Goal: Task Accomplishment & Management: Use online tool/utility

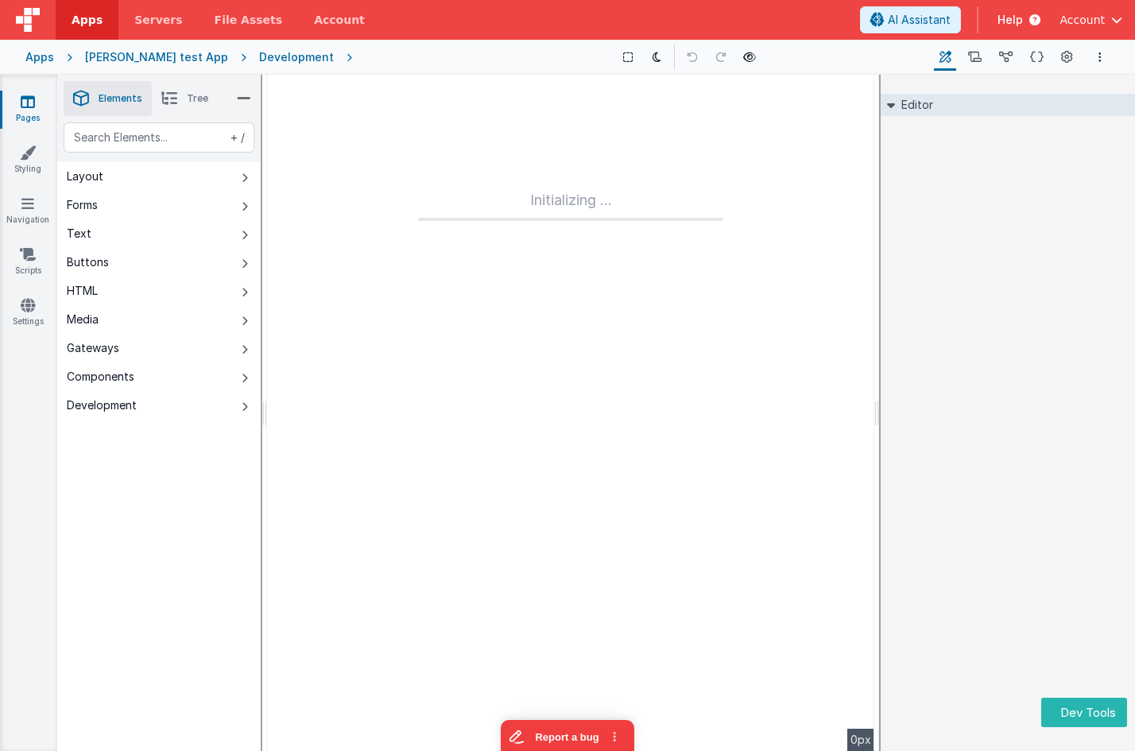
click at [261, 57] on div "Development" at bounding box center [296, 57] width 75 height 16
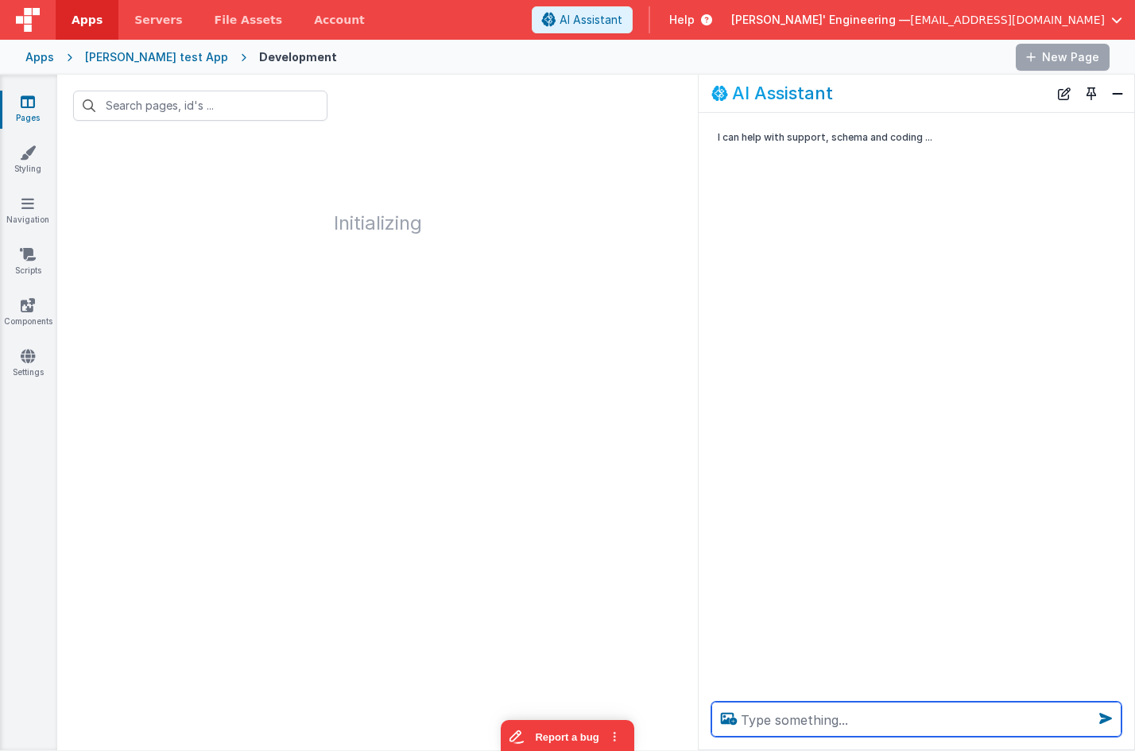
click at [908, 718] on textarea at bounding box center [916, 719] width 410 height 35
type textarea "hello"
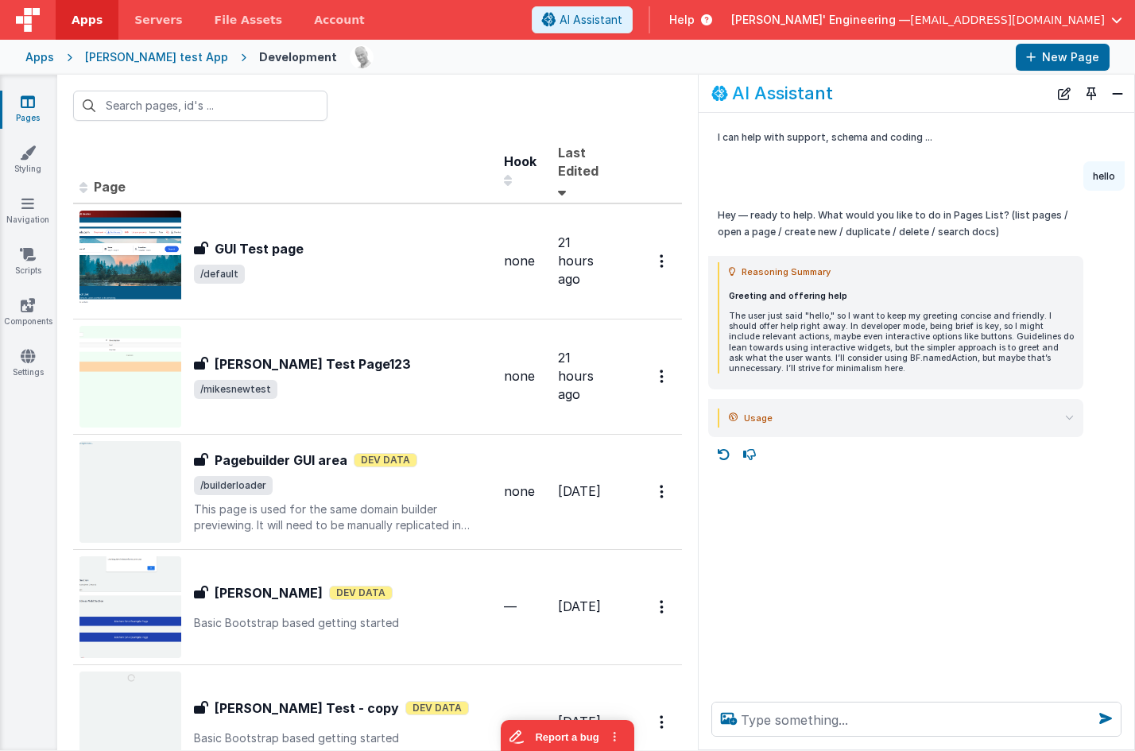
click at [1069, 419] on icon at bounding box center [1069, 417] width 9 height 9
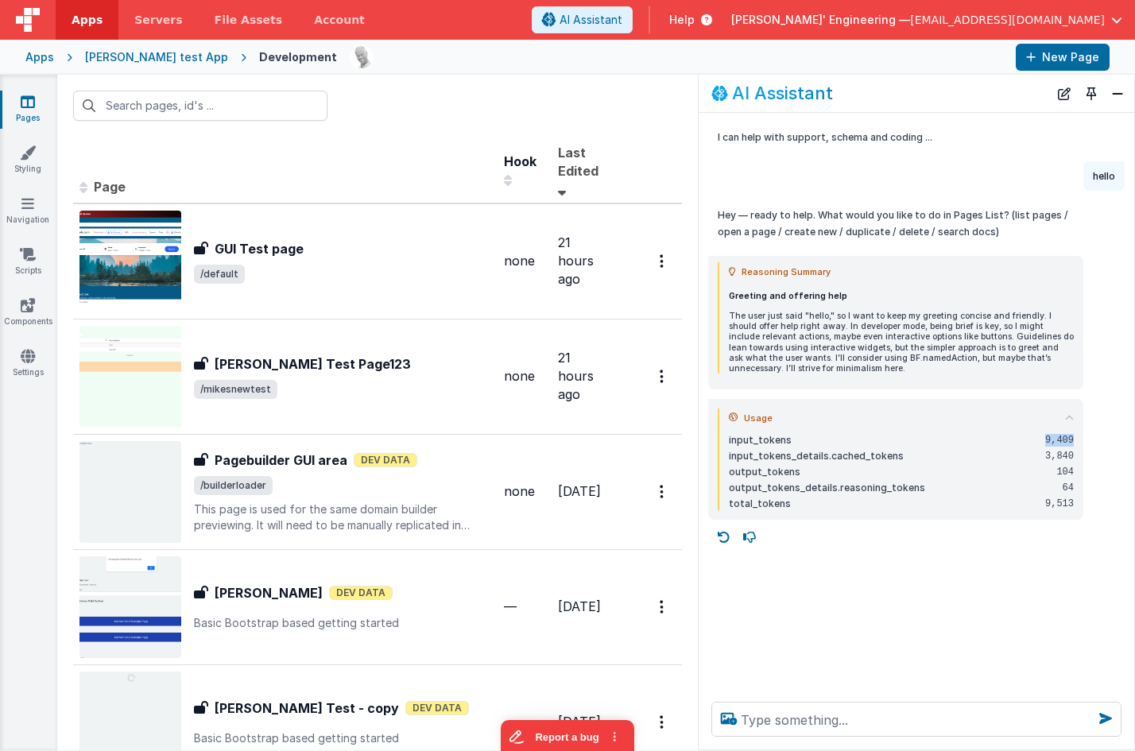
drag, startPoint x: 1045, startPoint y: 439, endPoint x: 1077, endPoint y: 436, distance: 32.7
click at [1077, 436] on div "Usage input_tokens 9,409 input_tokens_details.cached_tokens 3,840 output_tokens…" at bounding box center [895, 459] width 375 height 121
drag, startPoint x: 1047, startPoint y: 454, endPoint x: 1081, endPoint y: 453, distance: 34.2
click at [1081, 453] on div "Usage input_tokens 9,409 input_tokens_details.cached_tokens 3,840 output_tokens…" at bounding box center [895, 459] width 375 height 121
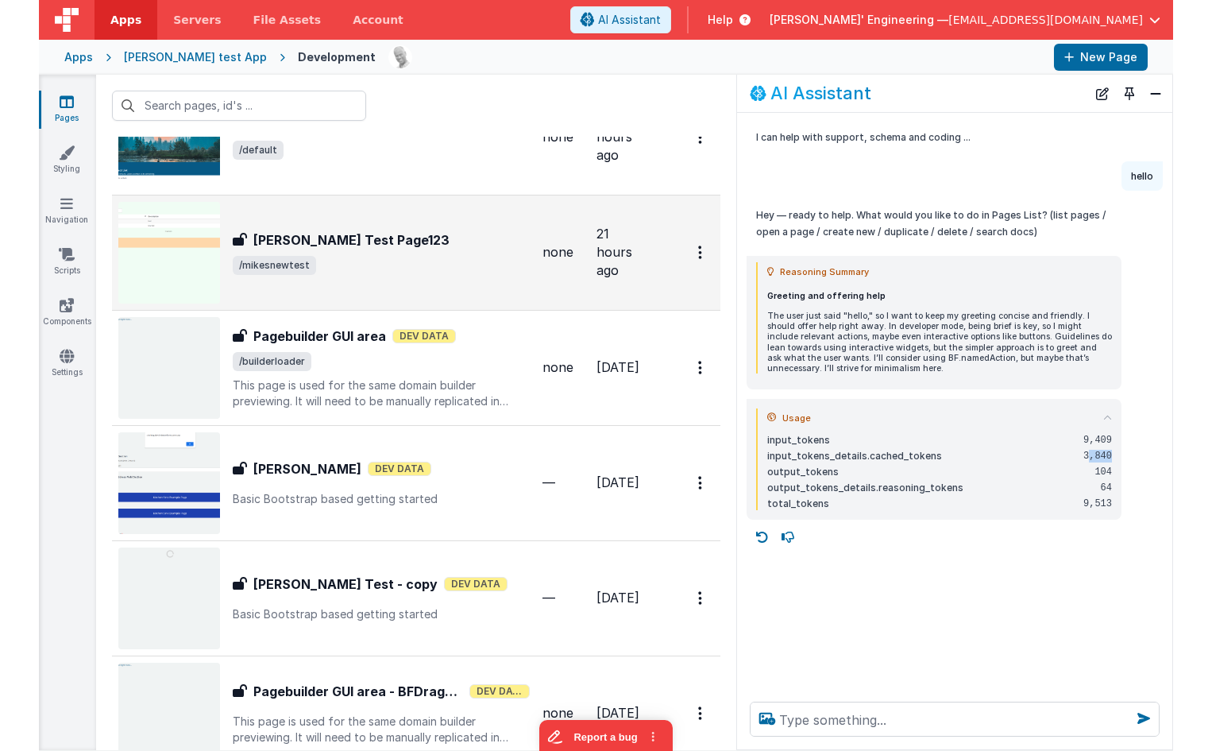
scroll to position [122, 0]
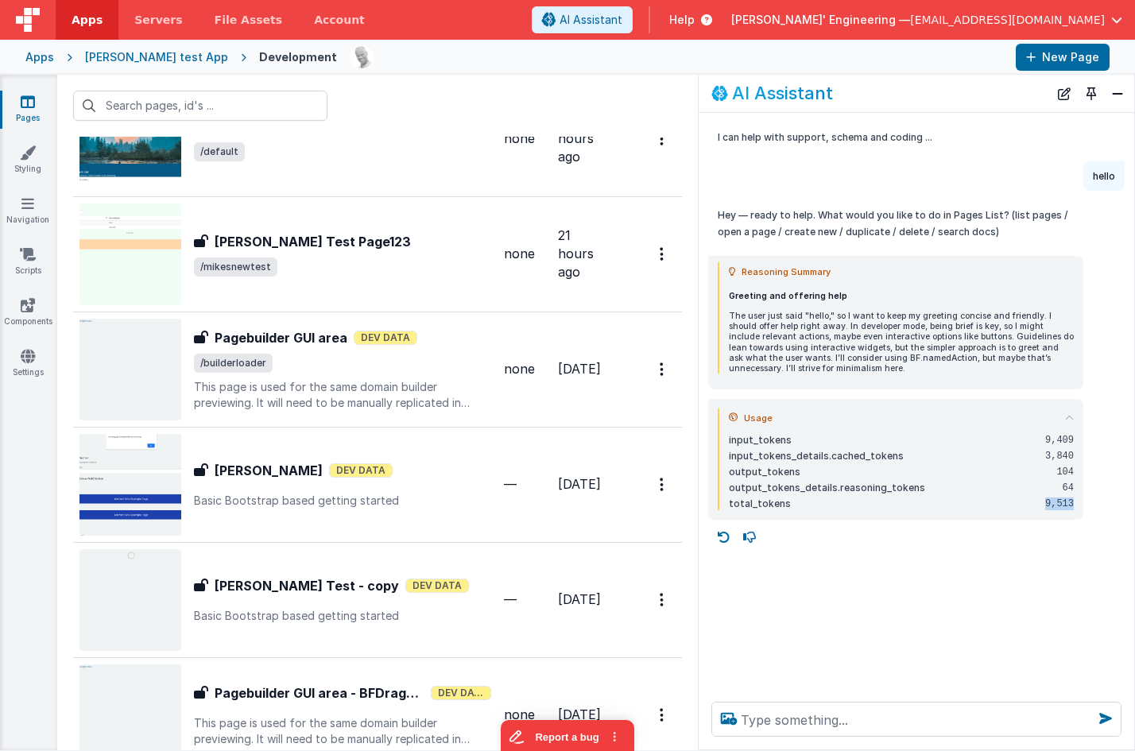
drag, startPoint x: 1051, startPoint y: 501, endPoint x: 1085, endPoint y: 501, distance: 34.2
click at [1085, 501] on div "Usage input_tokens 9,409 input_tokens_details.cached_tokens 3,840 output_tokens…" at bounding box center [915, 459] width 435 height 121
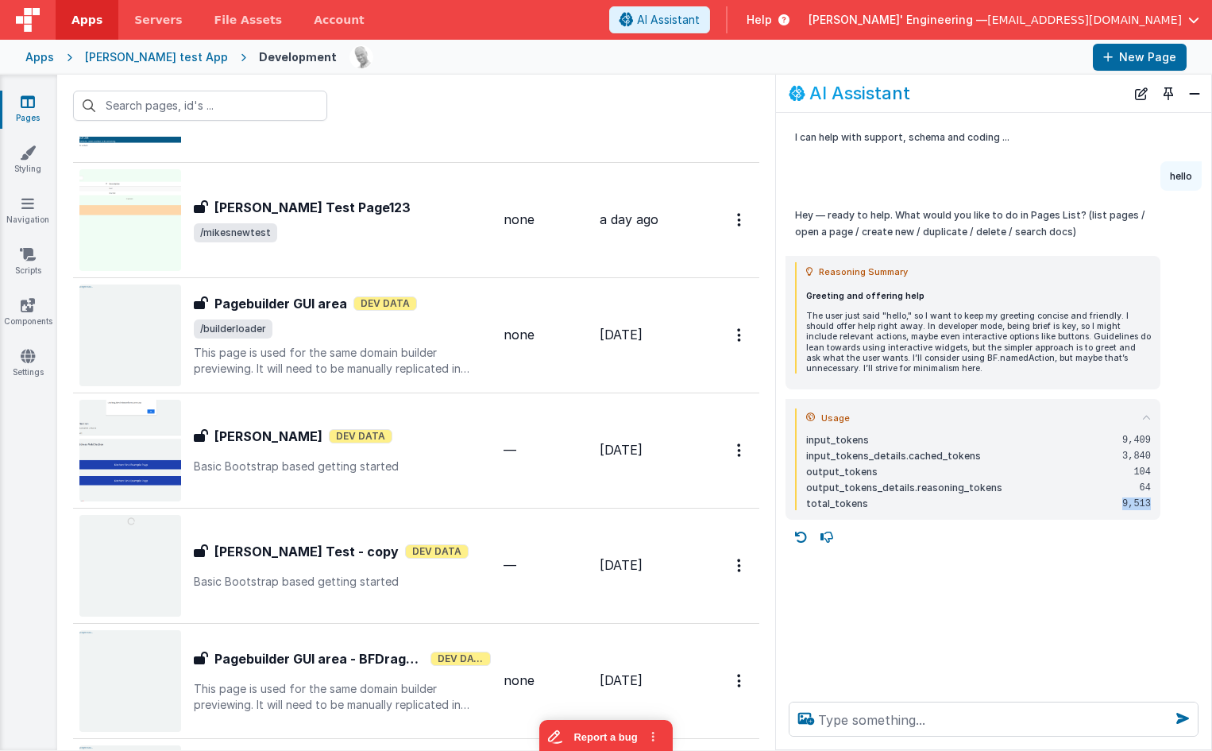
click at [28, 17] on img at bounding box center [28, 20] width 24 height 24
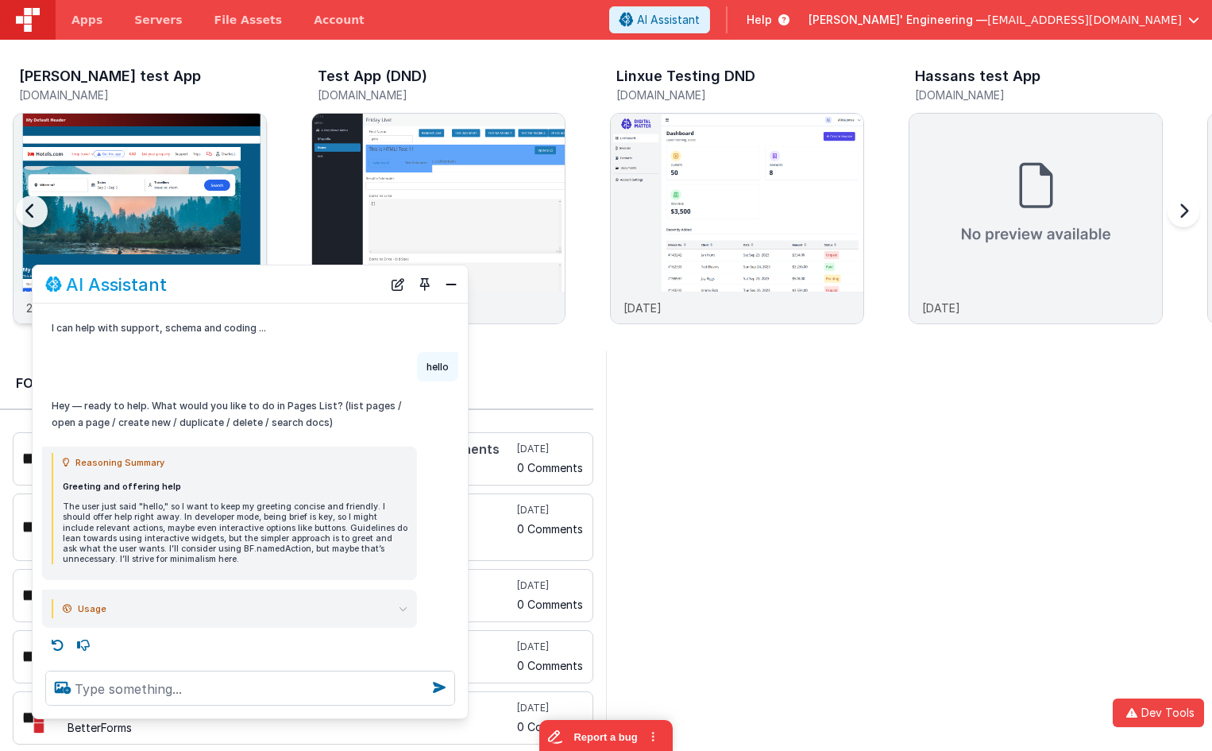
click at [191, 164] on img at bounding box center [140, 240] width 253 height 253
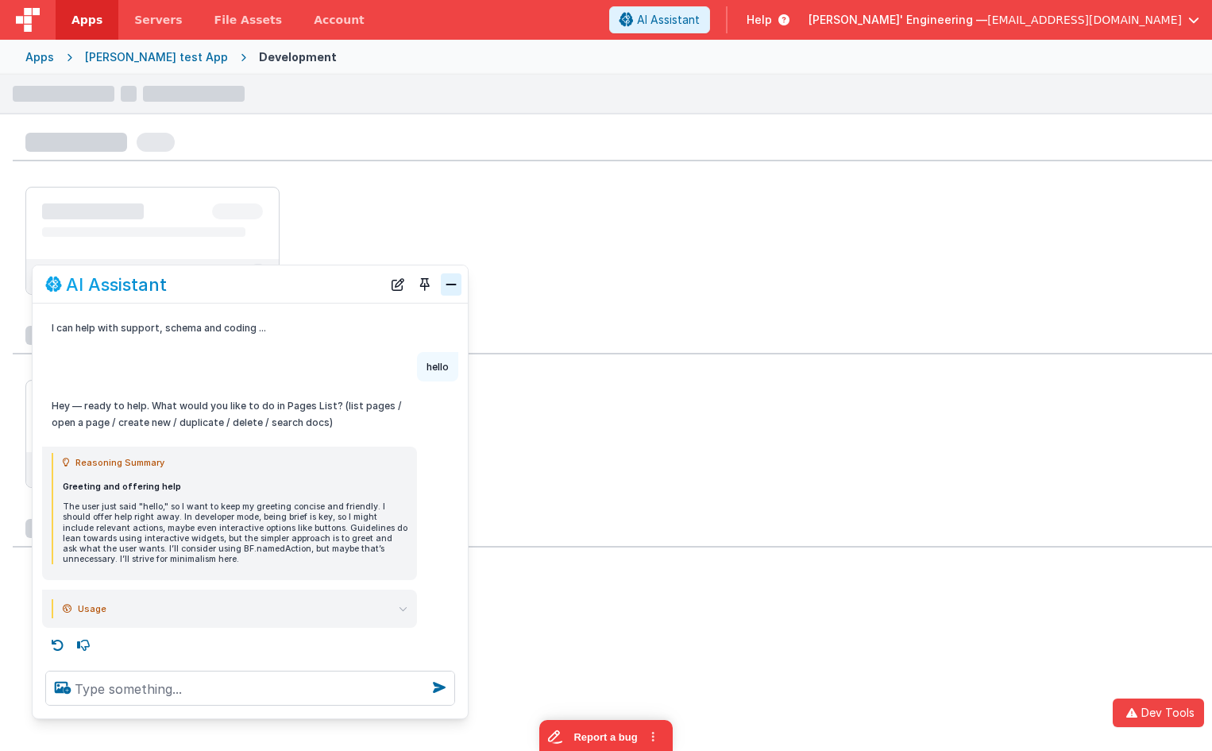
click at [440, 276] on div "AI Assistant" at bounding box center [250, 283] width 435 height 37
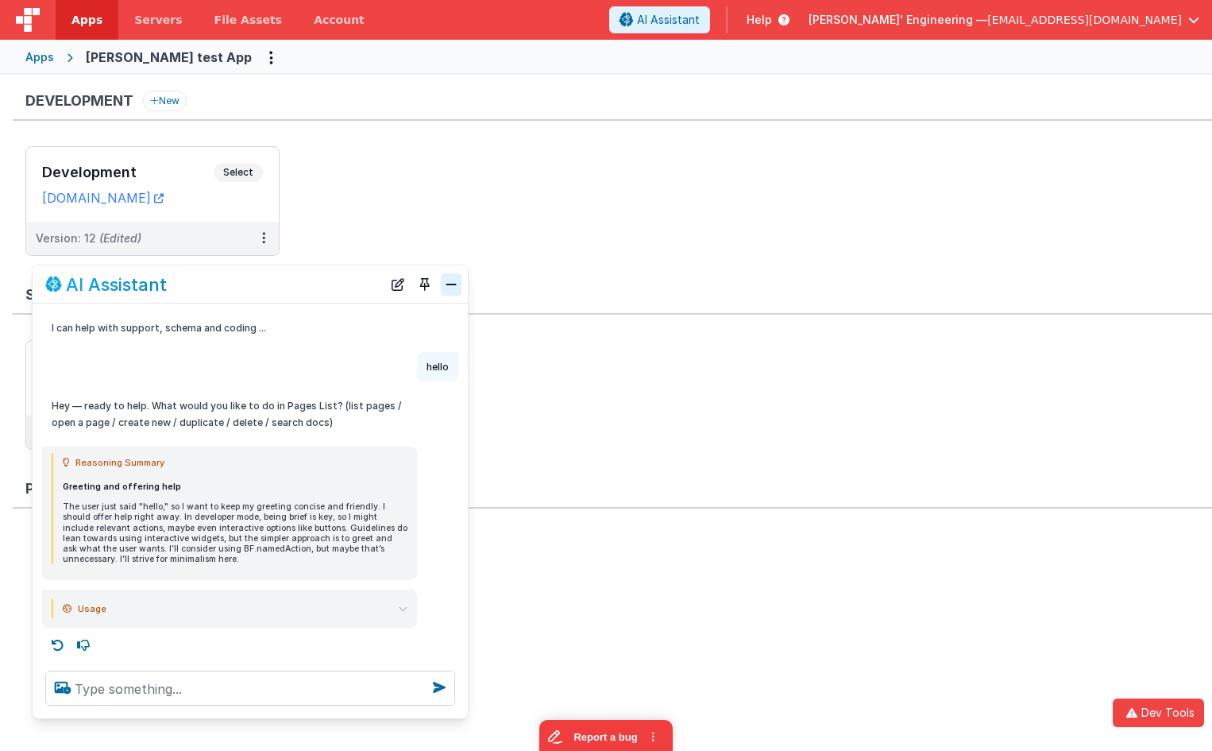
click at [451, 282] on button "Close" at bounding box center [451, 284] width 21 height 22
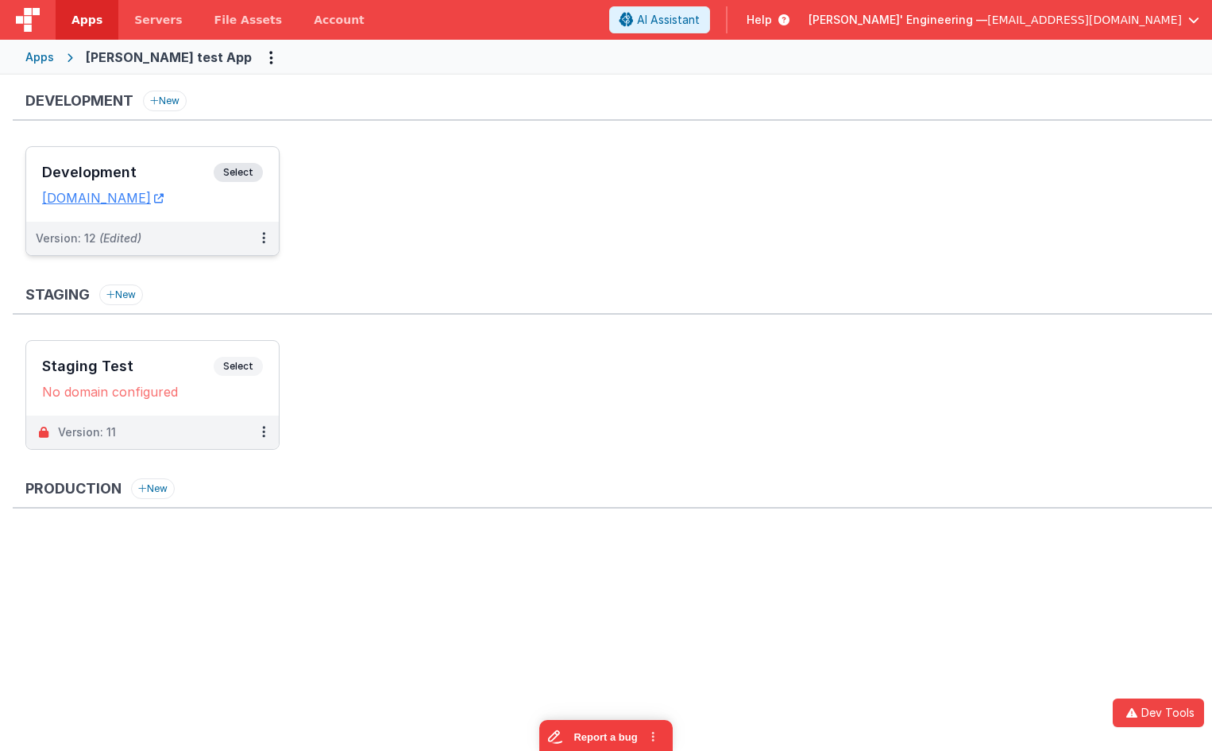
click at [236, 168] on span "Select" at bounding box center [238, 172] width 49 height 19
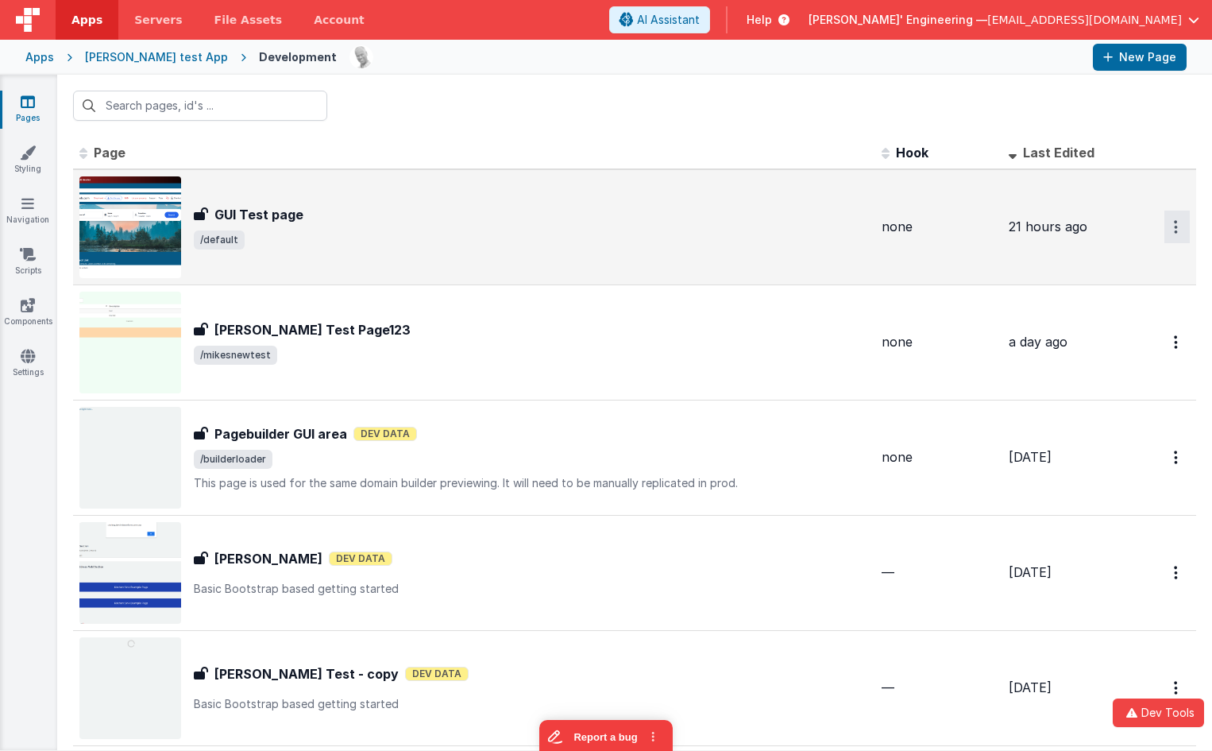
click at [1134, 234] on icon "Options" at bounding box center [1176, 227] width 4 height 14
click at [1126, 261] on link "Legacy Editor" at bounding box center [1120, 263] width 140 height 29
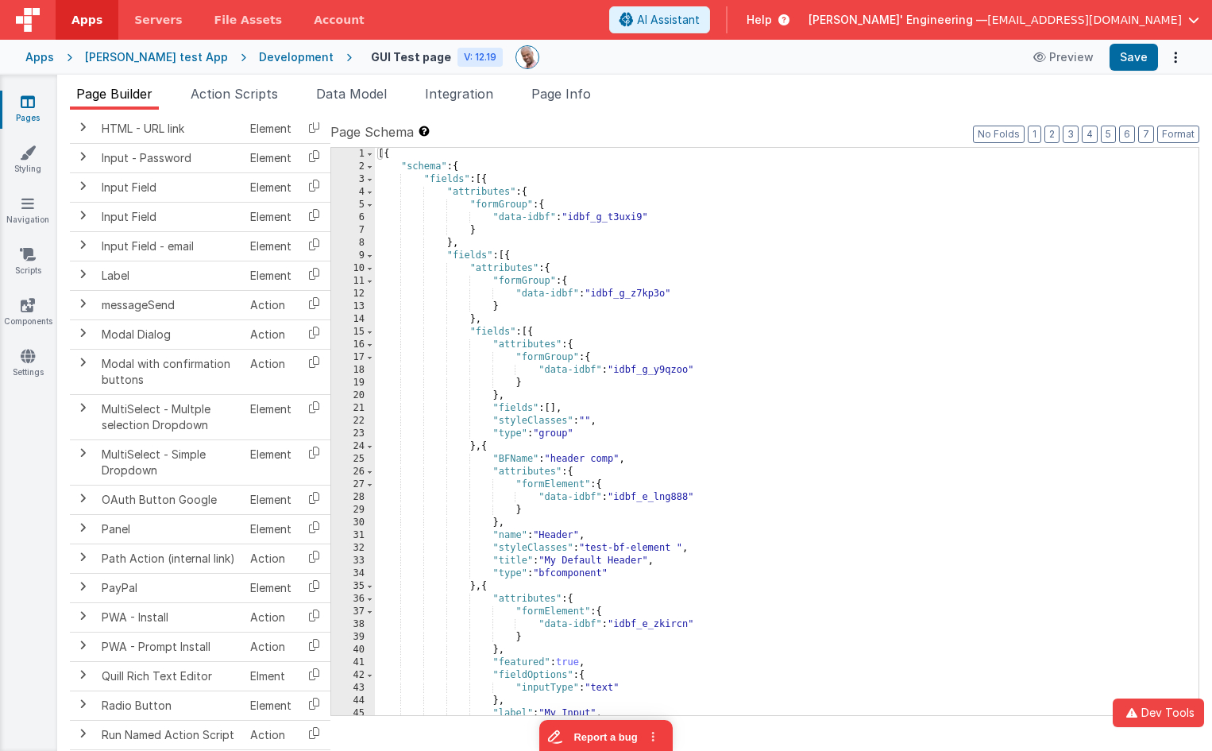
scroll to position [1501, 0]
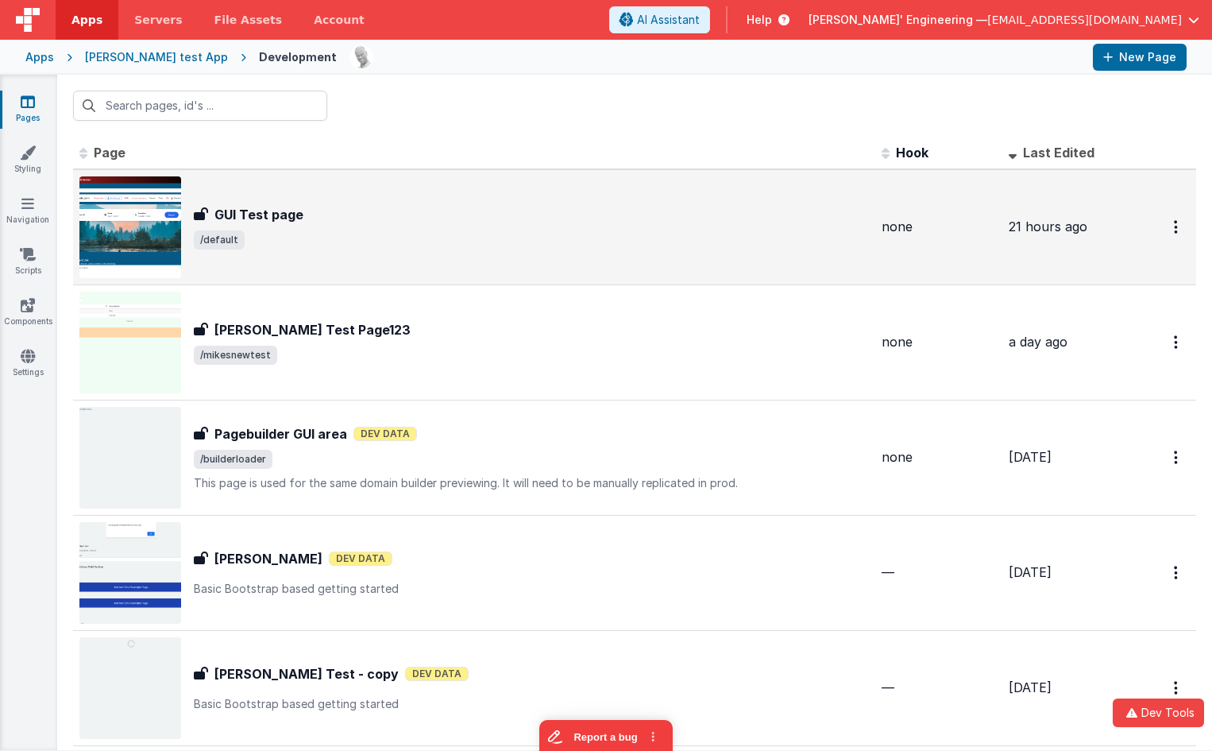
click at [152, 215] on img at bounding box center [130, 227] width 102 height 102
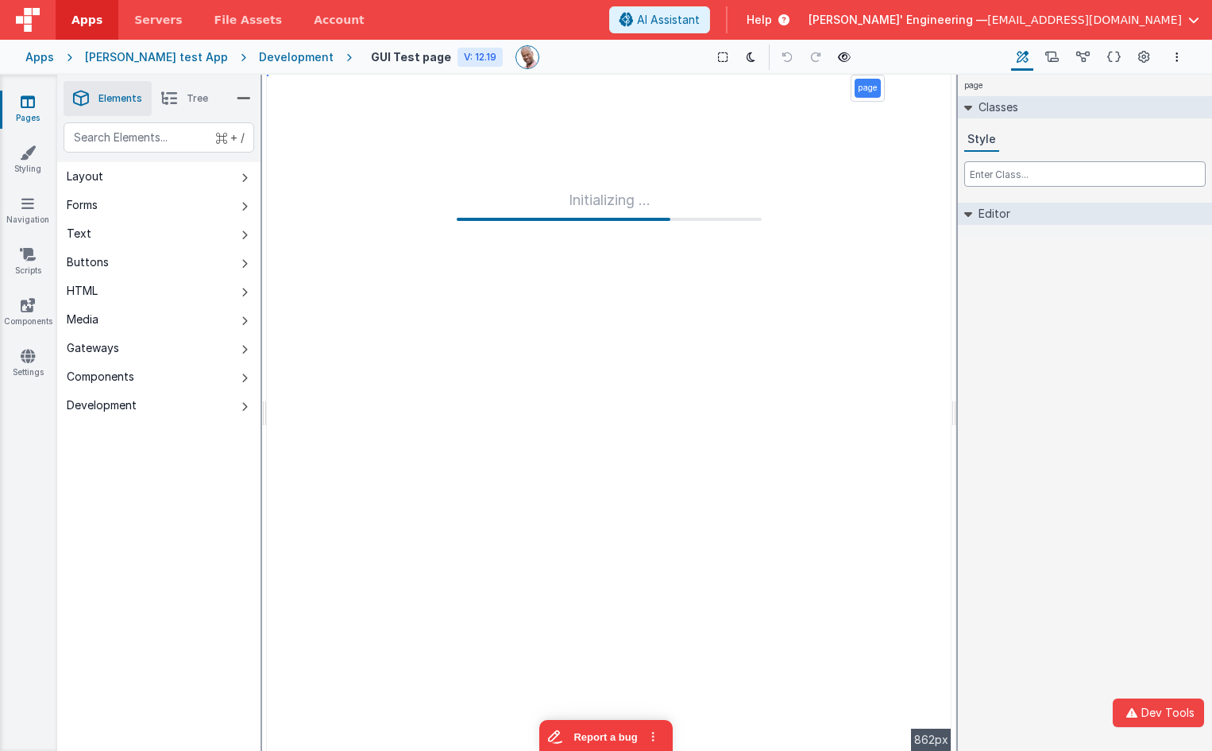
click at [1030, 175] on input "text" at bounding box center [1086, 173] width 242 height 25
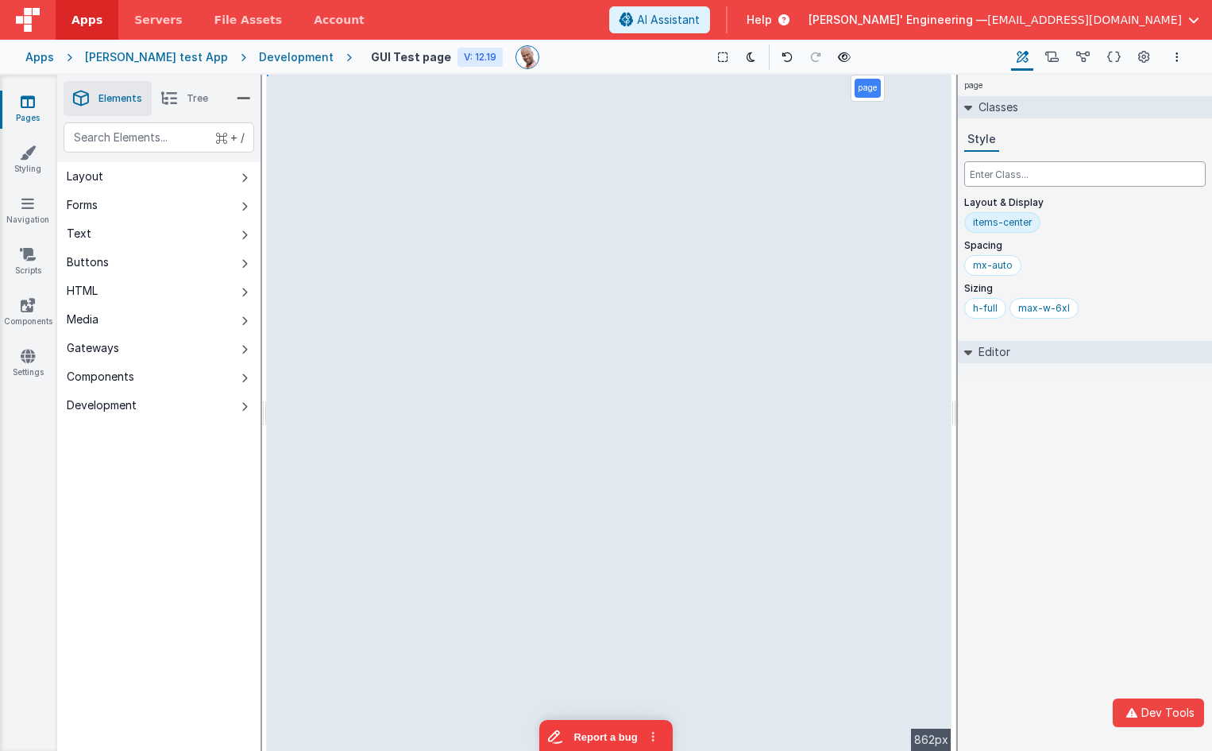
type input "p"
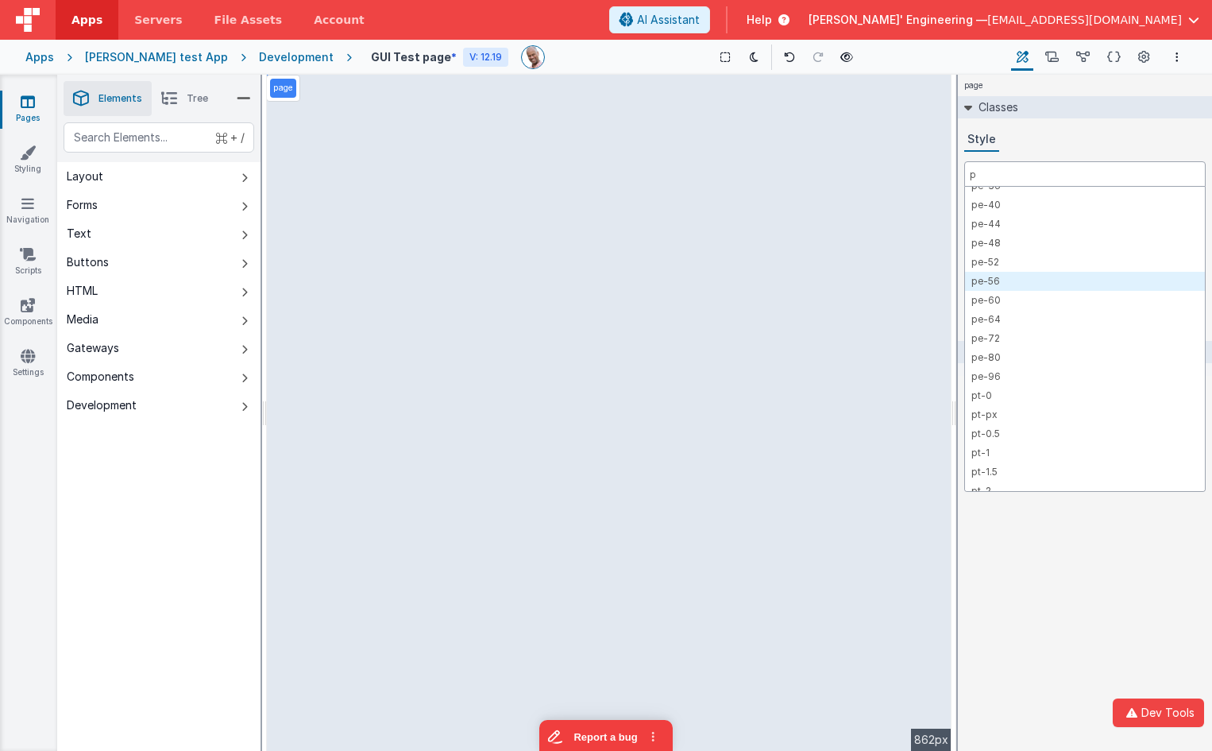
scroll to position [3503, 0]
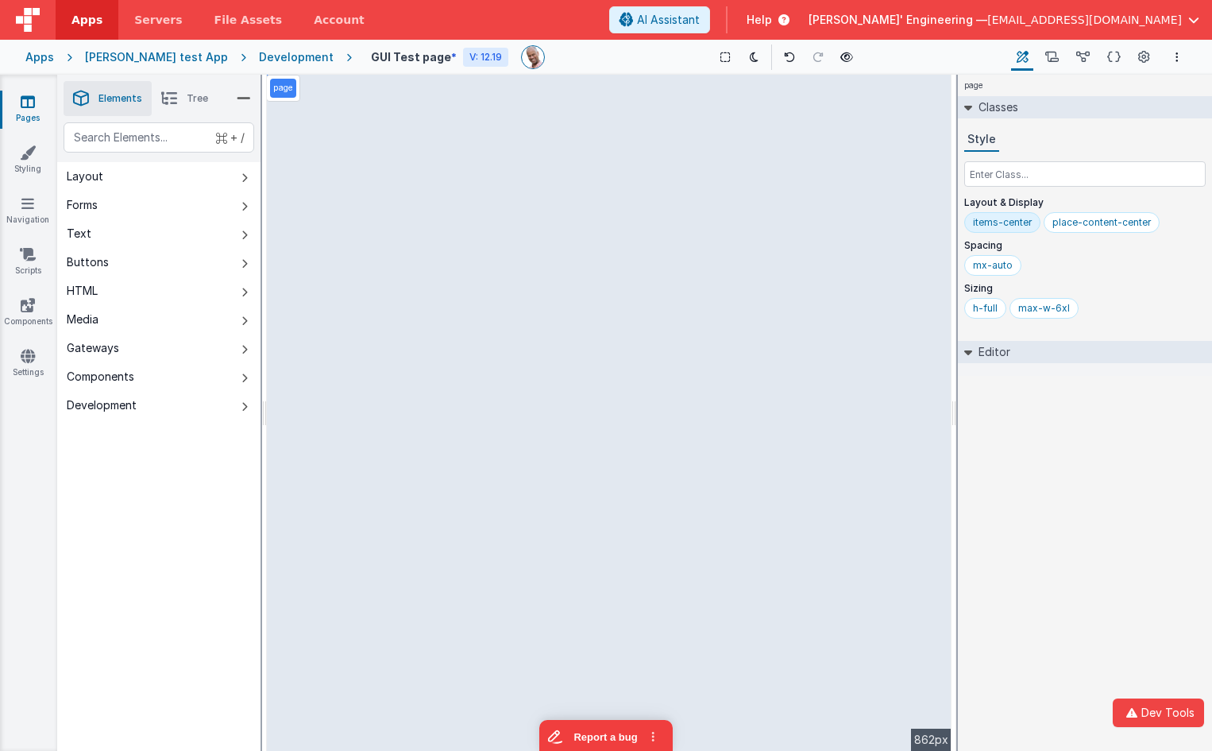
click at [26, 21] on img at bounding box center [28, 20] width 24 height 24
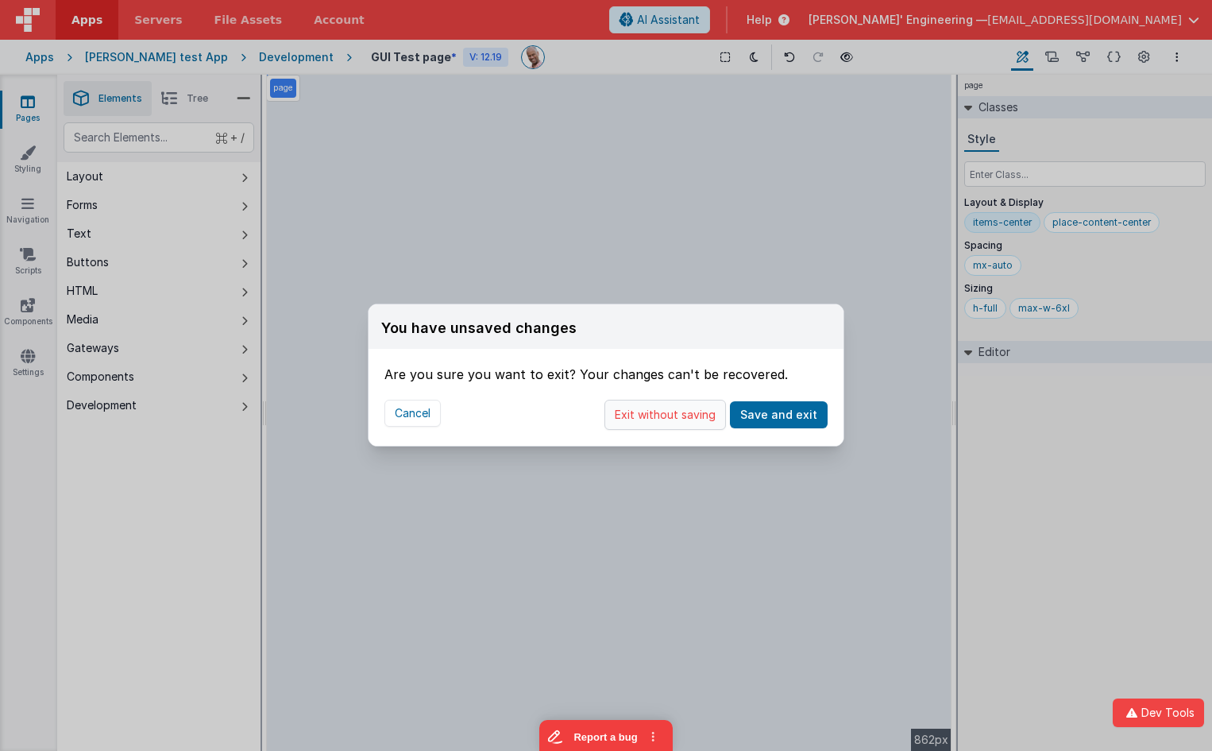
click at [699, 416] on button "Exit without saving" at bounding box center [666, 415] width 122 height 30
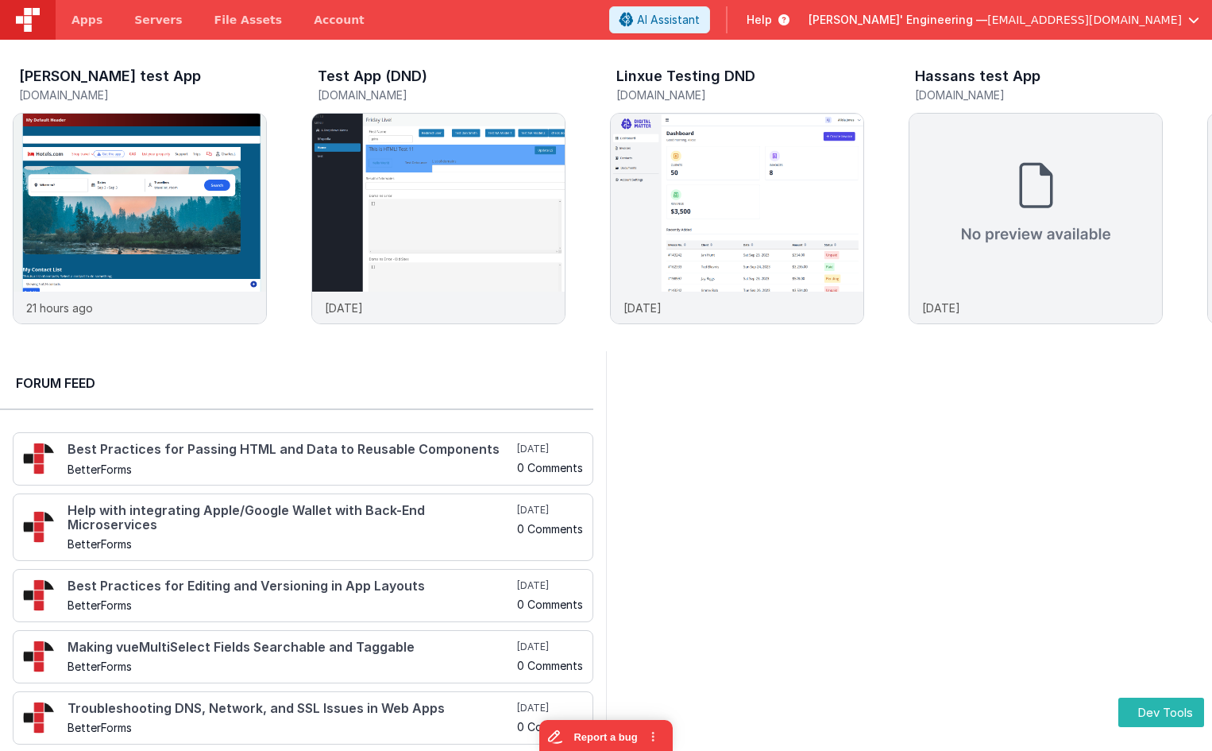
click at [859, 419] on div at bounding box center [909, 554] width 606 height 406
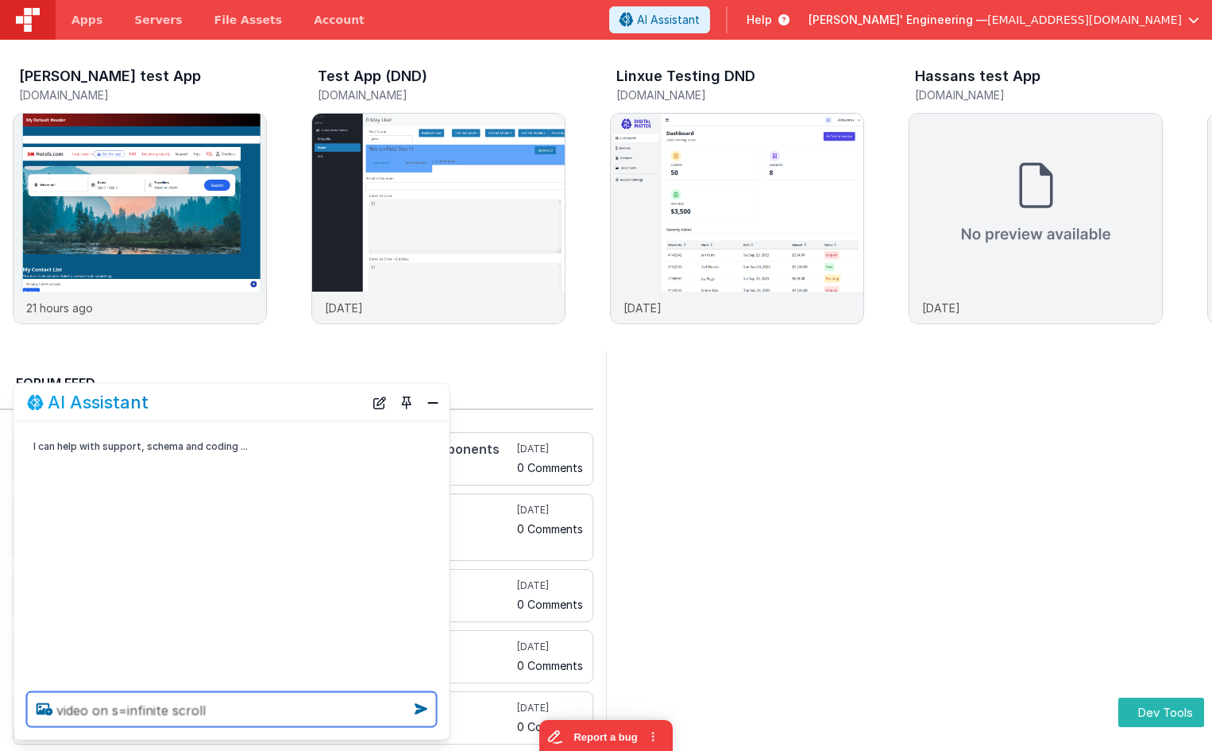
click at [126, 718] on textarea "video on s=infinite scroll" at bounding box center [232, 709] width 410 height 35
type textarea "video on infinite scroll"
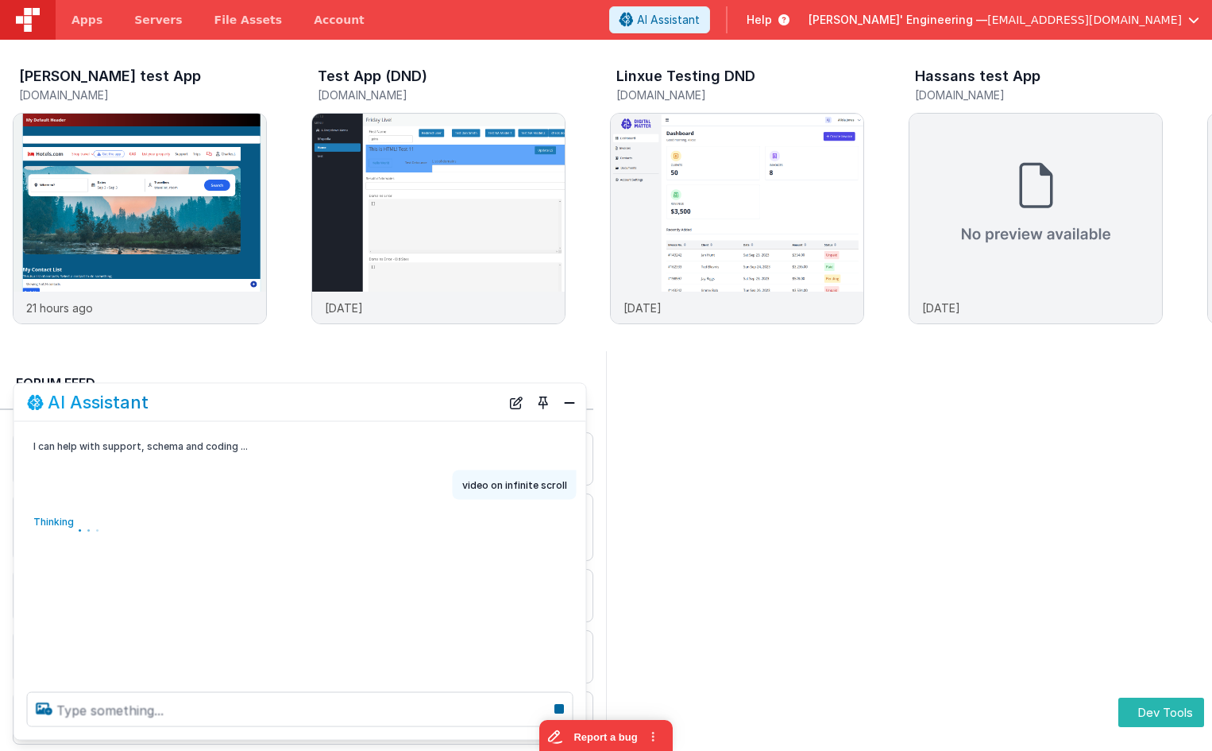
drag, startPoint x: 450, startPoint y: 398, endPoint x: 587, endPoint y: 387, distance: 137.9
click at [587, 387] on div "AI Assistant I can help with support, schema and coding ... video on infinite s…" at bounding box center [301, 562] width 574 height 358
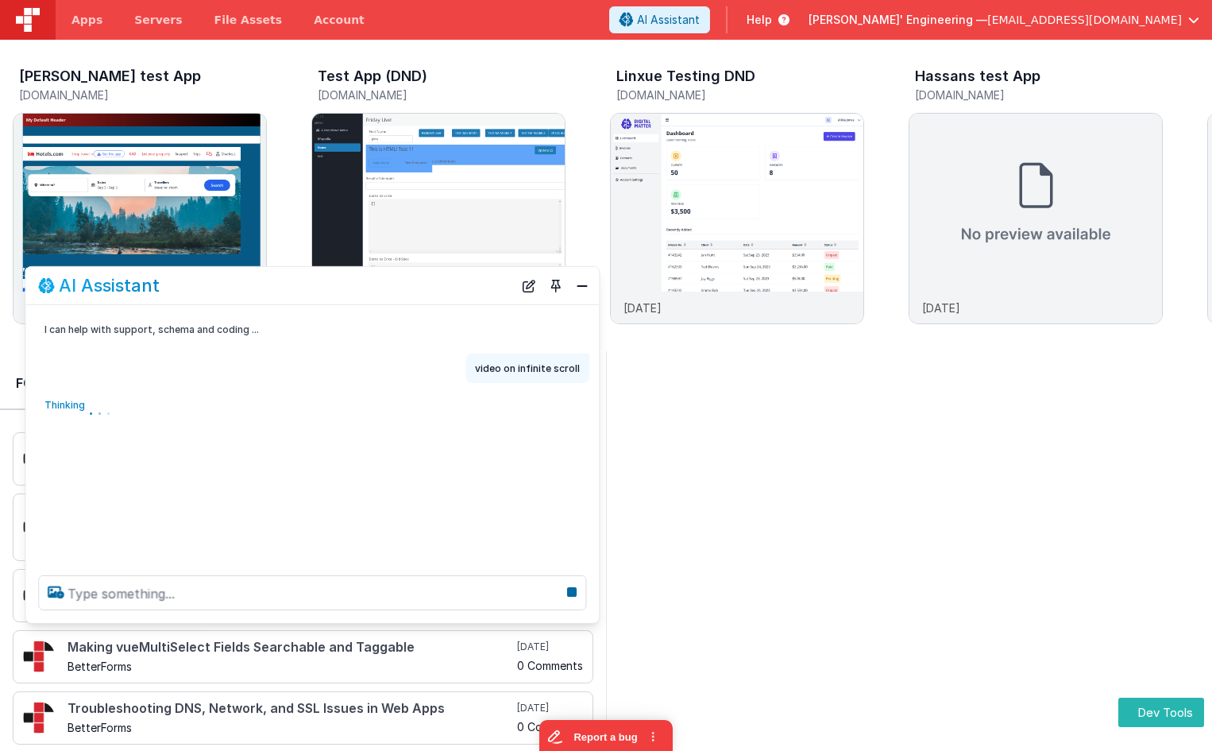
drag, startPoint x: 372, startPoint y: 376, endPoint x: 387, endPoint y: 300, distance: 77.0
click at [382, 280] on div "AI Assistant" at bounding box center [275, 285] width 475 height 19
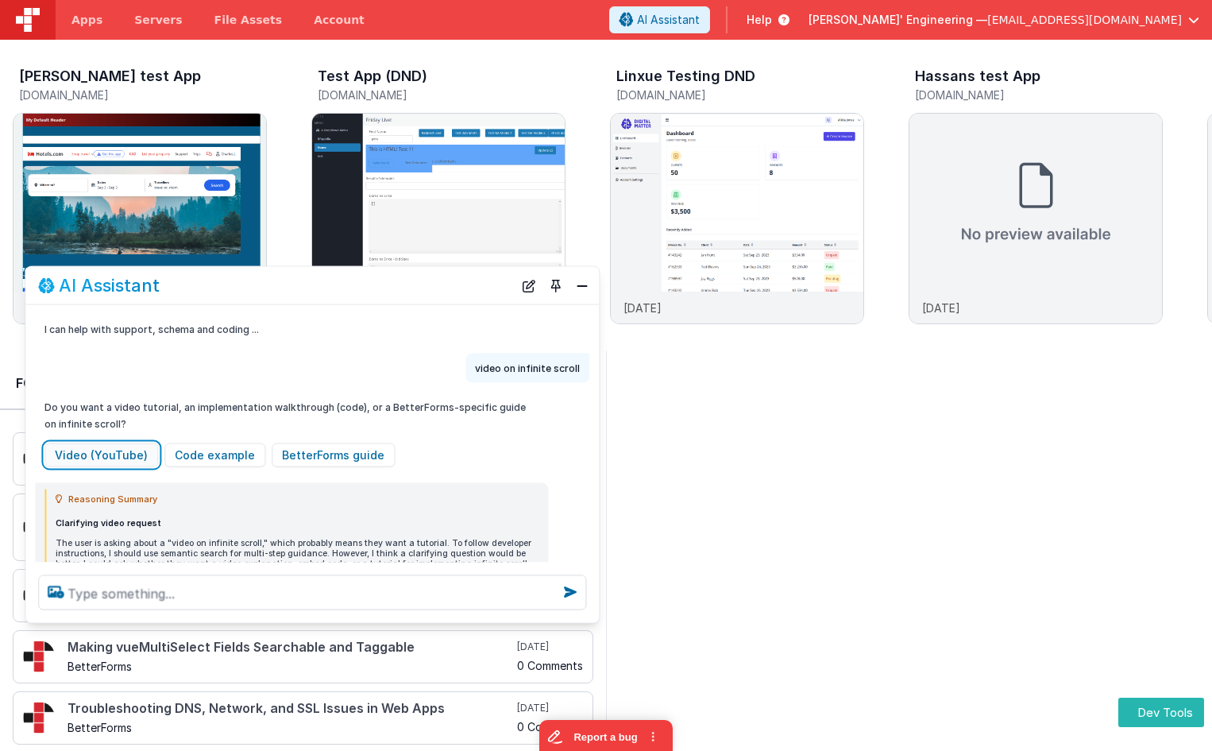
drag, startPoint x: 119, startPoint y: 447, endPoint x: 148, endPoint y: 444, distance: 28.7
click at [118, 447] on button "Video (YouTube)" at bounding box center [101, 455] width 114 height 24
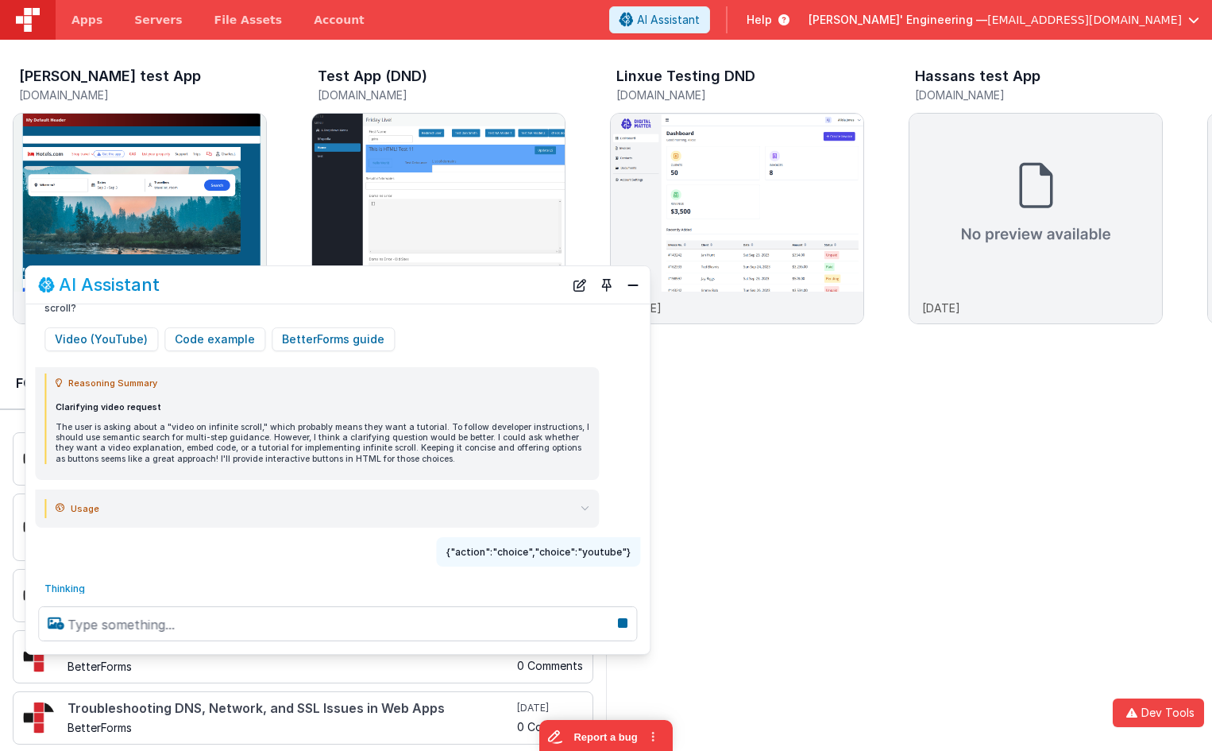
scroll to position [117, 0]
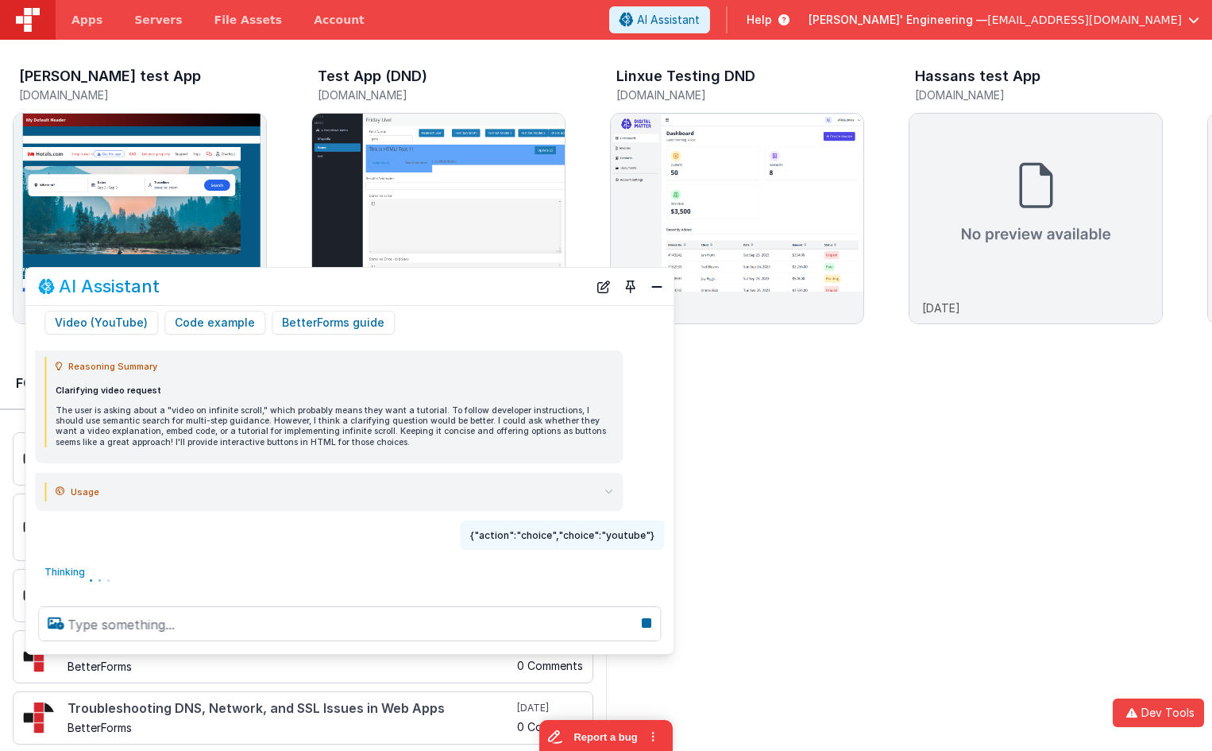
drag, startPoint x: 618, startPoint y: 646, endPoint x: 667, endPoint y: 649, distance: 49.4
click at [667, 649] on div at bounding box center [349, 623] width 648 height 60
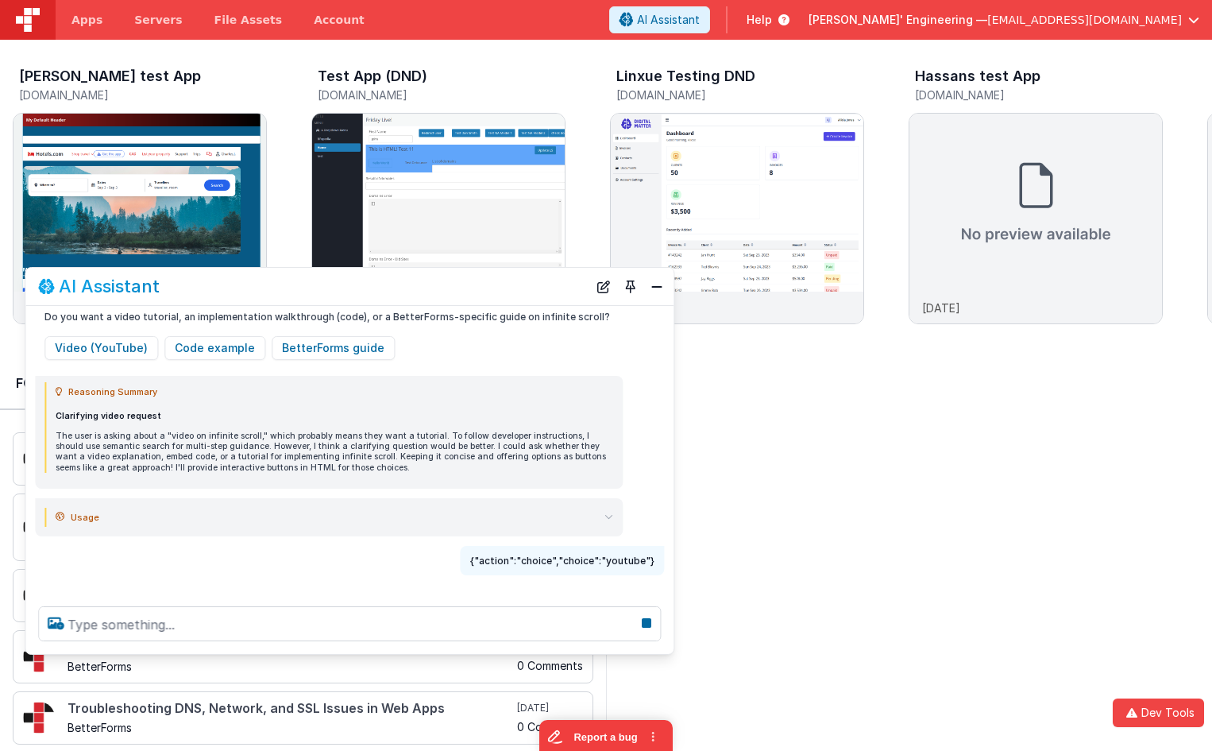
scroll to position [109, 0]
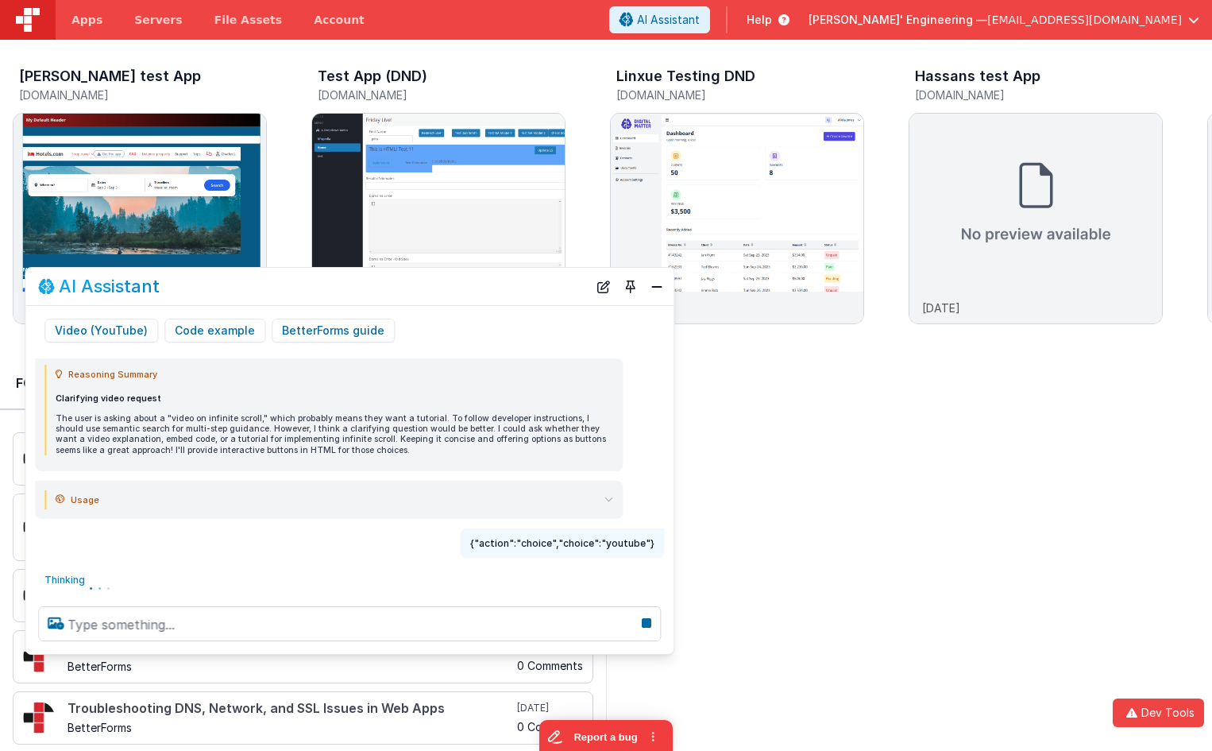
click at [899, 567] on div at bounding box center [909, 554] width 606 height 406
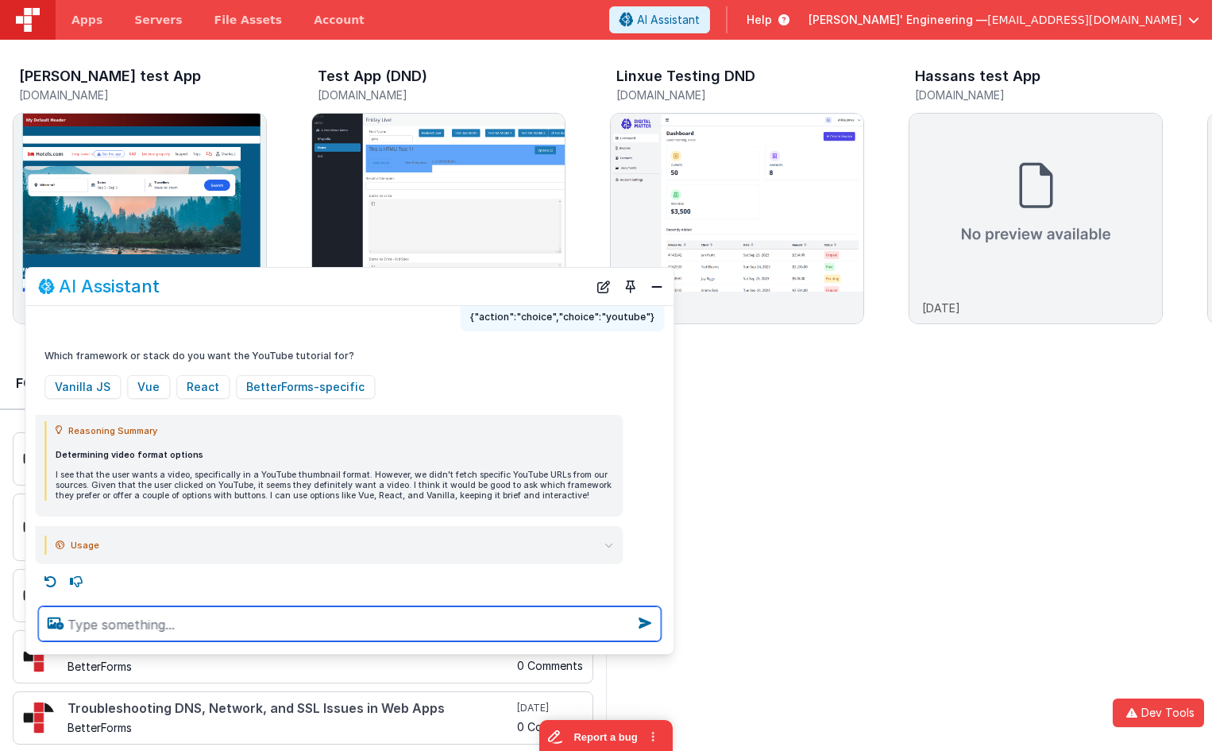
scroll to position [336, 0]
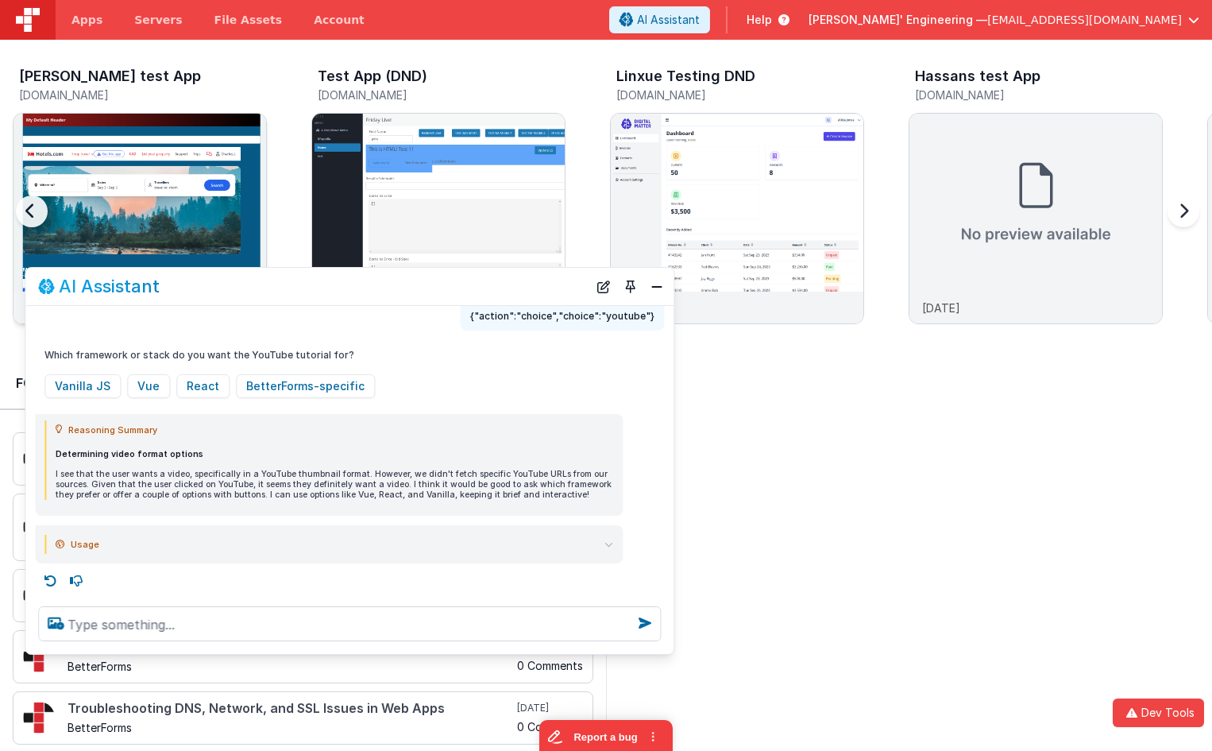
click at [169, 156] on img at bounding box center [140, 240] width 253 height 253
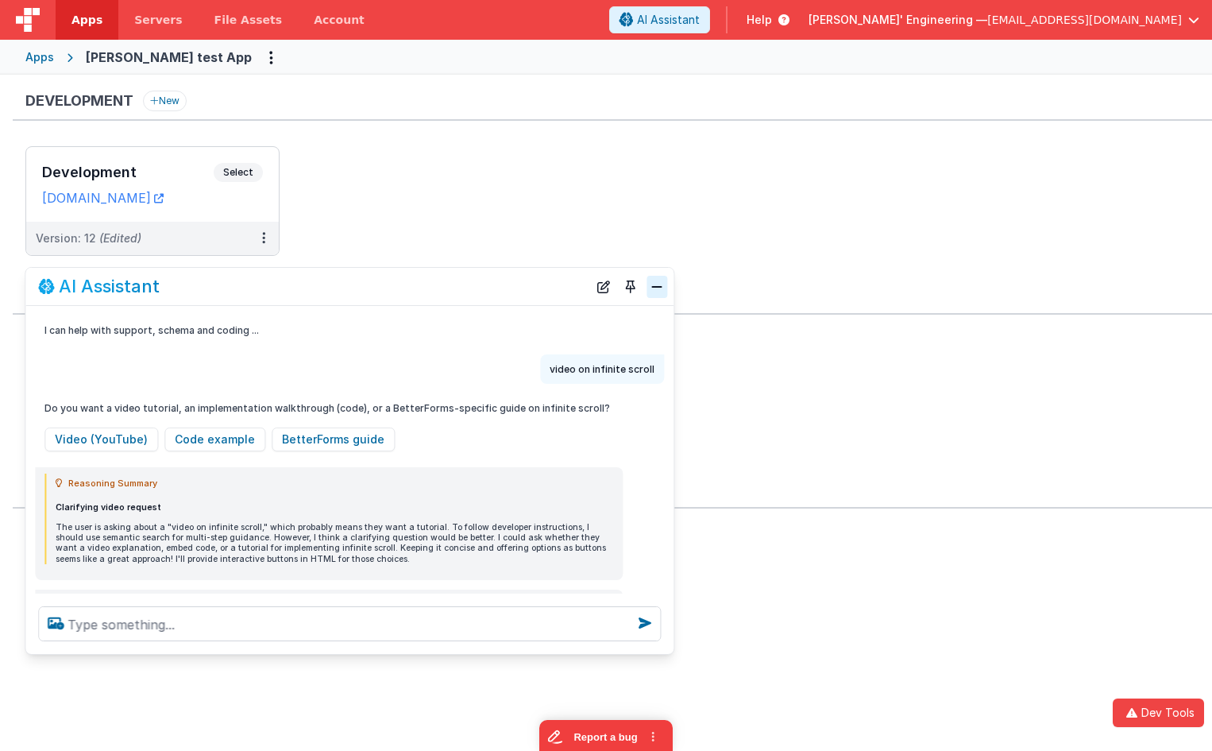
click at [655, 291] on button "Close" at bounding box center [657, 287] width 21 height 22
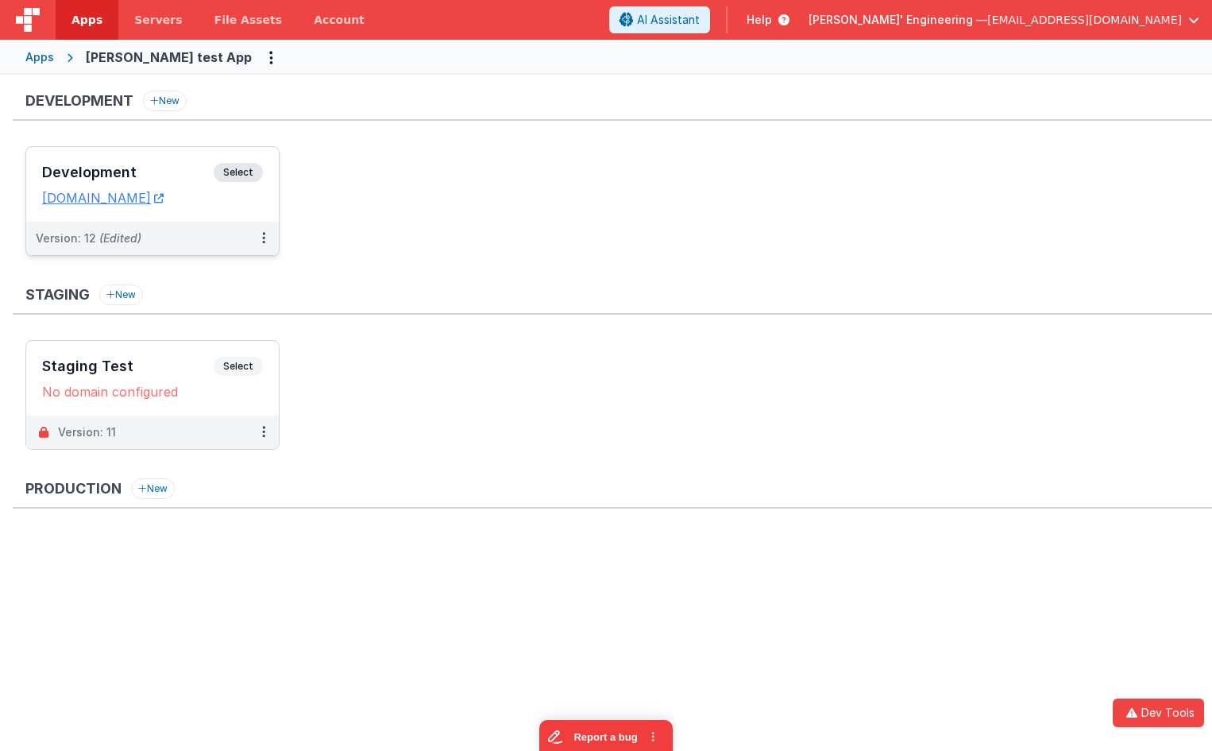
click at [199, 172] on h3 "Development" at bounding box center [128, 172] width 172 height 16
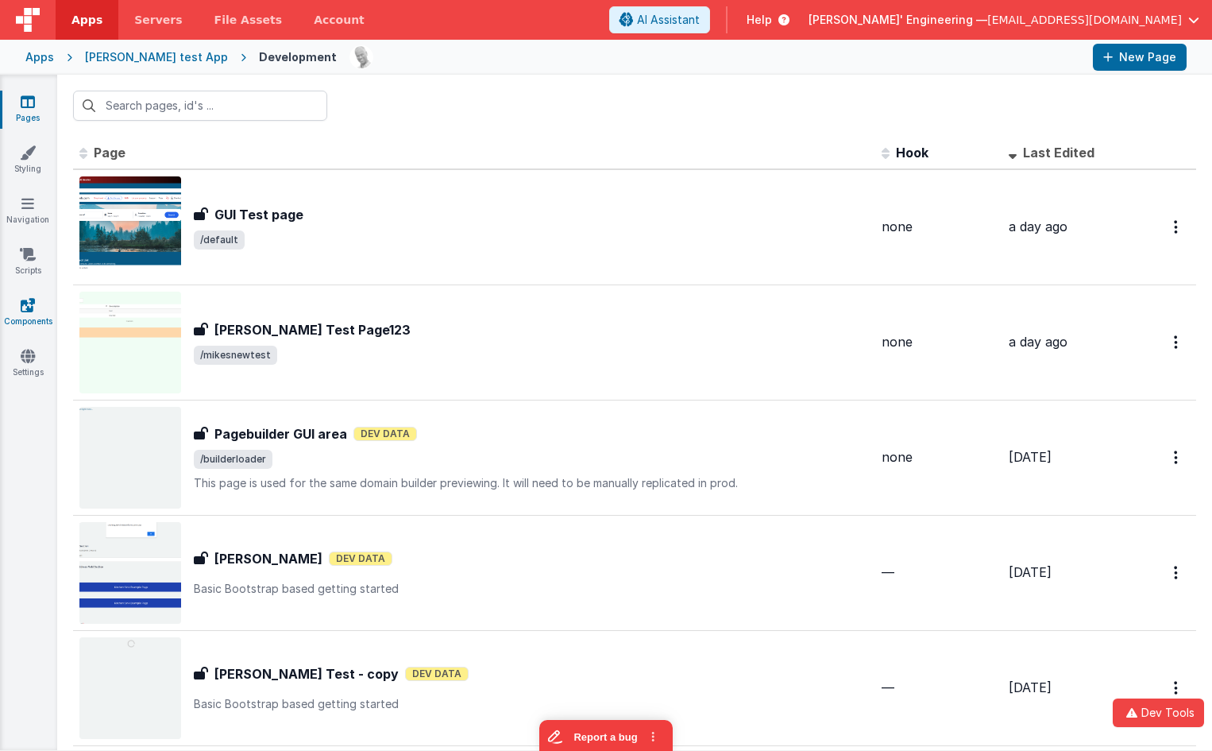
click at [27, 322] on link "Components" at bounding box center [27, 313] width 57 height 32
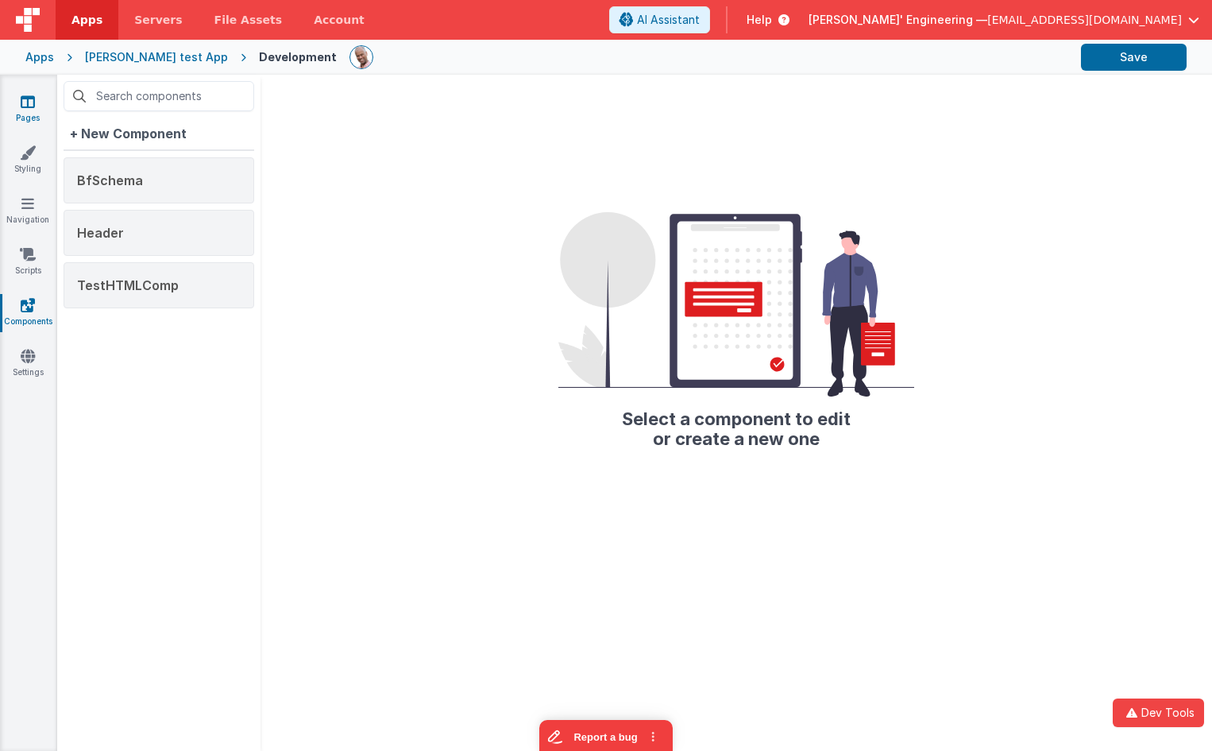
click at [33, 104] on icon at bounding box center [28, 102] width 14 height 16
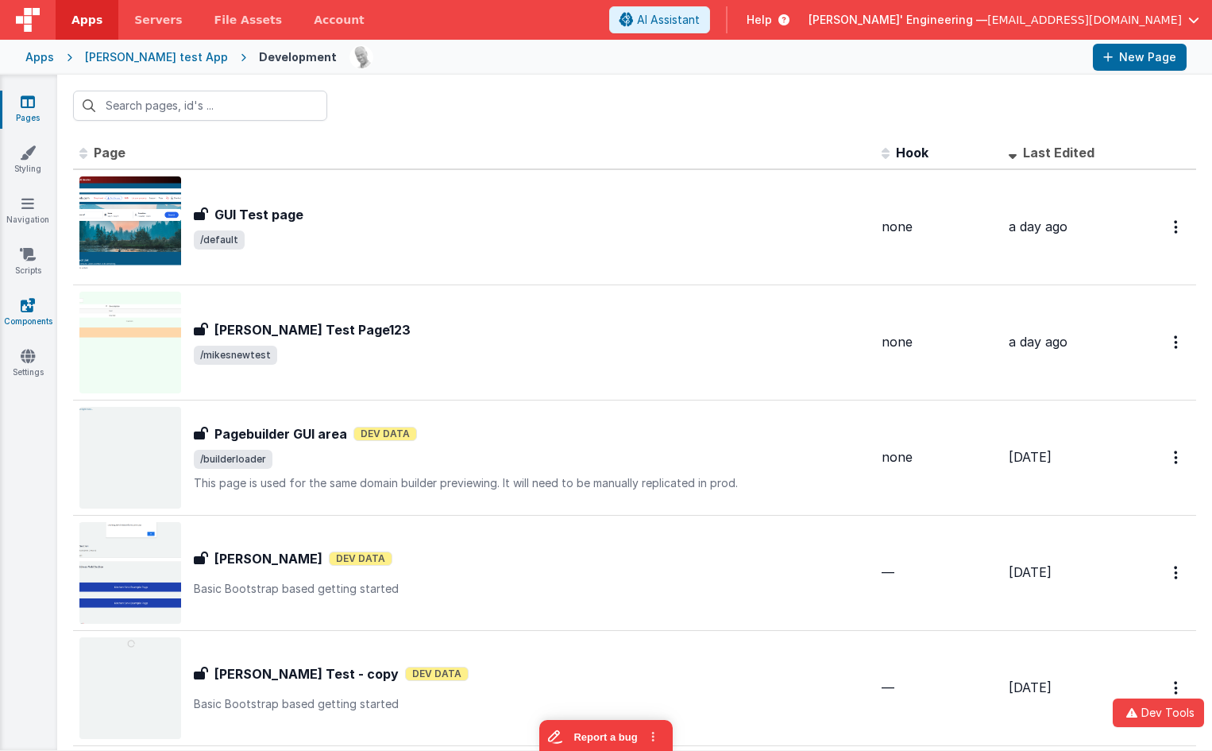
click at [22, 300] on icon at bounding box center [28, 305] width 14 height 16
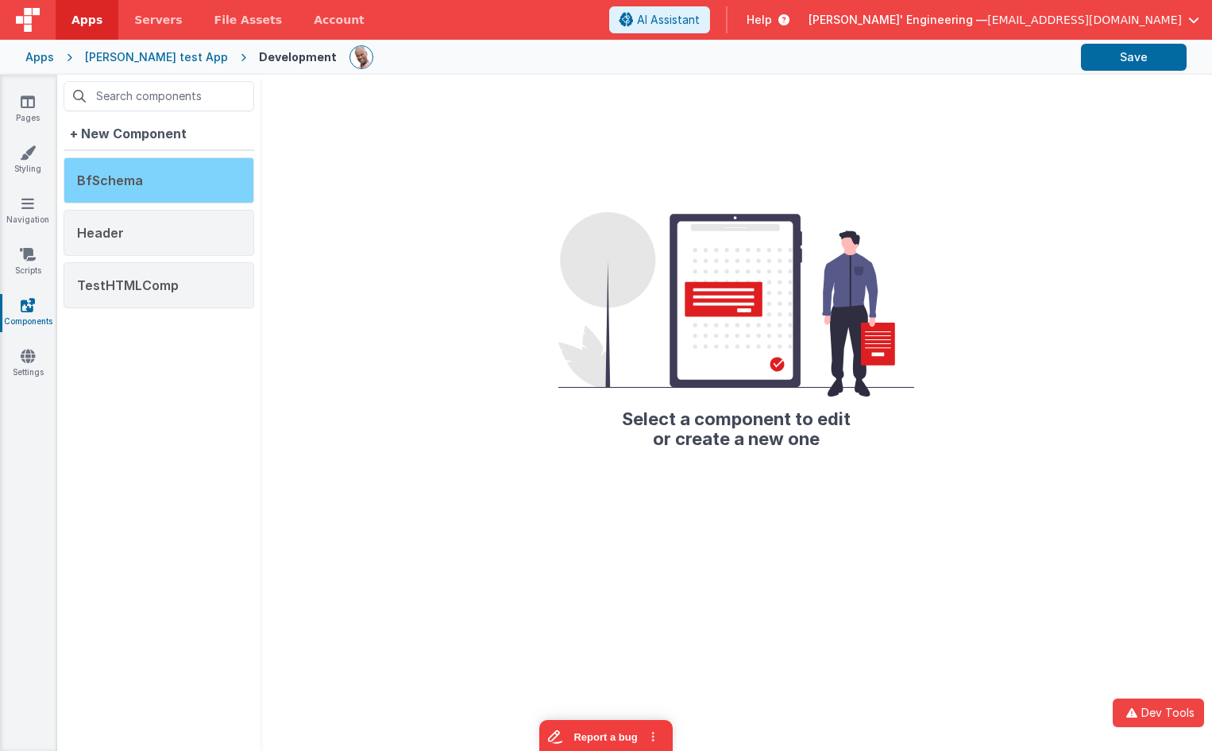
click at [166, 187] on div "BfSchema" at bounding box center [159, 180] width 191 height 46
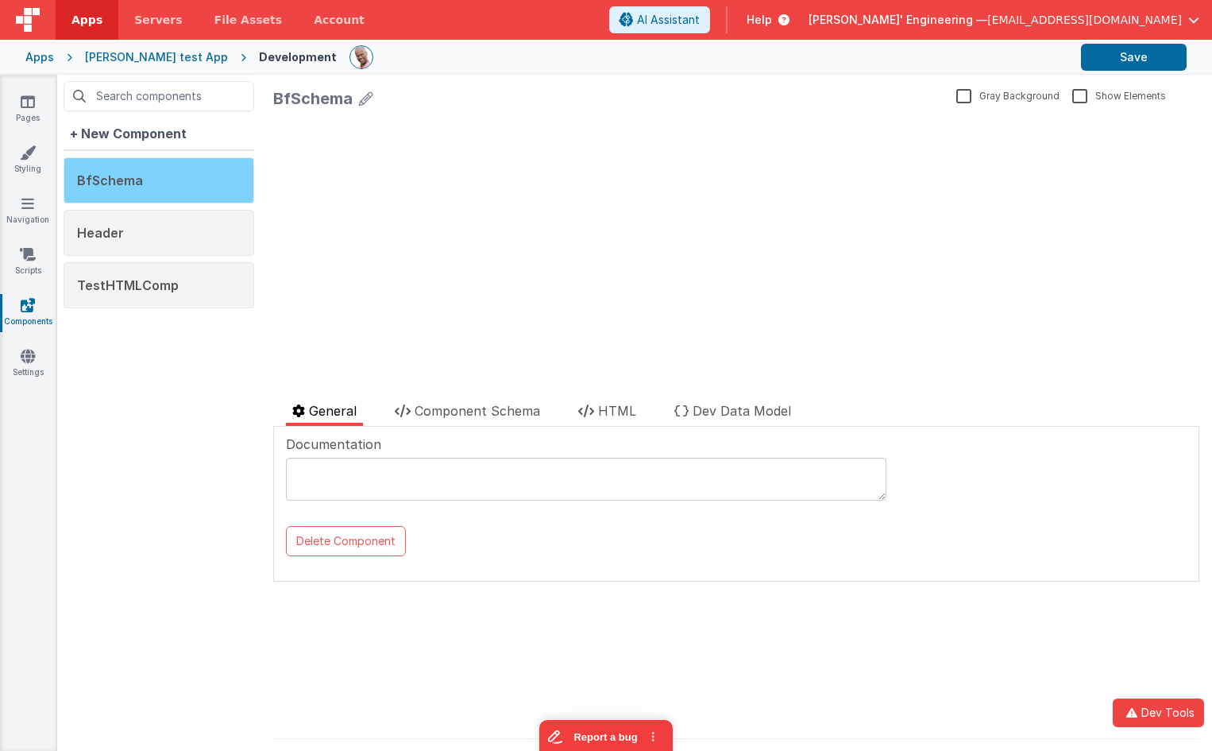
click at [186, 187] on div "BfSchema" at bounding box center [159, 180] width 191 height 46
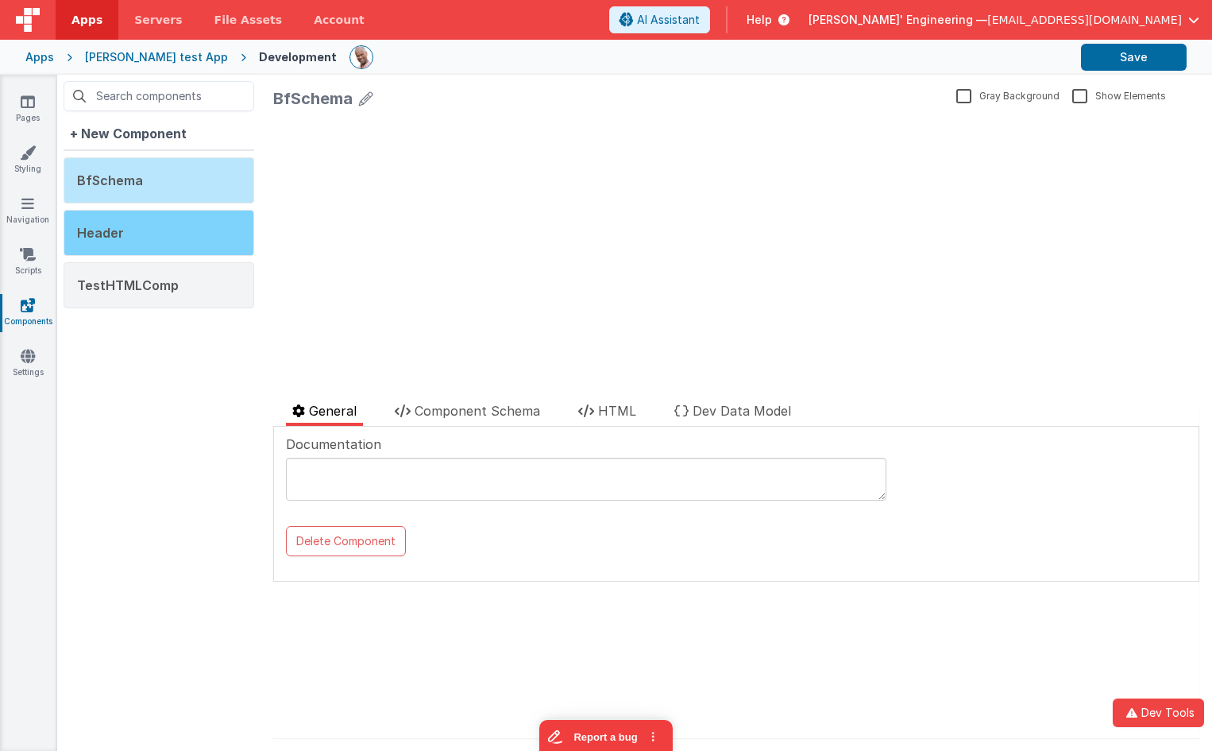
click at [184, 230] on div "Header" at bounding box center [159, 233] width 191 height 46
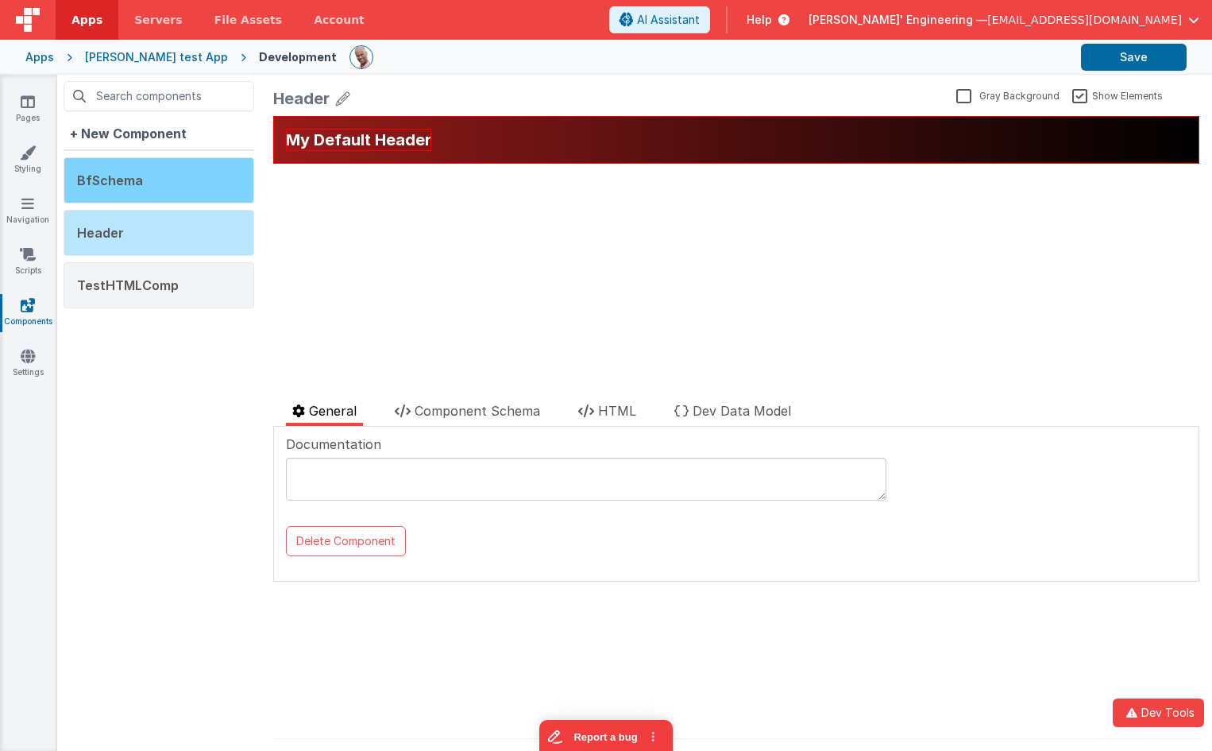
click at [180, 175] on div "BfSchema" at bounding box center [159, 180] width 191 height 46
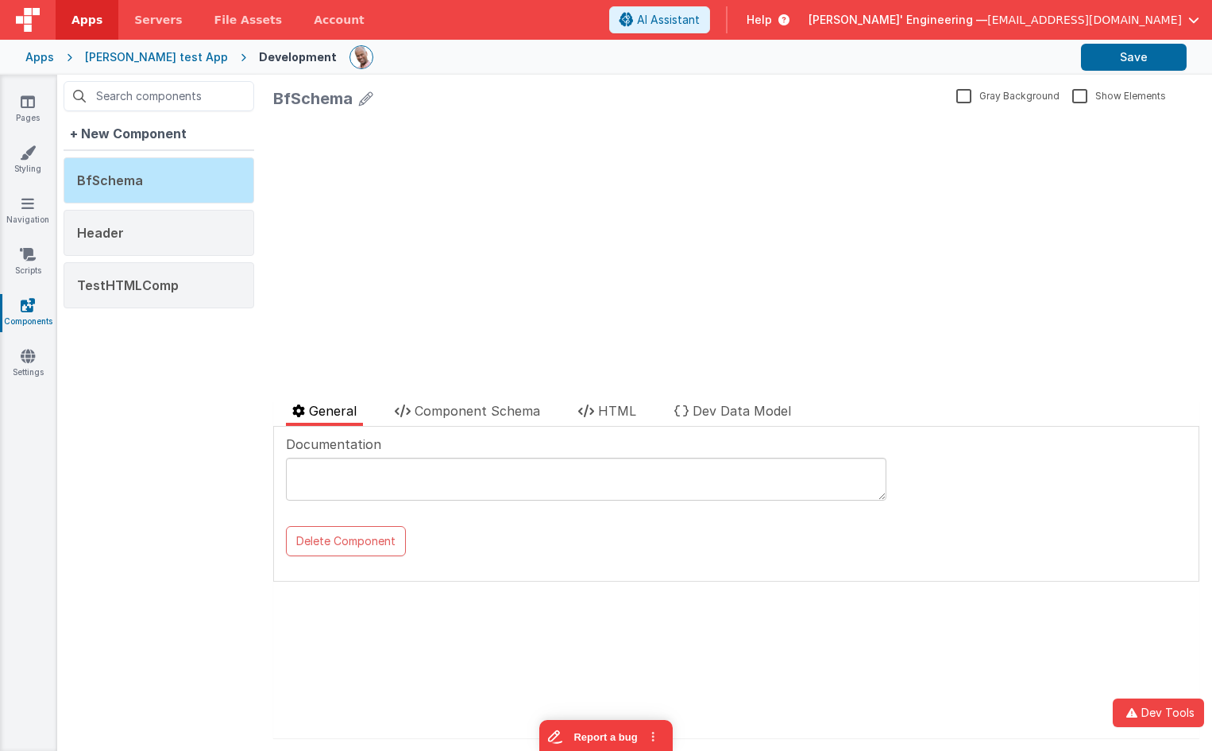
drag, startPoint x: 287, startPoint y: 102, endPoint x: 364, endPoint y: 107, distance: 77.2
click at [377, 98] on div "BfSchema" at bounding box center [611, 98] width 677 height 22
drag, startPoint x: 203, startPoint y: 236, endPoint x: 272, endPoint y: 210, distance: 73.2
click at [203, 236] on div "Header" at bounding box center [159, 233] width 191 height 46
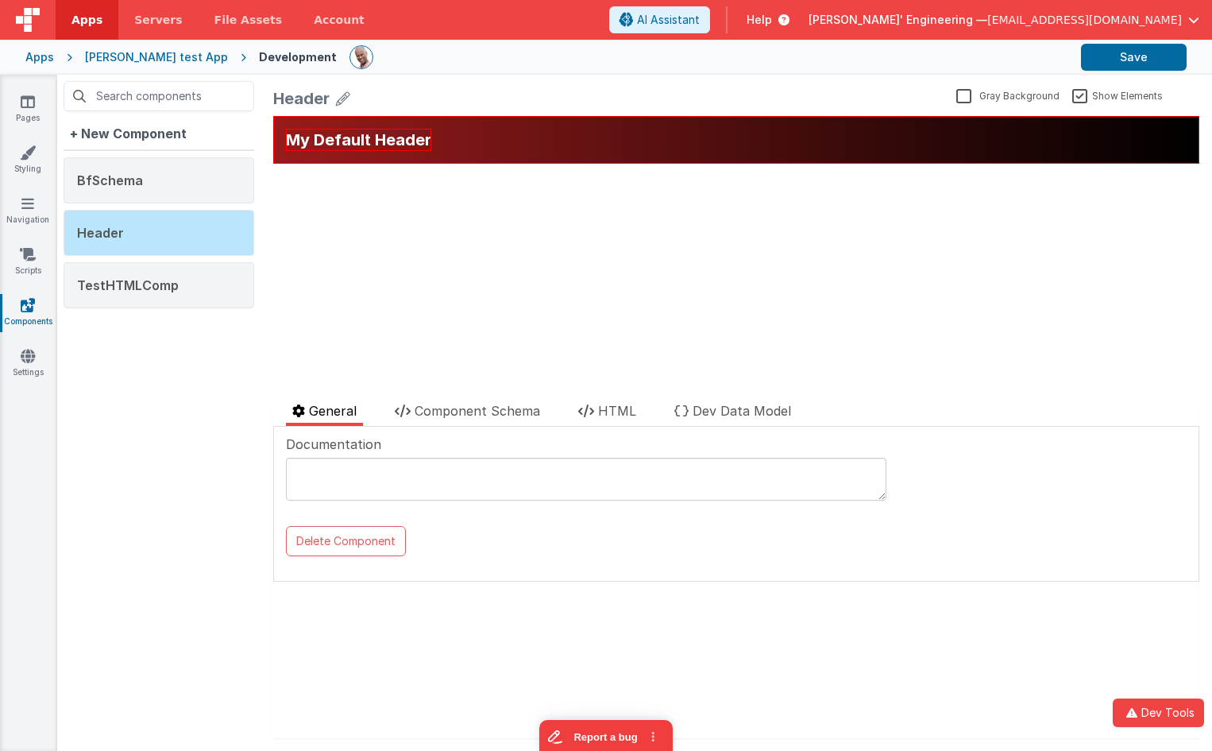
drag, startPoint x: 164, startPoint y: 268, endPoint x: 190, endPoint y: 266, distance: 26.3
click at [163, 268] on div "TestHTMLComp" at bounding box center [159, 285] width 191 height 46
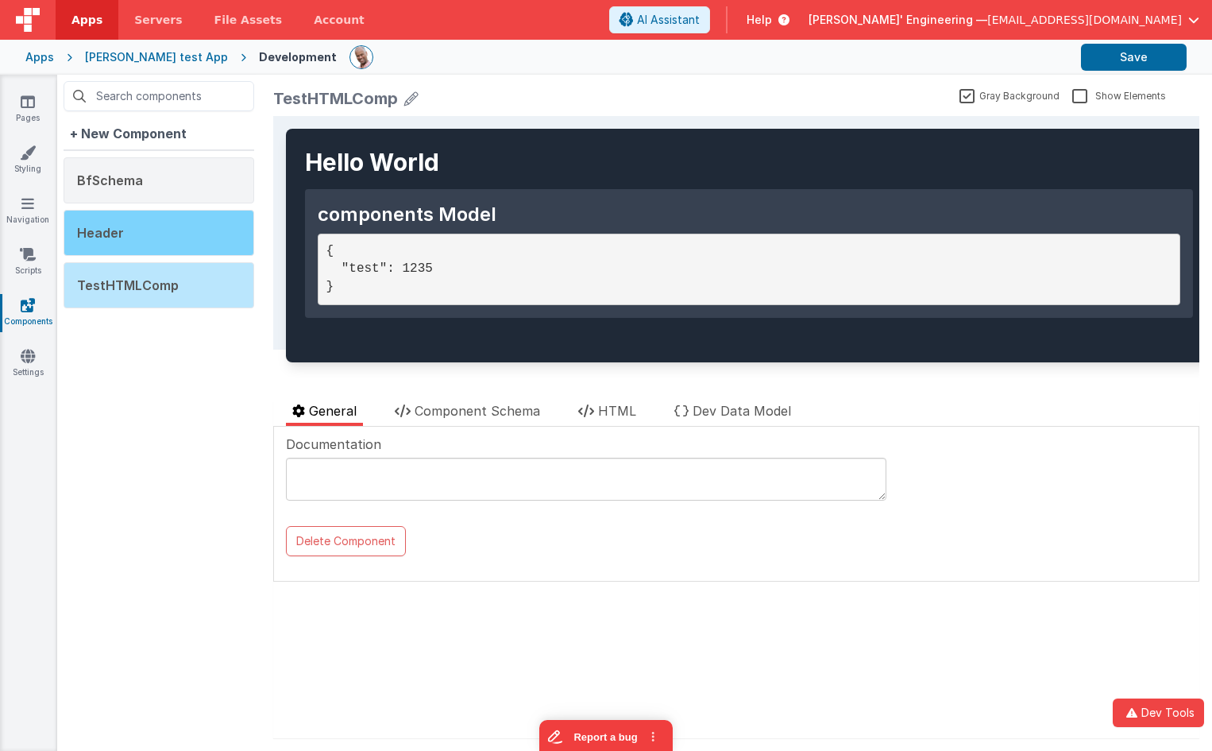
click at [195, 226] on div "Header" at bounding box center [159, 233] width 191 height 46
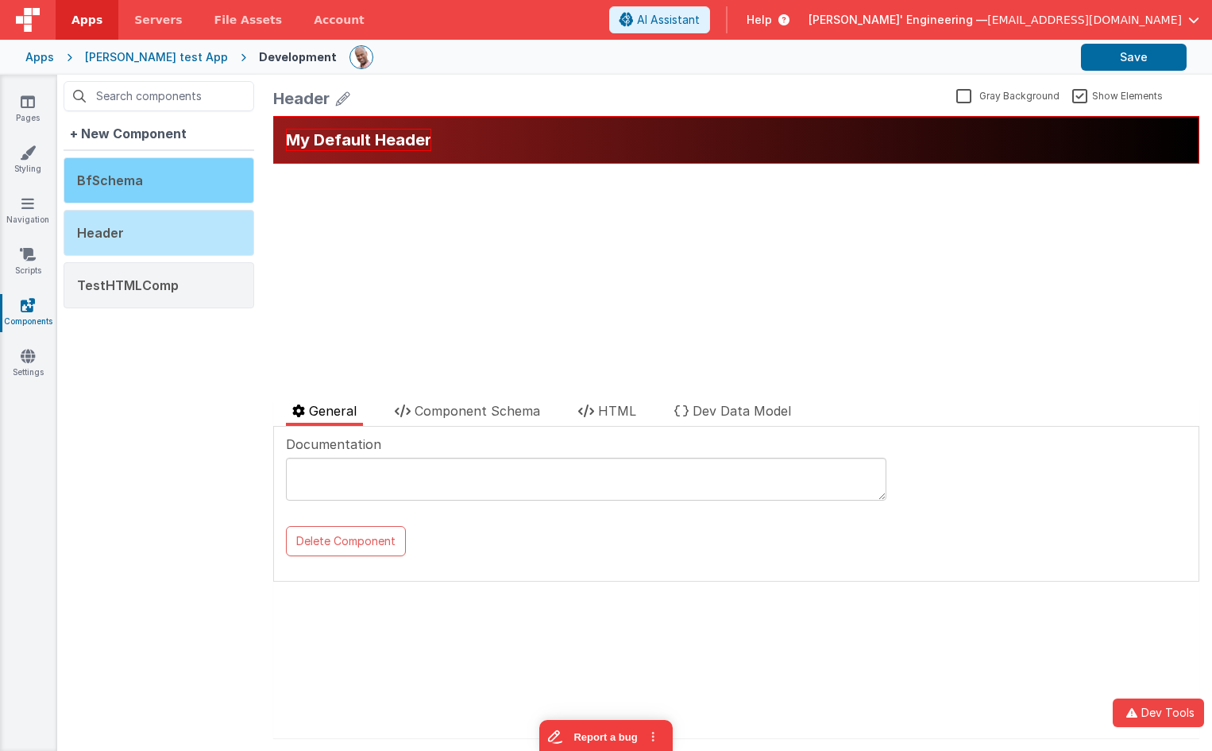
click at [240, 197] on div "BfSchema" at bounding box center [159, 180] width 191 height 46
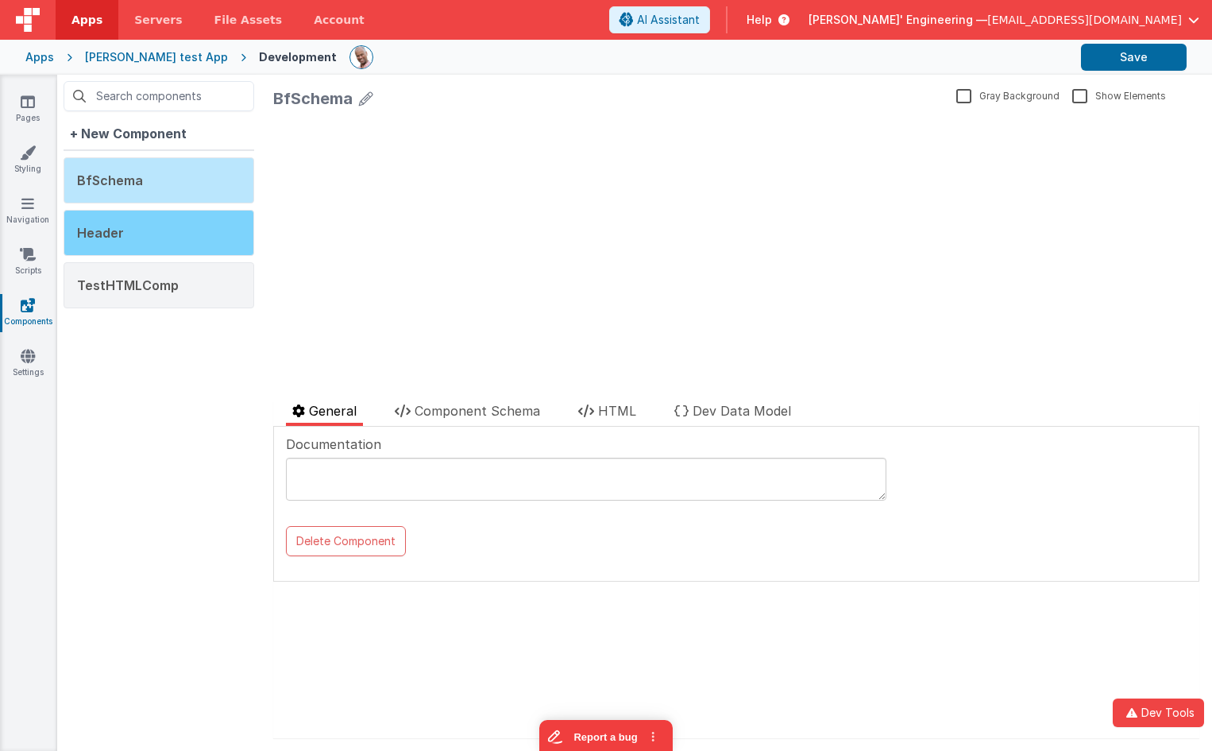
click at [163, 226] on div "Header" at bounding box center [159, 233] width 191 height 46
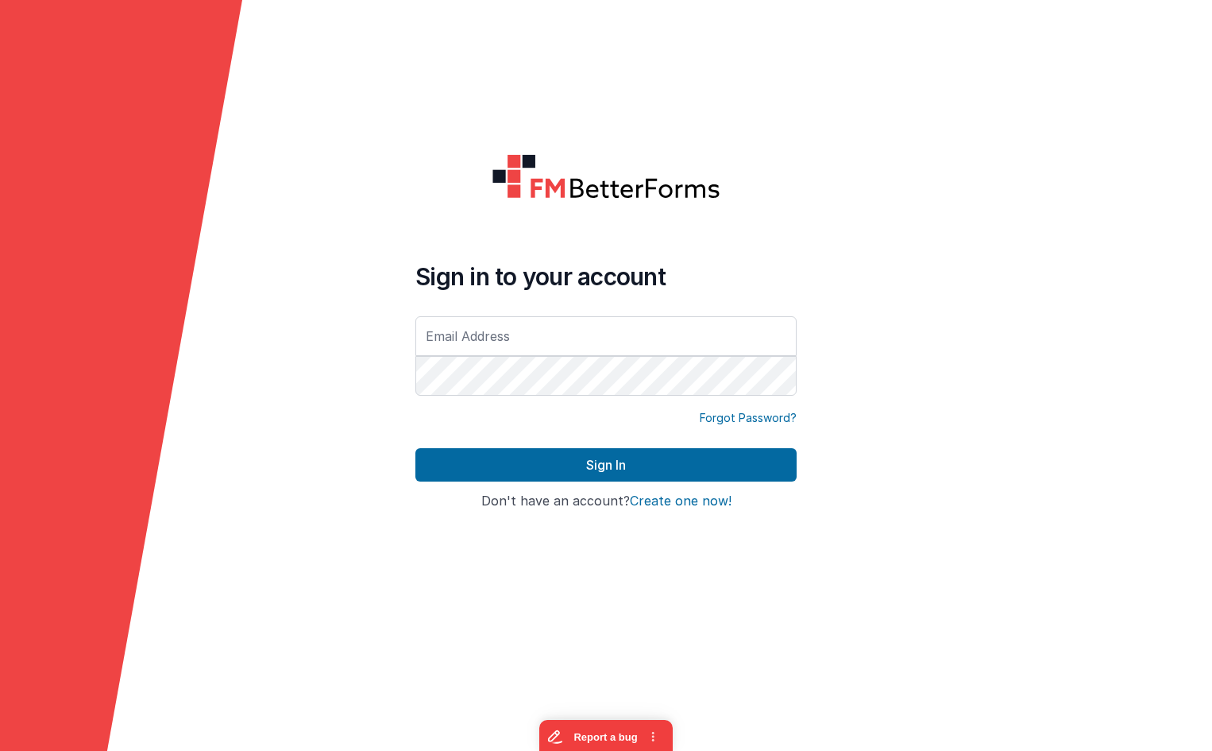
type input "[EMAIL_ADDRESS][DOMAIN_NAME]"
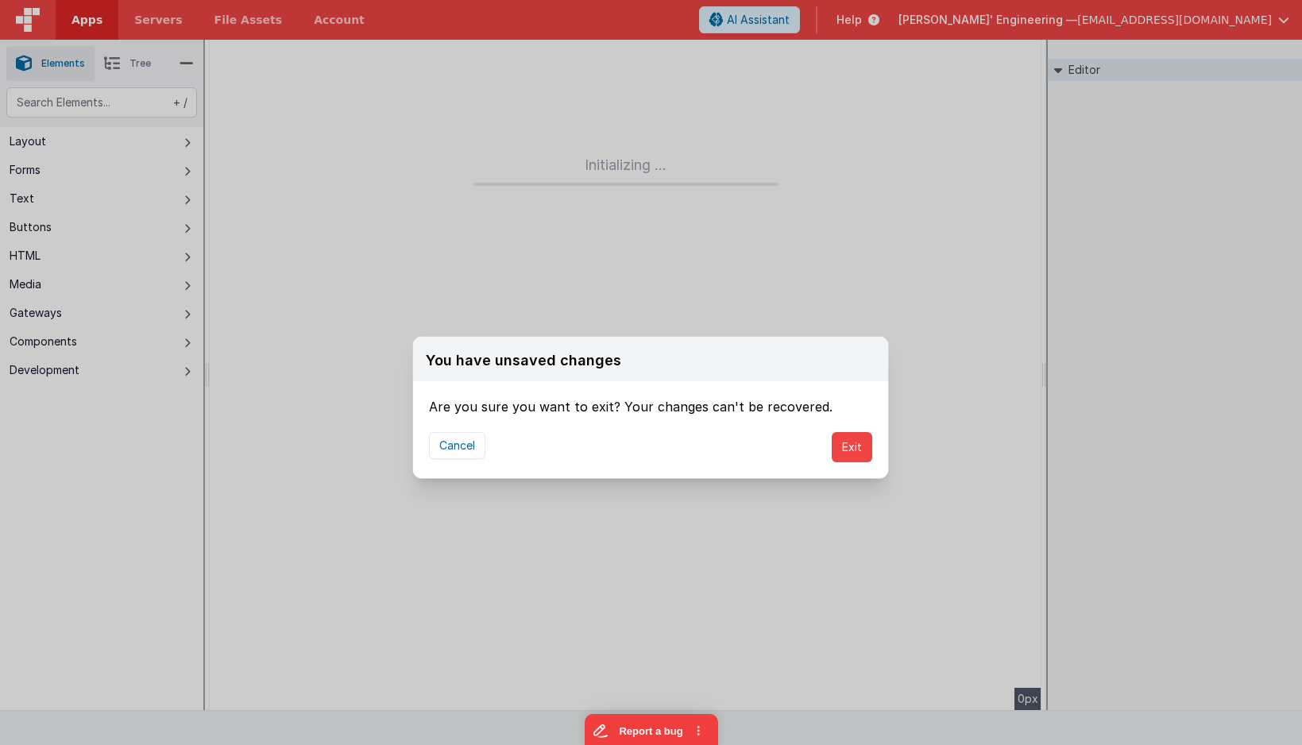
click at [95, 25] on div "You have unsaved changes Are you sure you want to exit? Your changes can't be r…" at bounding box center [651, 372] width 1302 height 745
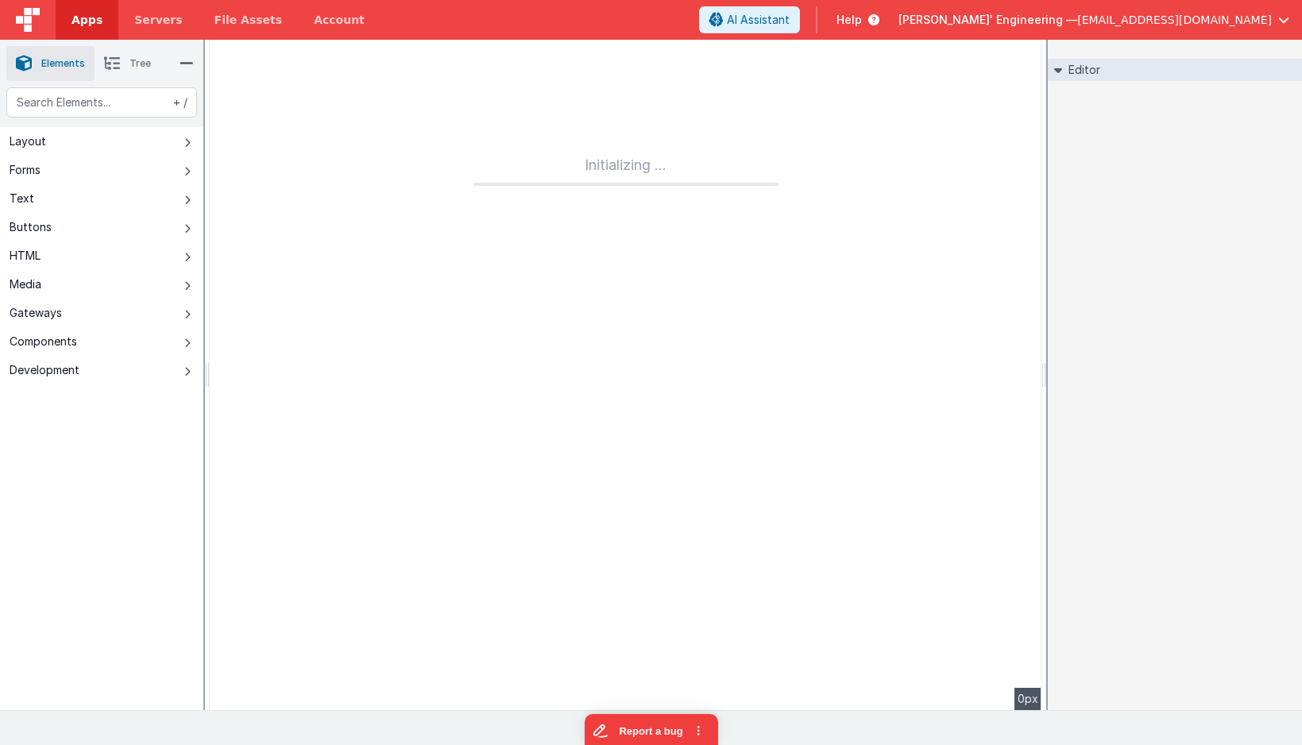
click at [95, 25] on span "Apps" at bounding box center [87, 20] width 31 height 16
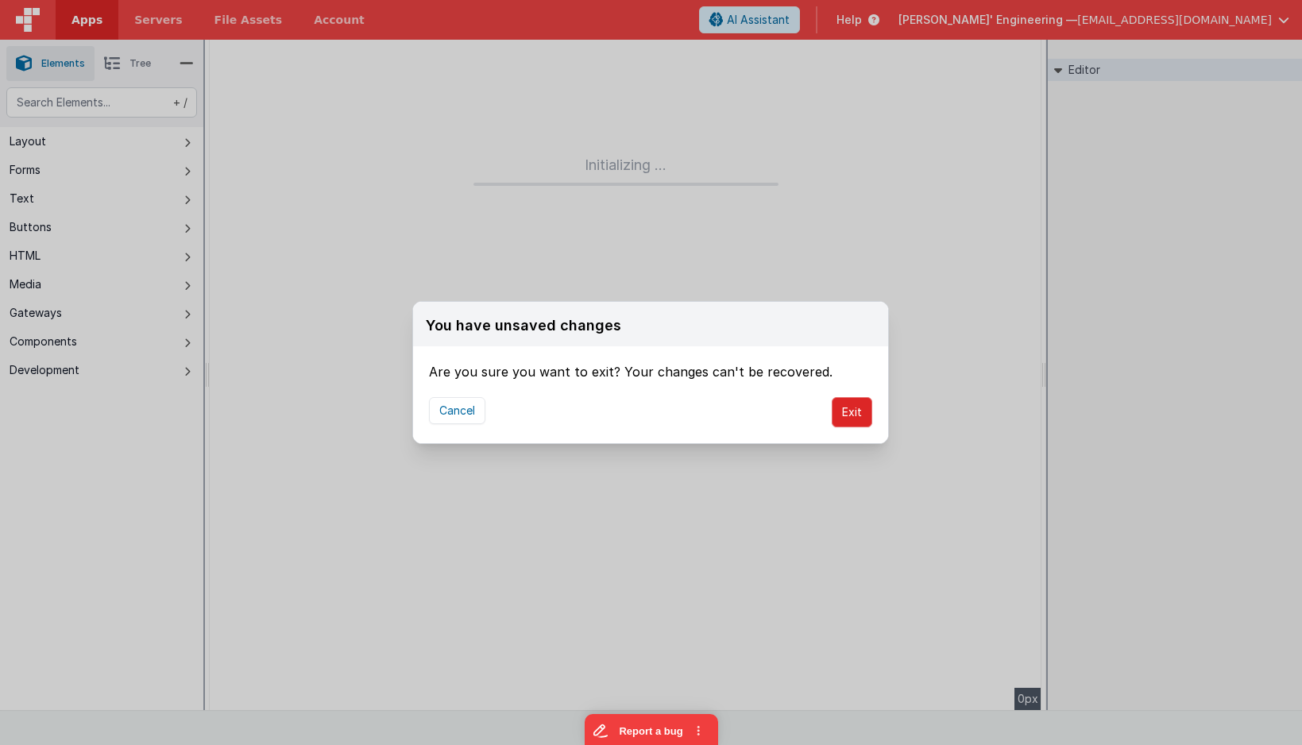
click at [849, 425] on button "Exit" at bounding box center [852, 412] width 41 height 30
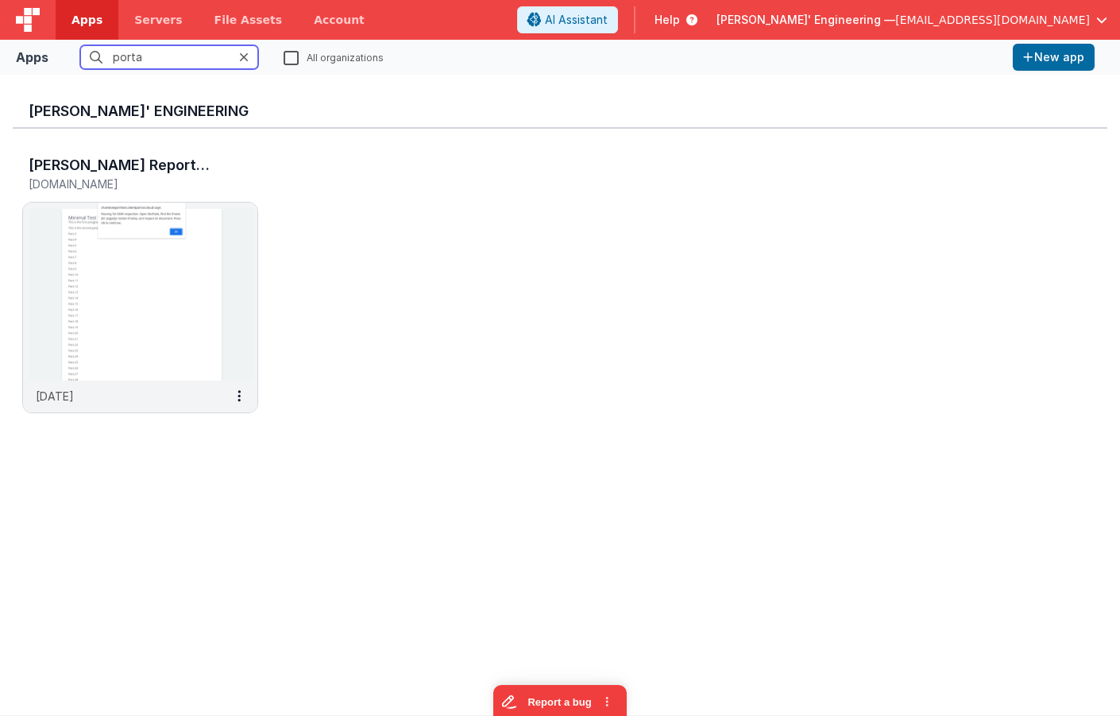
type input "porta"
click at [293, 58] on label "All organizations" at bounding box center [334, 56] width 100 height 15
click at [0, 0] on input "All organizations" at bounding box center [0, 0] width 0 height 0
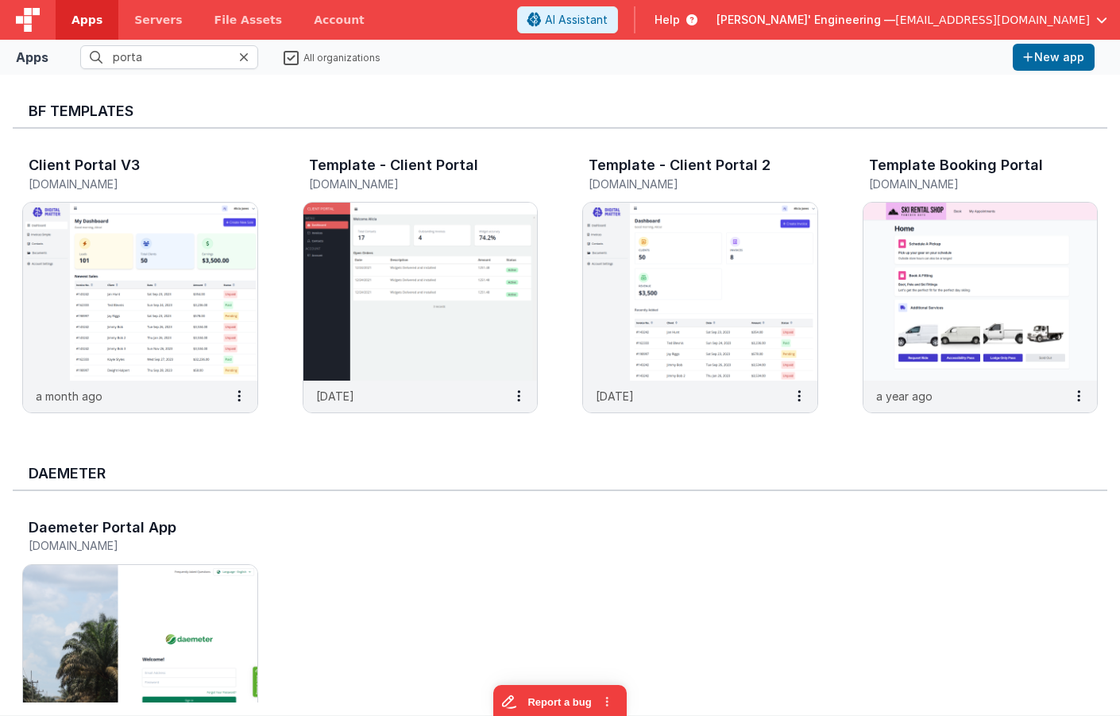
click at [91, 16] on span "Apps" at bounding box center [87, 20] width 31 height 16
click at [240, 56] on icon at bounding box center [244, 57] width 10 height 13
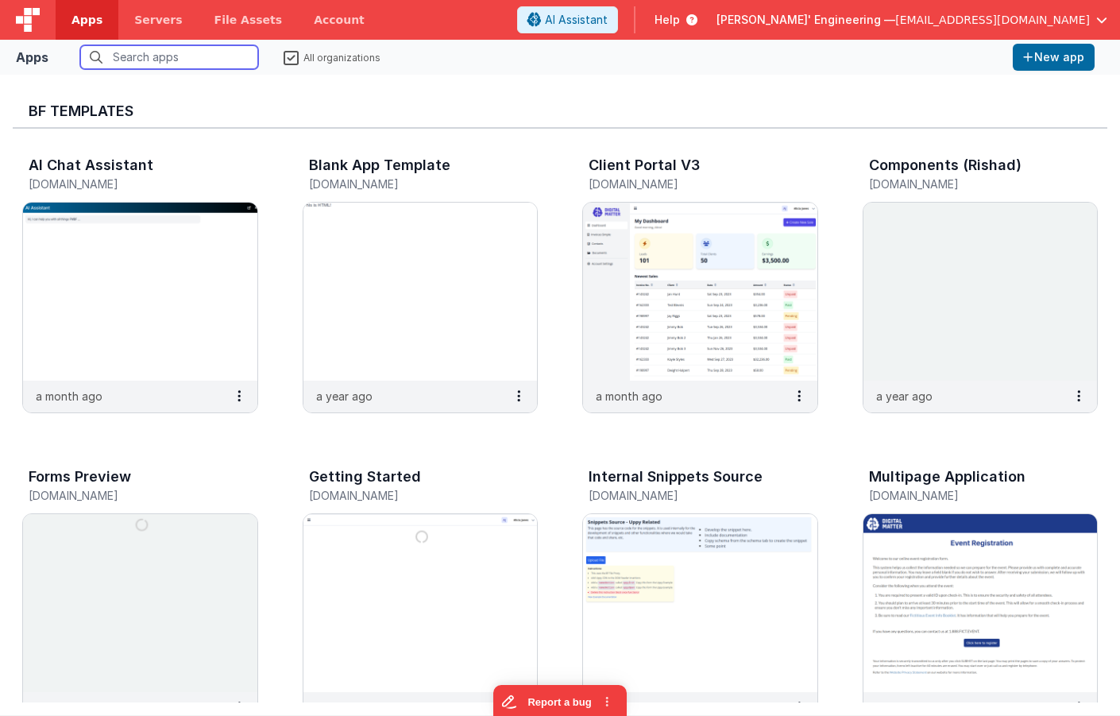
click at [178, 56] on input "text" at bounding box center [169, 57] width 178 height 24
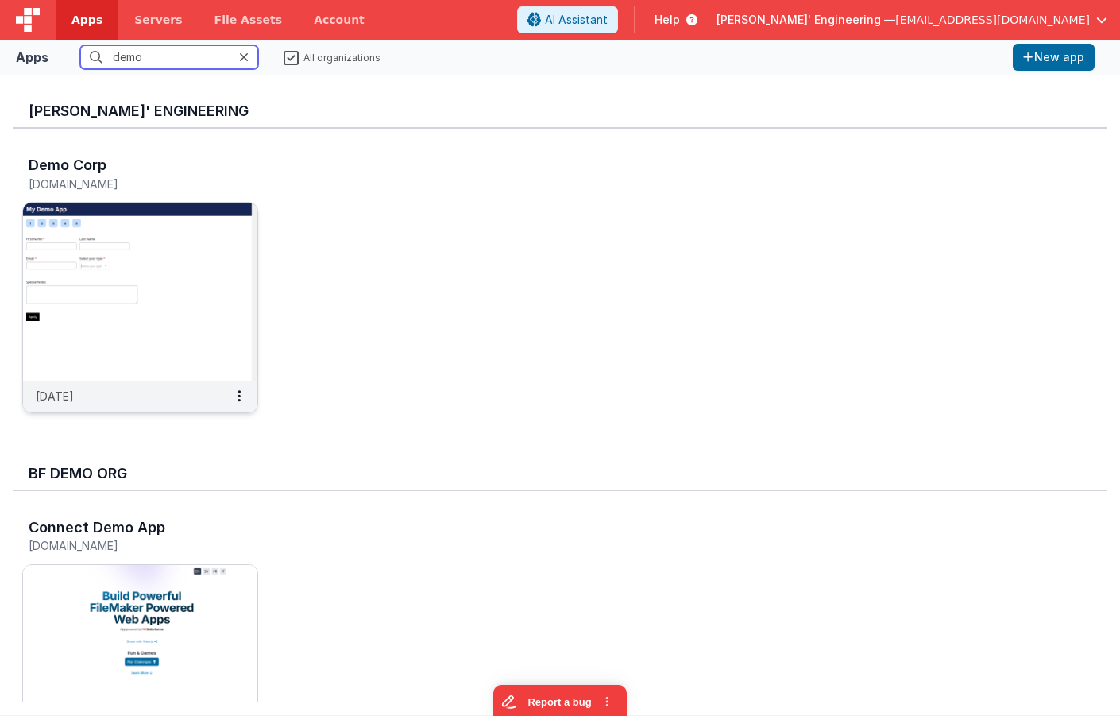
type input "demo"
click at [195, 234] on img at bounding box center [140, 292] width 234 height 178
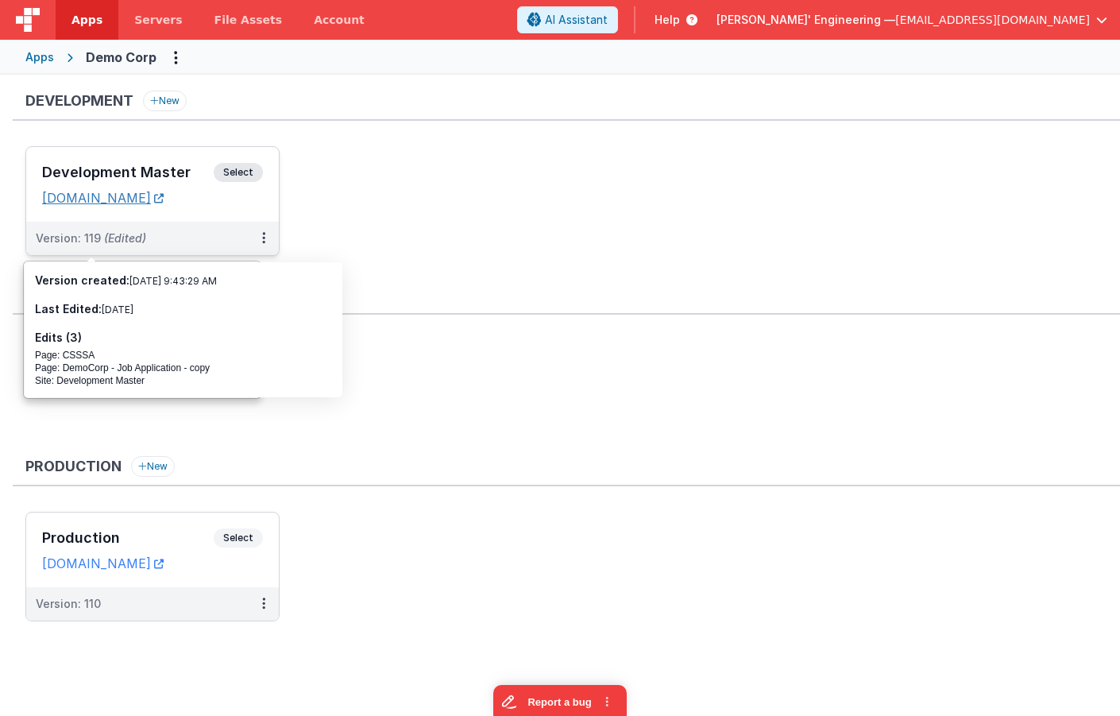
click at [146, 200] on link "demodev.fmbetterforms.com" at bounding box center [103, 198] width 122 height 16
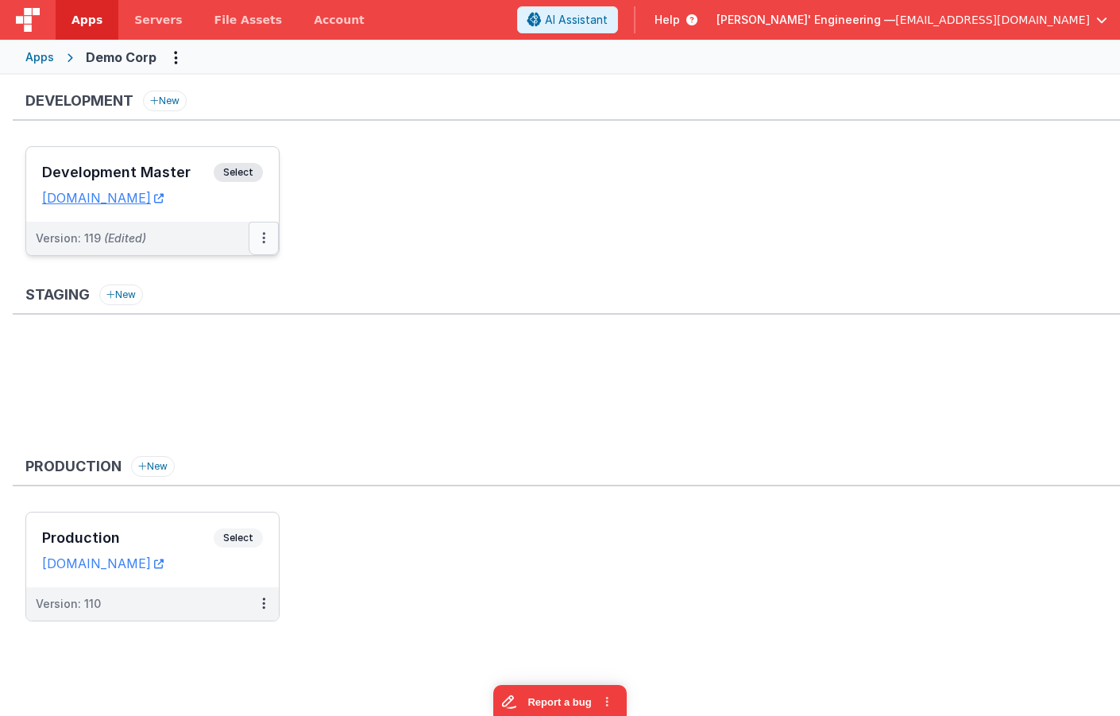
click at [261, 239] on button at bounding box center [264, 238] width 30 height 33
click at [205, 363] on link "Rollback" at bounding box center [209, 360] width 140 height 29
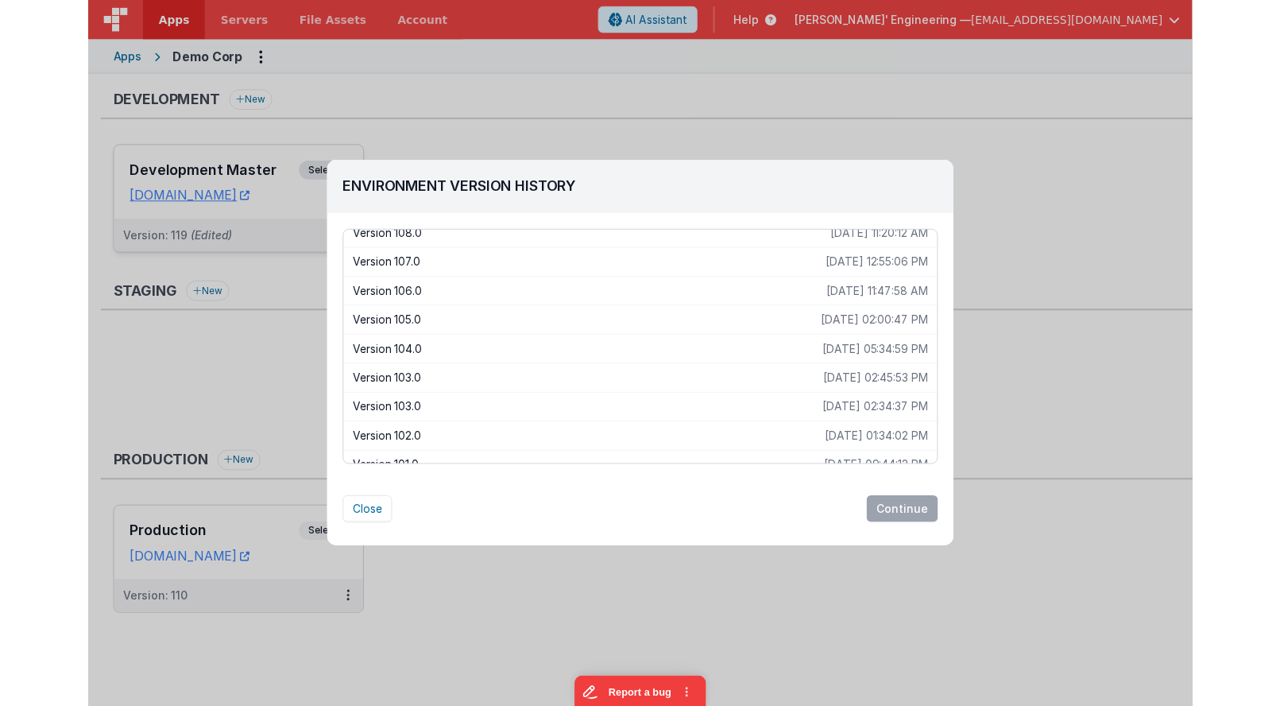
scroll to position [428, 0]
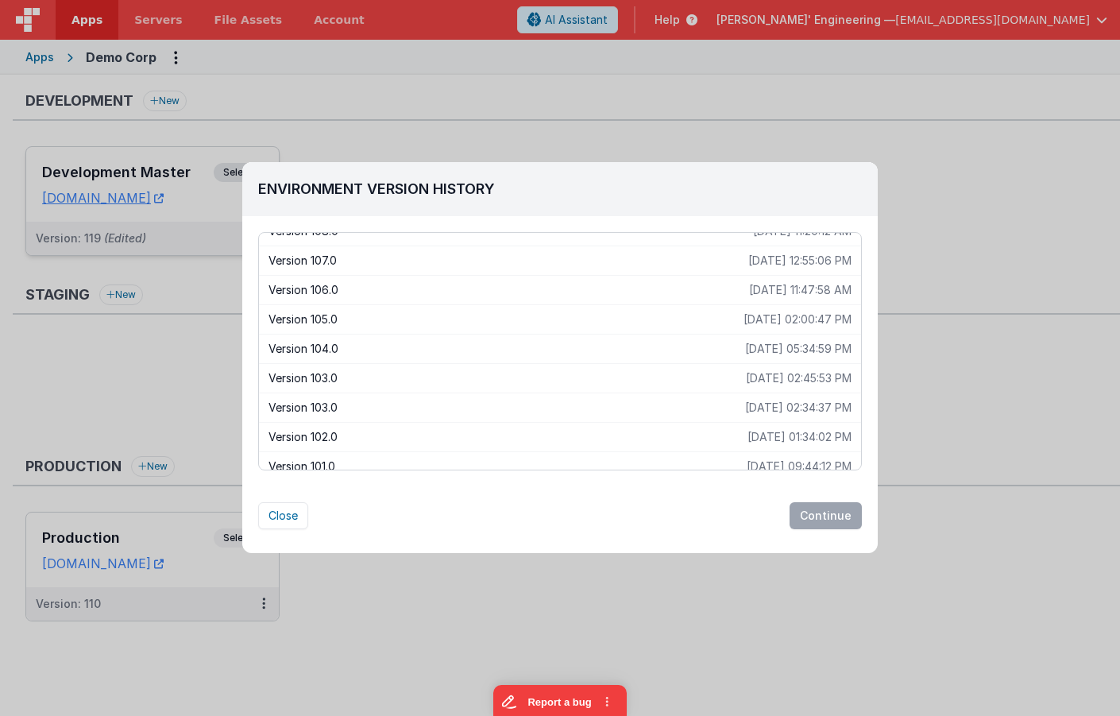
click at [342, 430] on p "Version 102.0" at bounding box center [508, 437] width 479 height 16
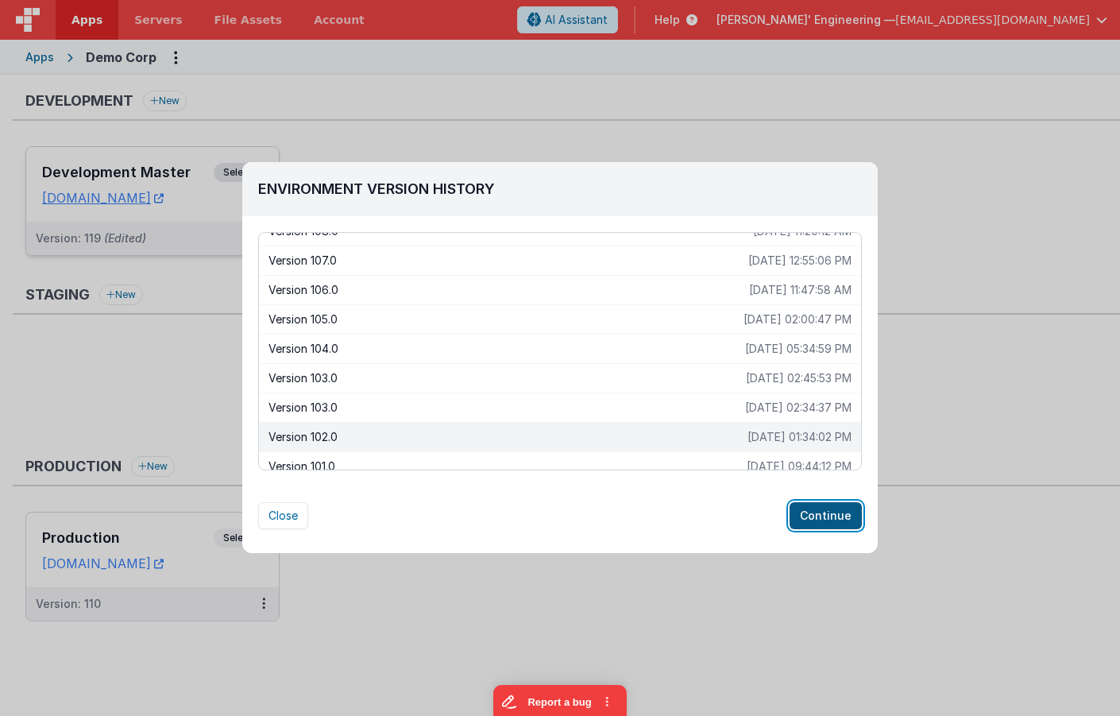
click at [826, 516] on button "Continue" at bounding box center [826, 515] width 72 height 27
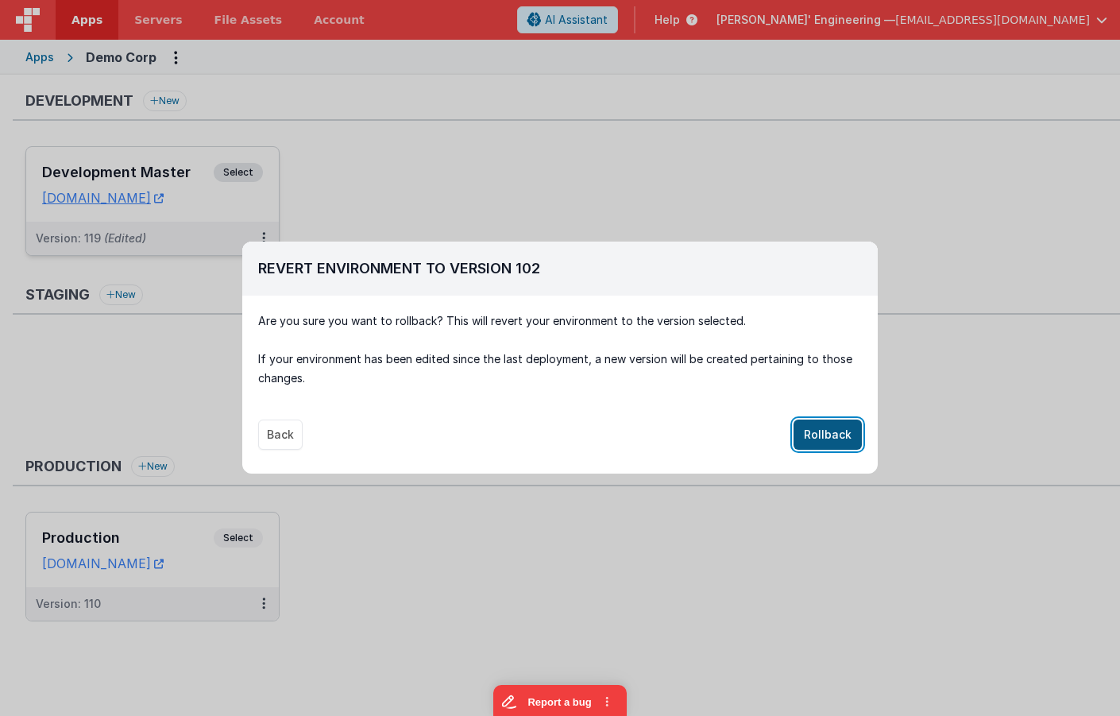
click at [833, 439] on button "Rollback" at bounding box center [828, 434] width 68 height 30
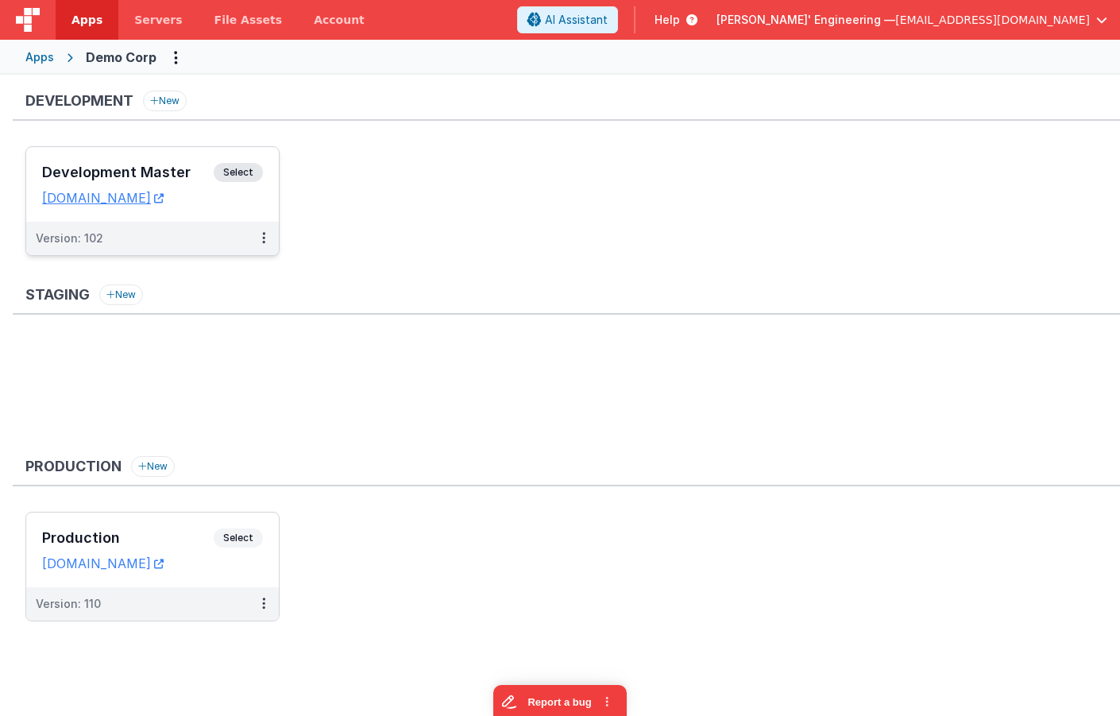
click at [244, 169] on span "Select" at bounding box center [238, 172] width 49 height 19
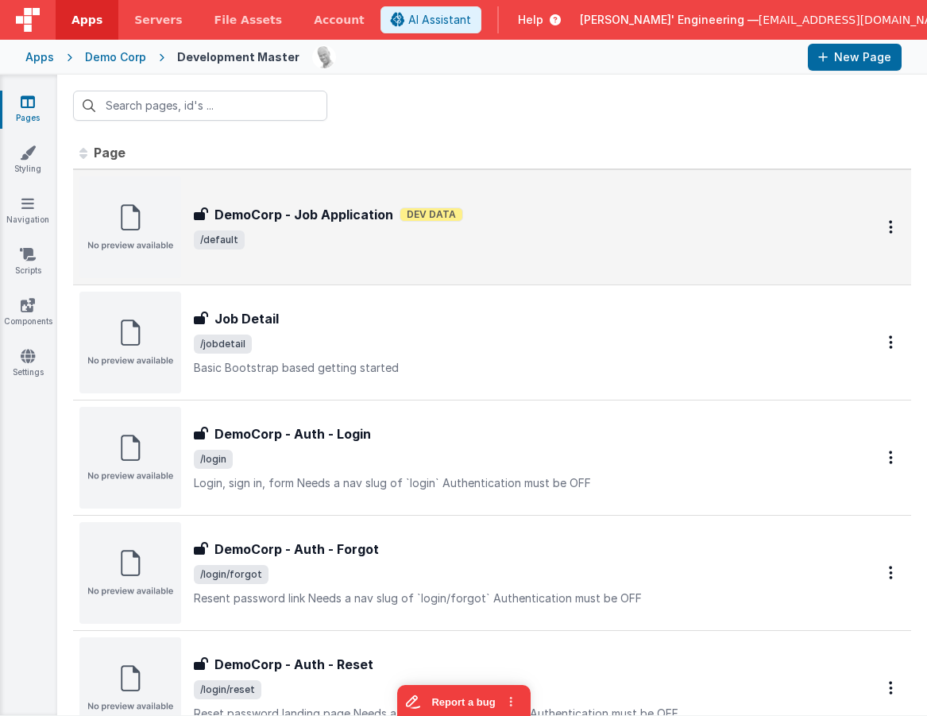
click at [337, 225] on div "DemoCorp - Job Application DemoCorp - Job Application Dev Data /default" at bounding box center [516, 227] width 644 height 44
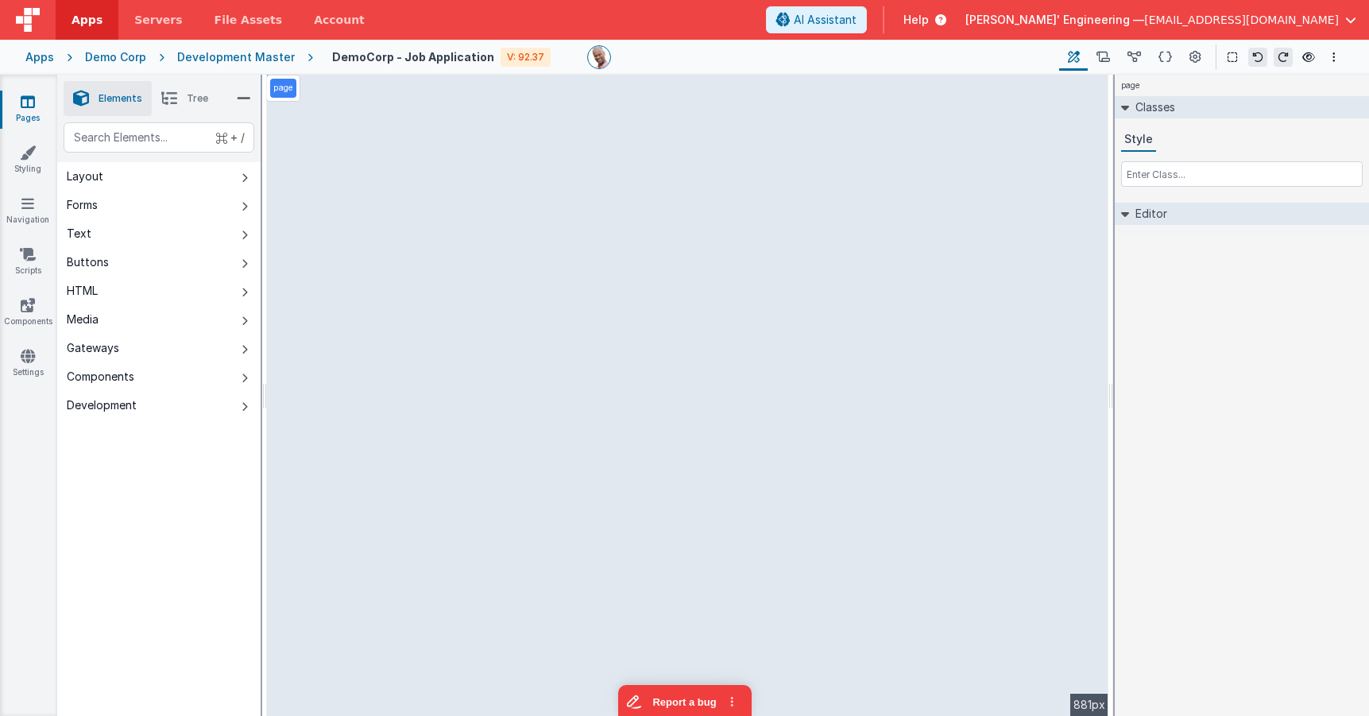
select select "string"
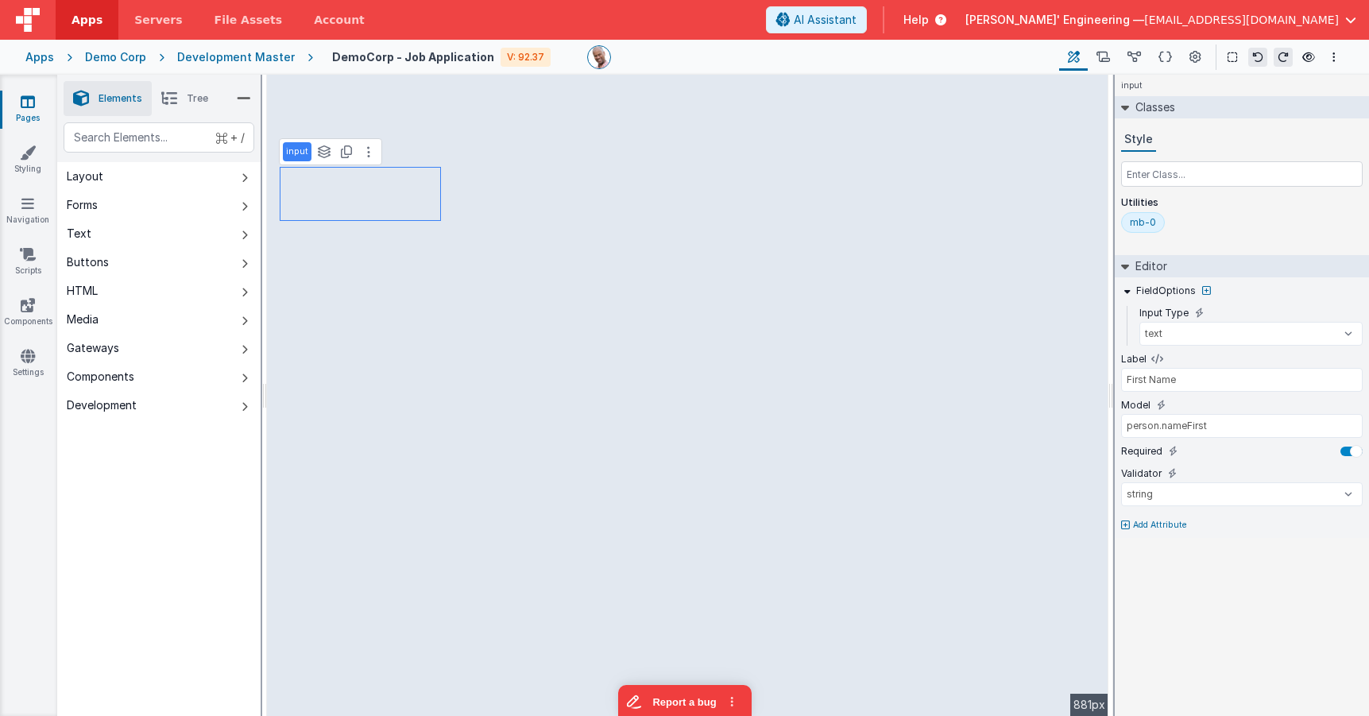
type input "Last Name"
type input "person.nameLast"
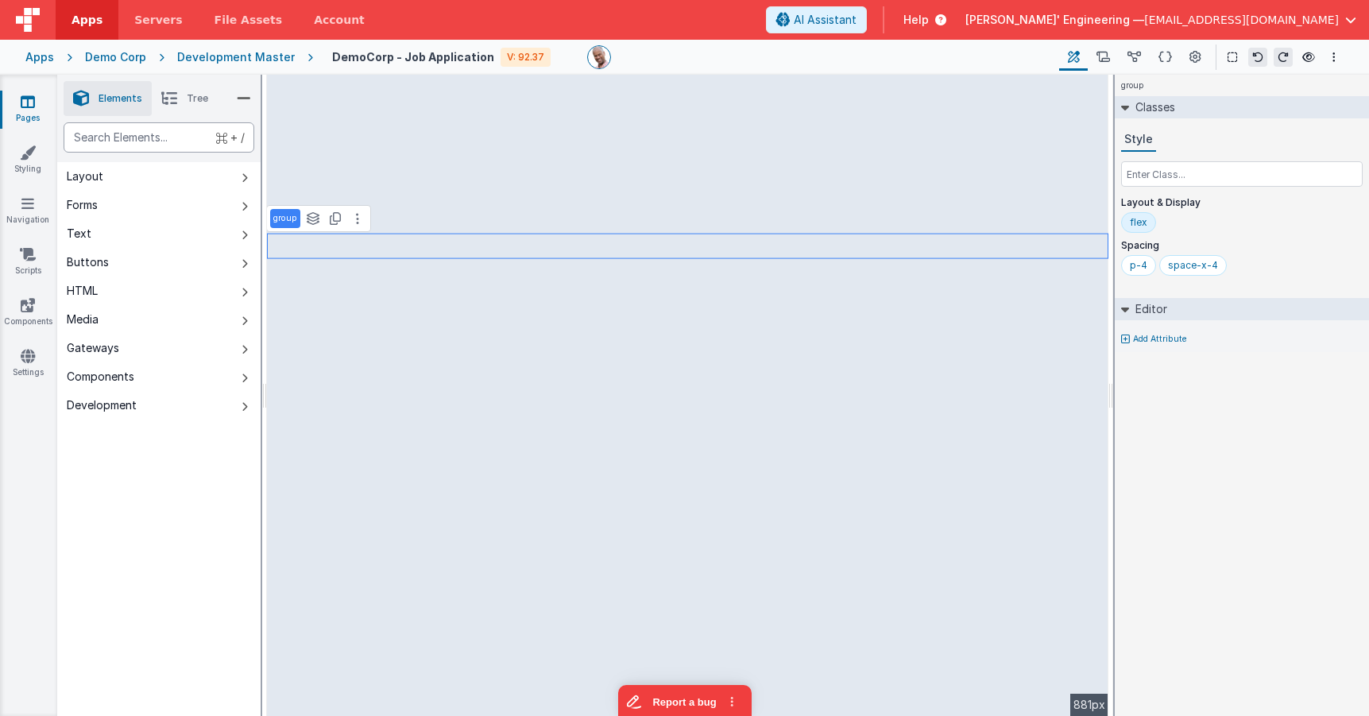
click at [138, 137] on div "text" at bounding box center [159, 137] width 191 height 30
type div "ema"
select select "email"
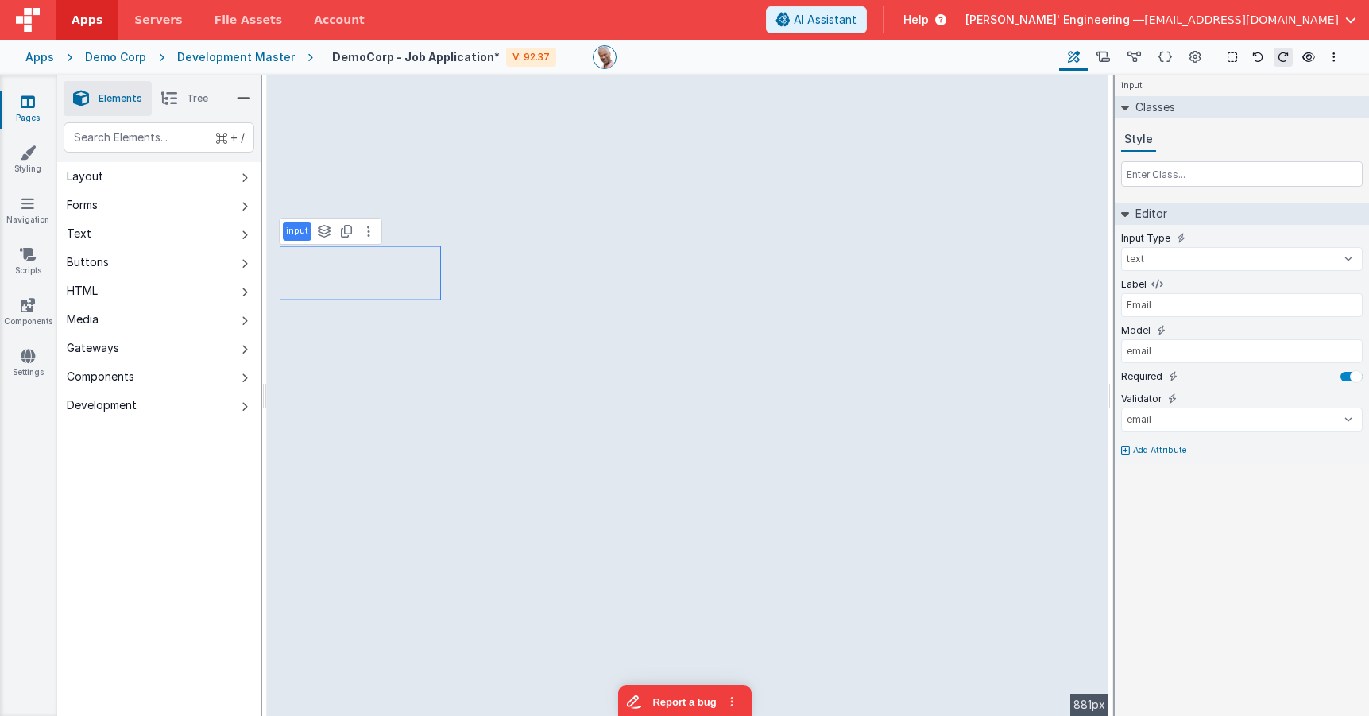
type input "email"
select select "email"
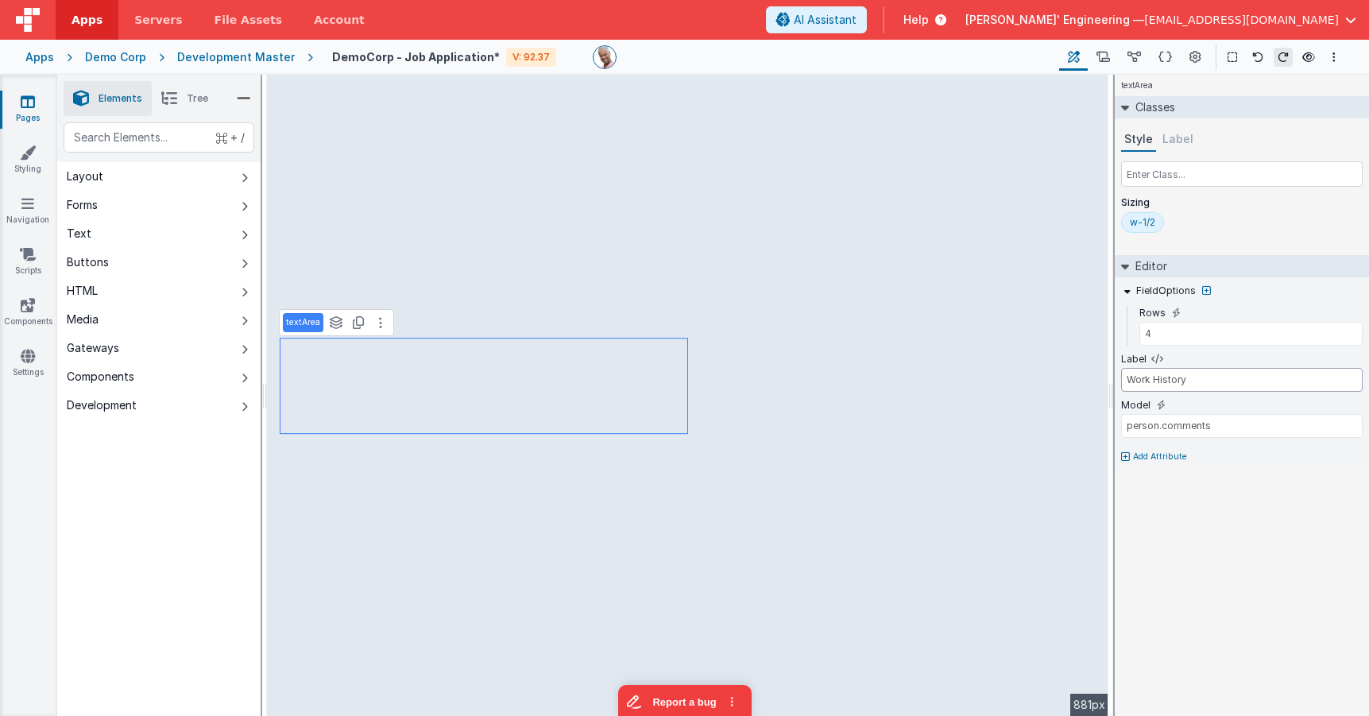
type input "Work History"
drag, startPoint x: 1128, startPoint y: 419, endPoint x: 1108, endPoint y: 419, distance: 20.7
click at [1108, 419] on div "Elements Tree + / Layout Forms Text Buttons HTML Media Gateways Components Deve…" at bounding box center [713, 395] width 1312 height 641
type input "history"
select select "email"
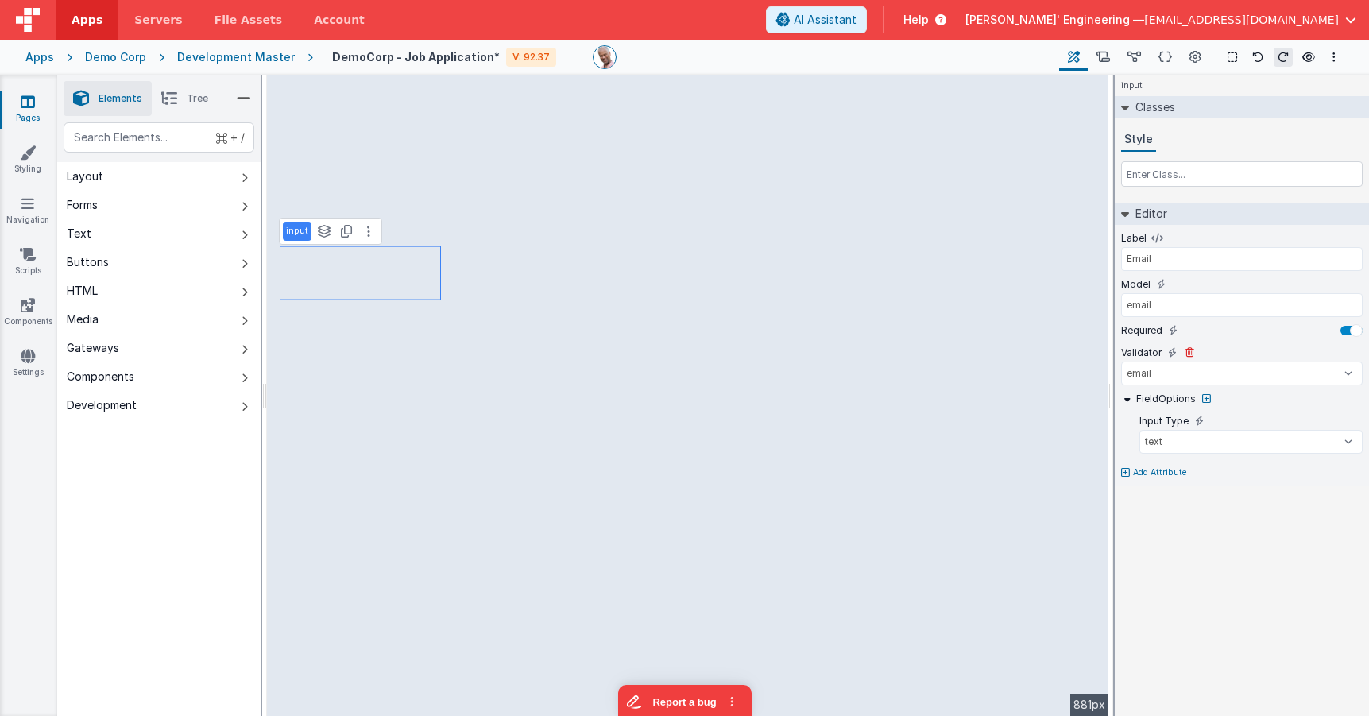
select select "string"
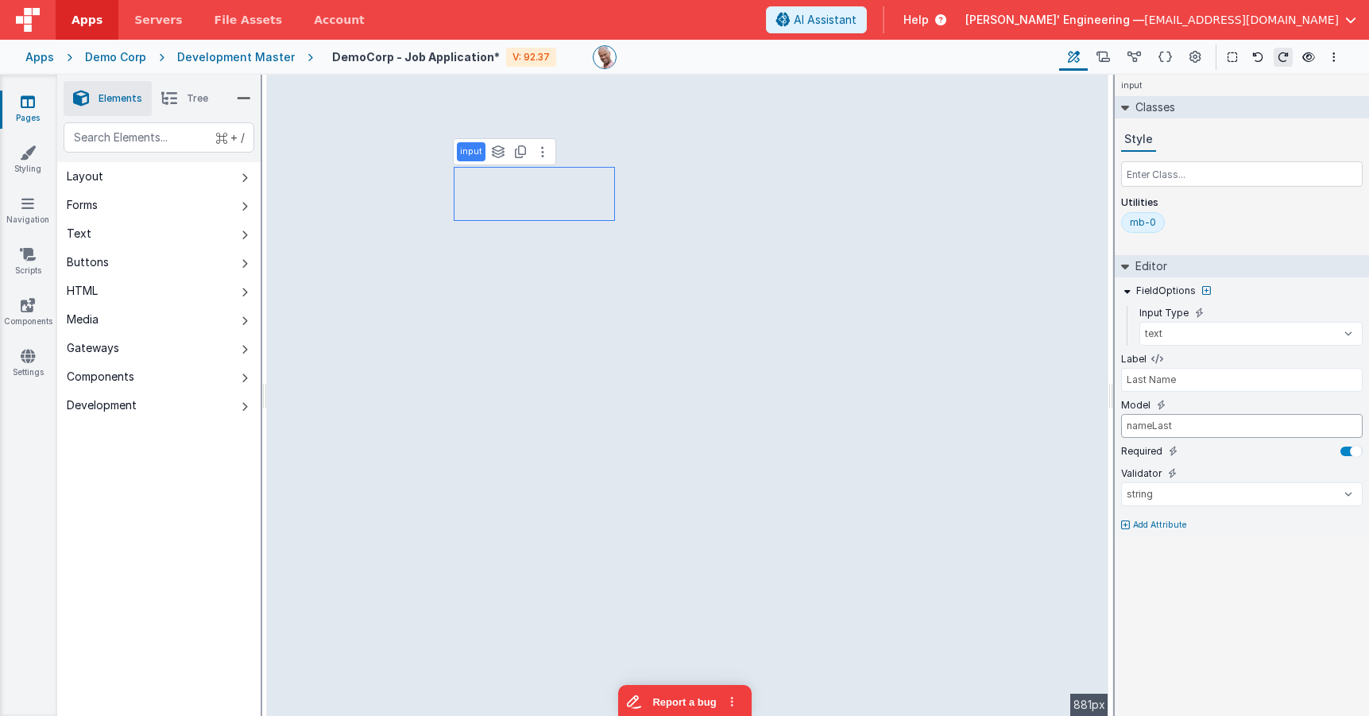
type input "nameLast"
type input "First Name"
type input "nameFirst"
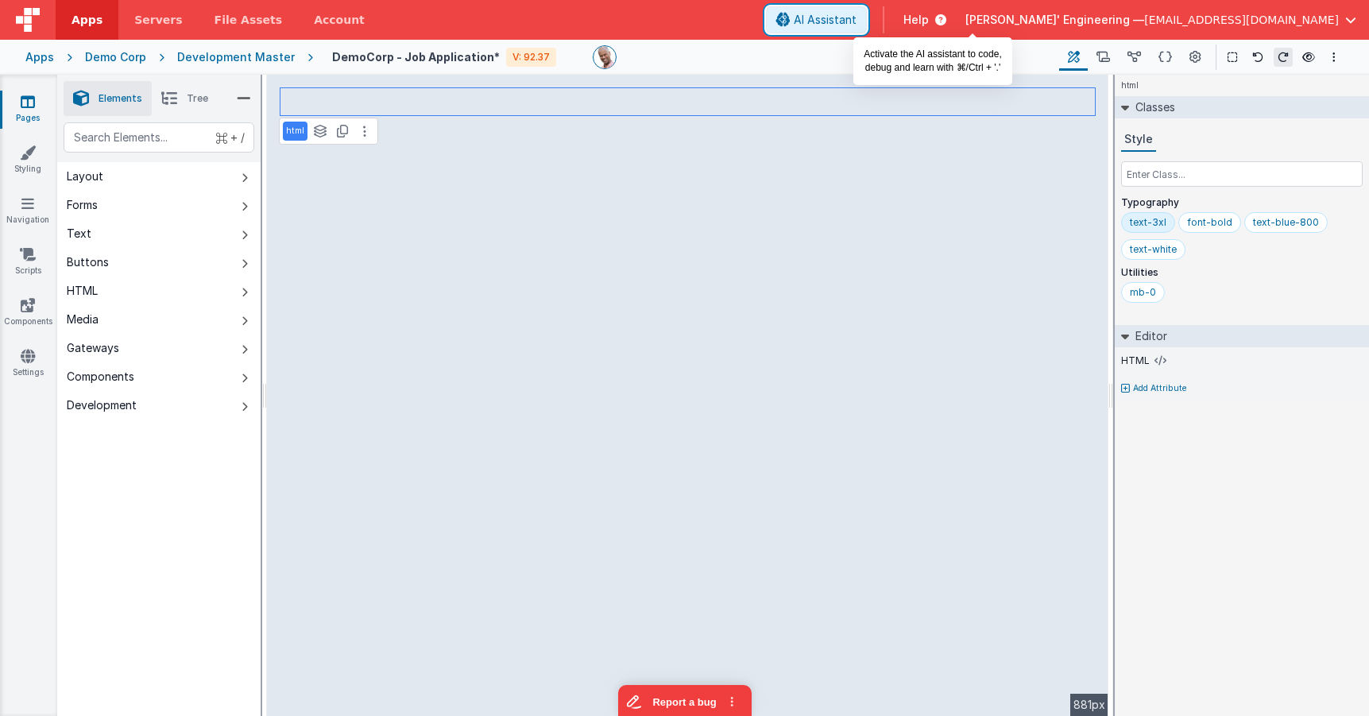
click at [856, 19] on span "AI Assistant" at bounding box center [825, 20] width 63 height 16
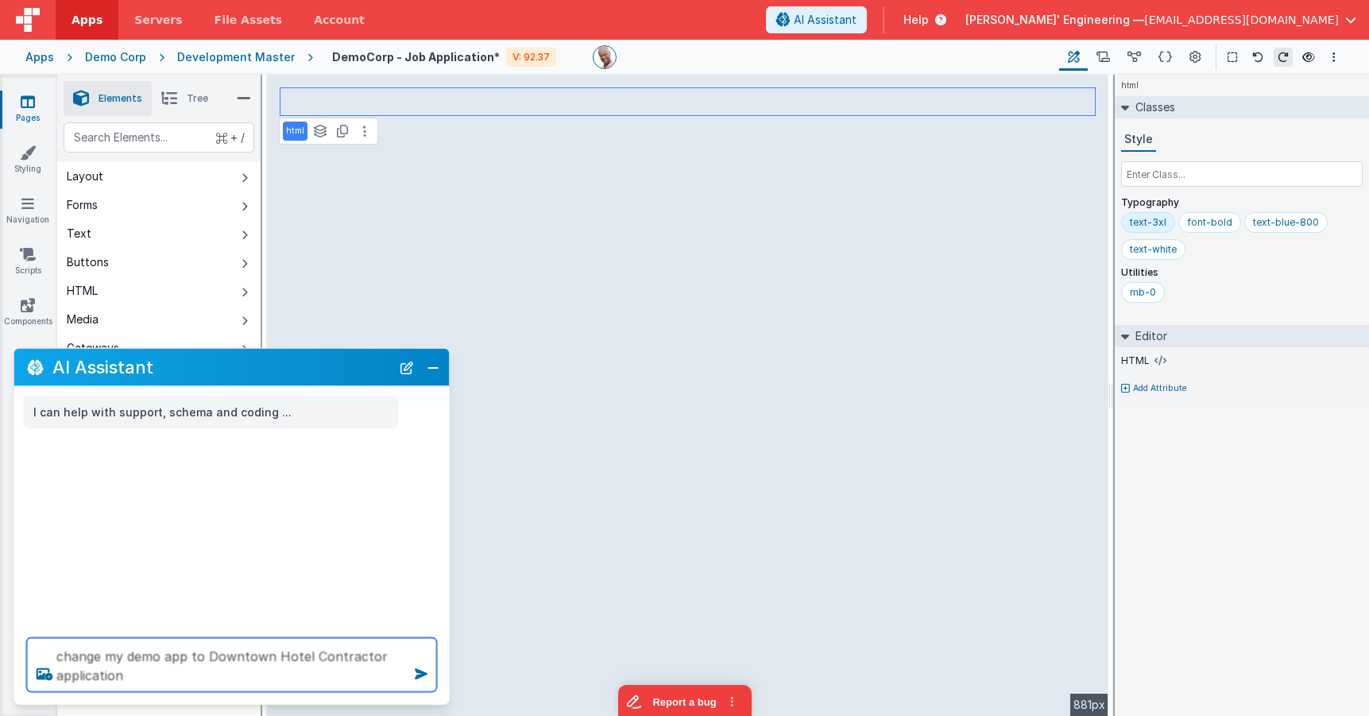
type textarea "change my demo app to Downtown Hotel Contractor application"
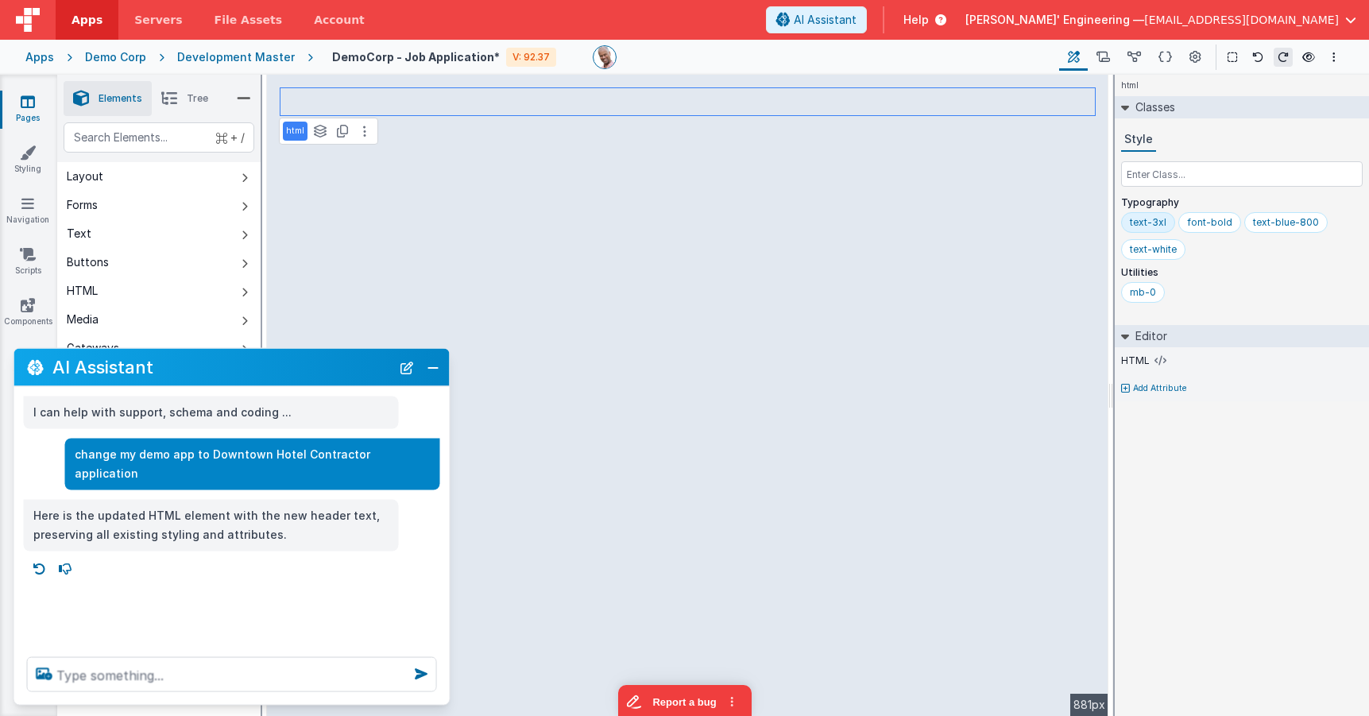
click at [1212, 499] on div "html Classes Style Typography text-3xl font-bold text-blue-800 text-white Utili…" at bounding box center [1242, 395] width 254 height 641
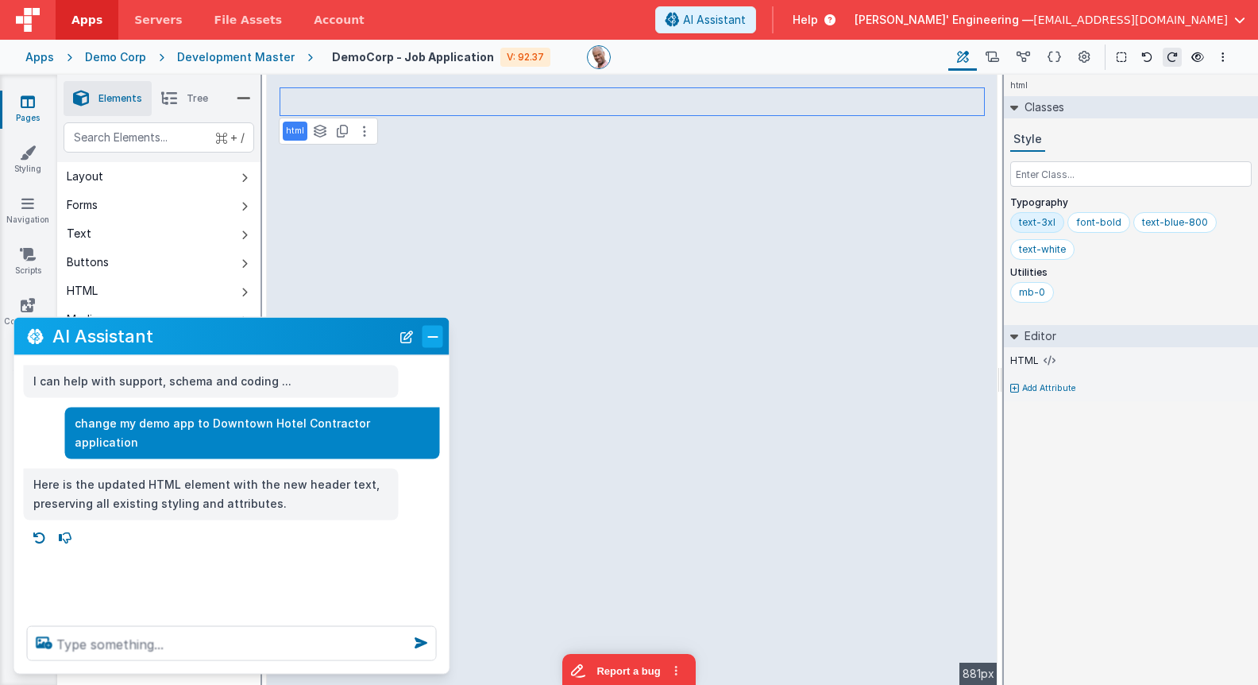
click at [434, 338] on button "Close" at bounding box center [433, 336] width 21 height 22
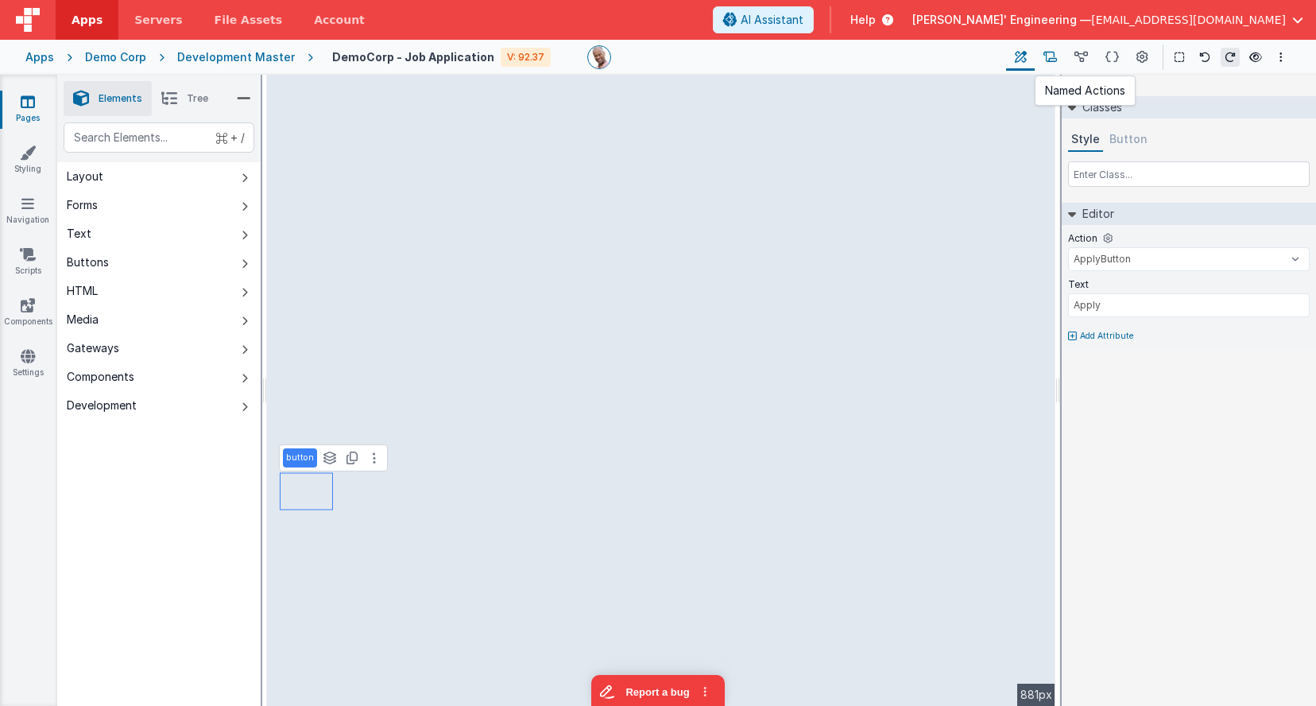
click at [1050, 56] on icon at bounding box center [1050, 57] width 14 height 17
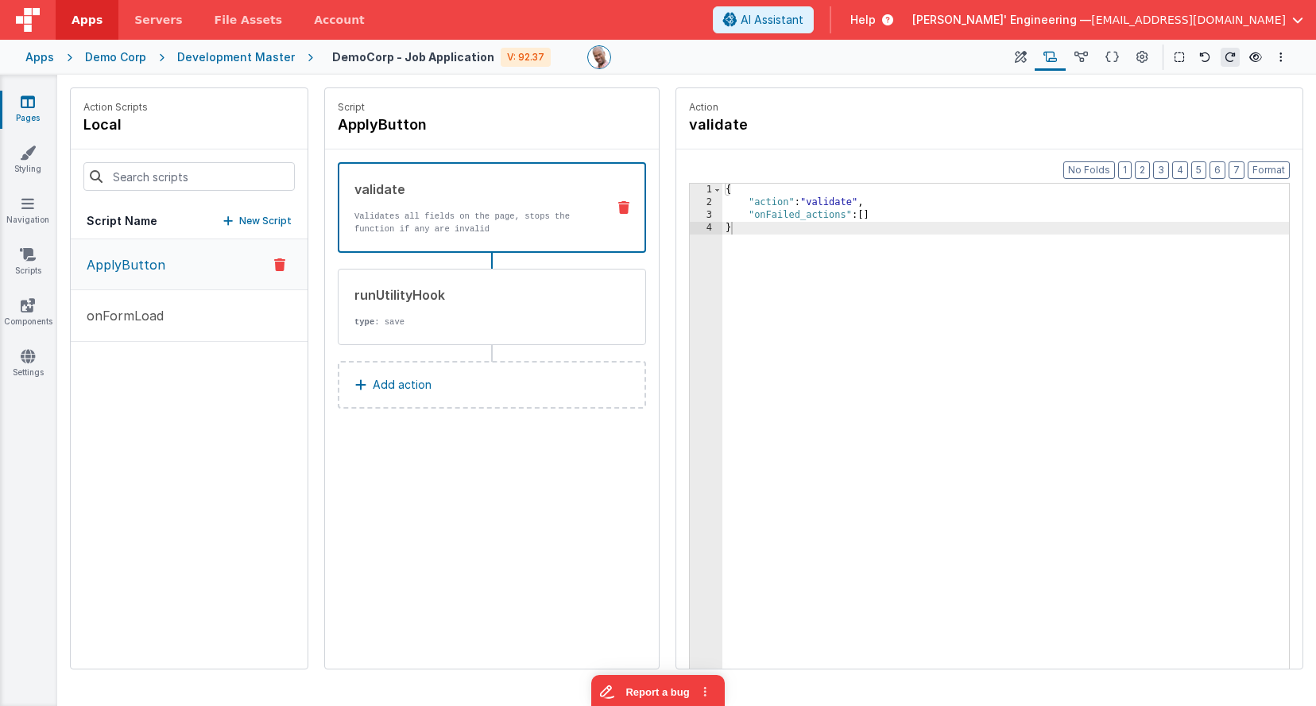
click at [280, 262] on icon at bounding box center [279, 264] width 11 height 19
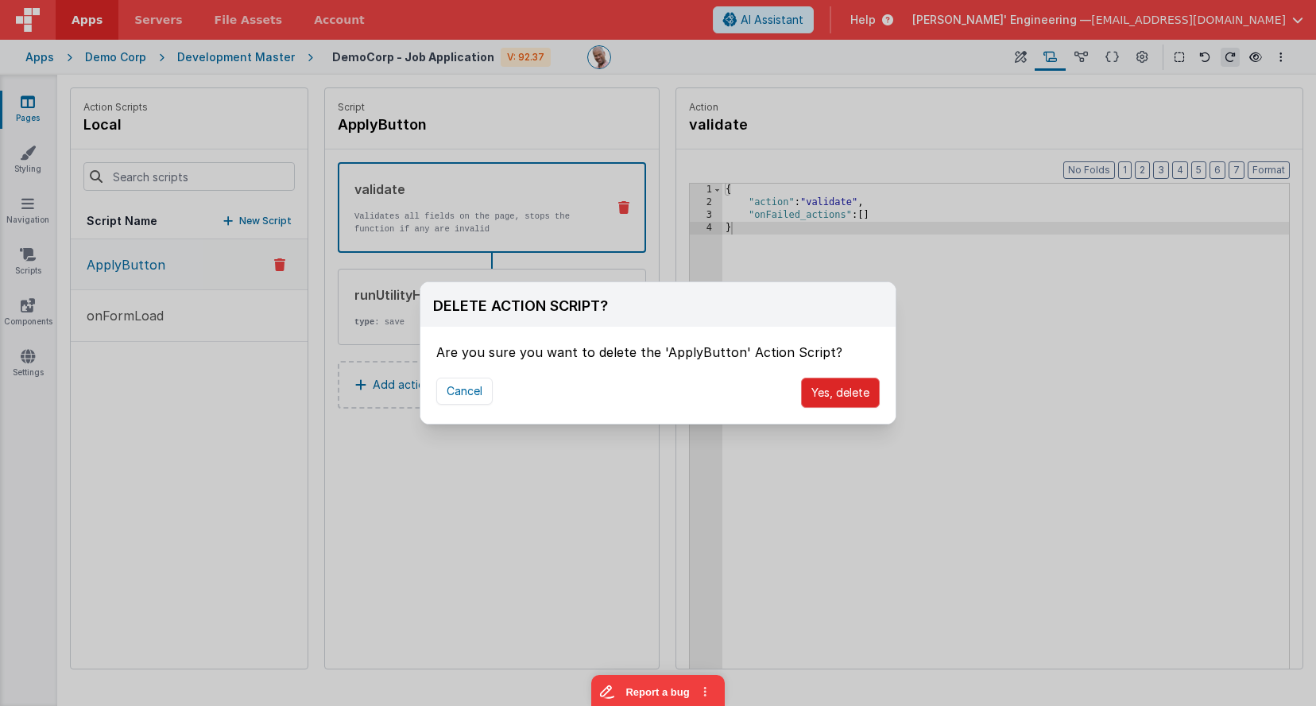
click at [840, 392] on button "Yes, delete" at bounding box center [840, 392] width 79 height 30
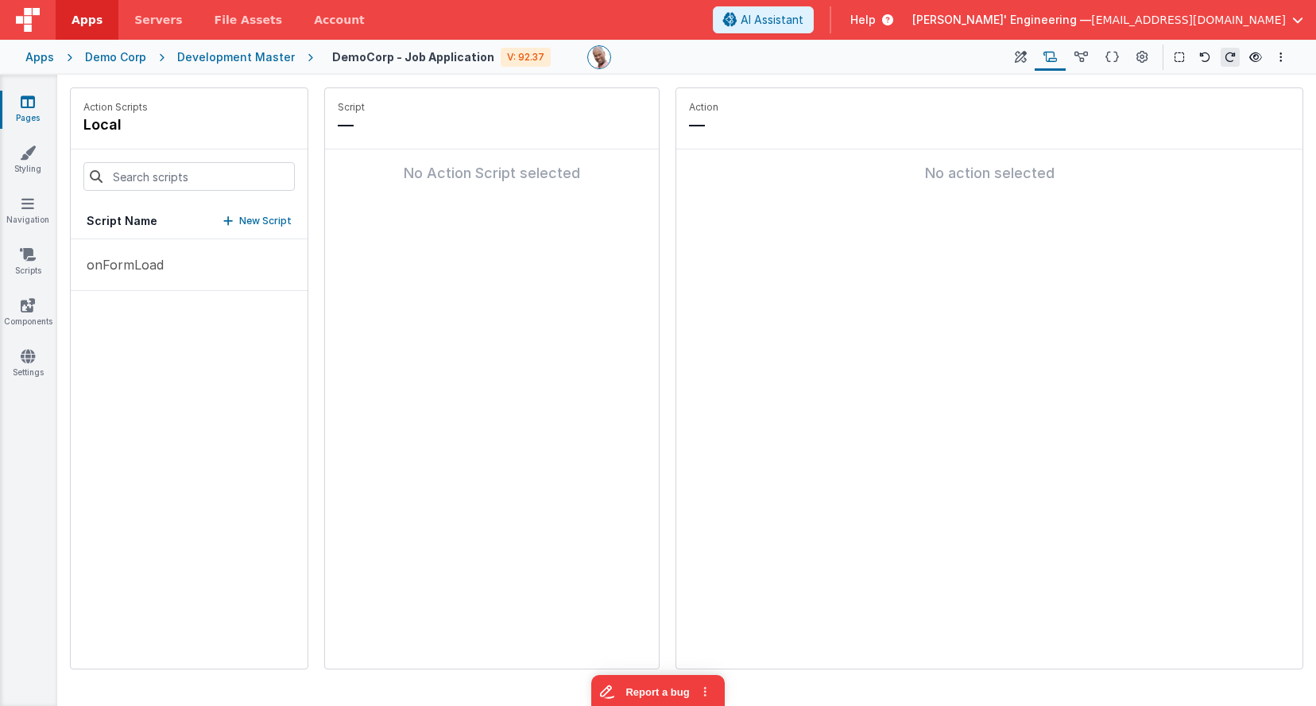
click at [254, 224] on p "New Script" at bounding box center [265, 221] width 52 height 16
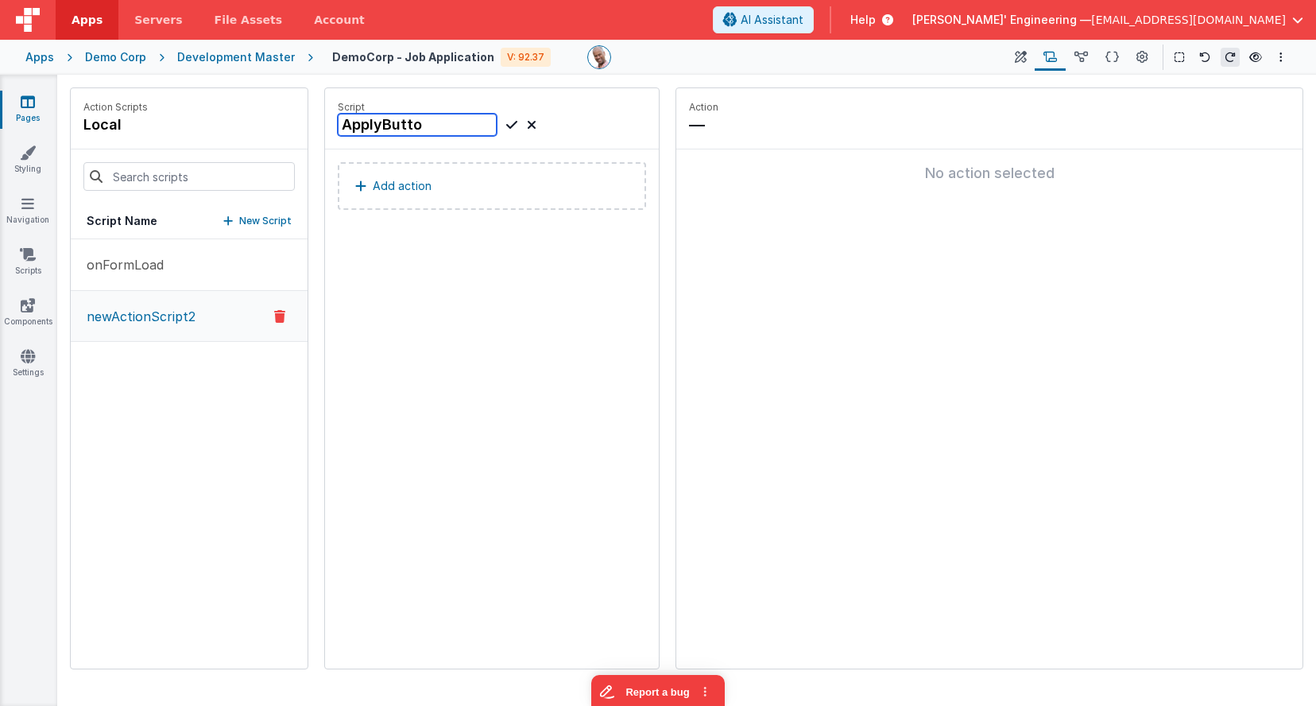
type input "ApplyButton"
click at [450, 187] on button "Add action" at bounding box center [492, 186] width 308 height 48
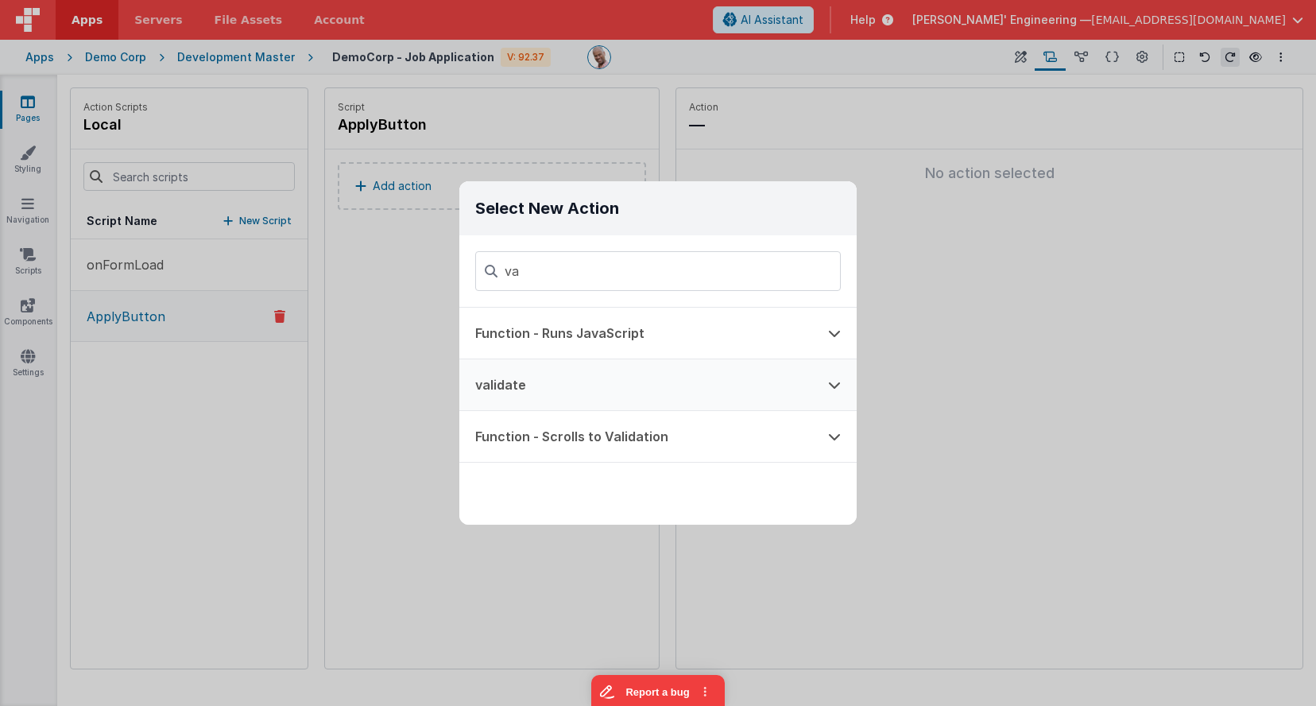
type input "va"
click at [557, 391] on button "validate" at bounding box center [635, 384] width 353 height 51
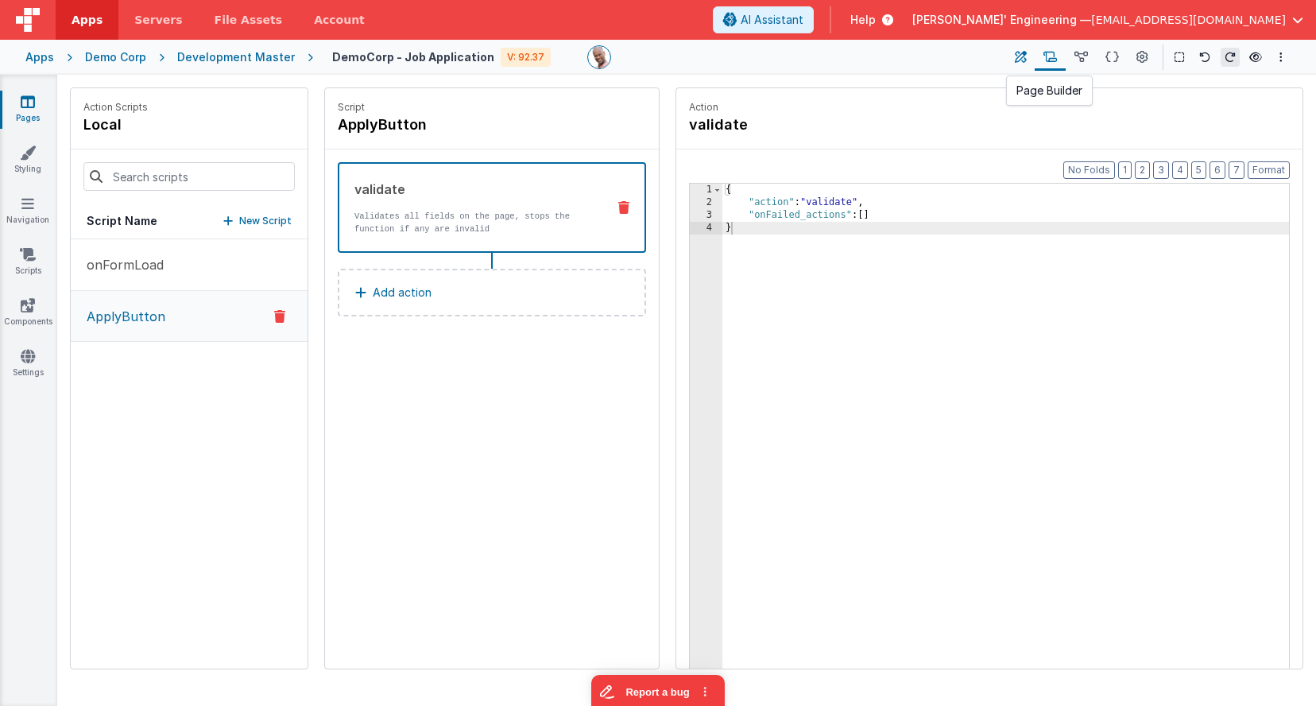
click at [1022, 57] on icon at bounding box center [1021, 57] width 12 height 17
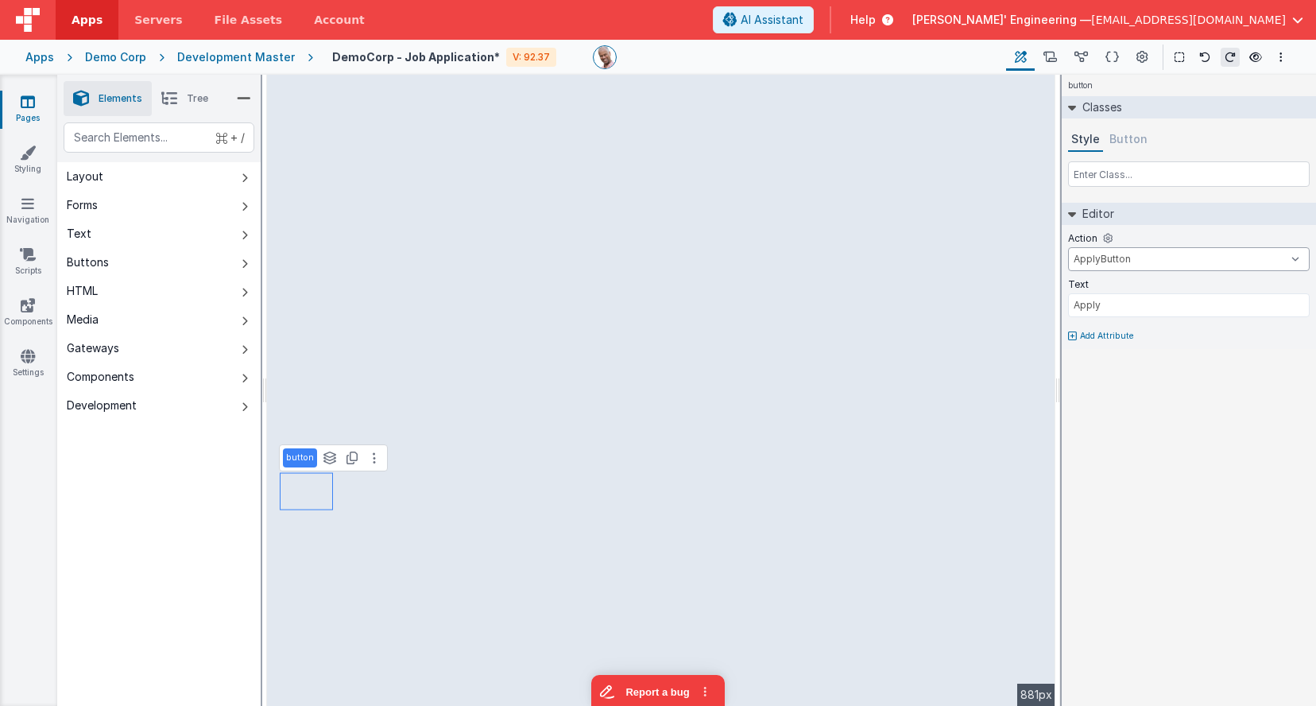
click at [1149, 265] on select "onFormLoad ApplyButton onAppLoad" at bounding box center [1189, 259] width 242 height 24
click at [1068, 247] on select "onFormLoad ApplyButton onAppLoad" at bounding box center [1189, 259] width 242 height 24
click at [1147, 461] on div "button Classes Style Button Editor Action onFormLoad ApplyButton onAppLoad Text…" at bounding box center [1188, 390] width 254 height 631
click at [1058, 60] on button at bounding box center [1049, 57] width 31 height 27
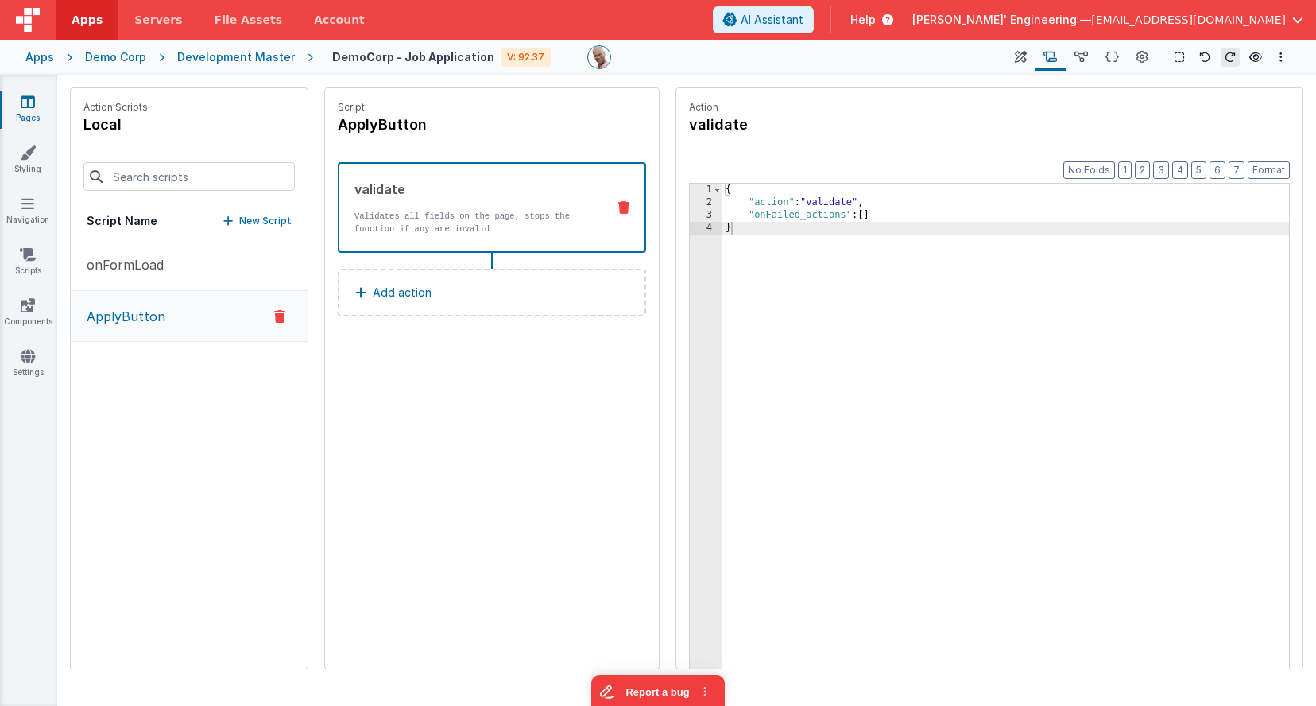
click at [444, 289] on button "Add action" at bounding box center [492, 293] width 308 height 48
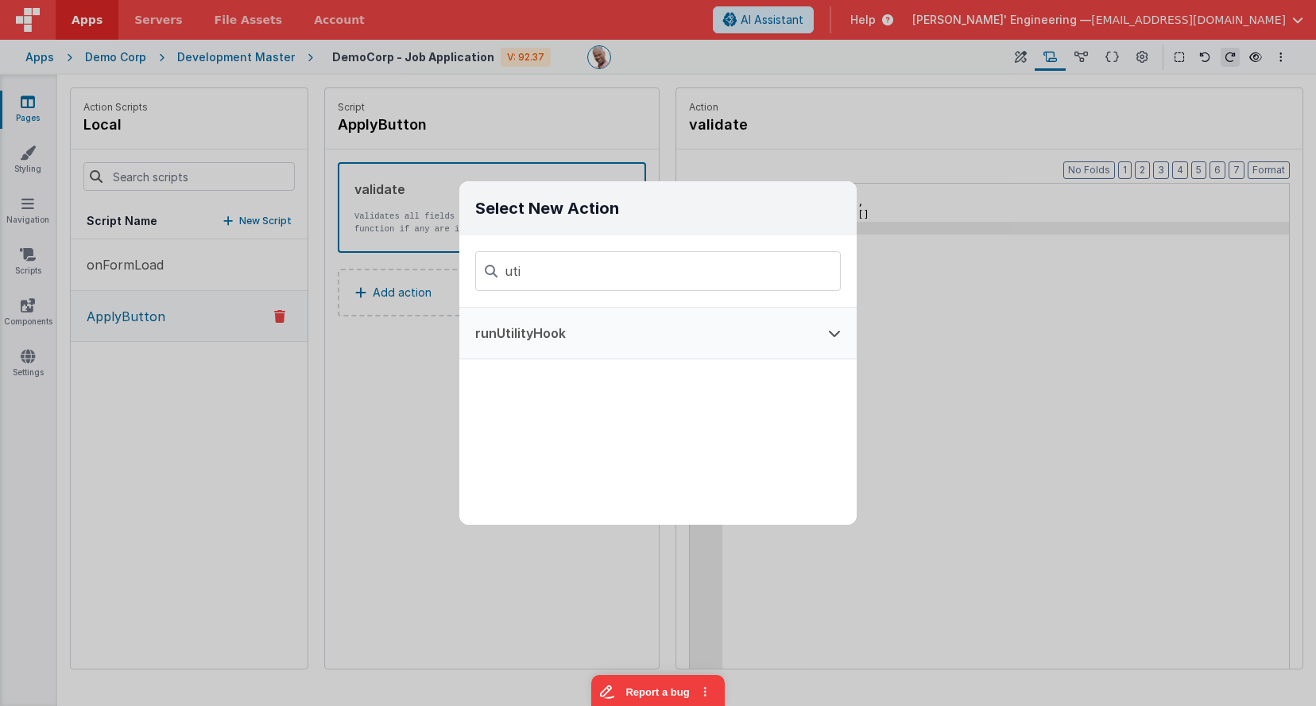
type input "uti"
click at [529, 332] on button "runUtilityHook" at bounding box center [635, 332] width 353 height 51
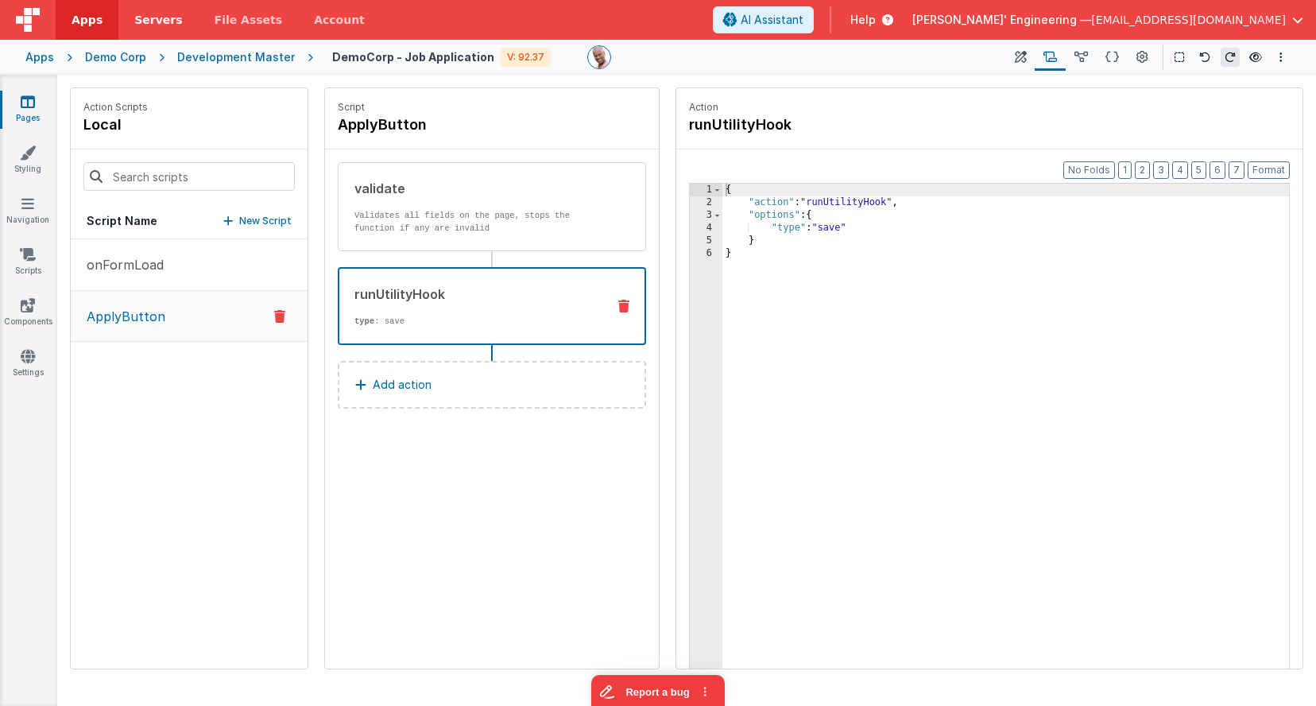
click at [157, 21] on span "Servers" at bounding box center [158, 20] width 48 height 16
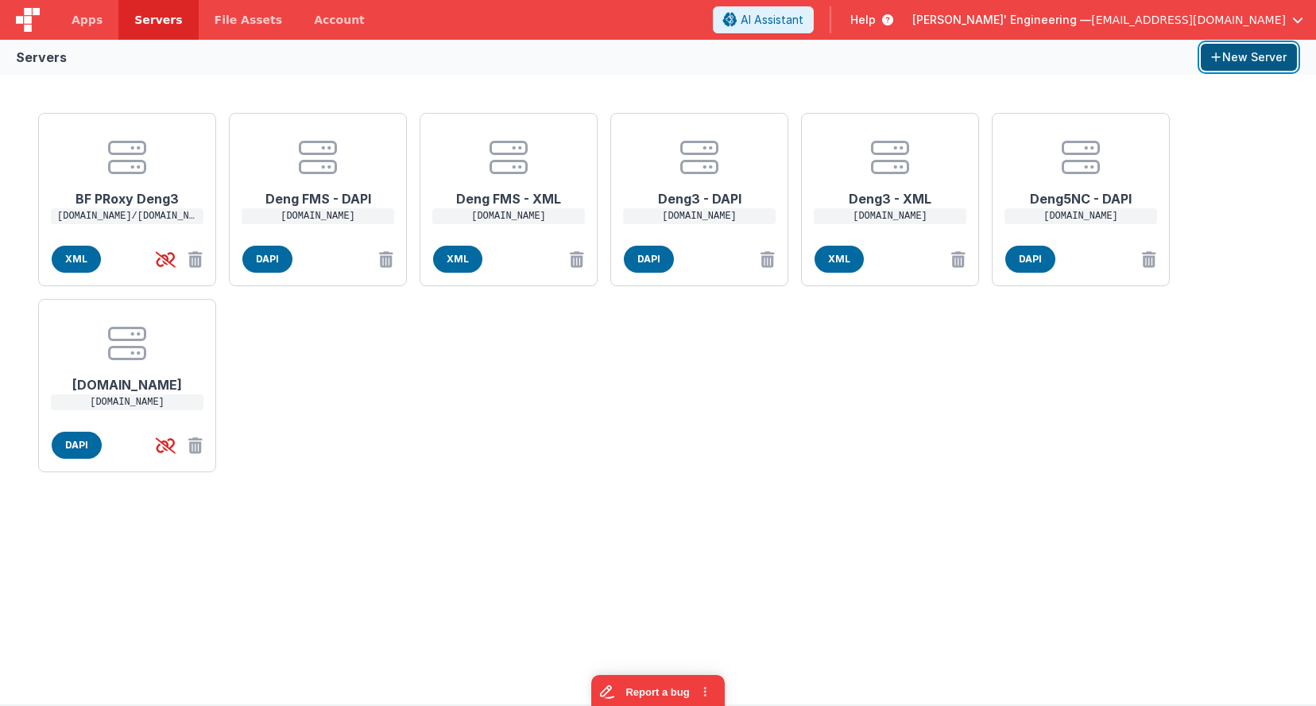
click at [1212, 60] on button "New Server" at bounding box center [1248, 57] width 96 height 27
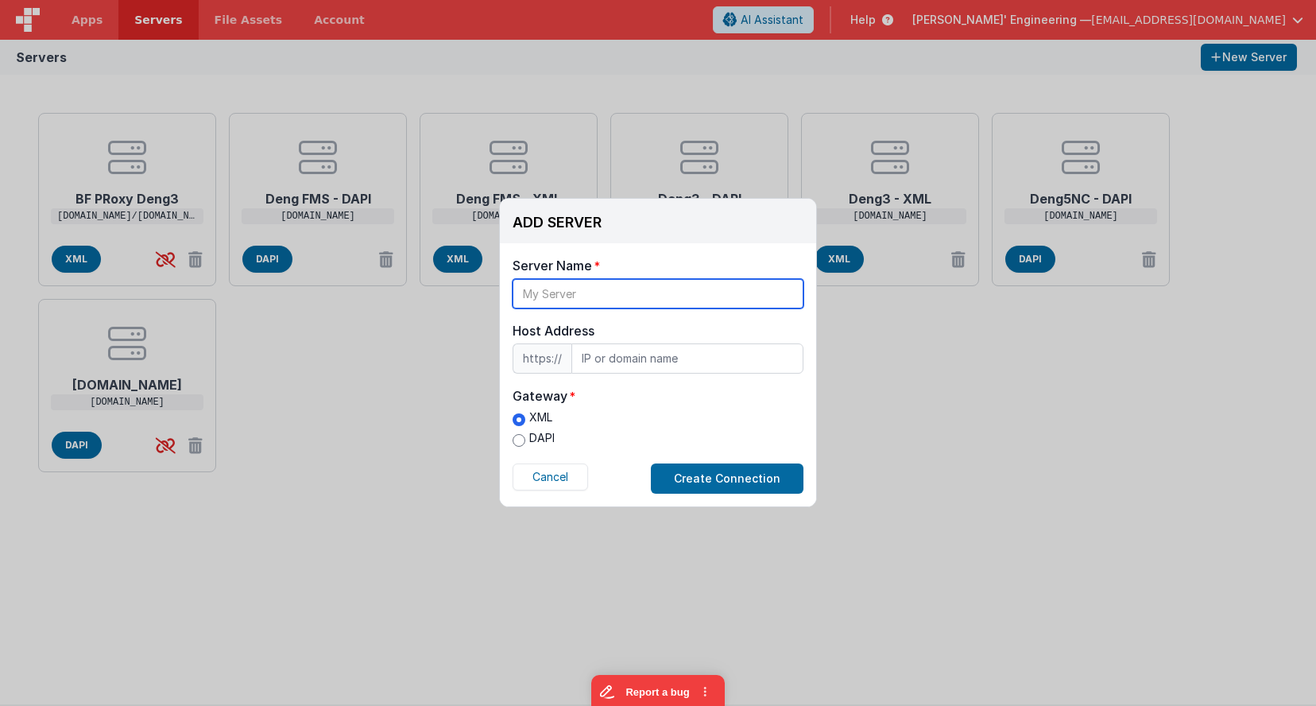
click at [555, 299] on input "text" at bounding box center [657, 293] width 291 height 29
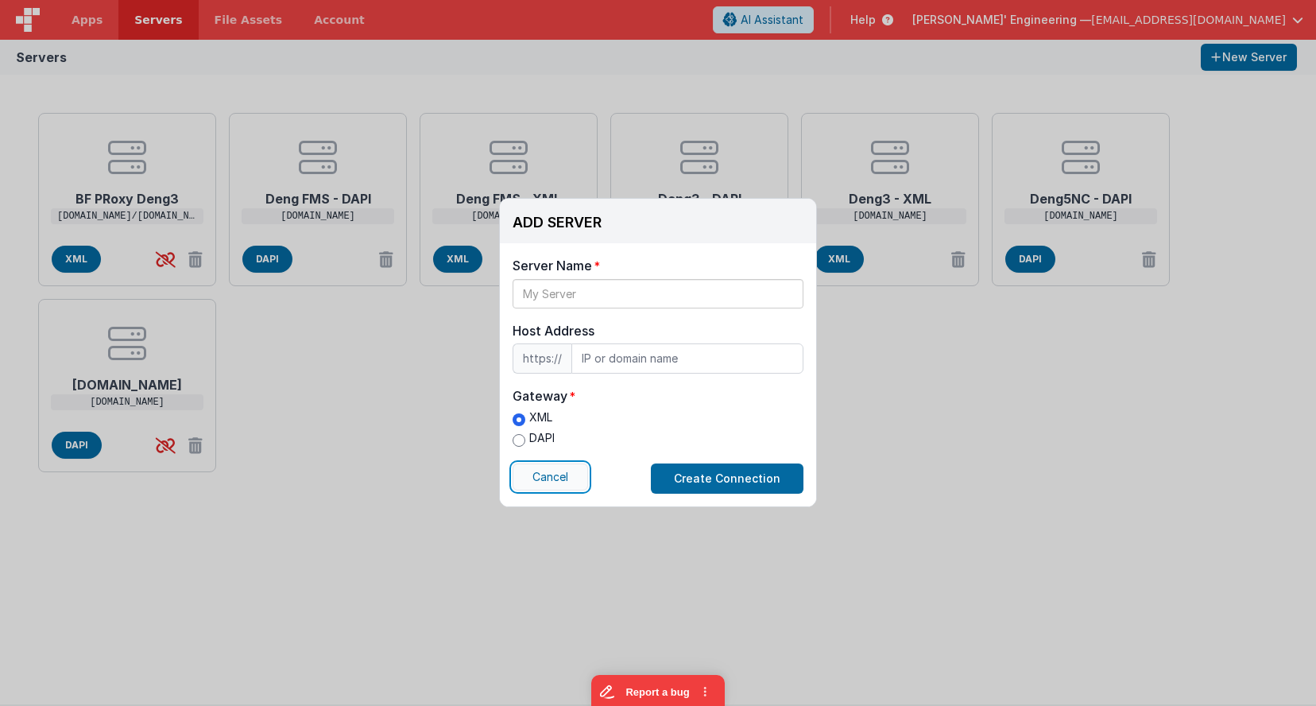
click at [557, 474] on button "Cancel" at bounding box center [549, 476] width 75 height 27
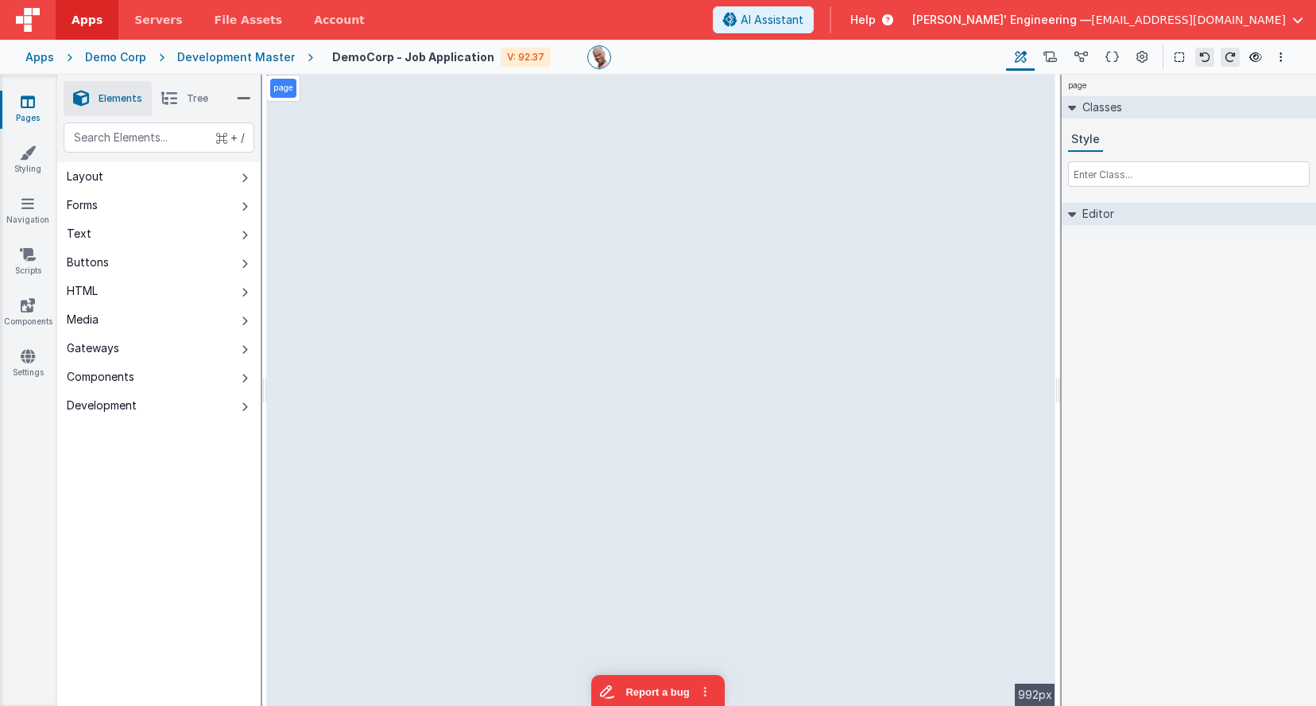
click at [1115, 342] on div "page Classes Style Editor DEV: Focus DEV: builderToggleConditionalCSS DEV: Remo…" at bounding box center [1188, 390] width 254 height 631
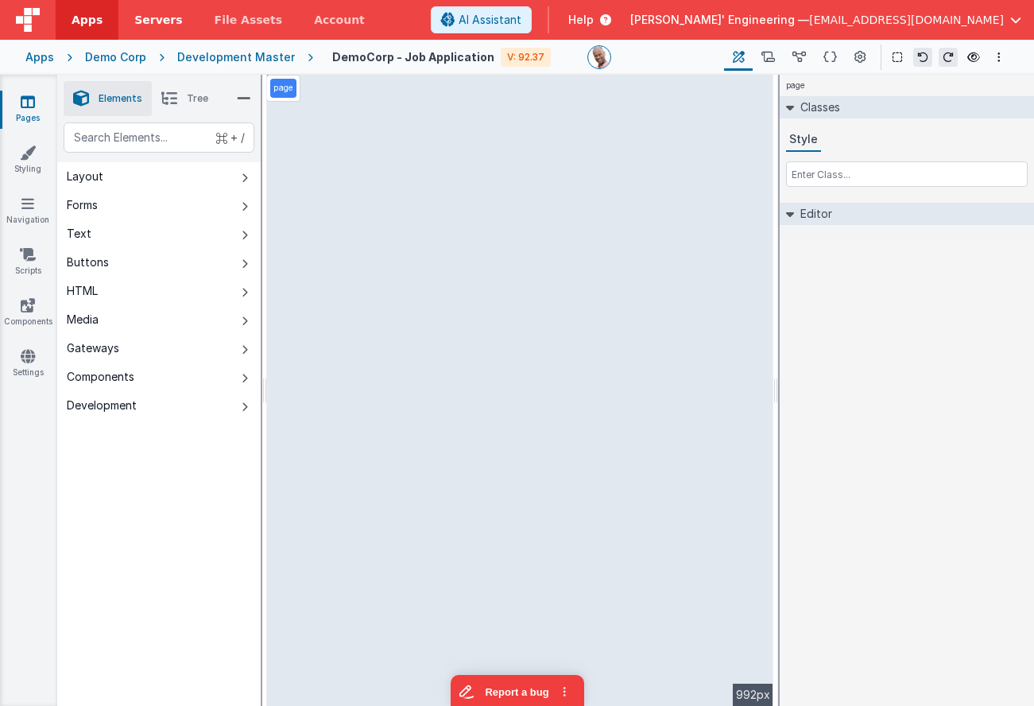
click at [162, 15] on span "Servers" at bounding box center [158, 20] width 48 height 16
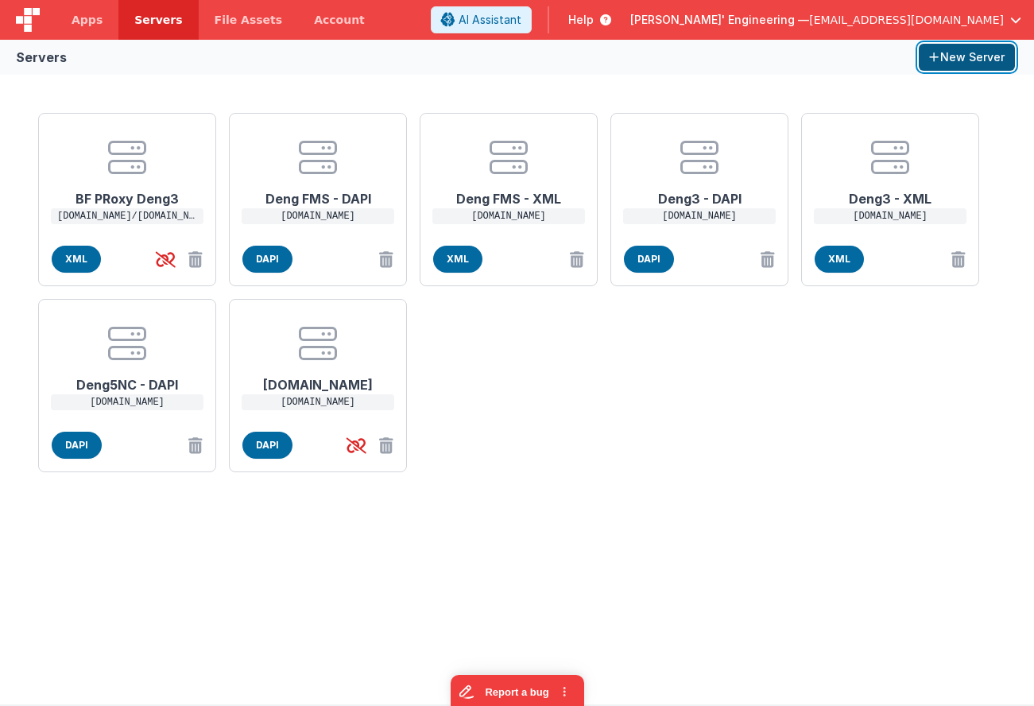
click at [930, 59] on icon "button" at bounding box center [934, 57] width 11 height 11
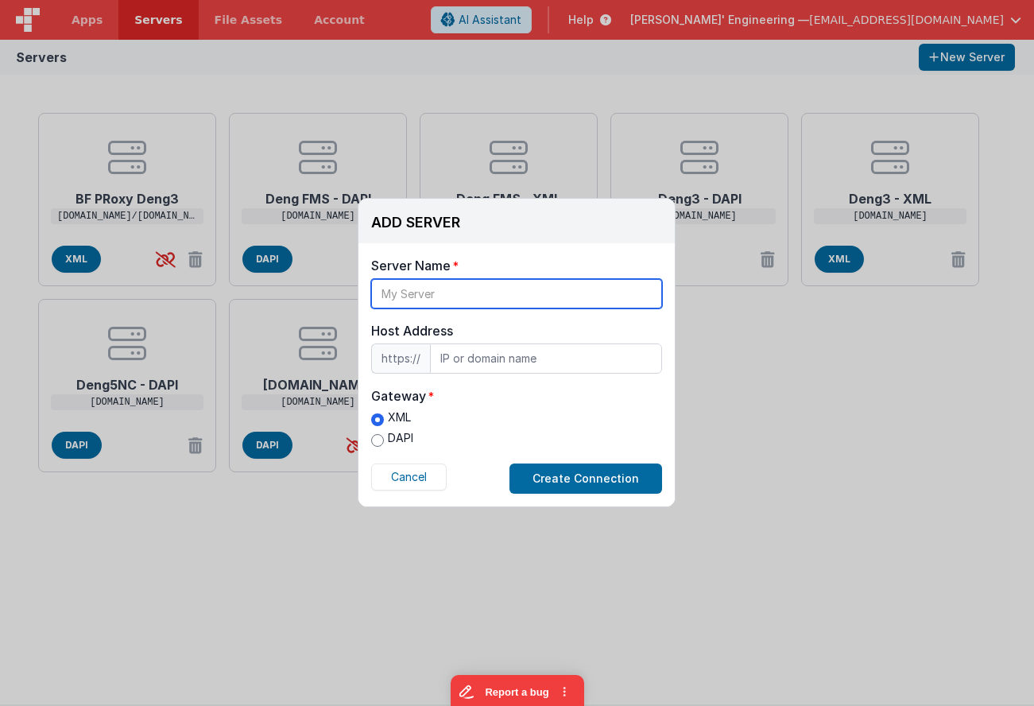
click at [447, 299] on input "text" at bounding box center [516, 293] width 291 height 29
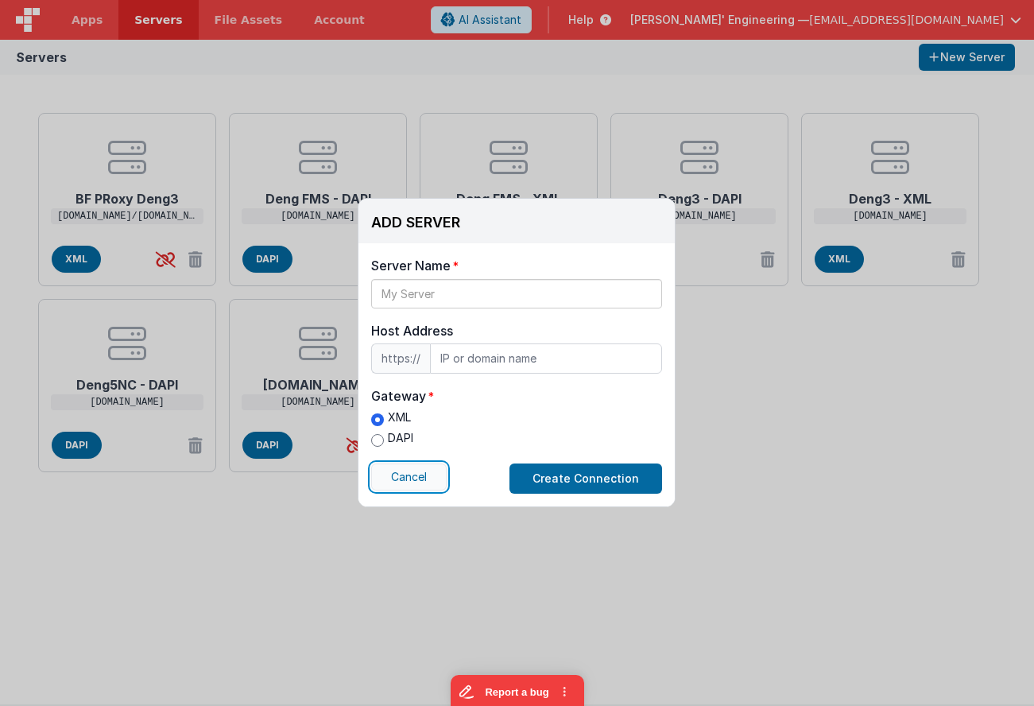
click at [393, 481] on button "Cancel" at bounding box center [408, 476] width 75 height 27
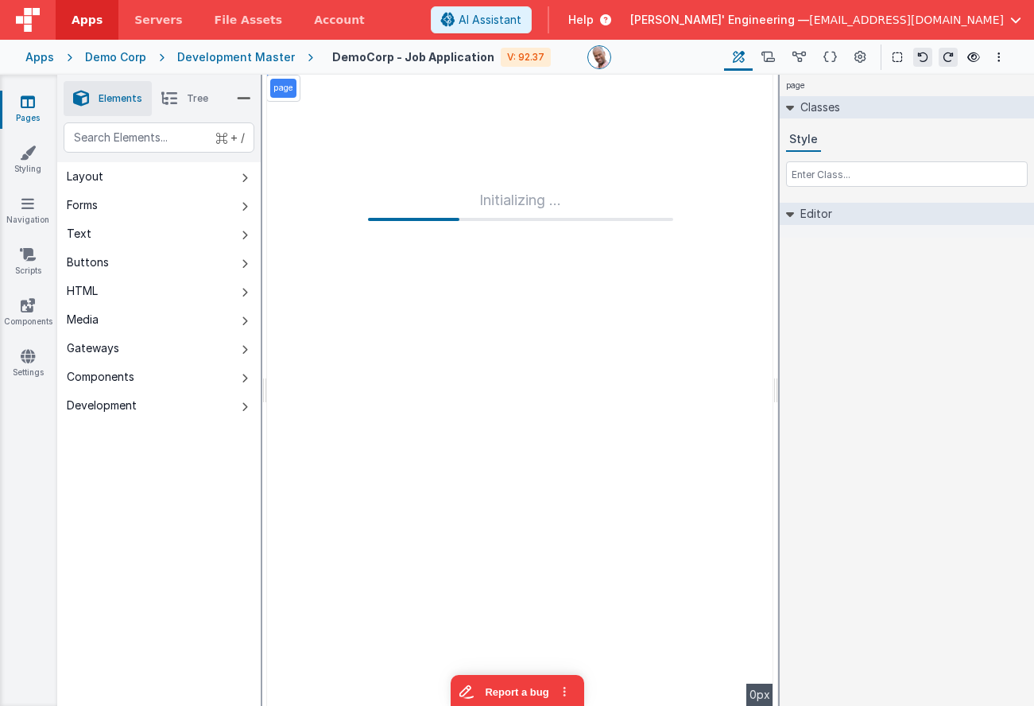
click at [139, 59] on div "Demo Corp" at bounding box center [115, 57] width 61 height 16
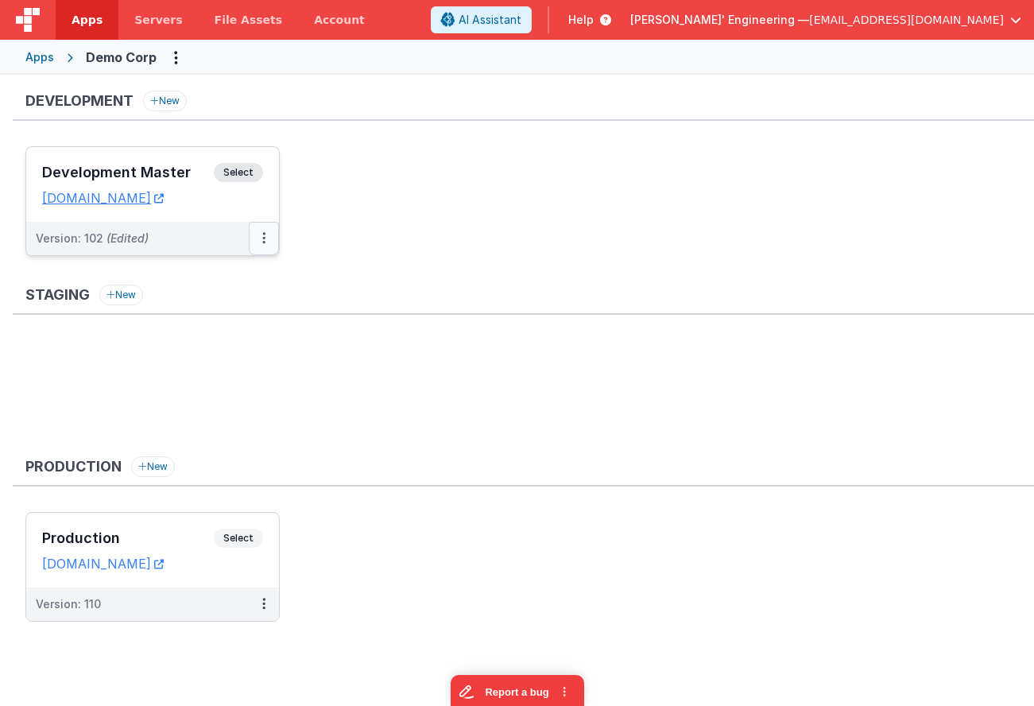
click at [265, 238] on icon at bounding box center [263, 238] width 3 height 1
click at [191, 278] on link "Edit" at bounding box center [209, 274] width 140 height 29
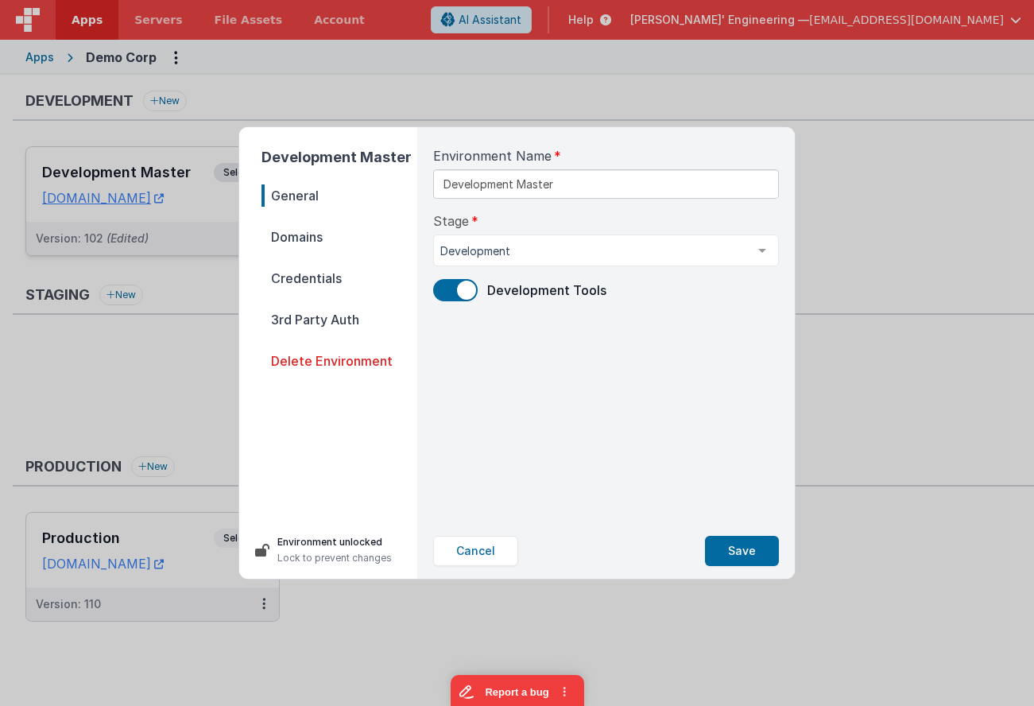
click at [294, 280] on span "Credentials" at bounding box center [339, 278] width 156 height 22
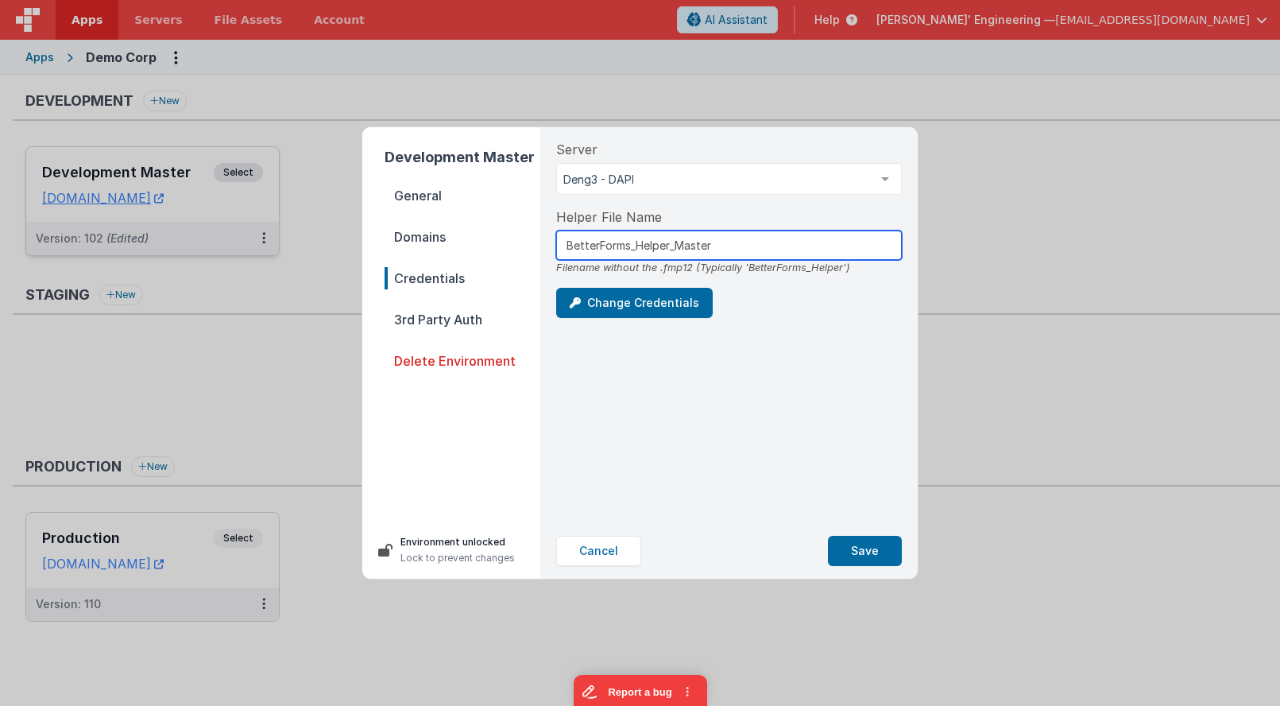
drag, startPoint x: 682, startPoint y: 243, endPoint x: 551, endPoint y: 241, distance: 131.1
click at [551, 241] on div "Server Deng3 - DAPI Deng3 - XML Deng FMS - XML Deng5NC - DAPI Deng3 - DAPI BF P…" at bounding box center [728, 325] width 371 height 396
drag, startPoint x: 600, startPoint y: 557, endPoint x: 591, endPoint y: 545, distance: 14.8
click at [597, 554] on button "Cancel" at bounding box center [598, 550] width 85 height 30
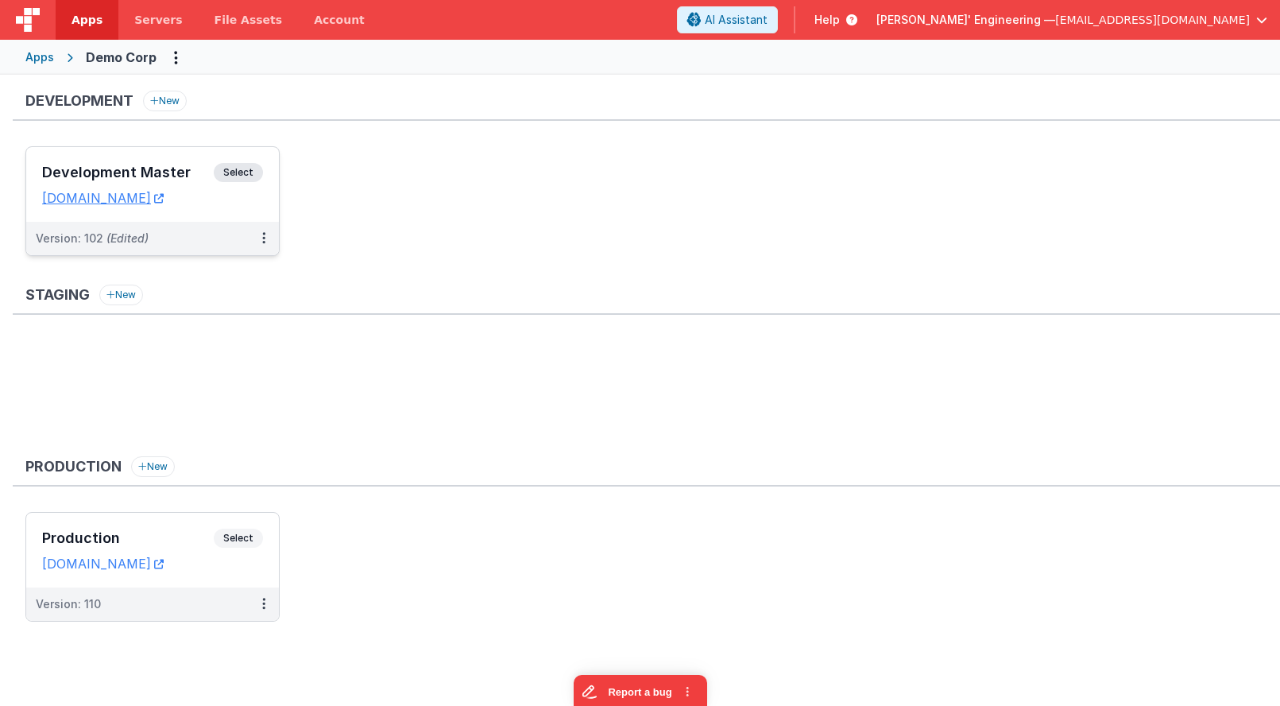
click at [175, 189] on div "Development Master Select" at bounding box center [152, 176] width 221 height 27
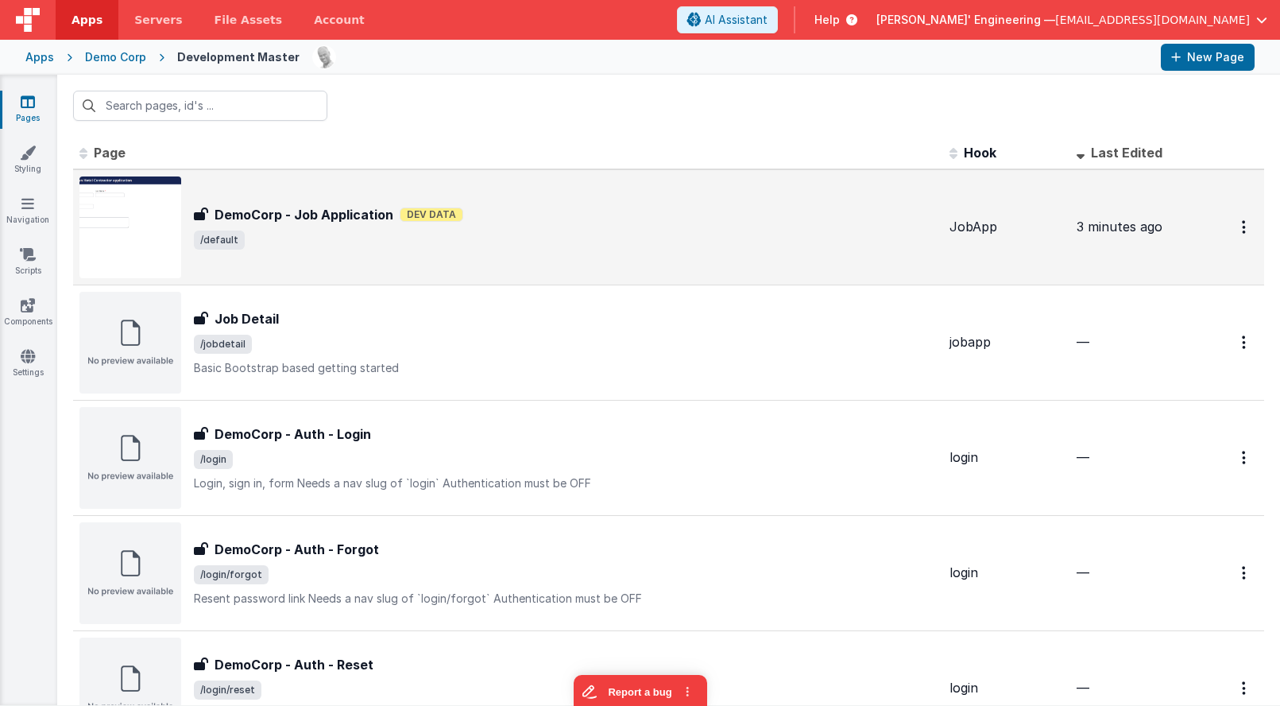
click at [352, 203] on div "DemoCorp - Job Application DemoCorp - Job Application Dev Data /default" at bounding box center [507, 227] width 857 height 102
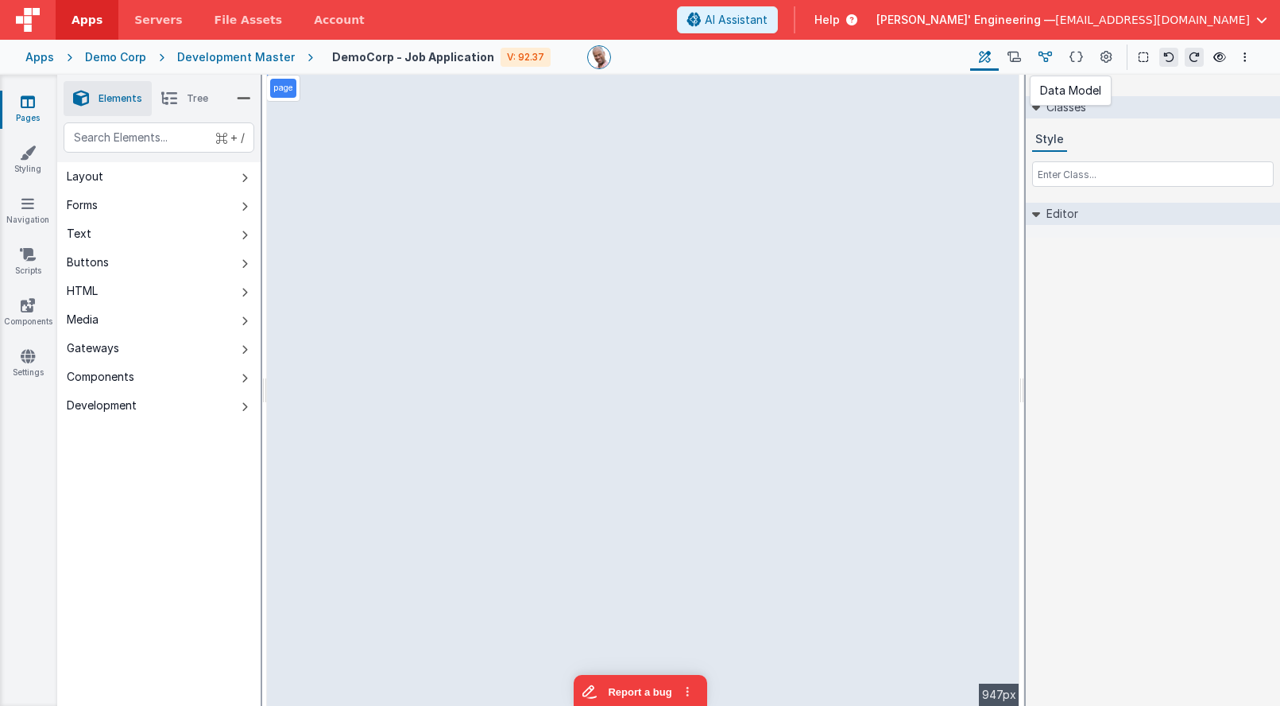
click at [1047, 59] on icon at bounding box center [1045, 57] width 14 height 17
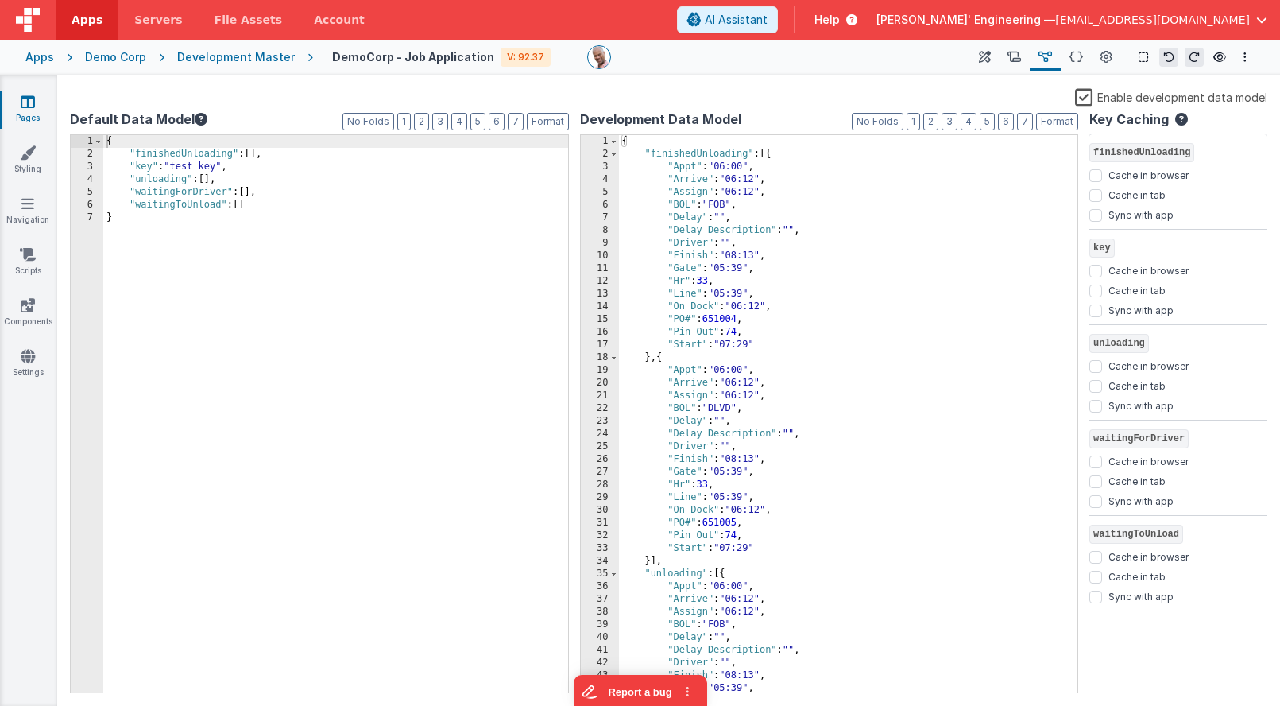
click at [680, 148] on div "{ "finishedUnloading" : [{ "Appt" : "06:00" , "Arrive" : "06:12" , "Assign" : "…" at bounding box center [848, 427] width 459 height 584
click at [680, 143] on div "{ "finishedUnloading" : [{ "Appt" : "06:00" , "Arrive" : "06:12" , "Assign" : "…" at bounding box center [848, 427] width 459 height 584
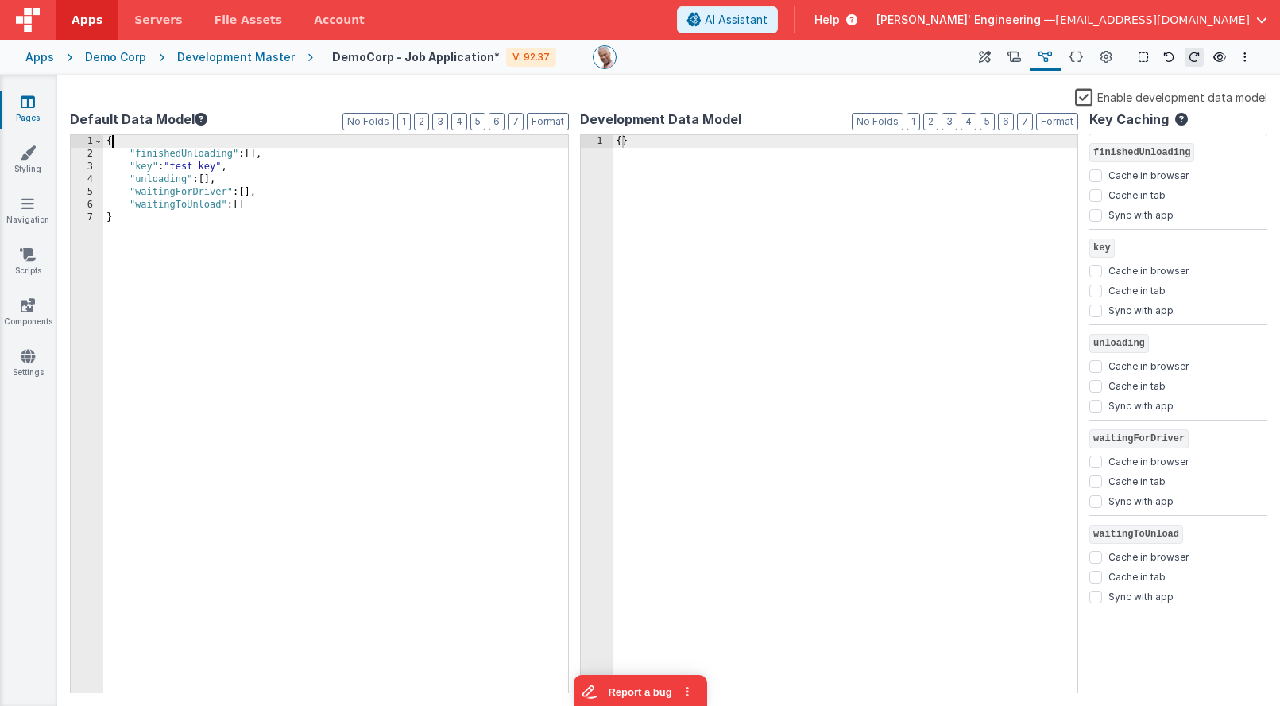
click at [169, 137] on div "{ "finishedUnloading" : [ ] , "key" : "test key" , "unloading" : [ ] , "waiting…" at bounding box center [335, 427] width 465 height 584
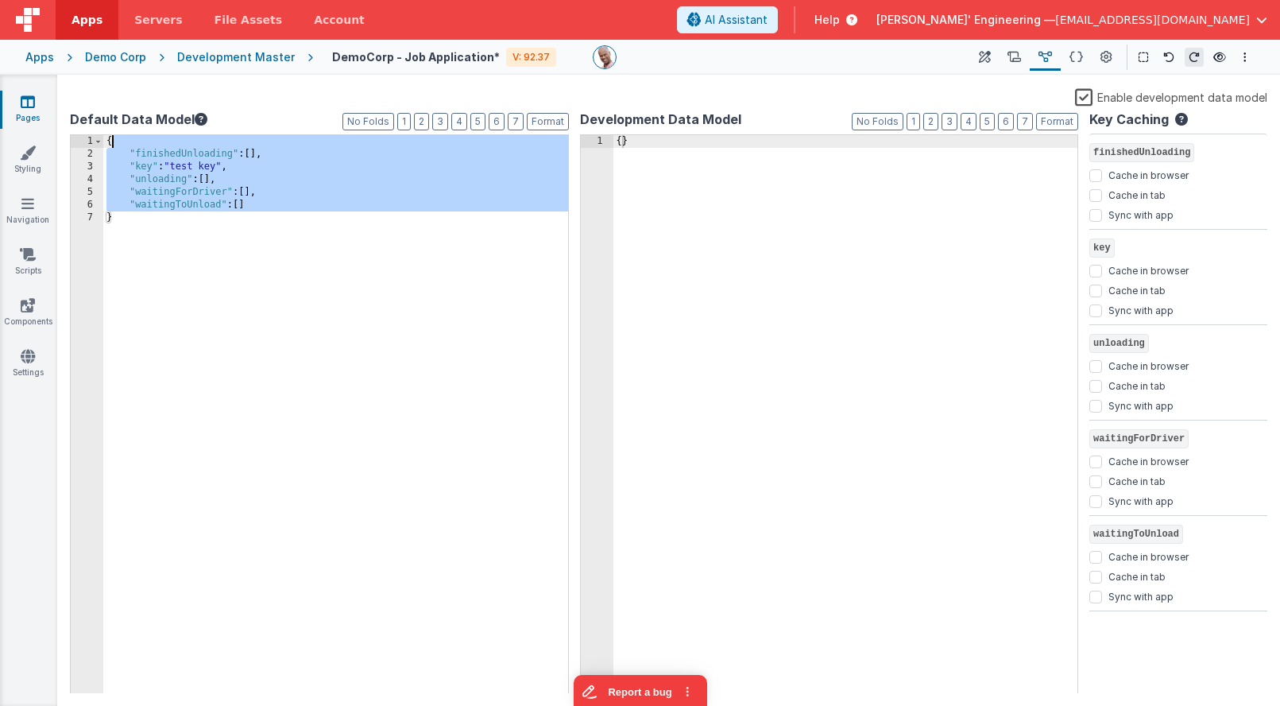
click at [169, 137] on div "{ "finishedUnloading" : [ ] , "key" : "test key" , "unloading" : [ ] , "waiting…" at bounding box center [335, 427] width 465 height 584
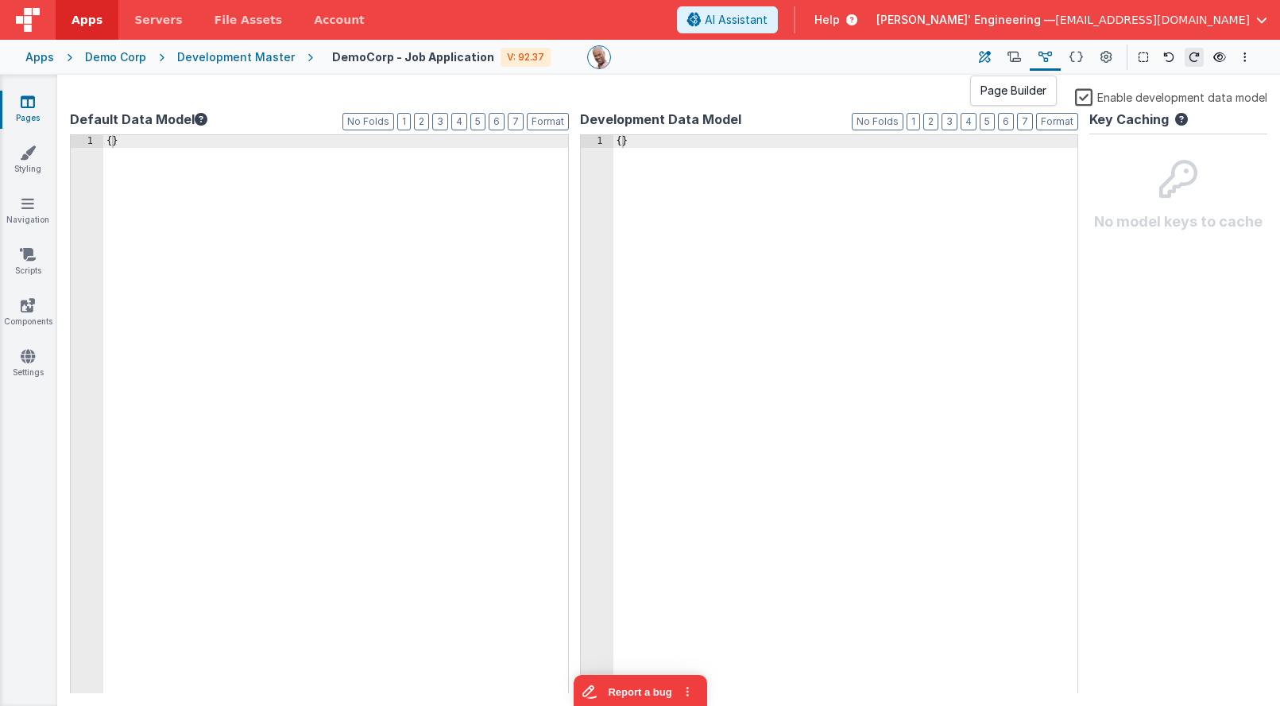
drag, startPoint x: 992, startPoint y: 58, endPoint x: 980, endPoint y: 60, distance: 12.0
click at [991, 58] on icon at bounding box center [985, 57] width 12 height 17
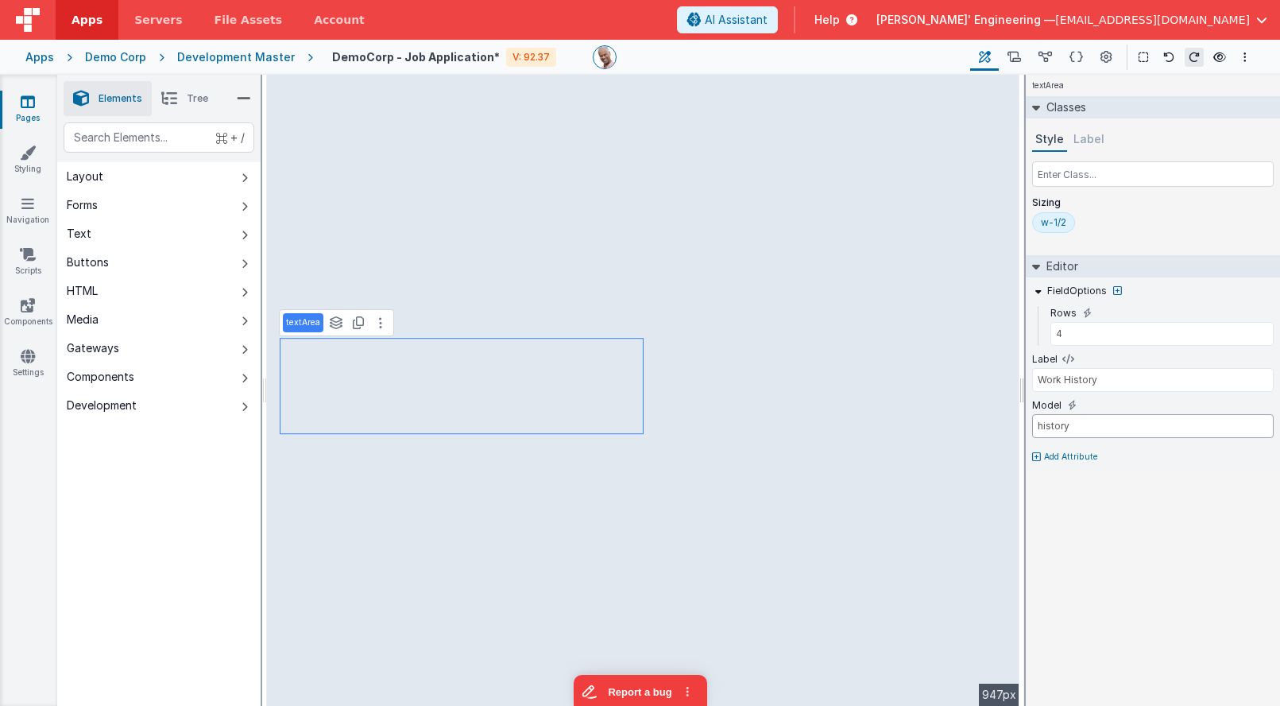
drag, startPoint x: 1087, startPoint y: 422, endPoint x: 1018, endPoint y: 421, distance: 69.1
click at [1018, 421] on div "Elements Tree + / Layout Forms Text Buttons HTML Media Gateways Components Deve…" at bounding box center [668, 390] width 1223 height 631
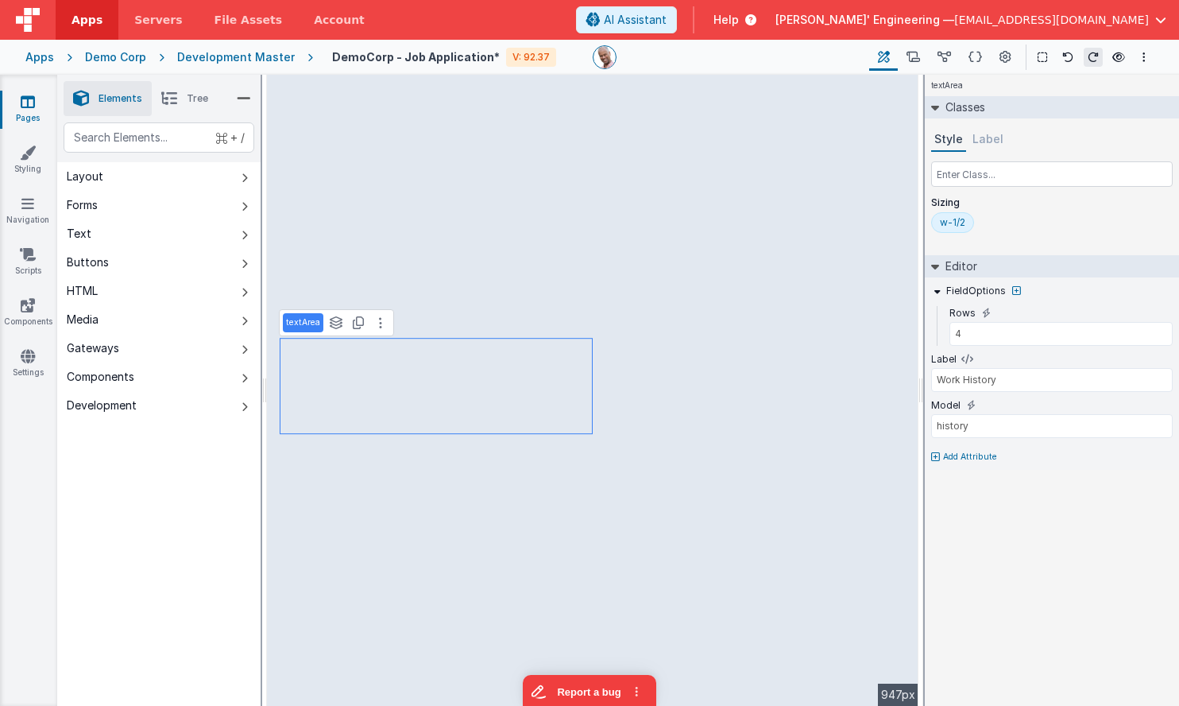
click at [739, 18] on span "Help" at bounding box center [725, 20] width 25 height 16
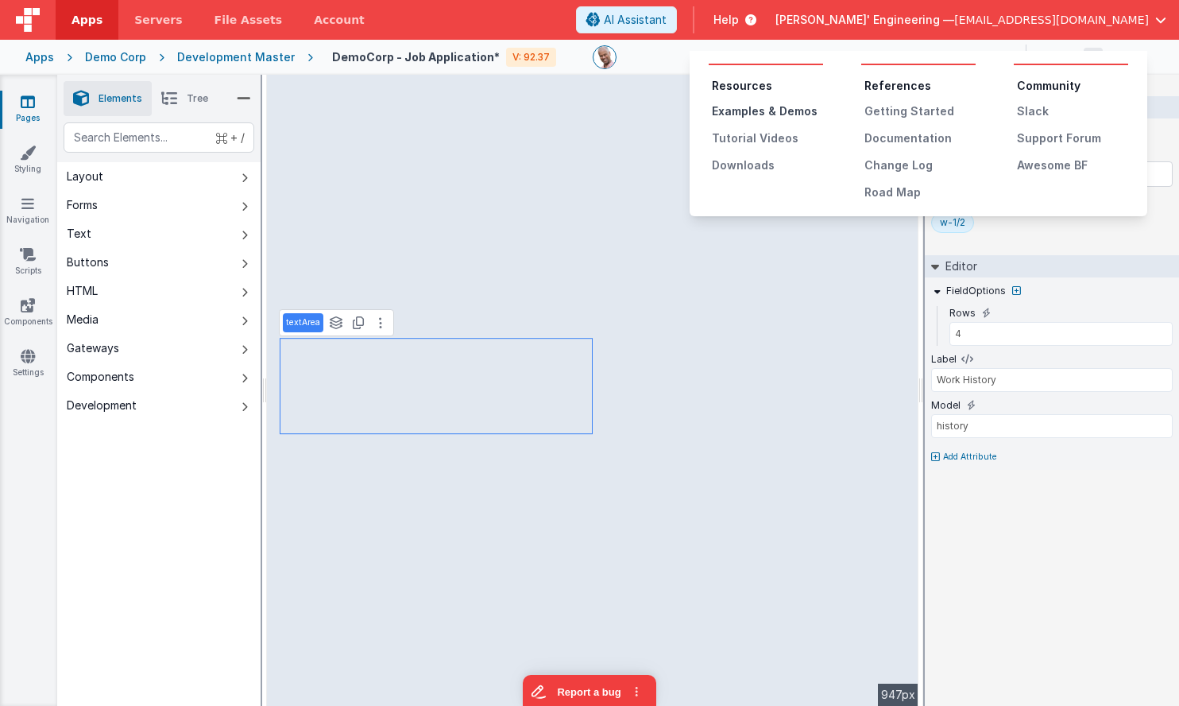
click at [752, 110] on div "Examples & Demos" at bounding box center [767, 111] width 111 height 16
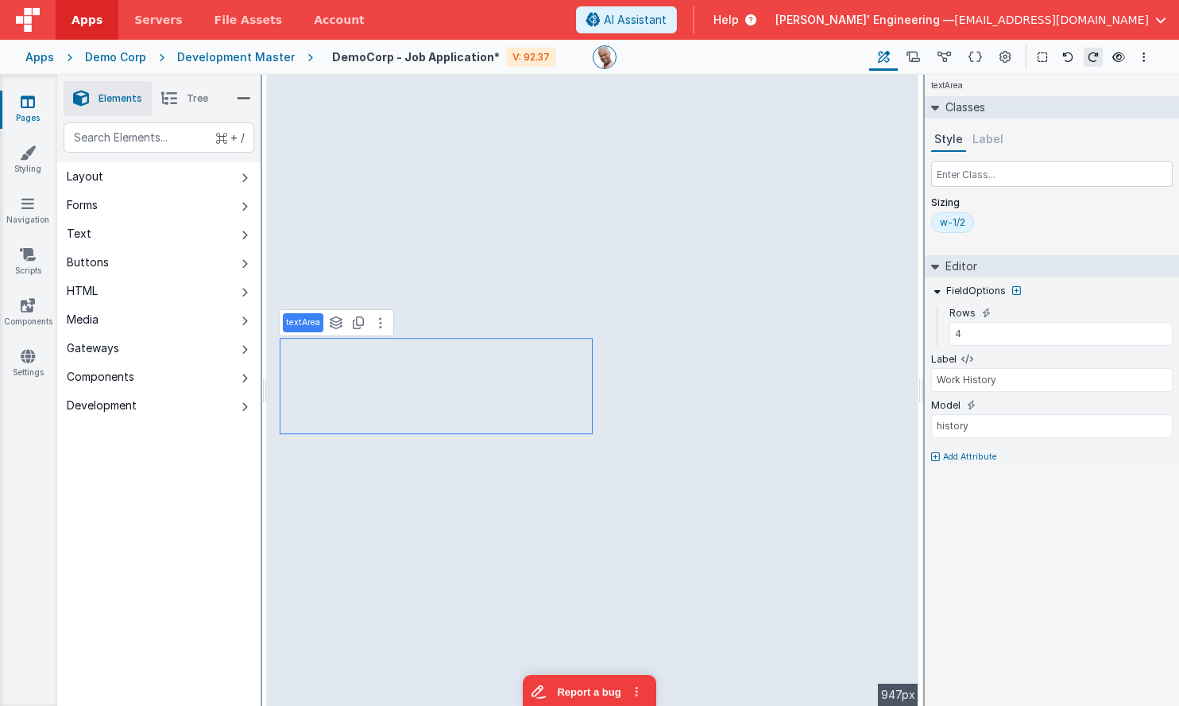
click at [739, 24] on span "Help" at bounding box center [725, 20] width 25 height 16
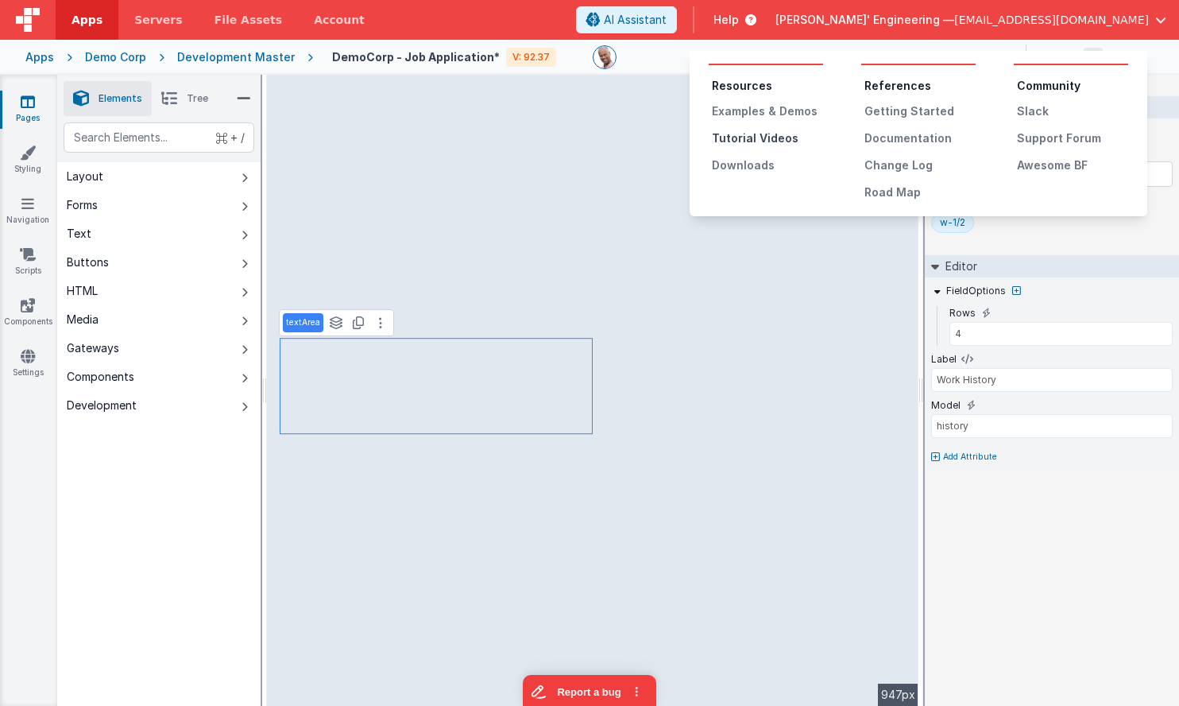
click at [771, 141] on div "Tutorial Videos" at bounding box center [767, 138] width 111 height 16
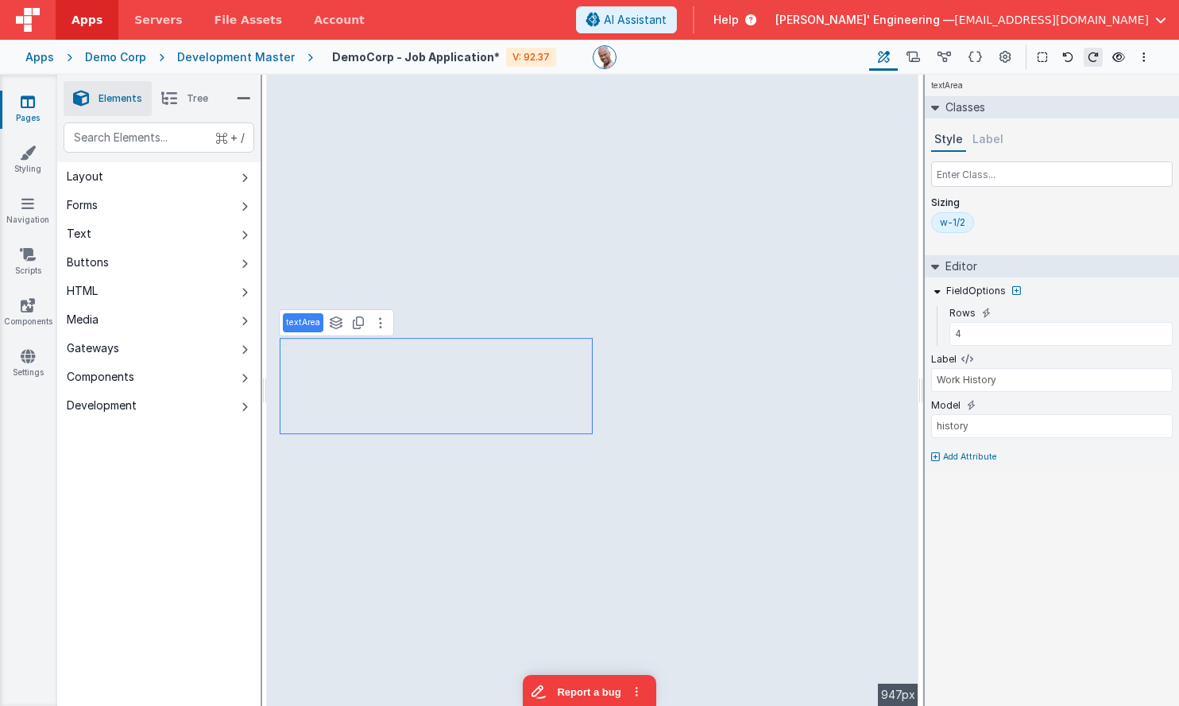
click at [756, 24] on icon at bounding box center [747, 20] width 17 height 16
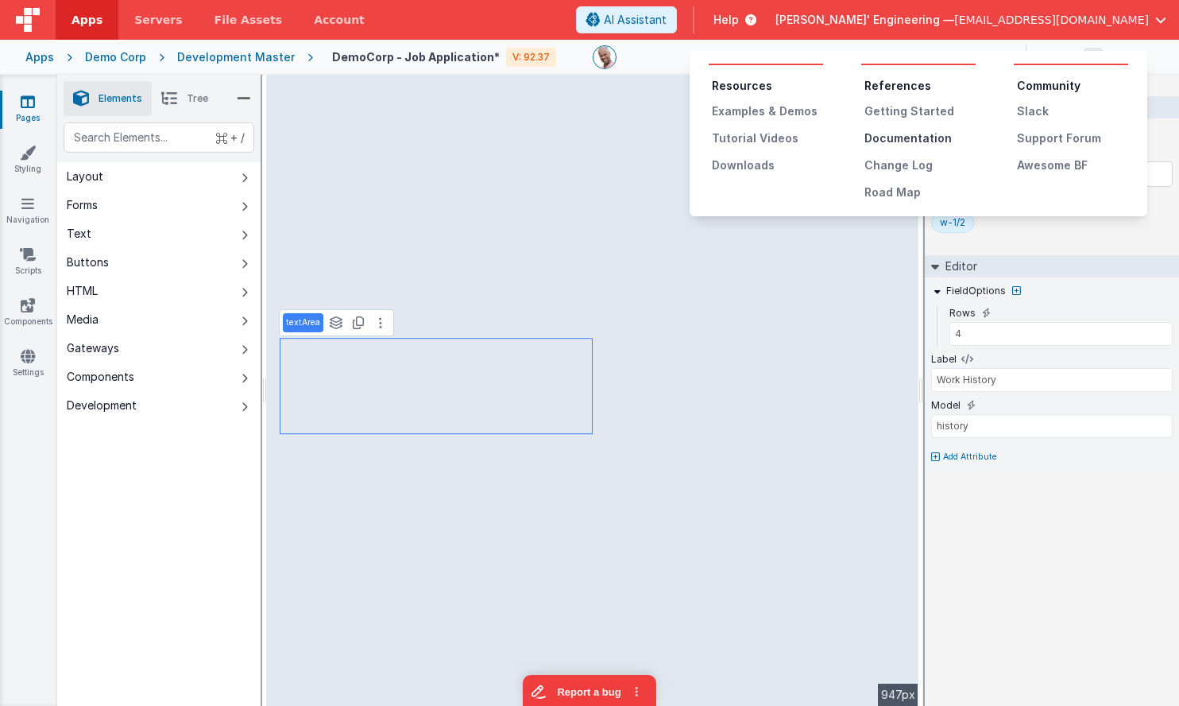
click at [876, 133] on div "Documentation" at bounding box center [919, 138] width 111 height 16
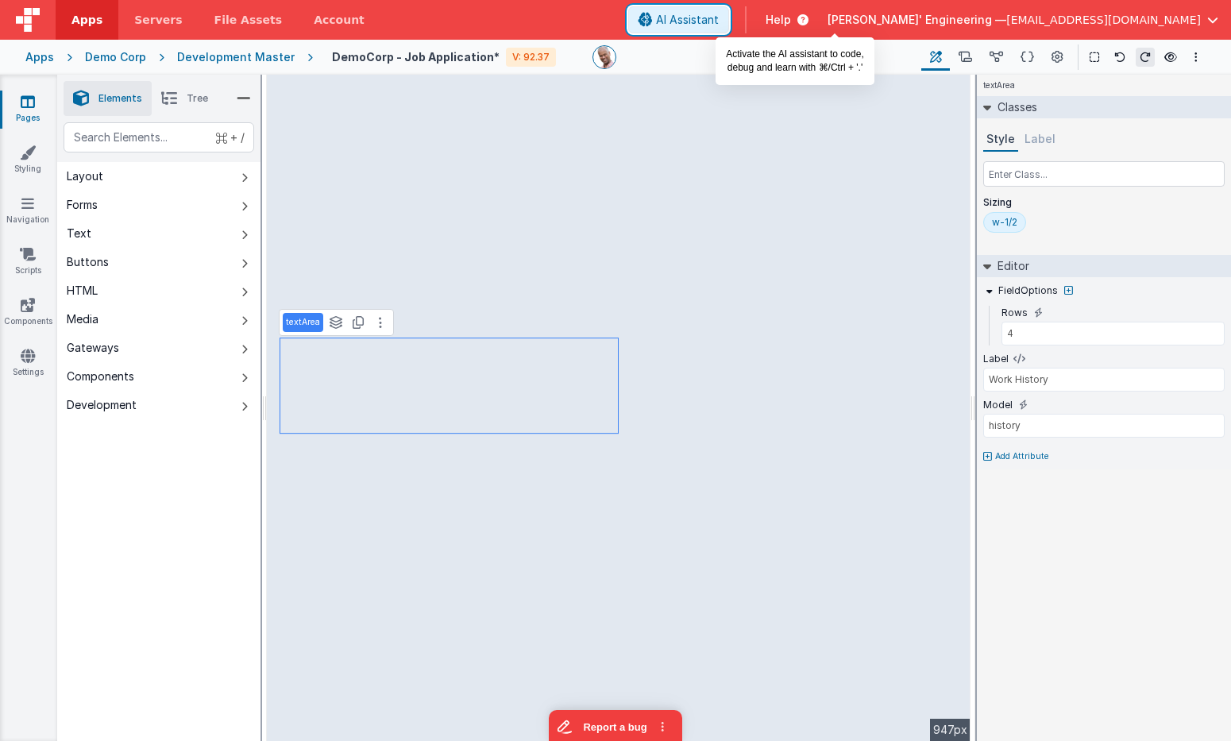
click at [719, 17] on span "AI Assistant" at bounding box center [687, 20] width 63 height 16
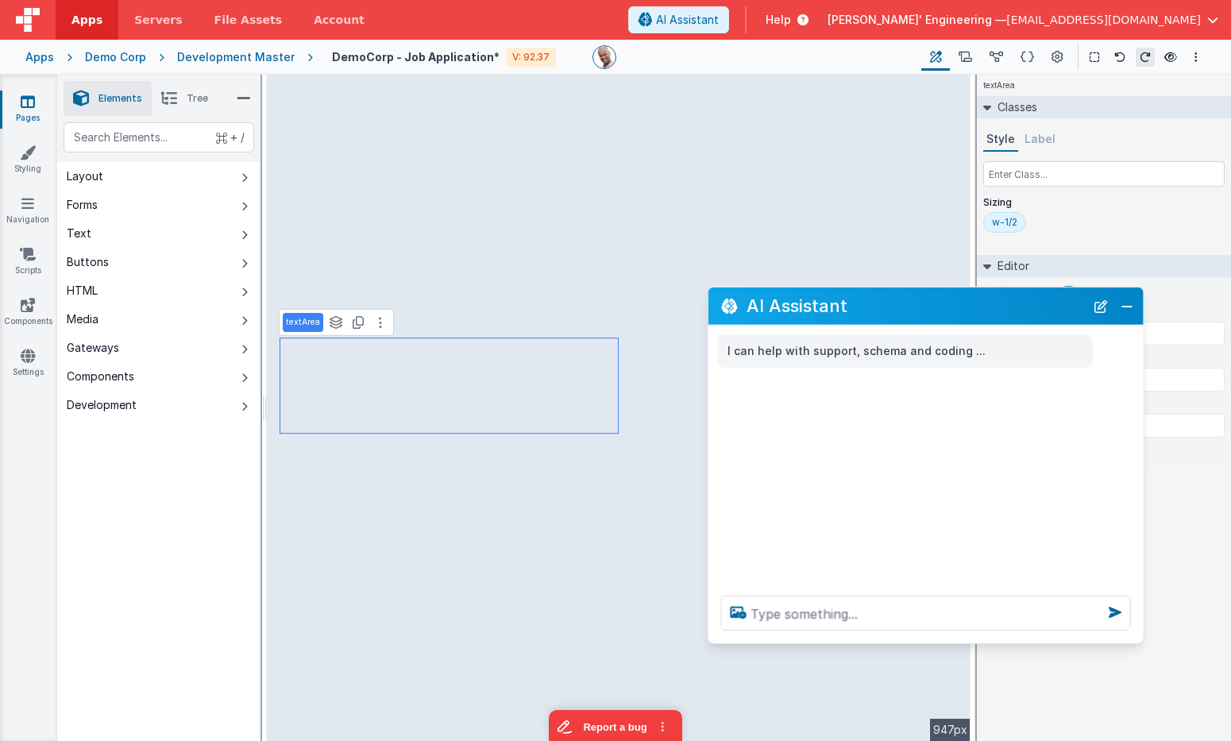
drag, startPoint x: 242, startPoint y: 394, endPoint x: 938, endPoint y: 307, distance: 700.7
click at [937, 307] on h2 "AI Assistant" at bounding box center [916, 305] width 338 height 19
click at [878, 612] on textarea at bounding box center [926, 613] width 410 height 35
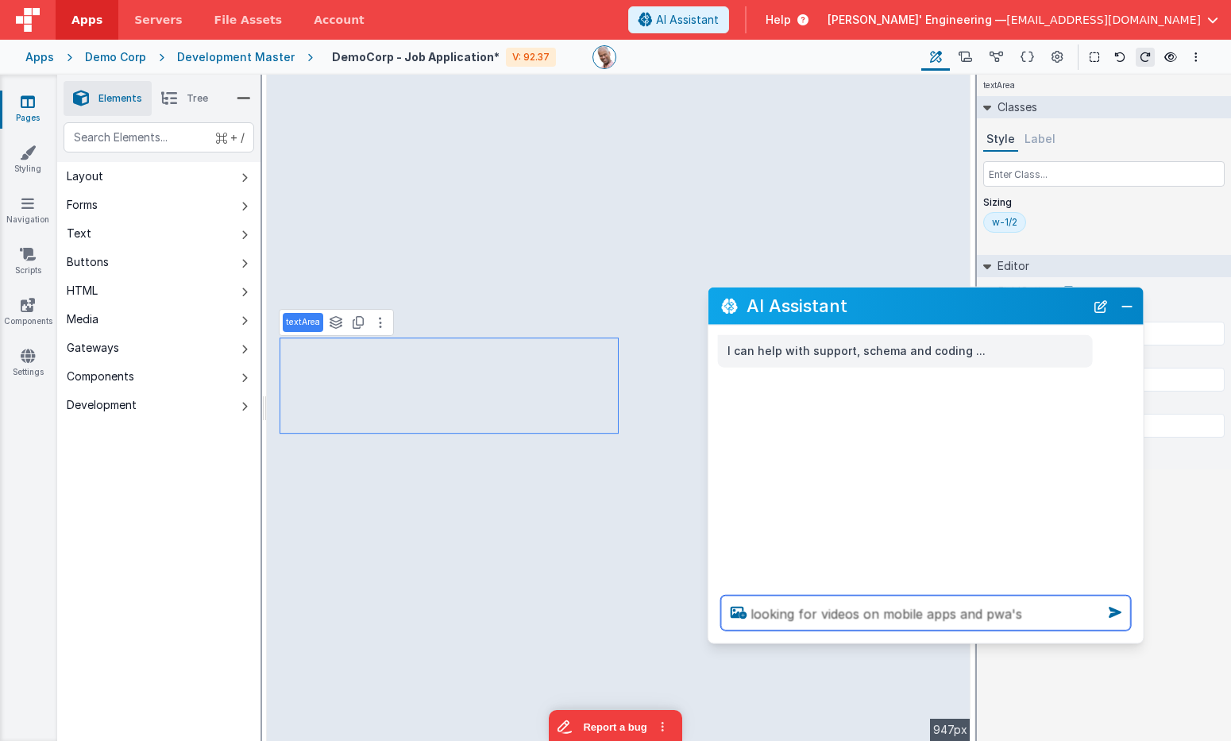
type textarea "looking for videos on mobile apps and pwa's"
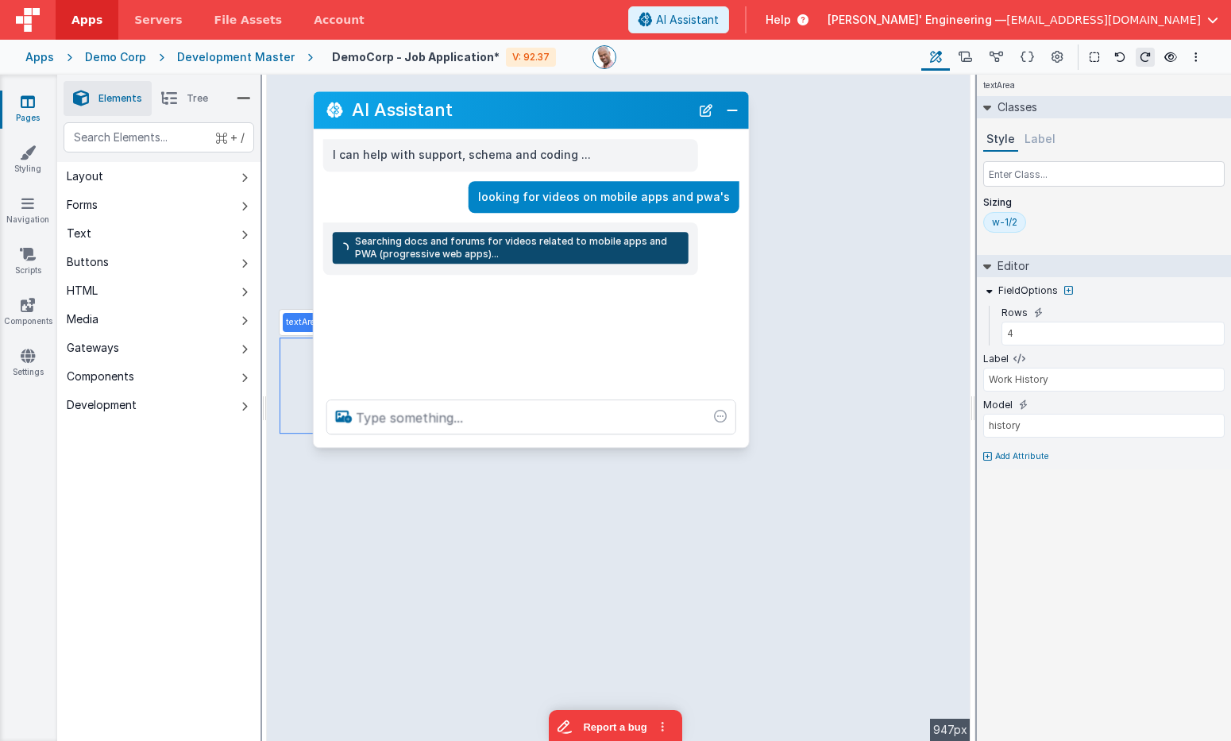
drag, startPoint x: 799, startPoint y: 298, endPoint x: 423, endPoint y: 109, distance: 420.7
click at [423, 109] on h2 "AI Assistant" at bounding box center [521, 110] width 338 height 19
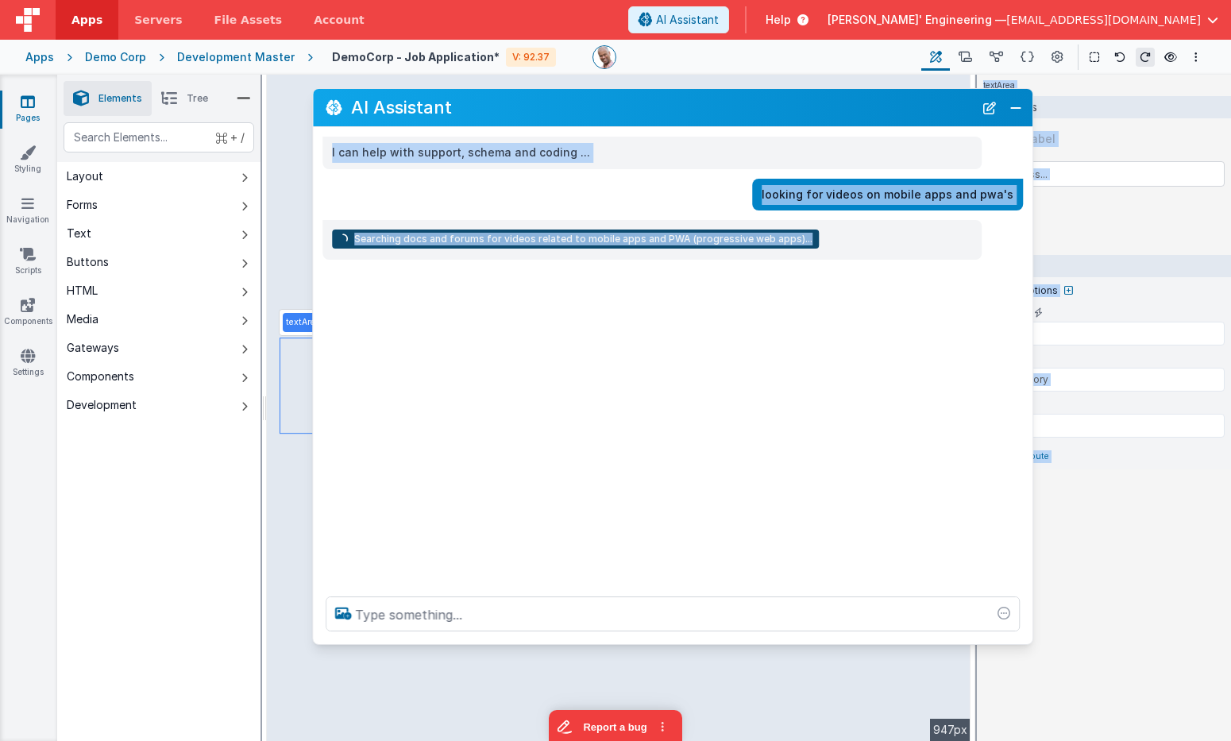
drag, startPoint x: 741, startPoint y: 443, endPoint x: 1026, endPoint y: 642, distance: 347.4
click at [1026, 642] on div at bounding box center [673, 614] width 720 height 60
click at [930, 468] on div "I can help with support, schema and coding ... looking for videos on mobile app…" at bounding box center [673, 355] width 720 height 457
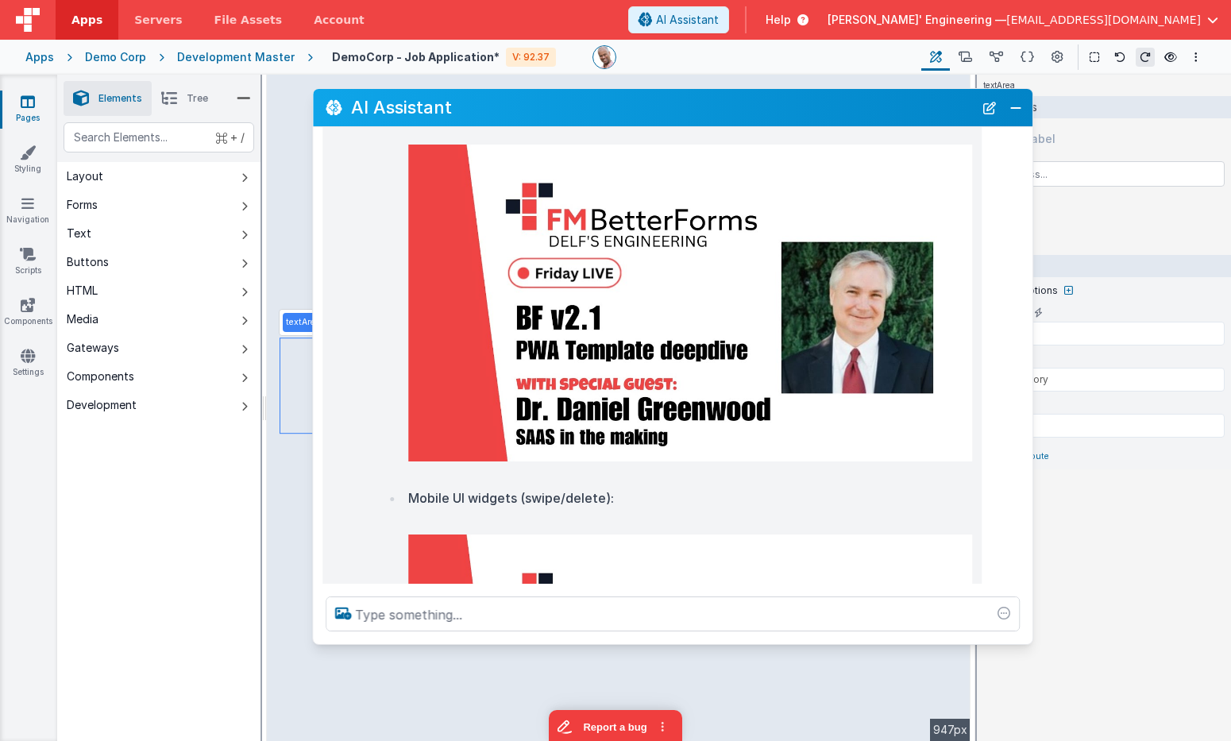
scroll to position [172, 0]
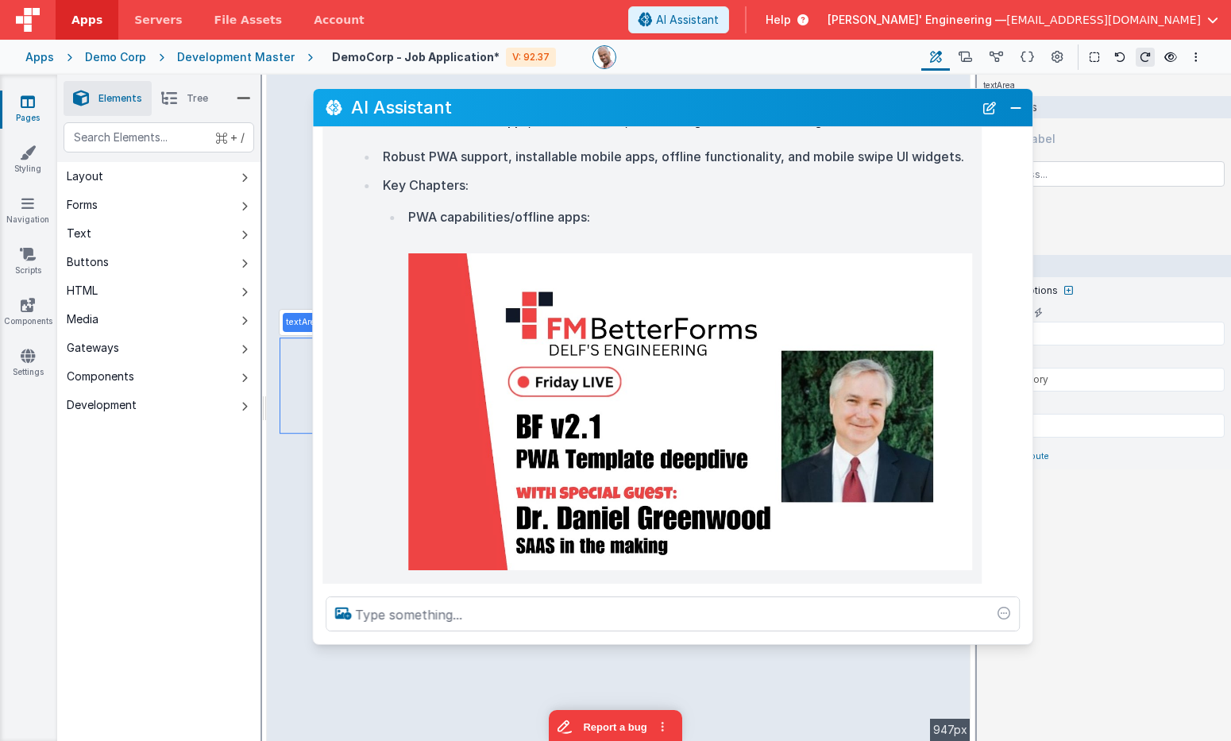
click at [731, 398] on img at bounding box center [690, 411] width 564 height 317
click at [988, 107] on button "New Chat" at bounding box center [990, 108] width 22 height 22
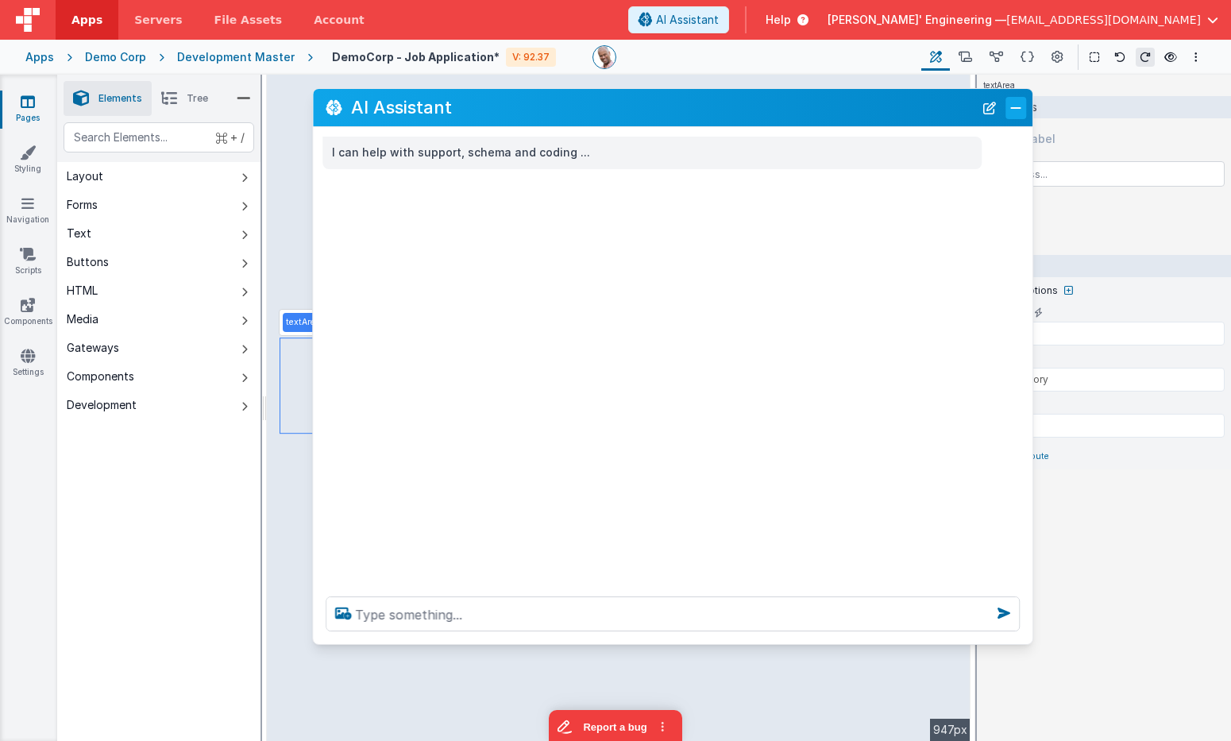
click at [1017, 106] on button "Close" at bounding box center [1016, 108] width 21 height 22
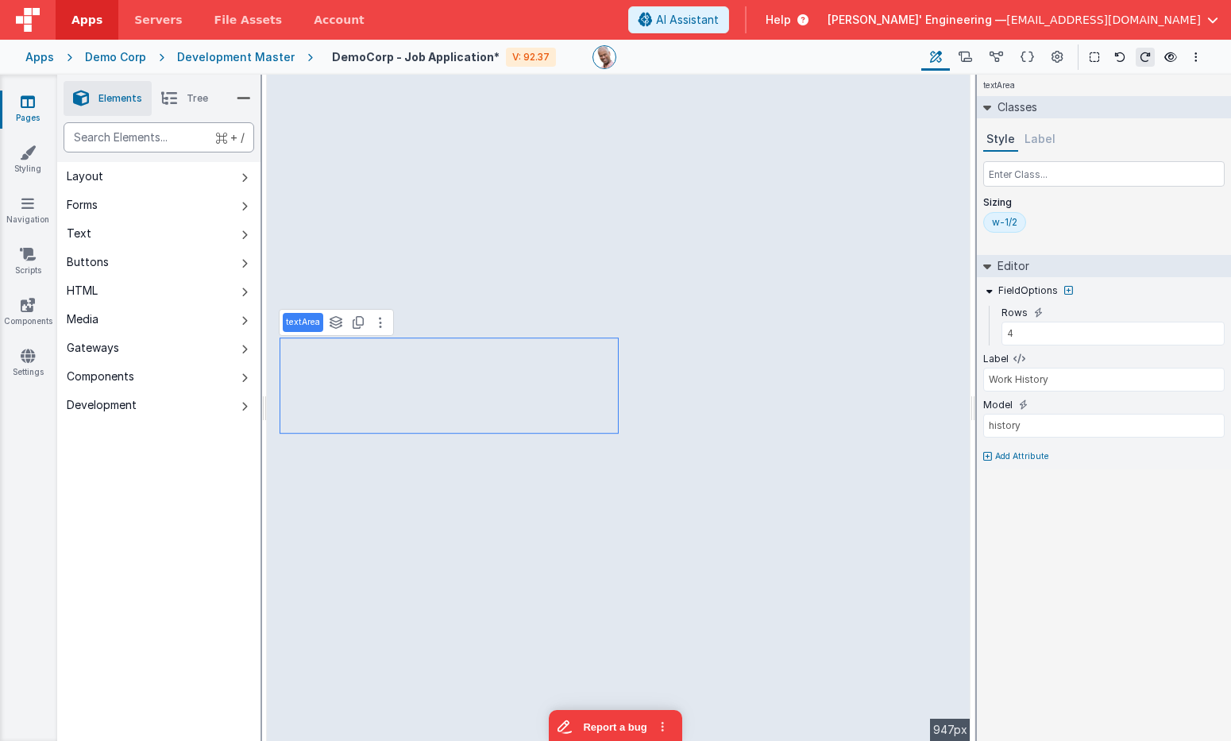
click at [145, 141] on div "text" at bounding box center [159, 137] width 191 height 30
type div "html"
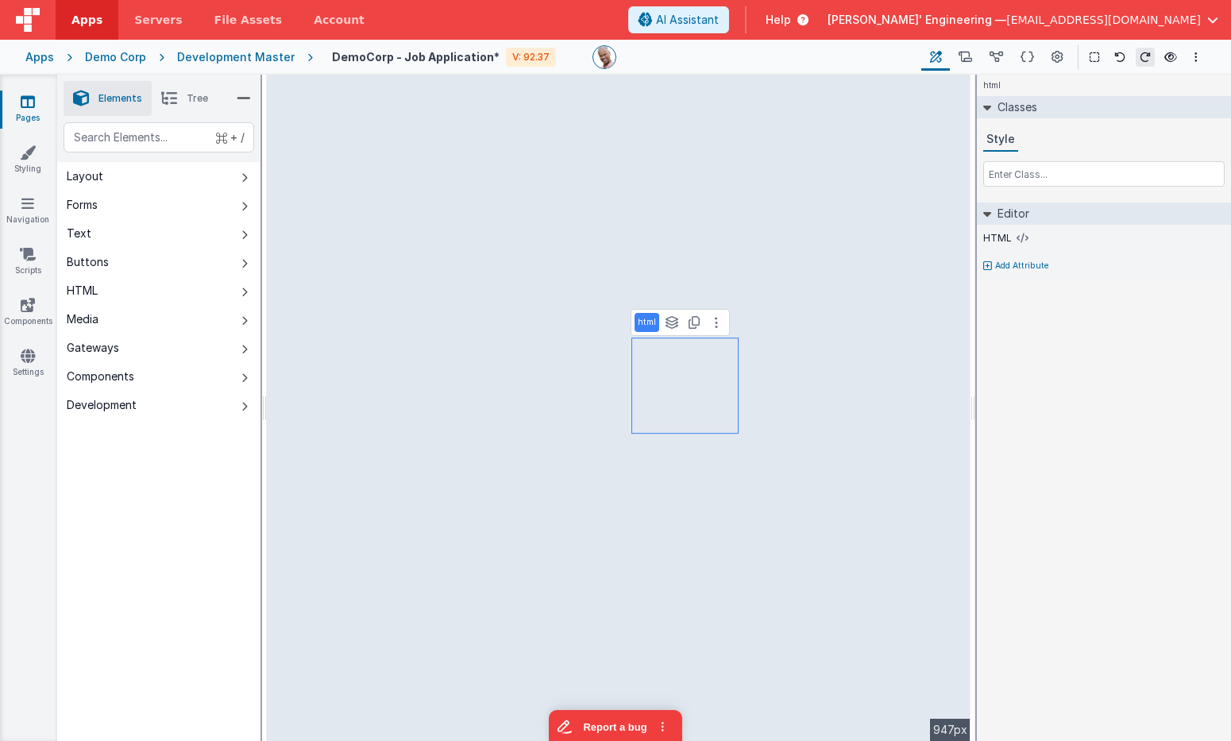
click at [153, 121] on ul "Elements Tree" at bounding box center [158, 99] width 203 height 48
click at [149, 133] on div "text" at bounding box center [159, 137] width 191 height 30
type div "h"
type div "gr"
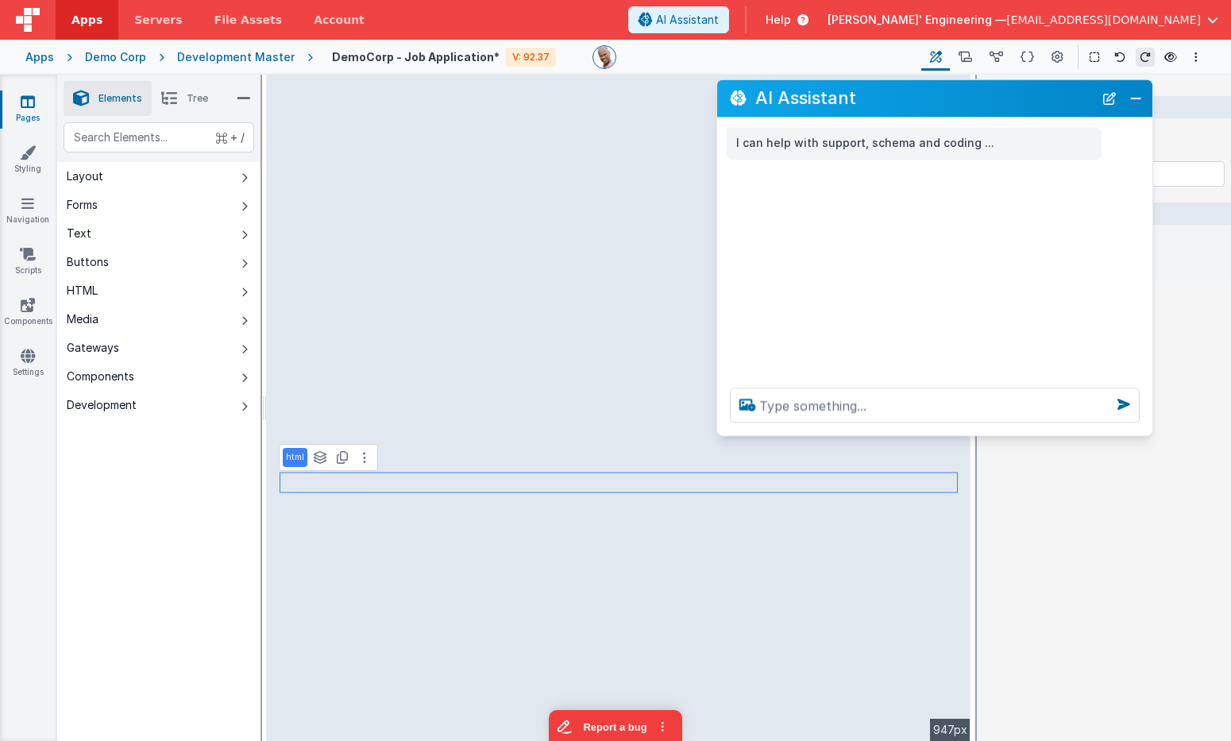
drag, startPoint x: 265, startPoint y: 402, endPoint x: 951, endPoint y: 220, distance: 709.4
click at [968, 108] on div "AI Assistant" at bounding box center [934, 97] width 435 height 37
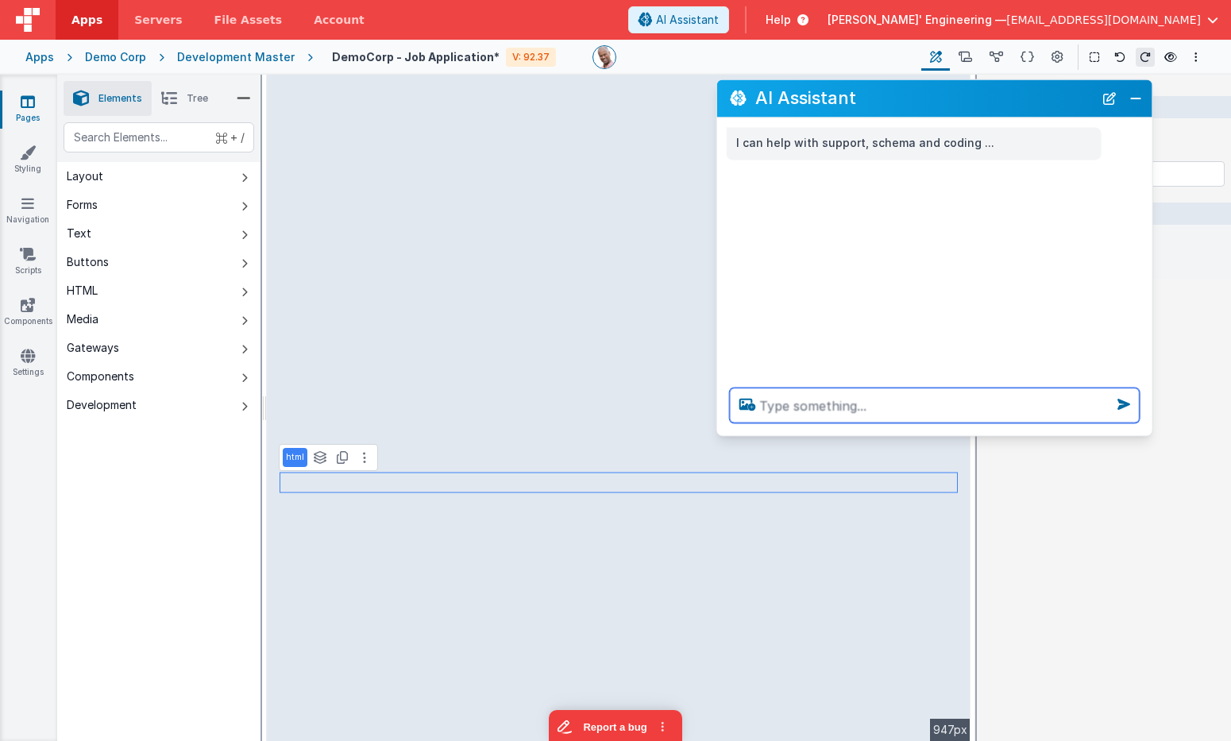
click at [896, 399] on textarea at bounding box center [935, 405] width 410 height 35
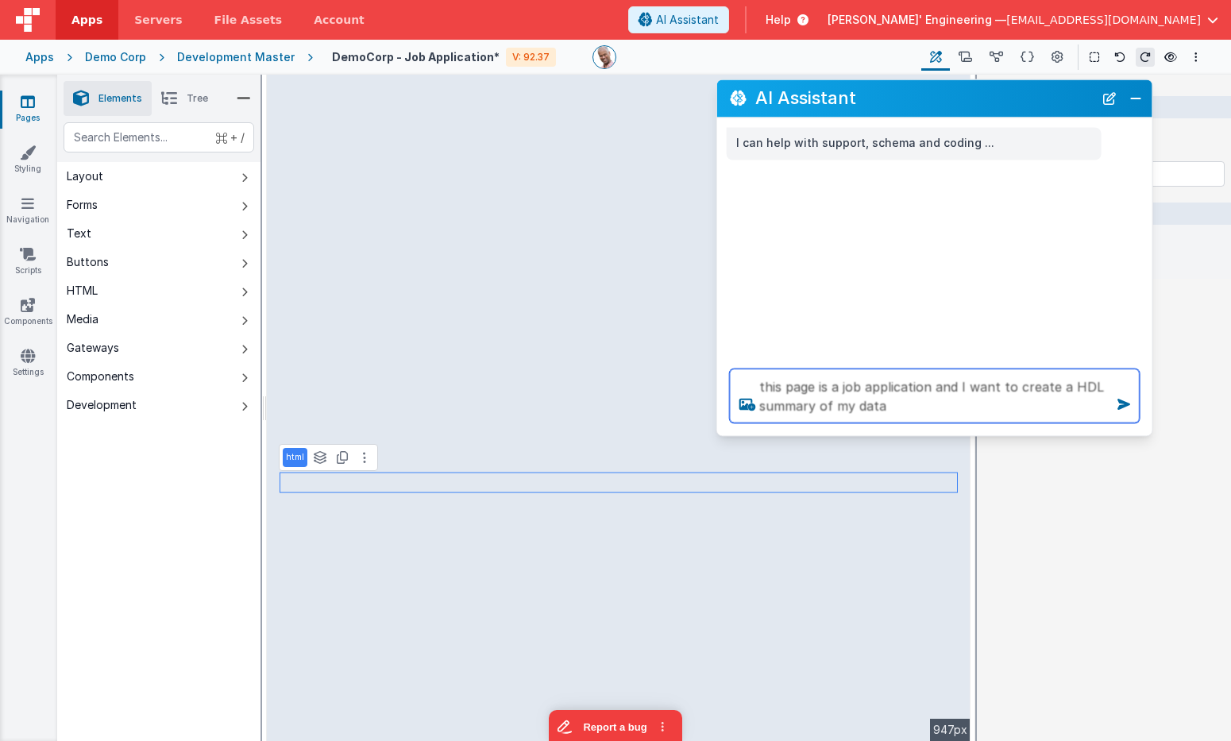
type textarea "this page is a job application and I want to create a HDL summary of my data"
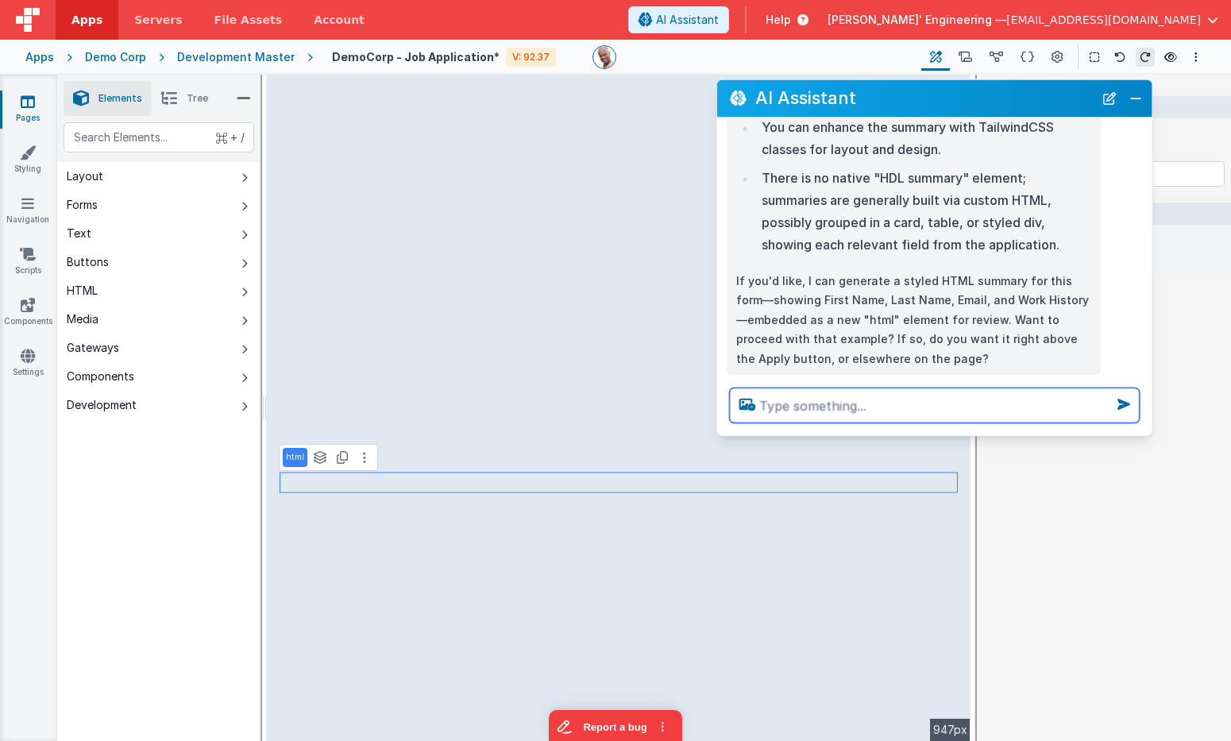
scroll to position [580, 0]
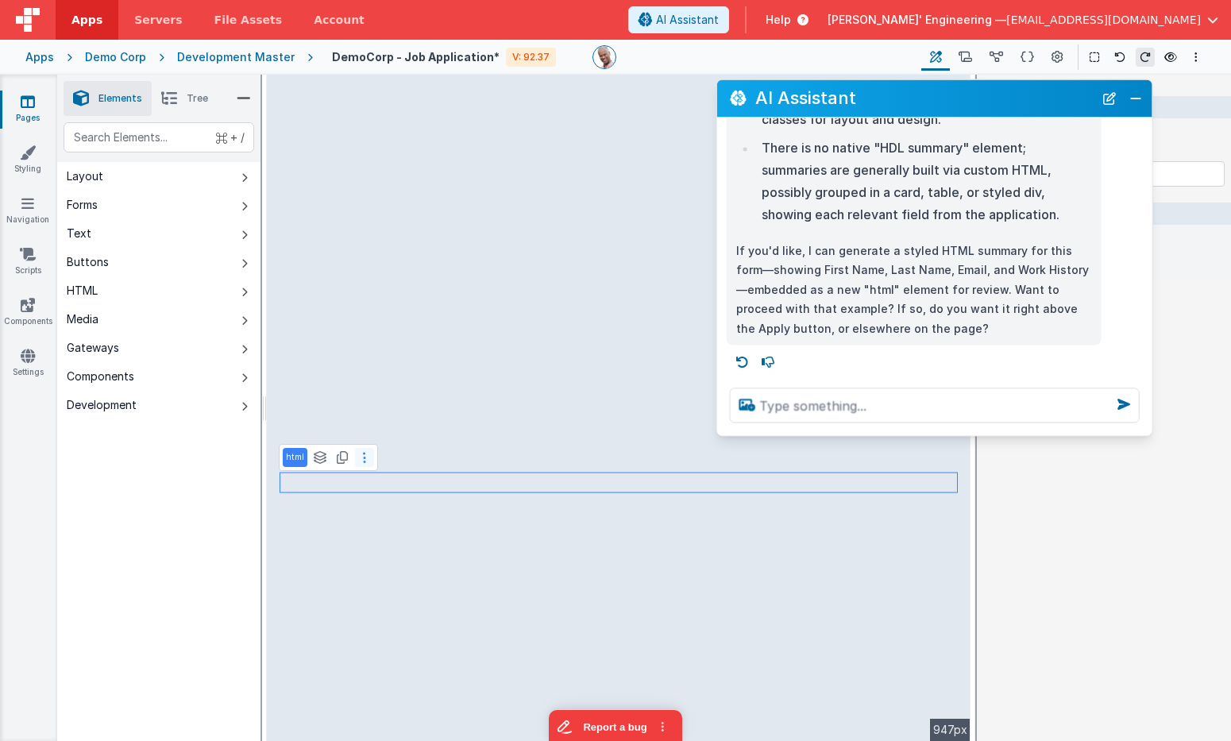
click at [365, 456] on button at bounding box center [364, 457] width 19 height 19
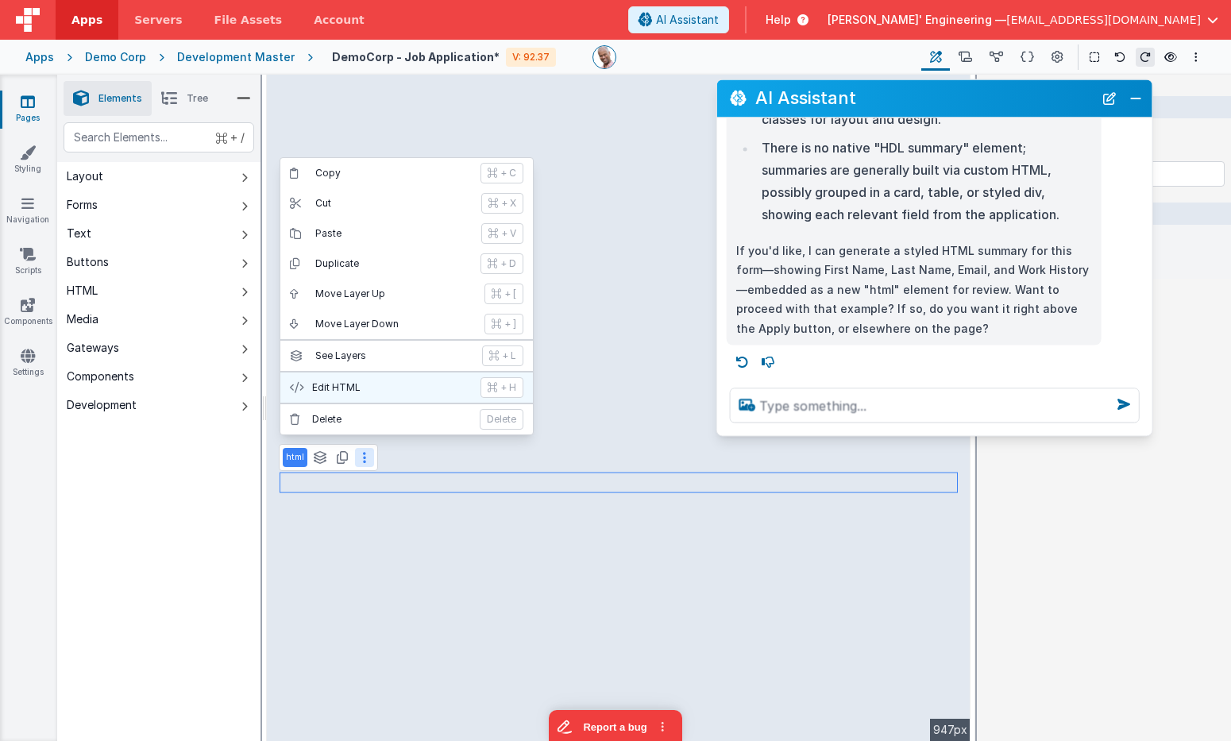
click at [366, 384] on p "Edit HTML" at bounding box center [391, 387] width 159 height 13
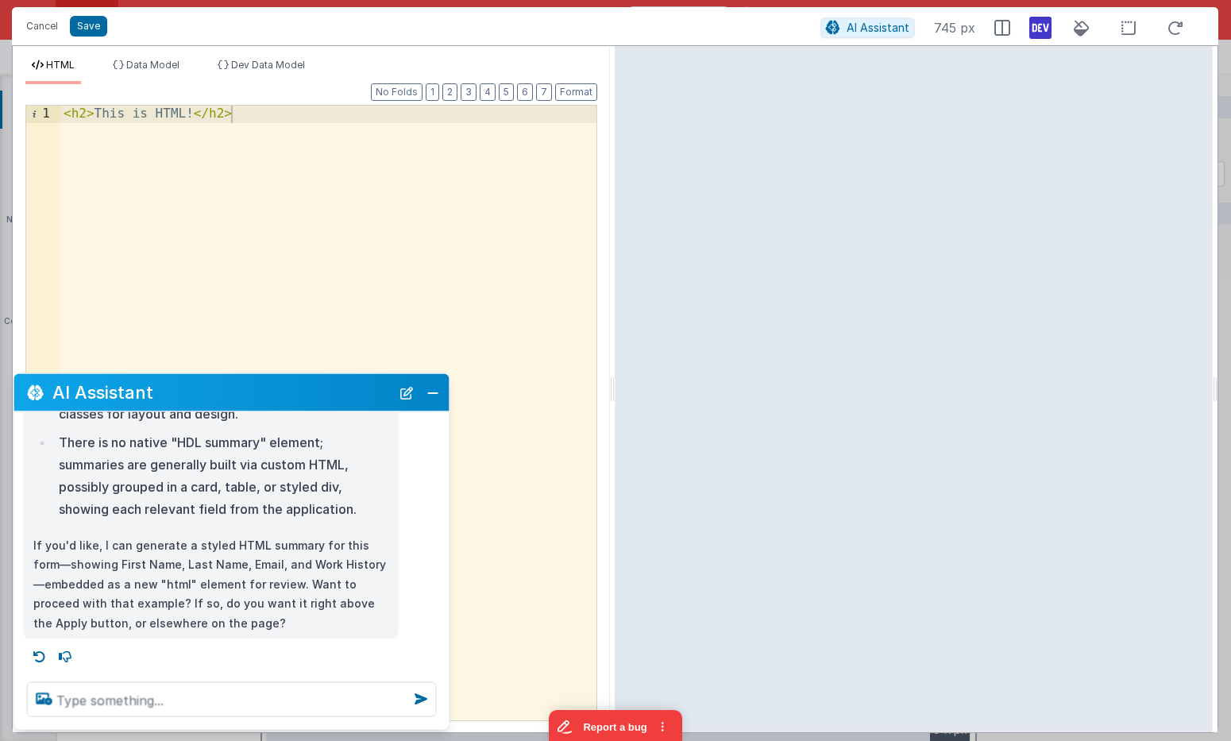
drag, startPoint x: 399, startPoint y: 397, endPoint x: 305, endPoint y: 498, distance: 137.7
click at [399, 397] on button "New Chat" at bounding box center [407, 392] width 22 height 22
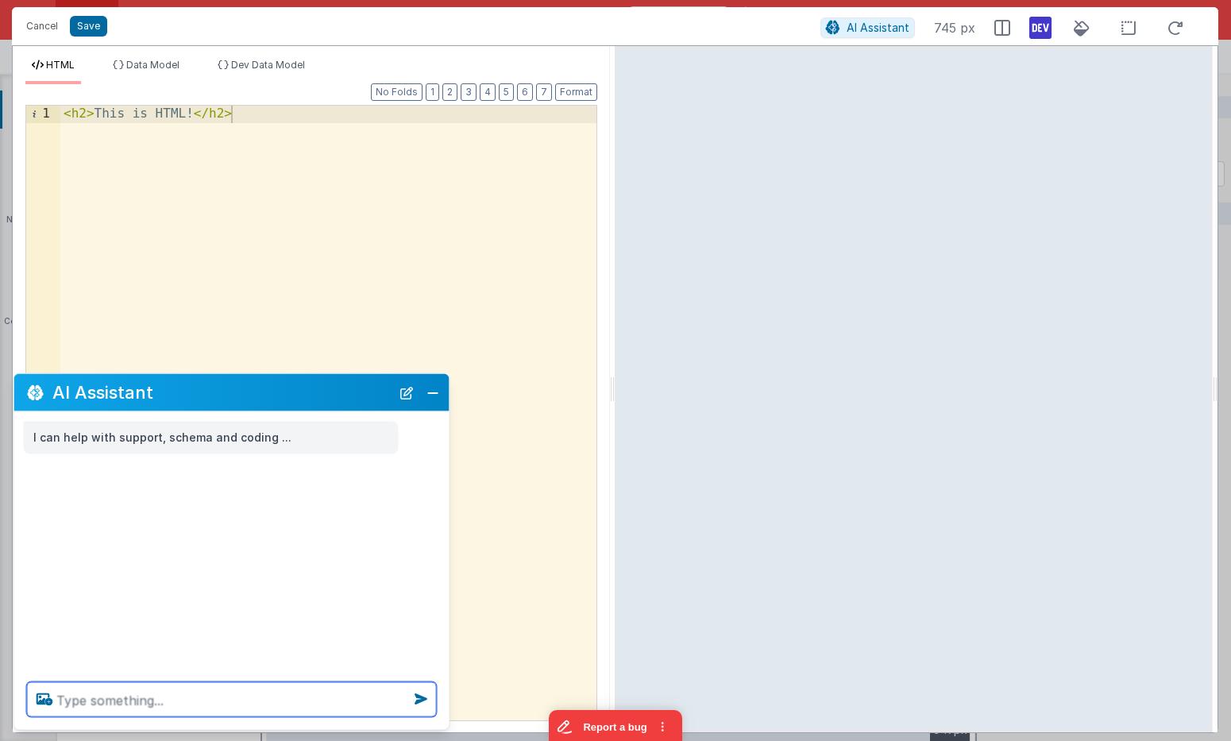
click at [221, 699] on textarea at bounding box center [232, 699] width 410 height 35
type textarea "create a job application summary page"
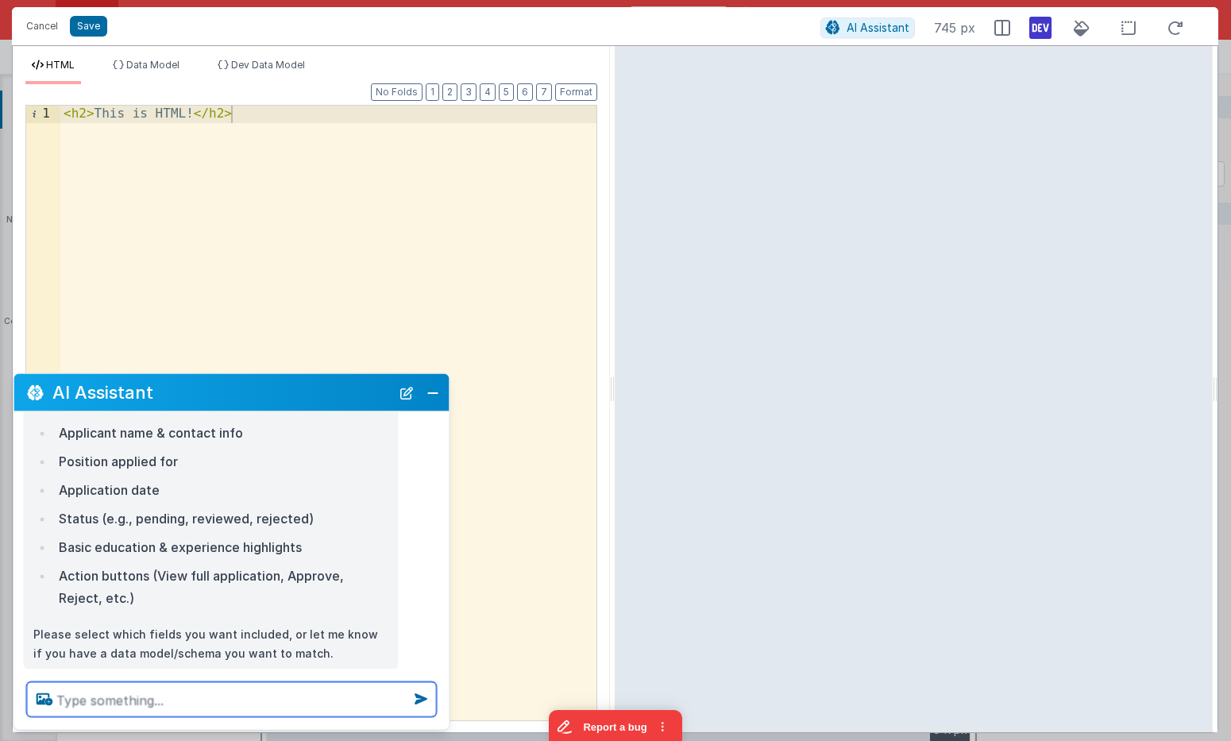
scroll to position [195, 0]
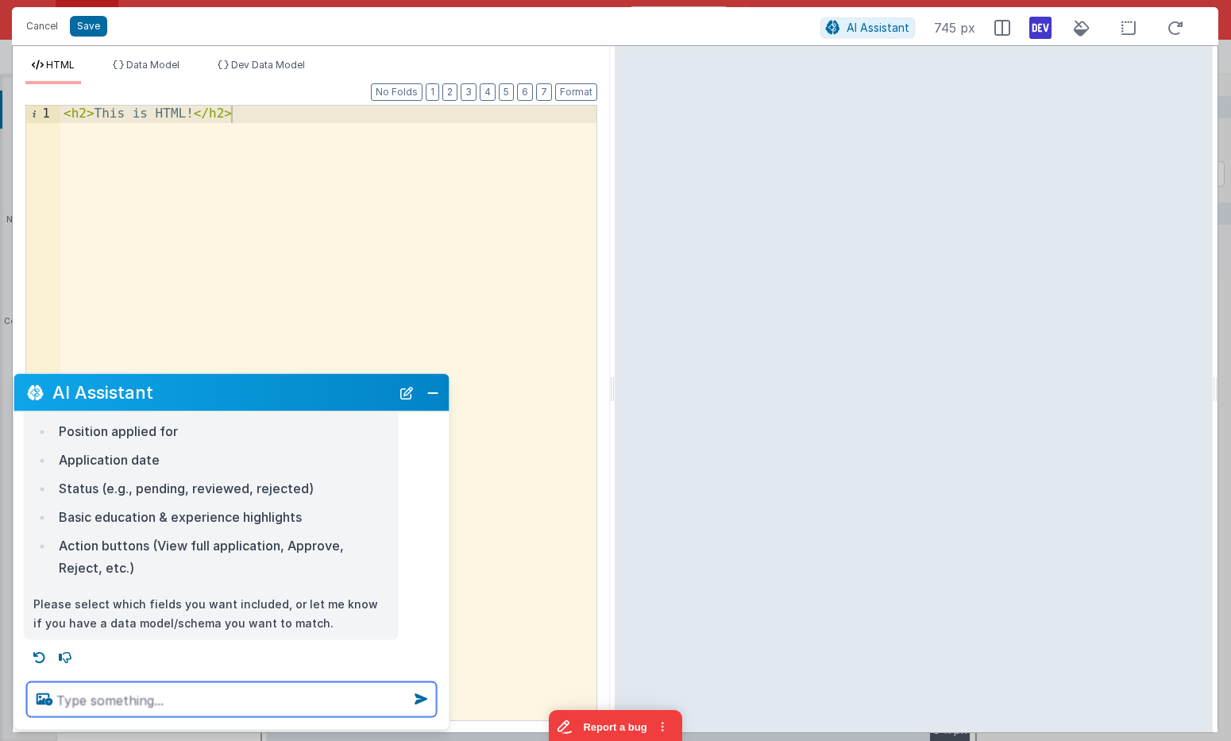
click at [184, 692] on textarea at bounding box center [232, 699] width 410 height 35
type textarea "app"
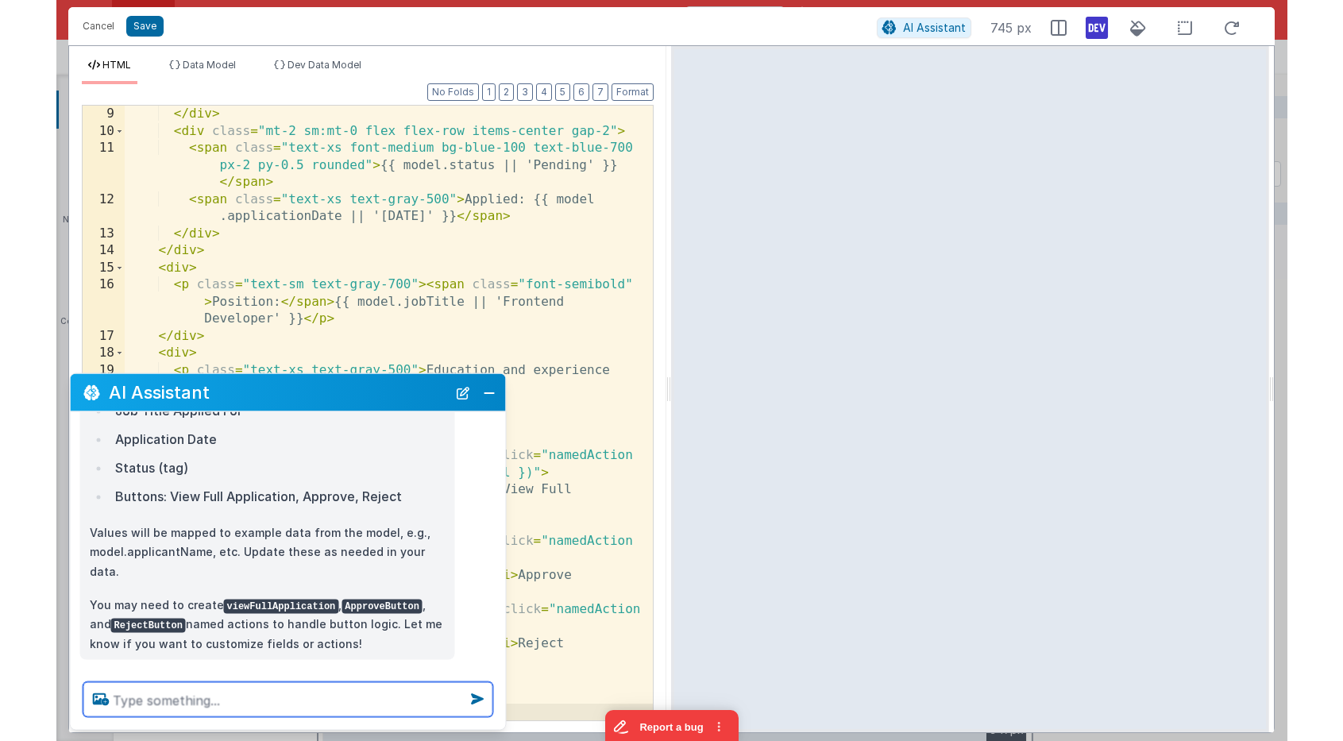
scroll to position [687, 0]
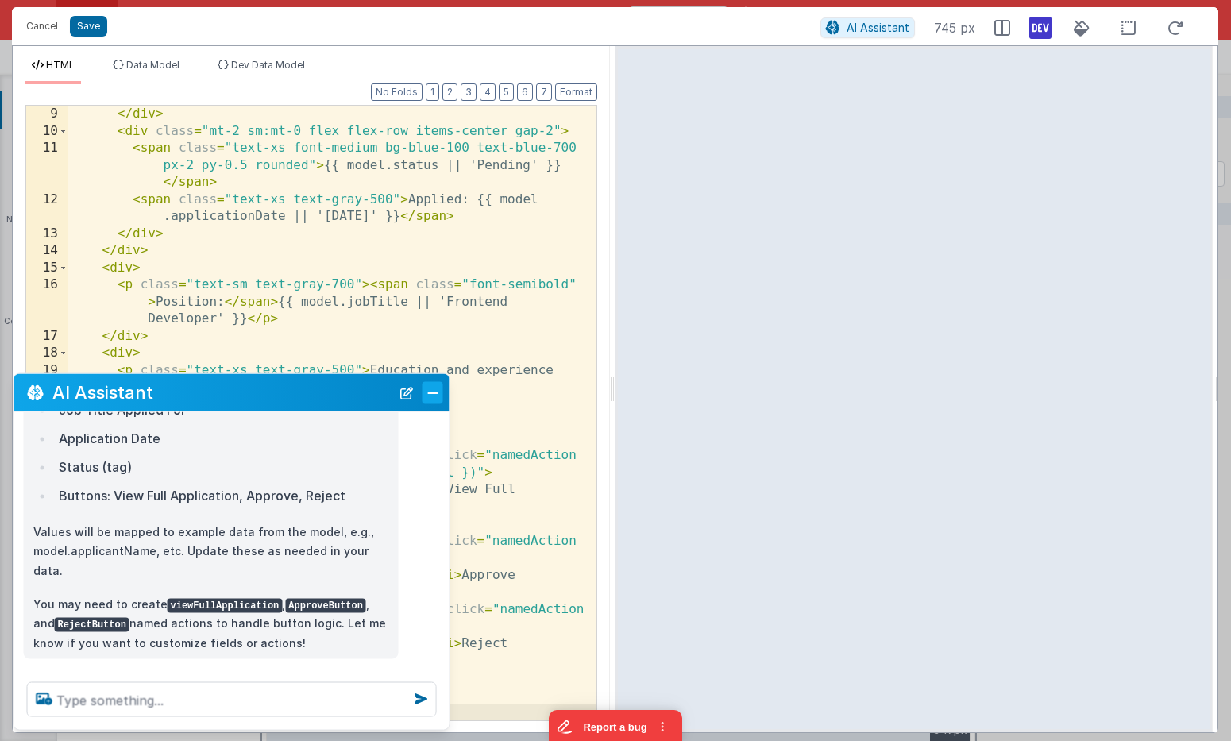
click at [427, 397] on button "Close" at bounding box center [433, 392] width 21 height 22
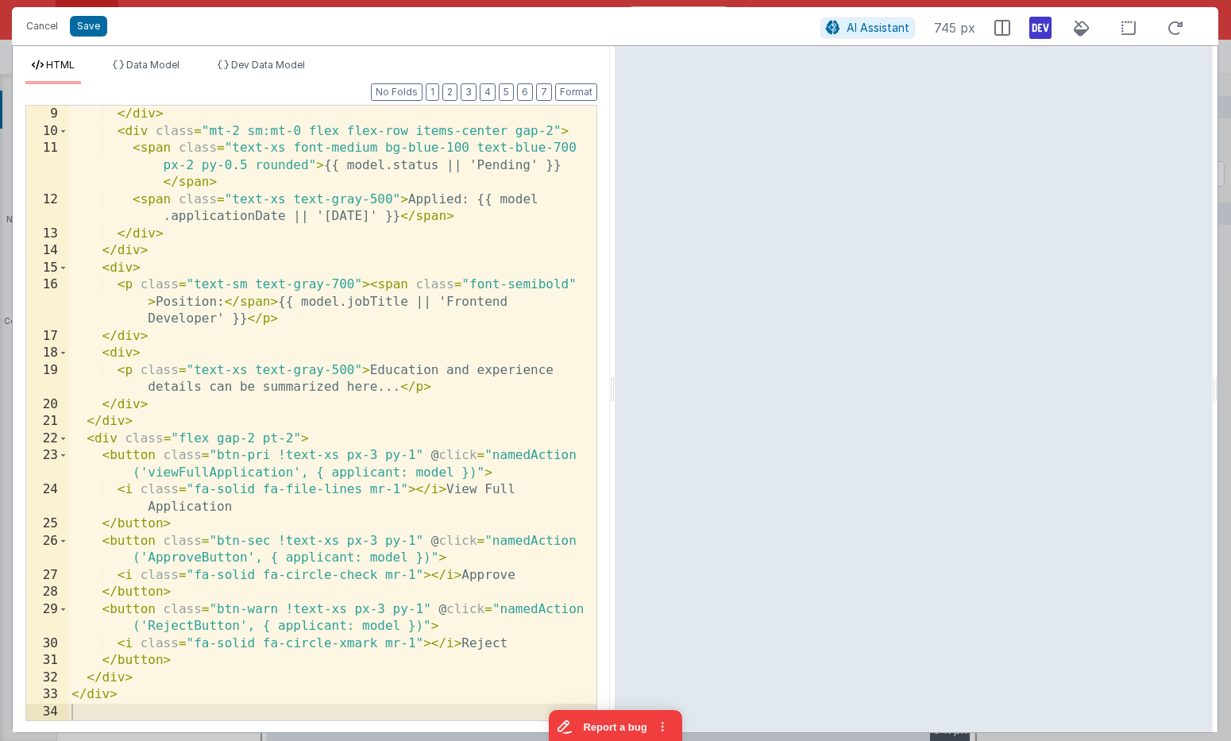
click at [493, 218] on div "</ div > < div class = "mt-2 sm:mt-0 flex flex-row items-center gap-2" > < span…" at bounding box center [332, 430] width 528 height 649
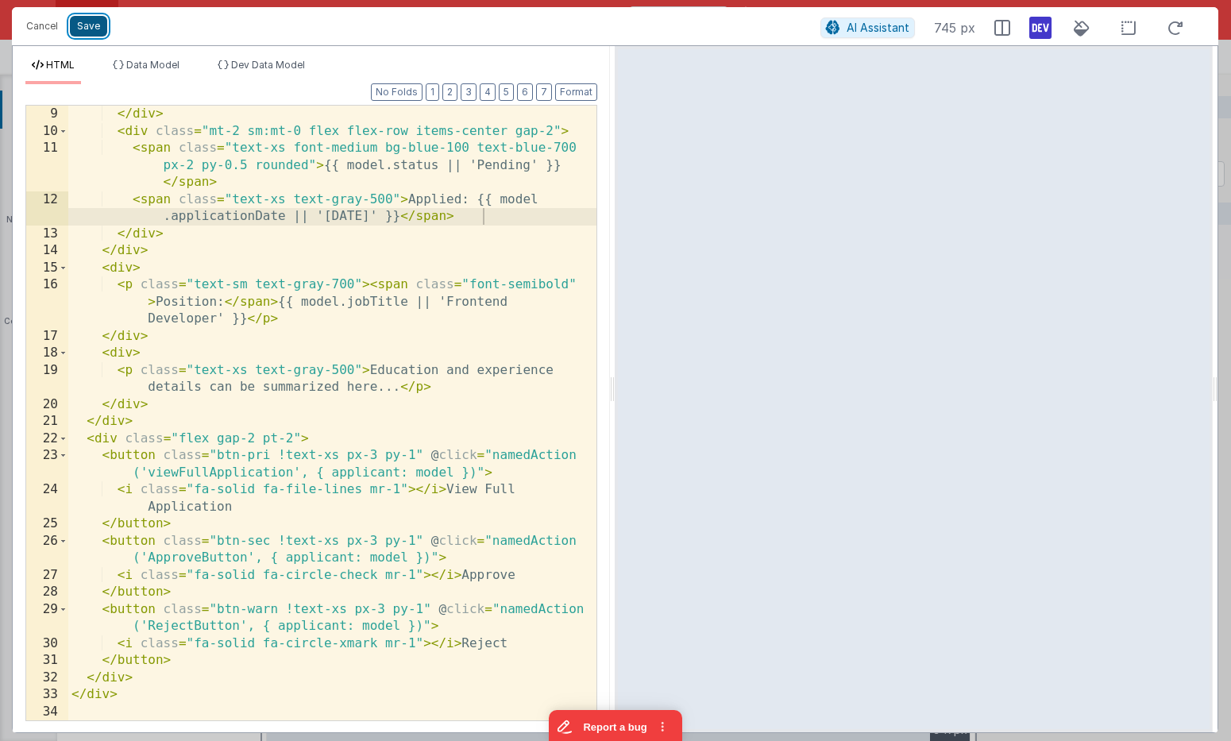
click at [95, 33] on button "Save" at bounding box center [88, 26] width 37 height 21
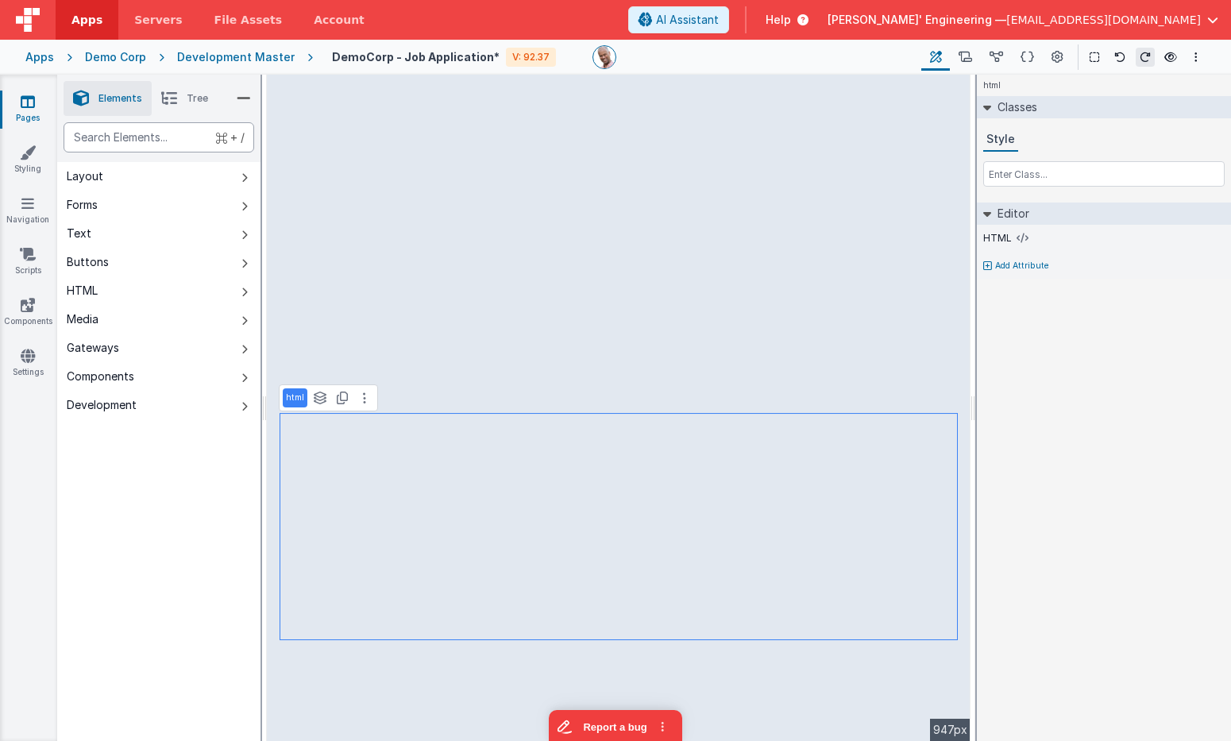
click at [168, 141] on div "text" at bounding box center [159, 137] width 191 height 30
click at [176, 350] on button "Gateways" at bounding box center [158, 348] width 203 height 29
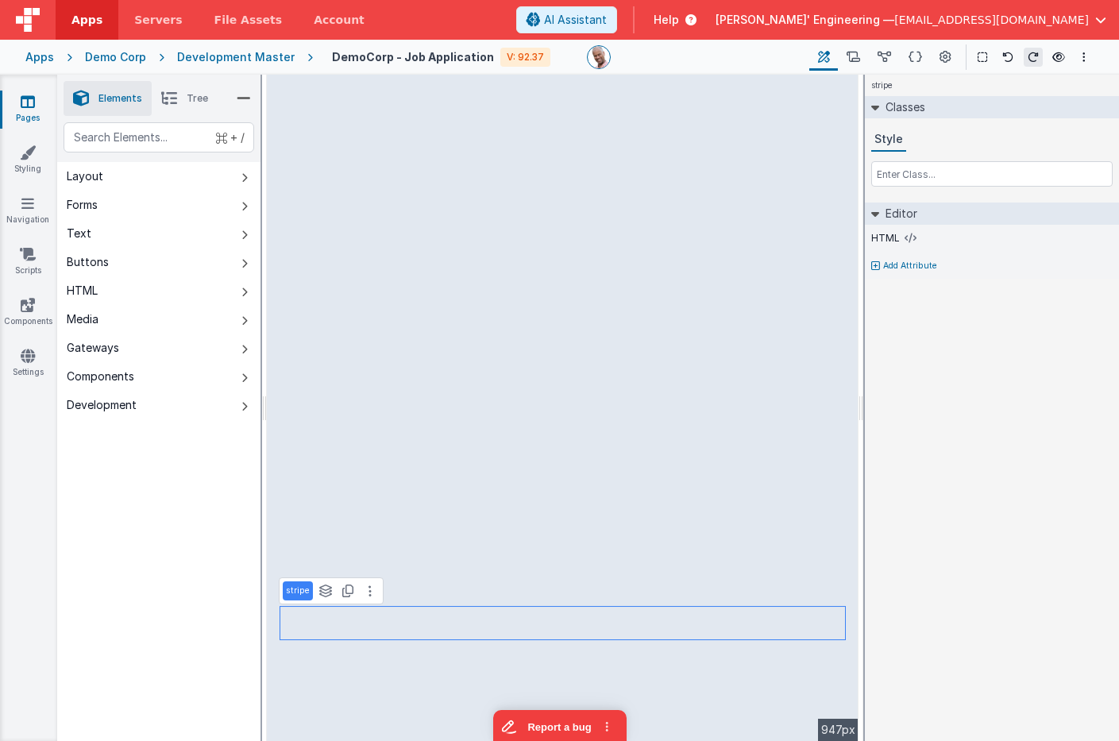
click at [53, 62] on div "Apps Demo Corp Development Master DemoCorp - Job Application V: 92.37 Page Buil…" at bounding box center [559, 57] width 1119 height 35
click at [45, 58] on div "Apps" at bounding box center [39, 57] width 29 height 16
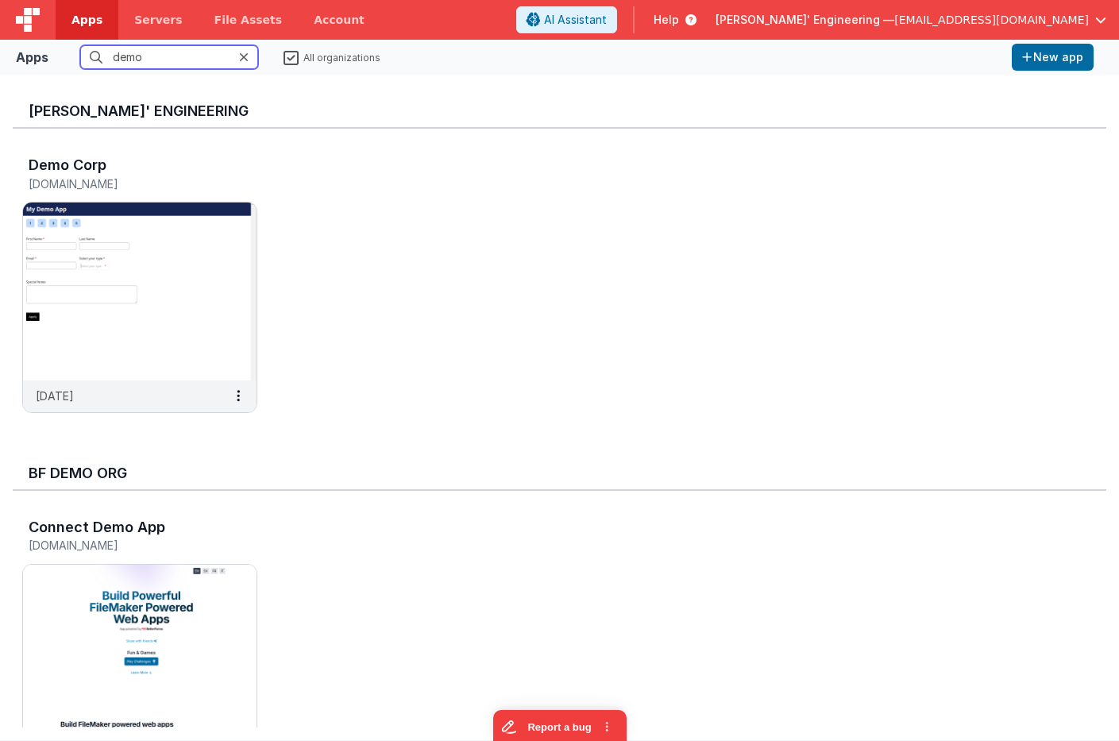
click at [137, 58] on input "demo" at bounding box center [169, 57] width 178 height 24
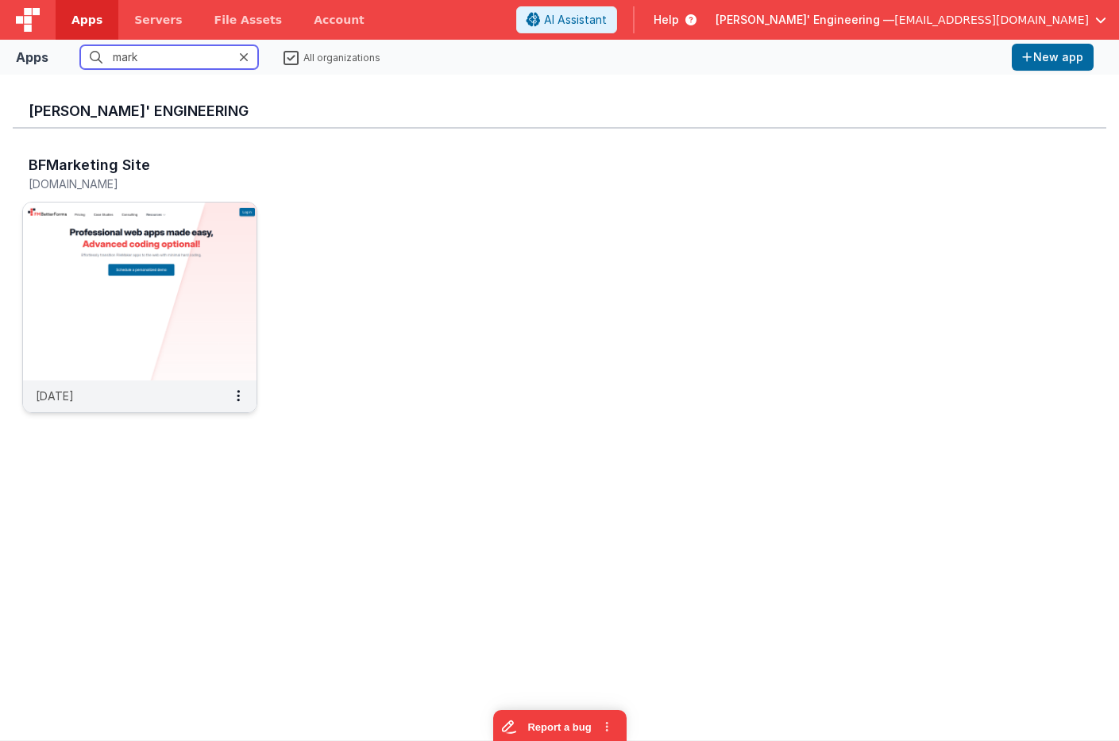
type input "mark"
click at [177, 226] on img at bounding box center [140, 292] width 234 height 178
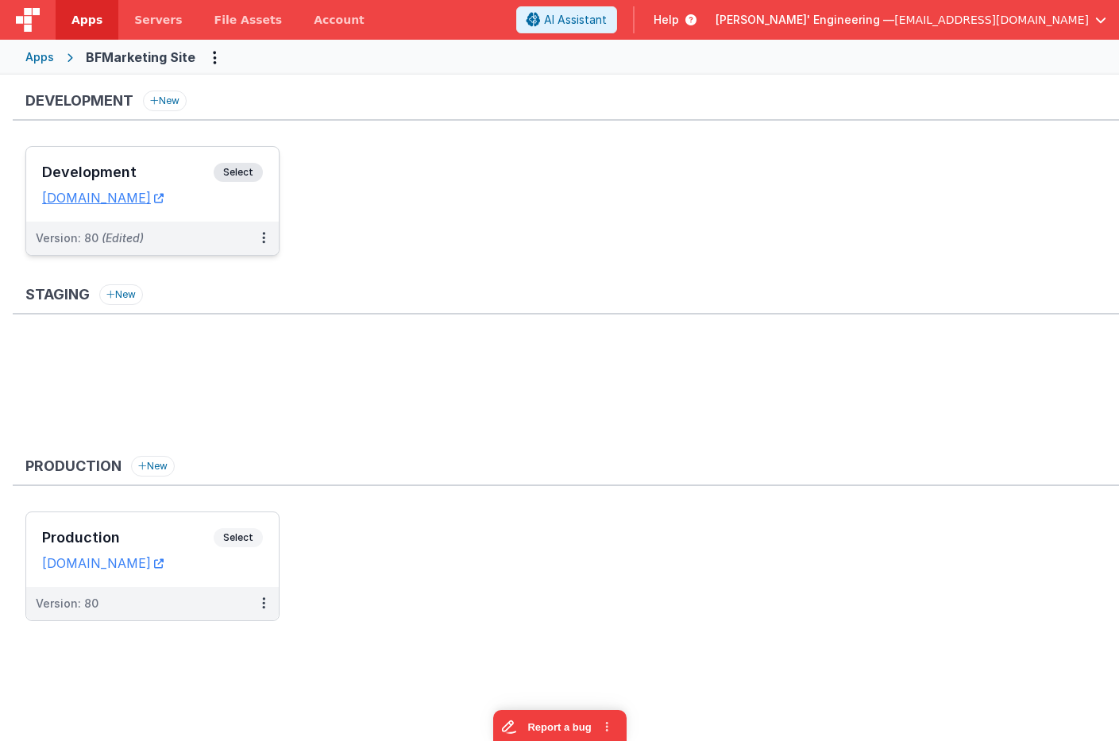
click at [256, 167] on span "Select" at bounding box center [238, 172] width 49 height 19
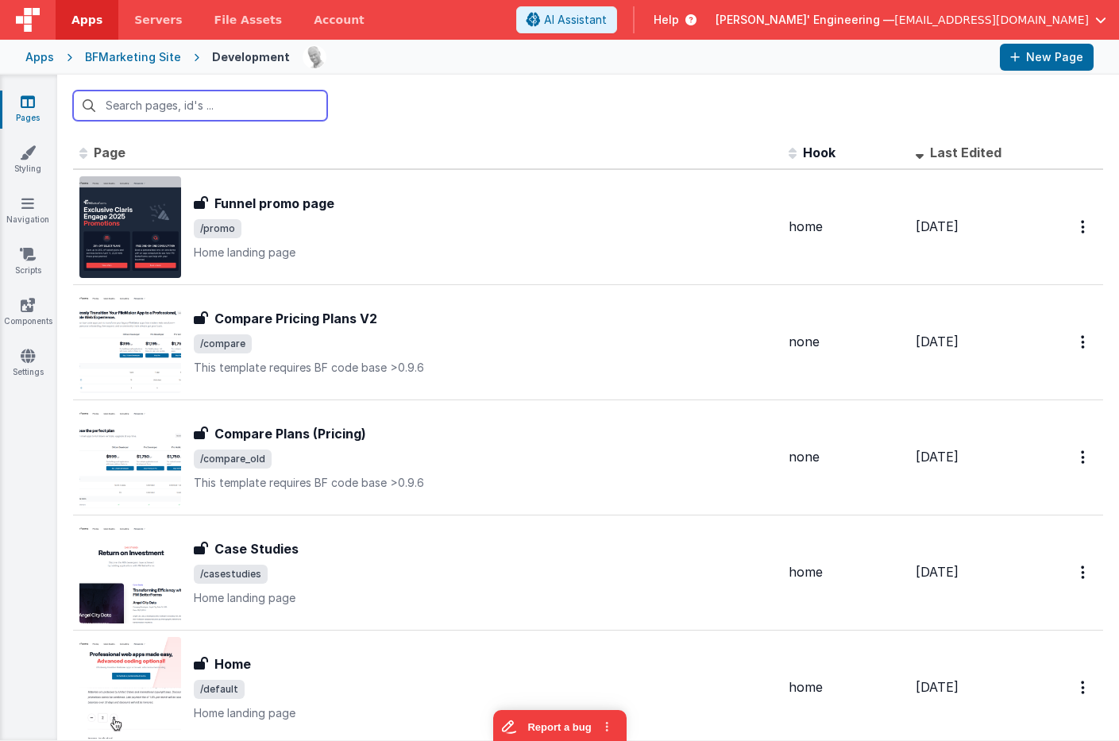
click at [221, 109] on input "text" at bounding box center [200, 106] width 254 height 30
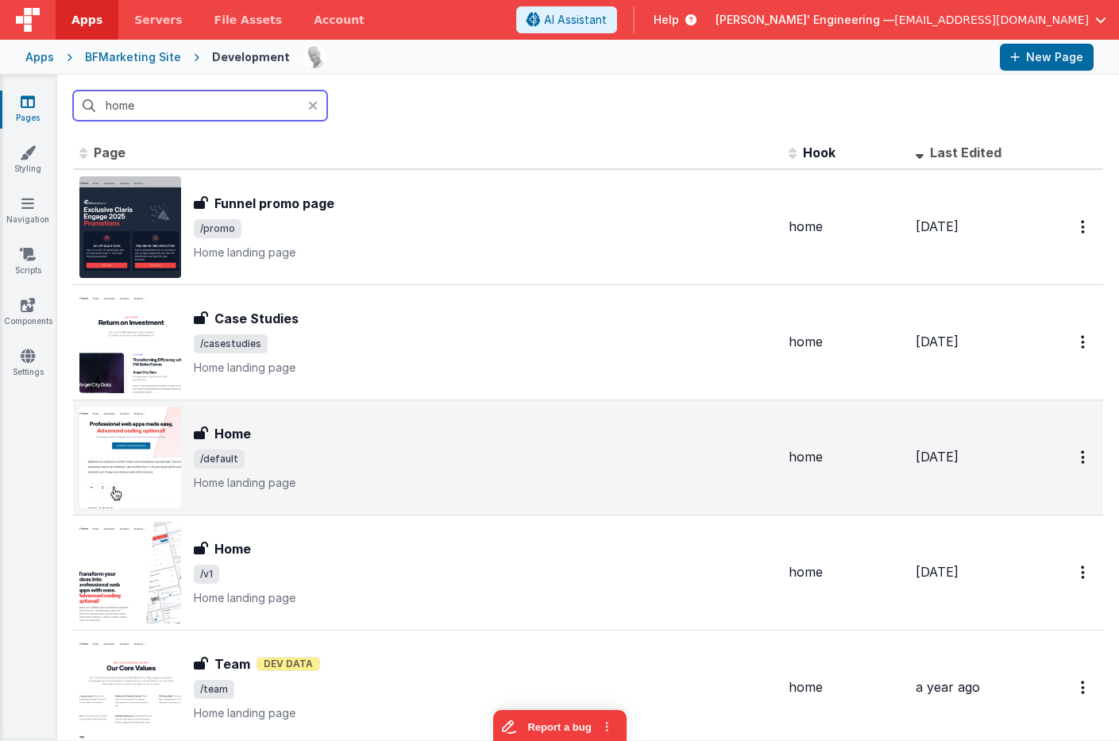
type input "home"
click at [319, 465] on span "/default" at bounding box center [485, 459] width 582 height 19
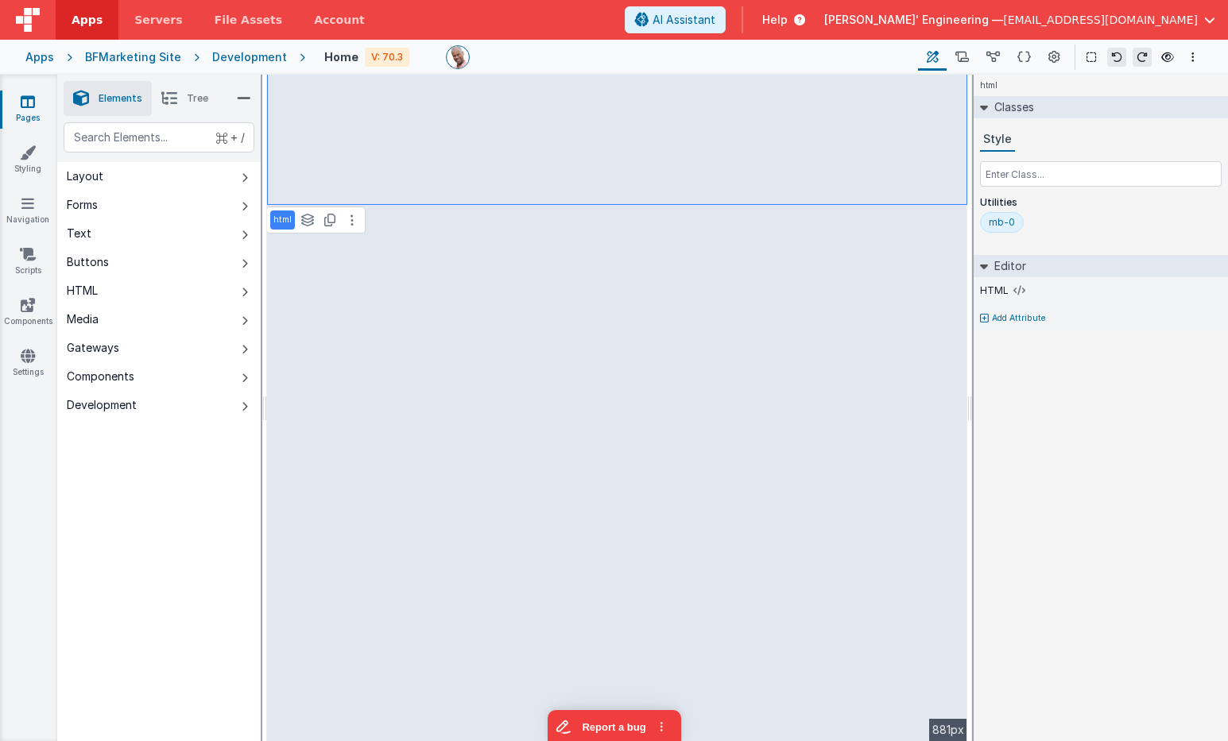
click at [51, 59] on div "Apps" at bounding box center [39, 57] width 29 height 16
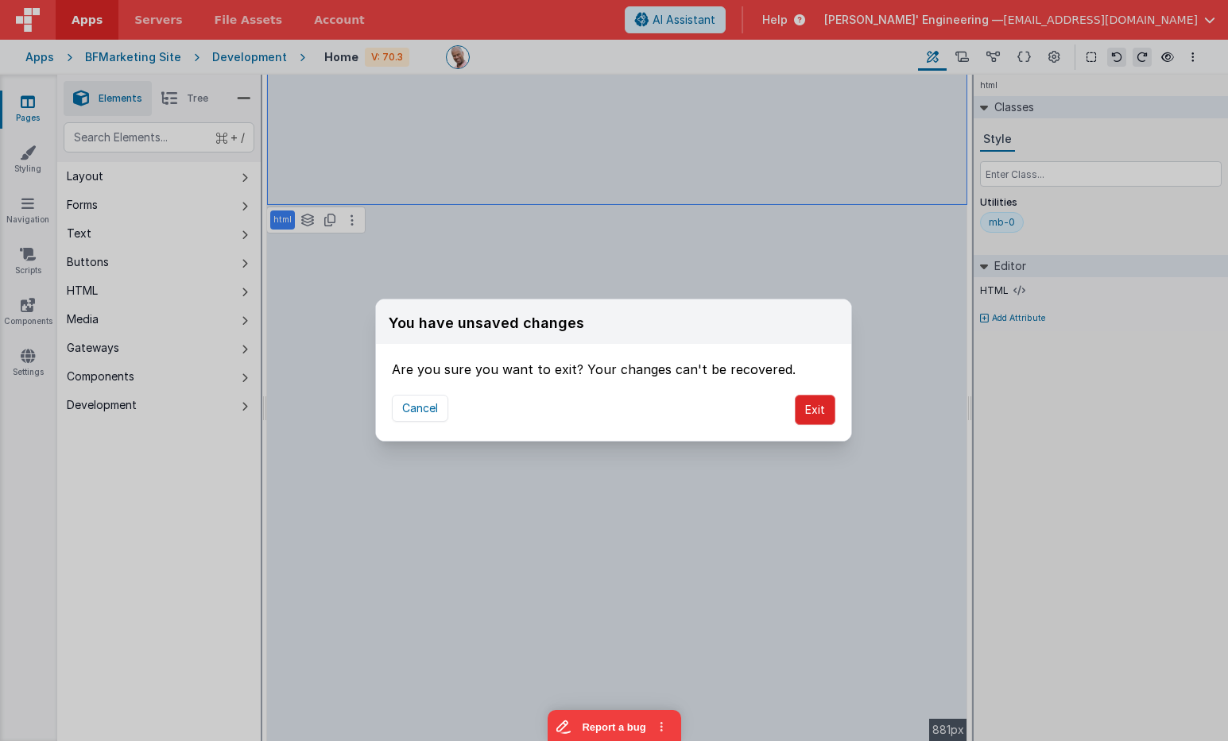
click at [825, 416] on button "Exit" at bounding box center [814, 410] width 41 height 30
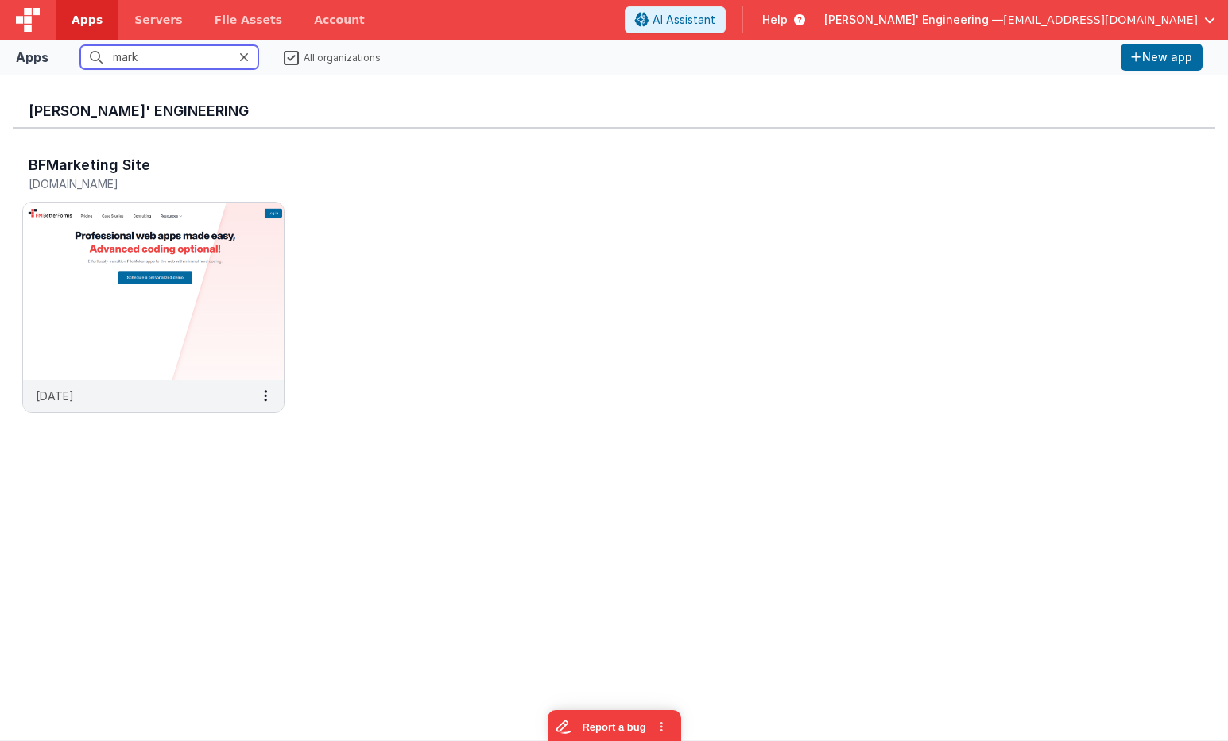
drag, startPoint x: 175, startPoint y: 49, endPoint x: 92, endPoint y: 28, distance: 85.4
click at [92, 28] on div "Apps Servers File Assets Account Some FUTURE Slot AI Assistant Help Delfs' Engi…" at bounding box center [614, 370] width 1228 height 741
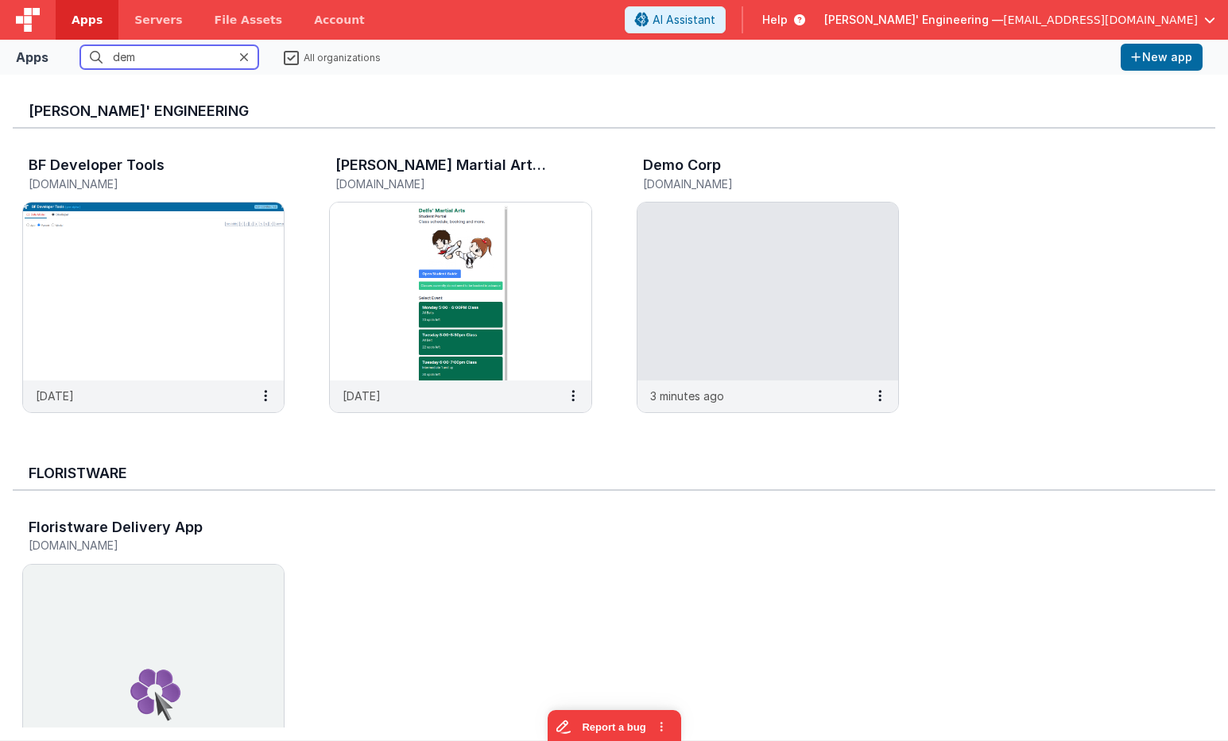
type input "demo"
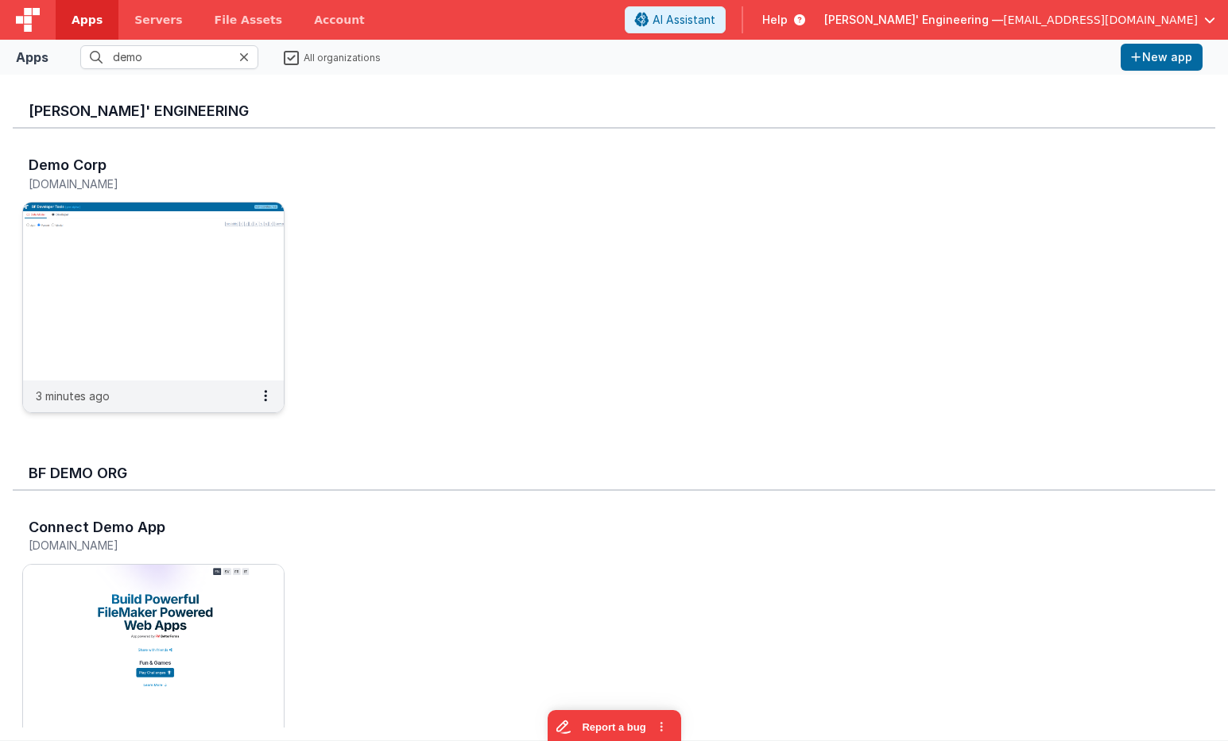
click at [160, 222] on img at bounding box center [153, 292] width 261 height 178
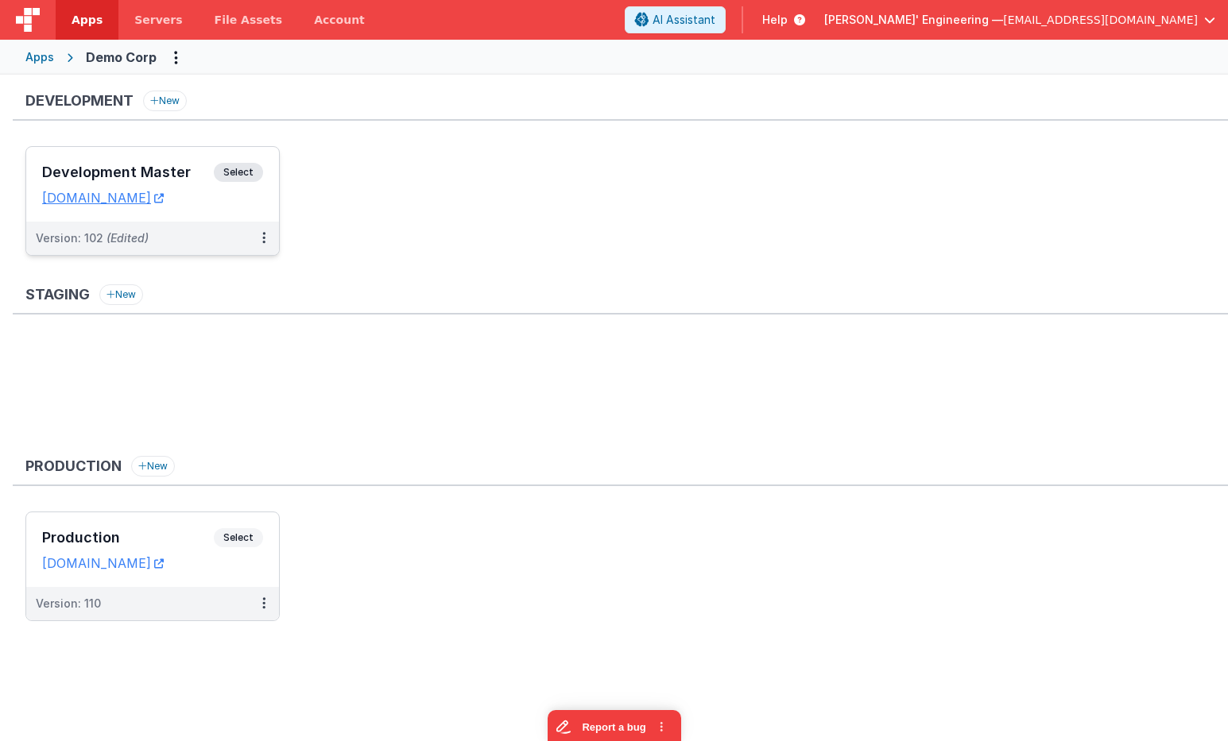
click at [252, 158] on div "Development Master Select URLs demodev.fmbetterforms.com" at bounding box center [152, 184] width 253 height 75
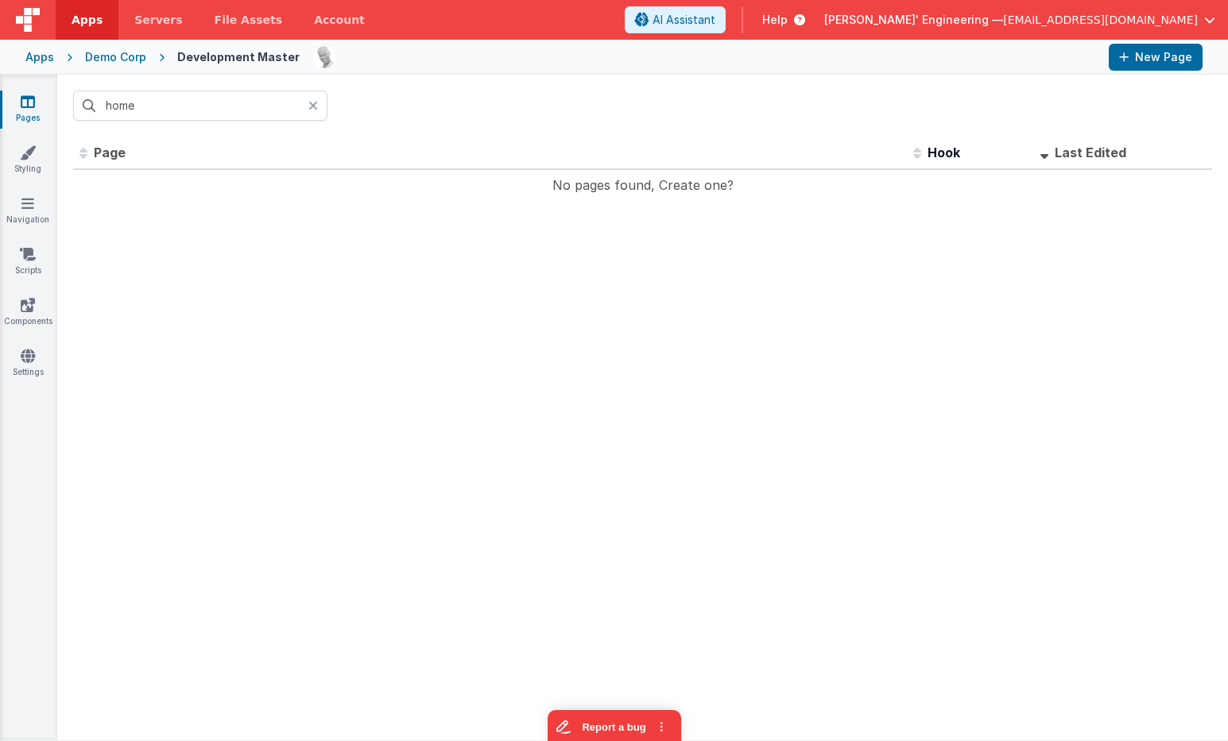
click at [314, 105] on icon at bounding box center [313, 105] width 10 height 13
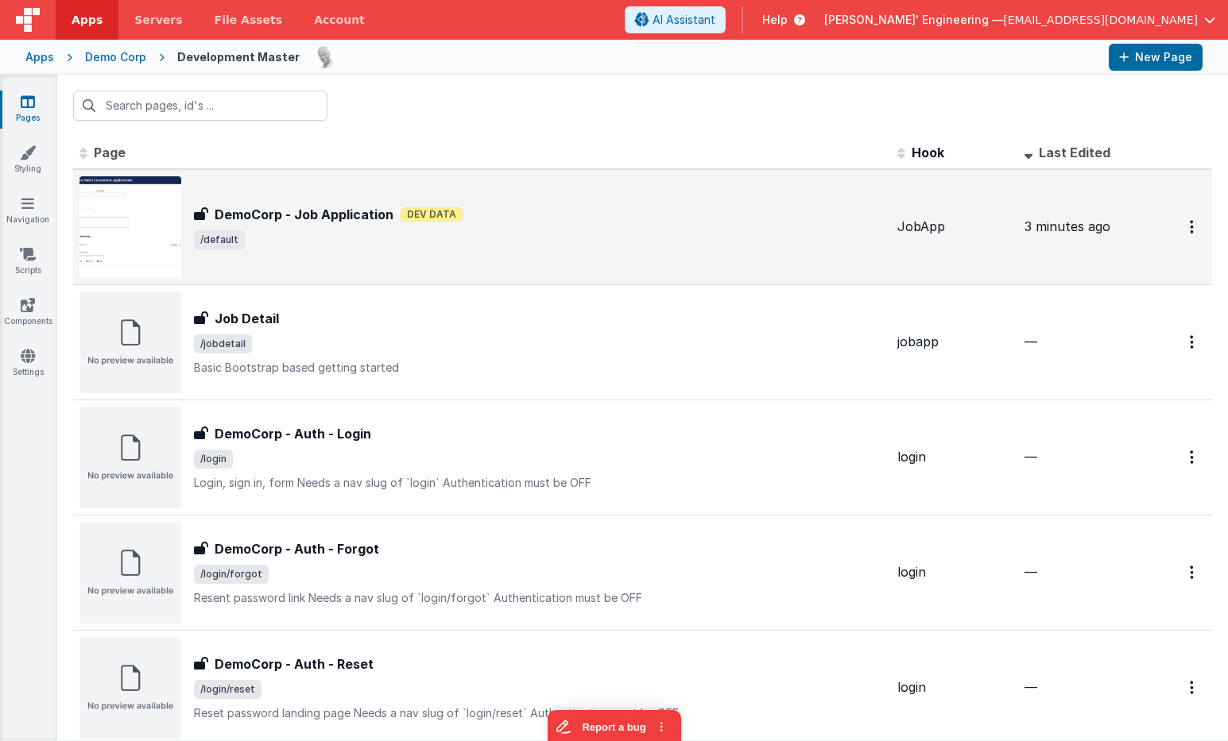
click at [362, 230] on span "/default" at bounding box center [539, 239] width 690 height 19
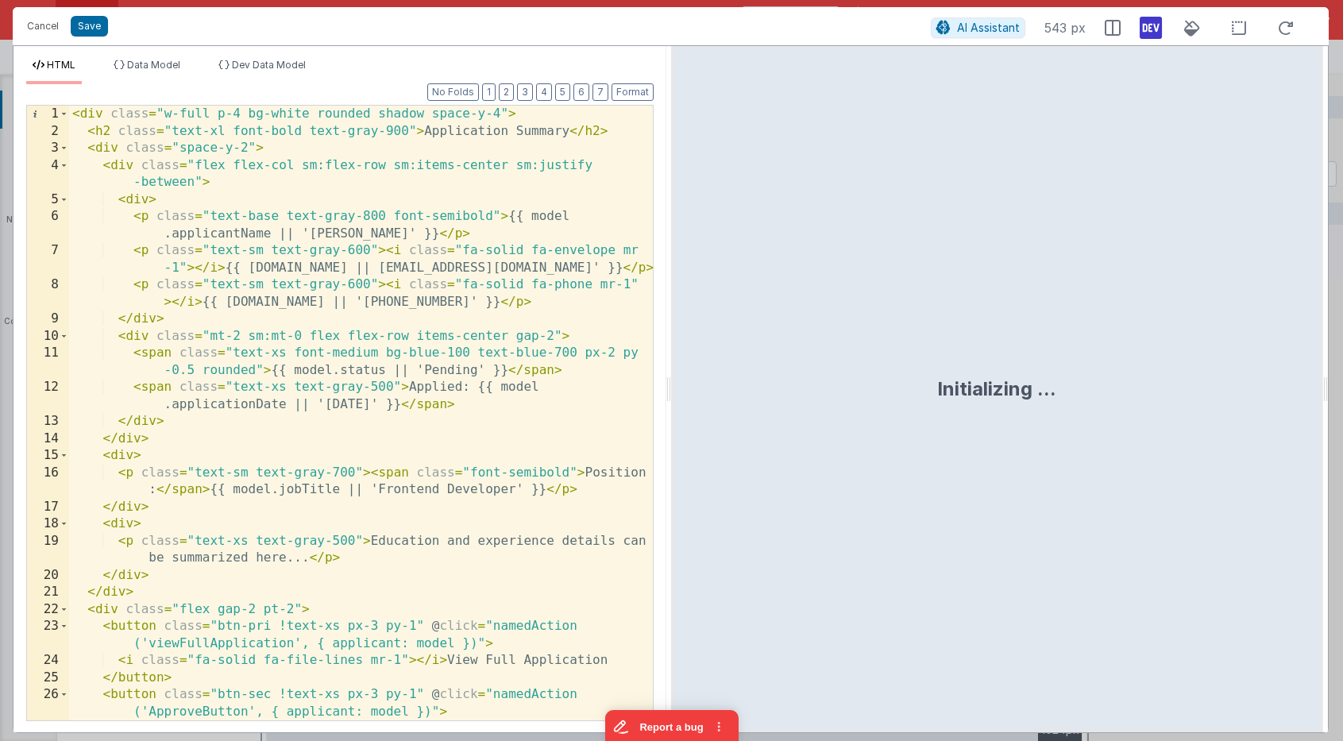
click at [452, 226] on div "< div class = "w-full p-4 bg-white rounded shadow space-y-4" > < h2 class = "te…" at bounding box center [361, 430] width 584 height 649
click at [425, 335] on div "< div class = "w-full p-4 bg-white rounded shadow space-y-4" > < h2 class = "te…" at bounding box center [361, 429] width 584 height 649
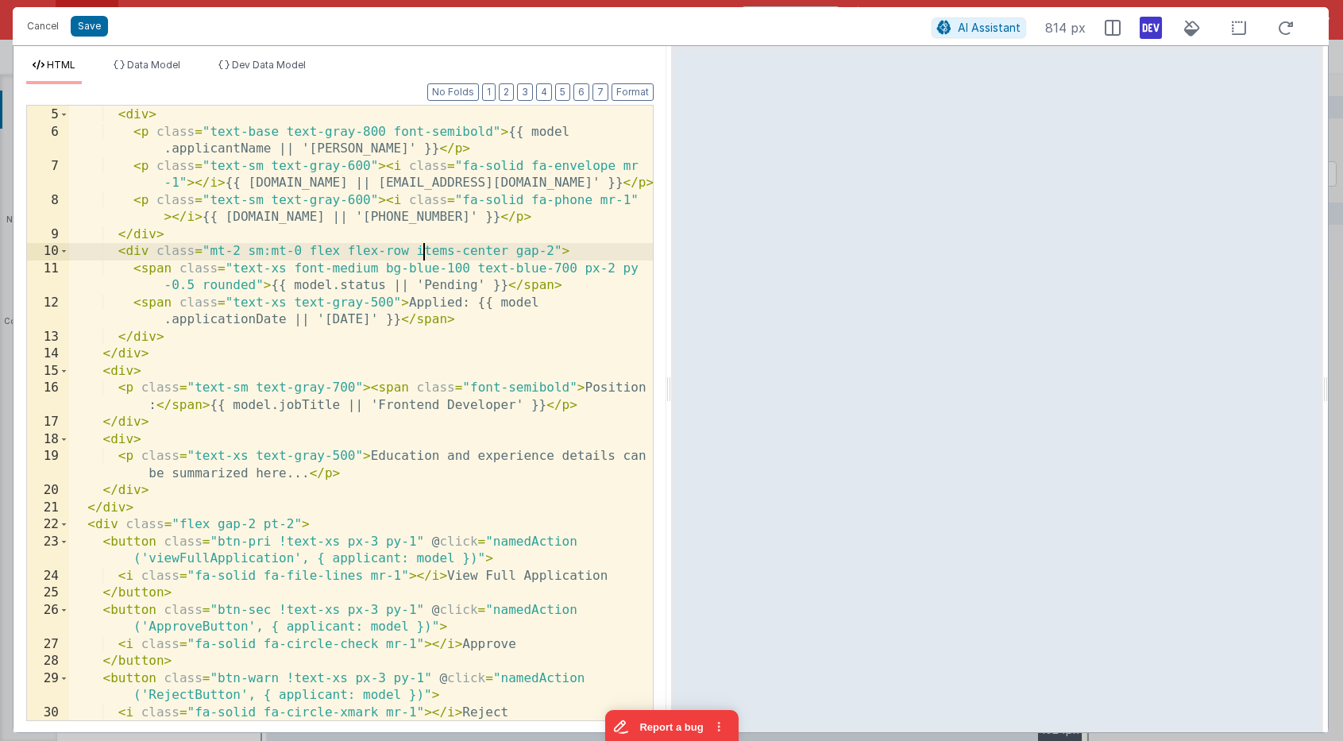
scroll to position [153, 0]
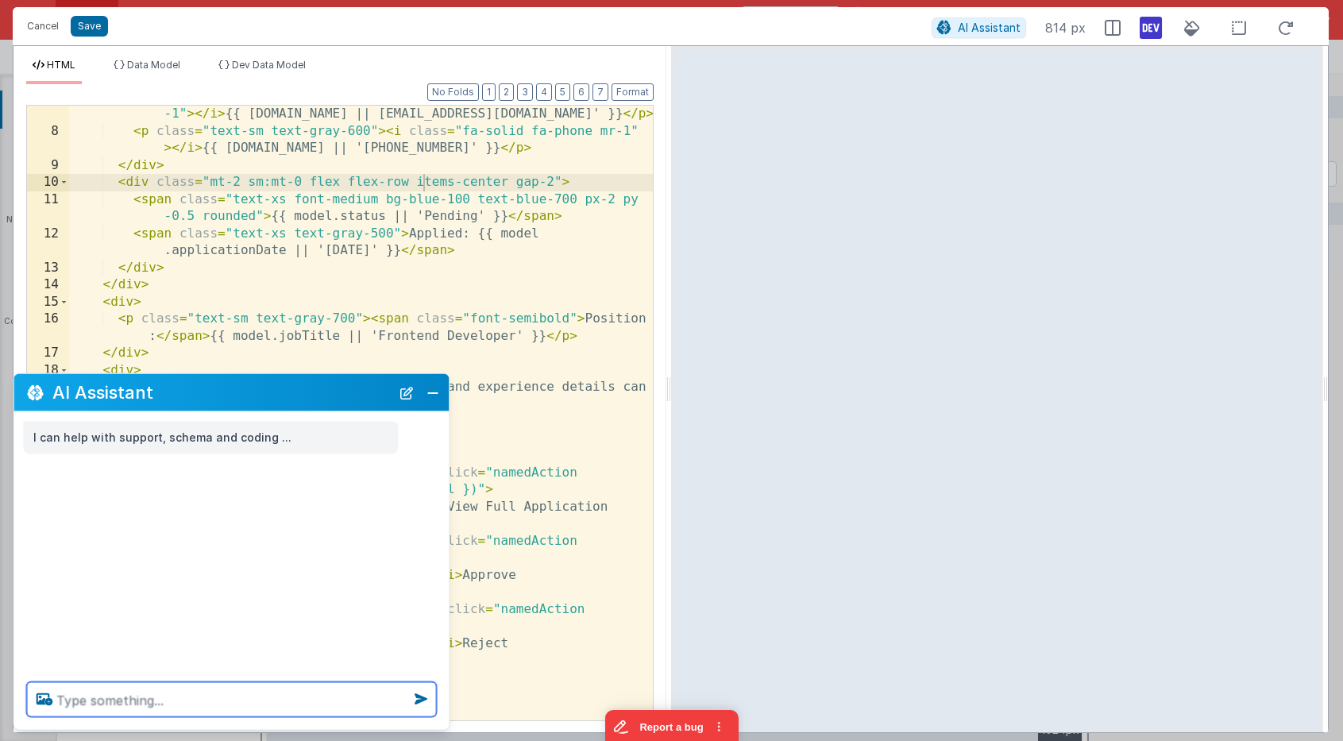
click at [312, 704] on textarea at bounding box center [232, 699] width 410 height 35
type textarea "give all the icons pretty colors"
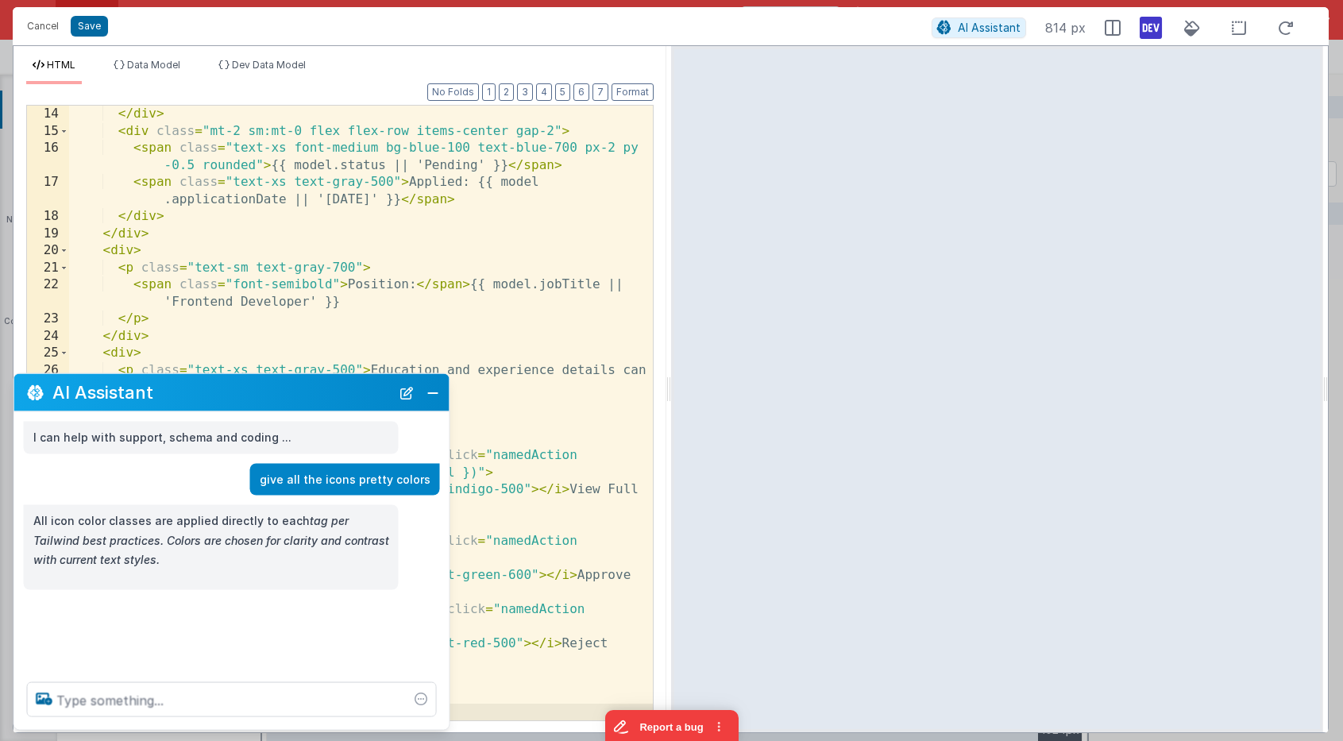
scroll to position [290, 0]
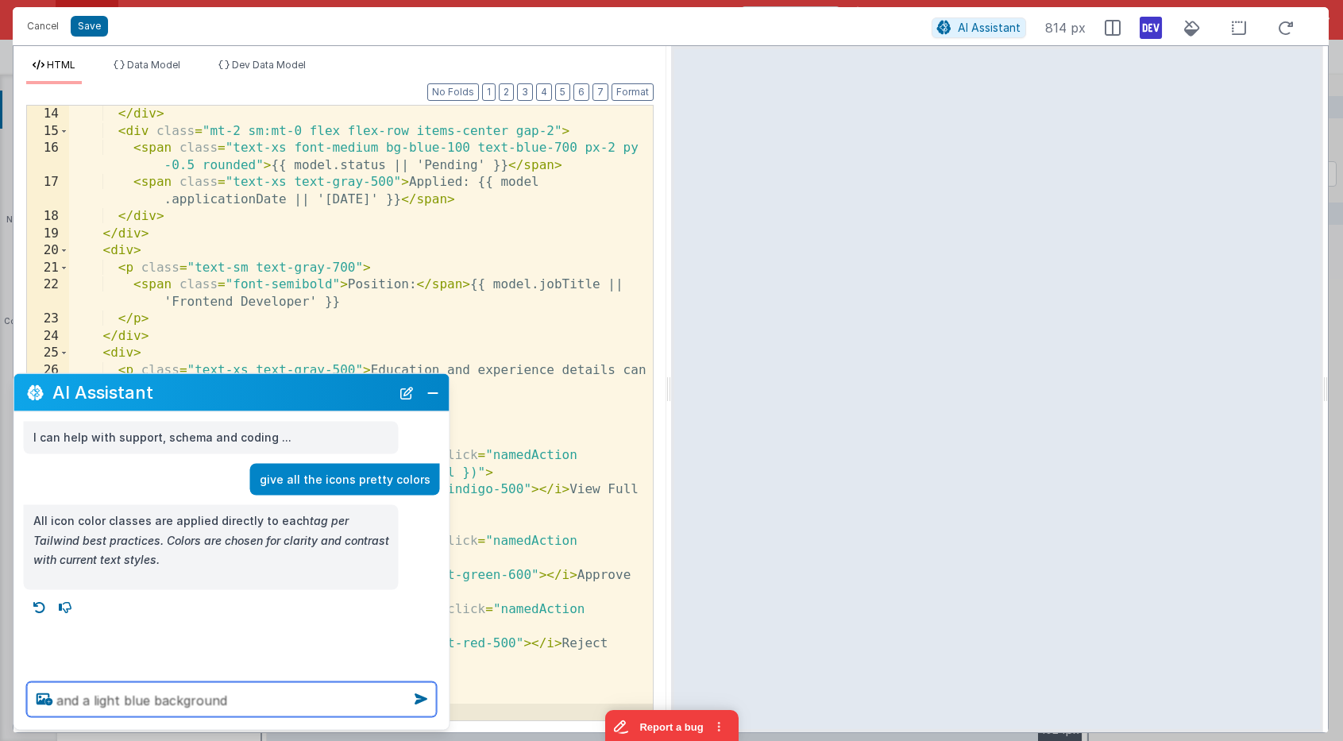
type textarea "and a light blue background"
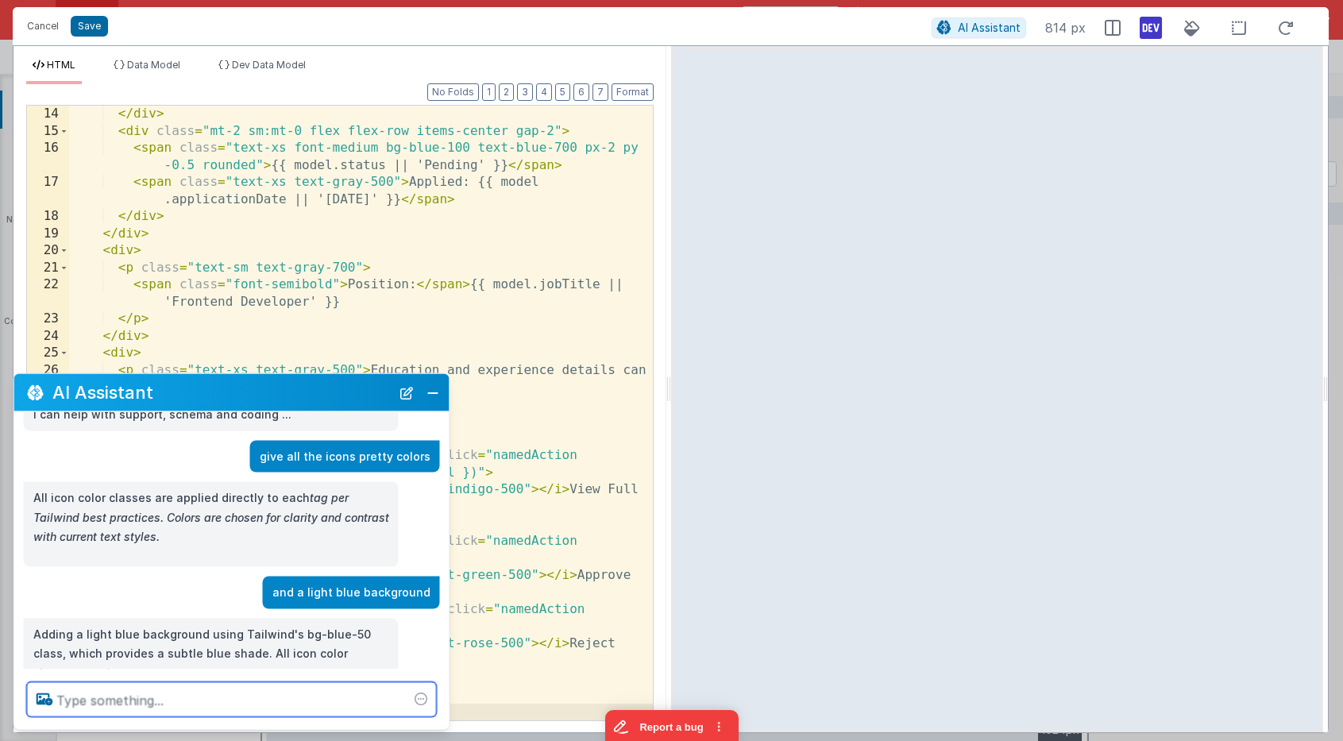
scroll to position [53, 0]
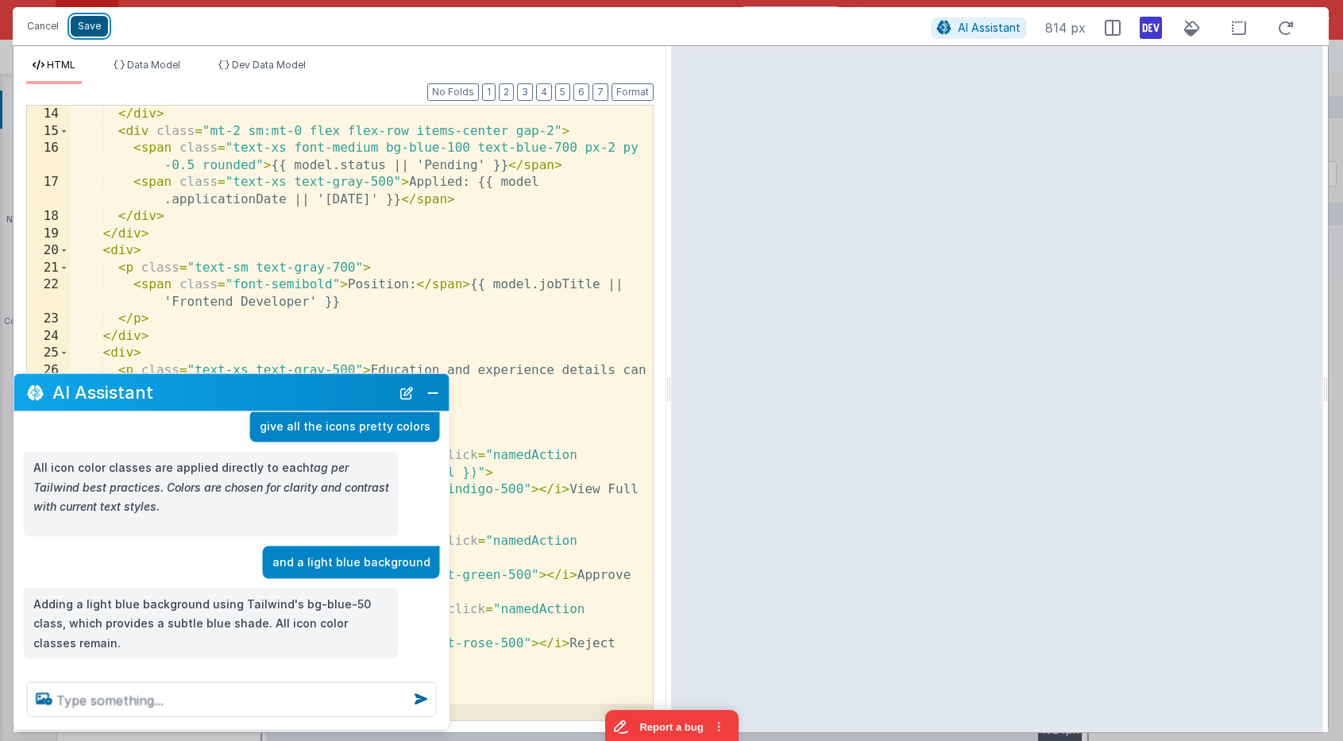
click at [86, 26] on button "Save" at bounding box center [89, 26] width 37 height 21
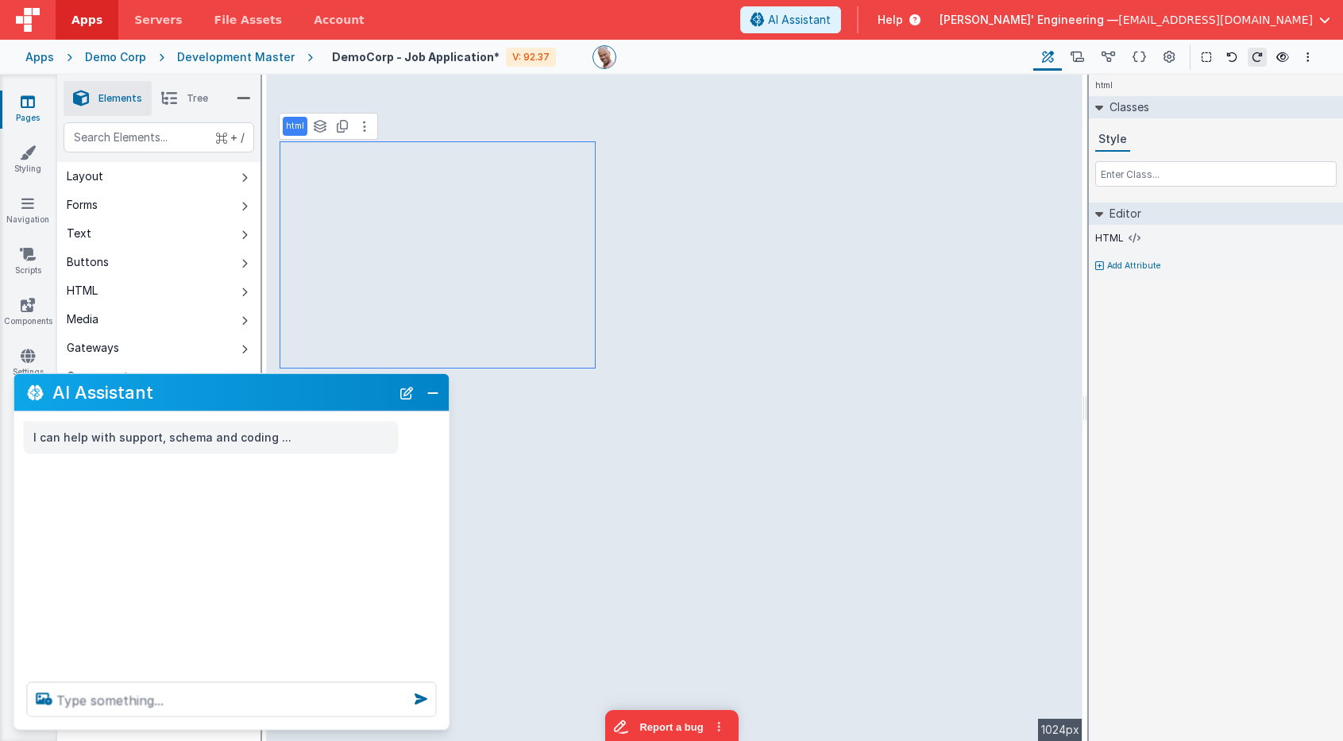
scroll to position [0, 0]
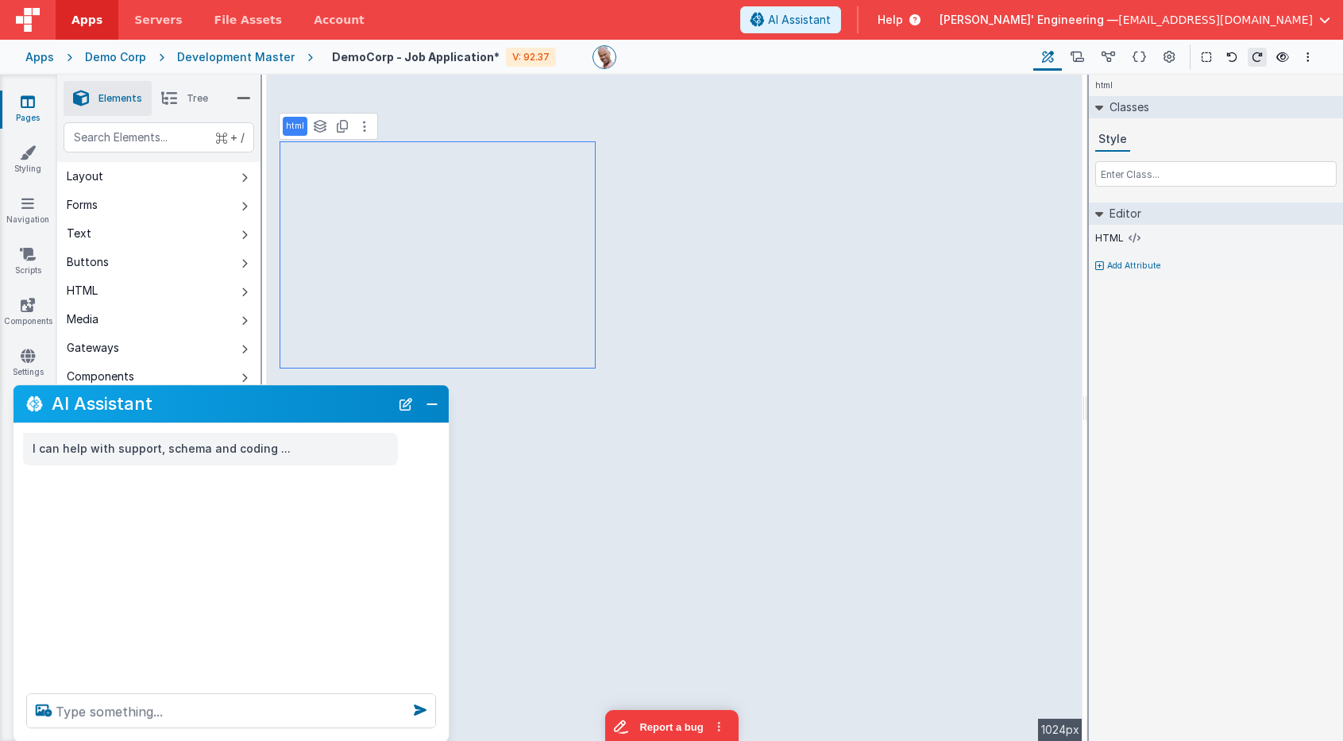
drag, startPoint x: 348, startPoint y: 389, endPoint x: 348, endPoint y: 400, distance: 11.9
click at [348, 400] on h2 "AI Assistant" at bounding box center [221, 404] width 338 height 19
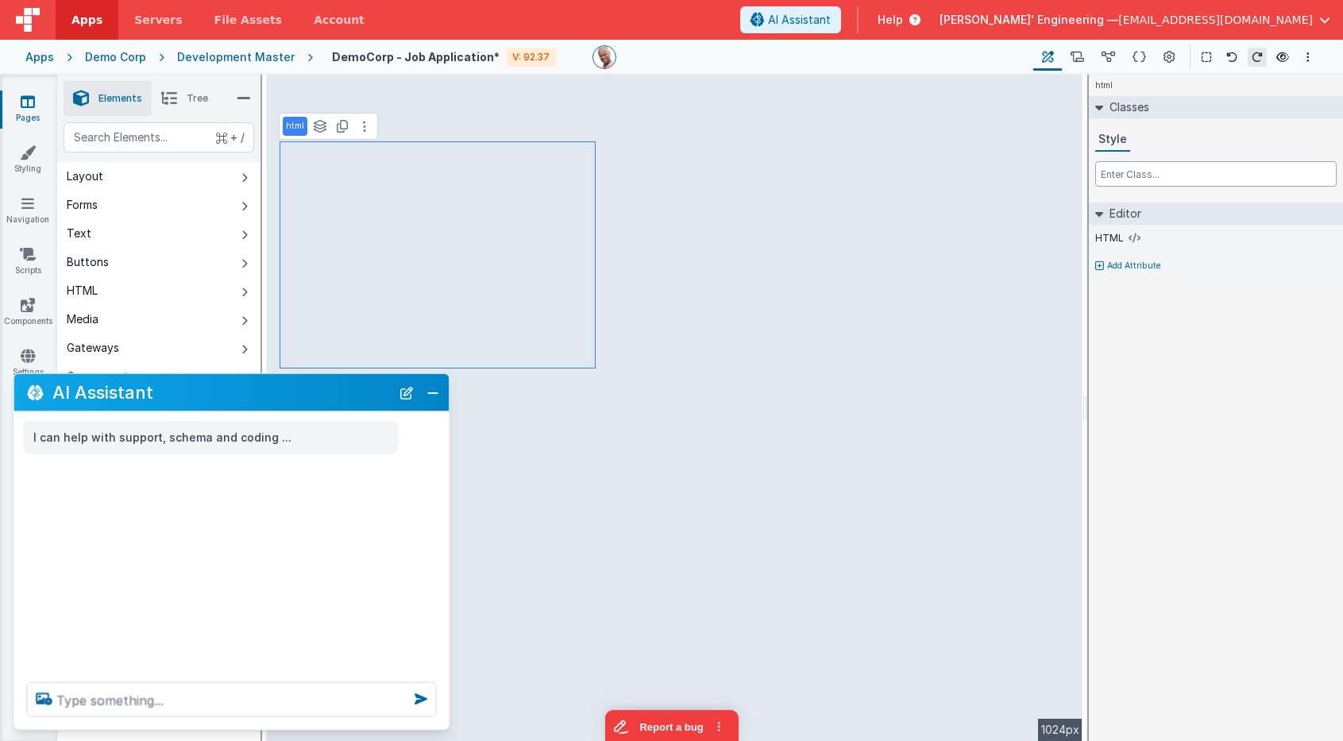
click at [1170, 173] on input "text" at bounding box center [1217, 173] width 242 height 25
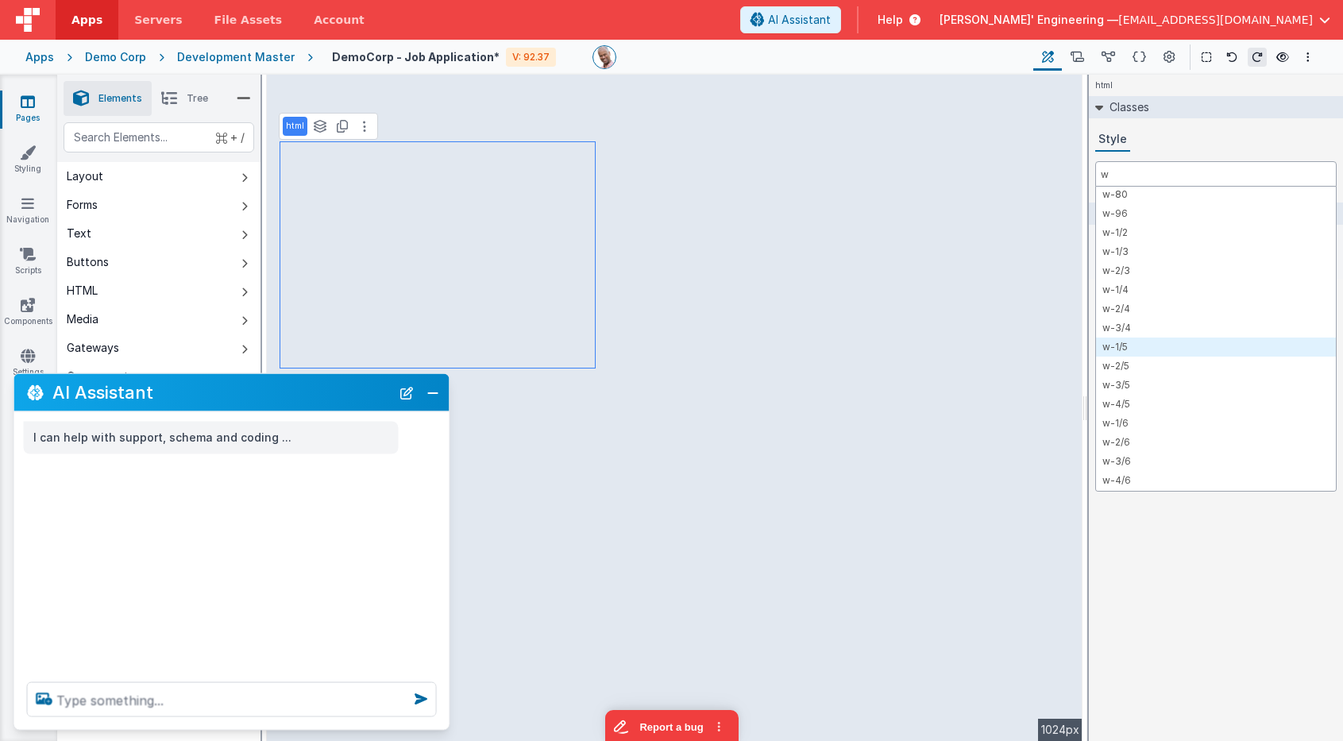
scroll to position [632, 0]
type input "w"
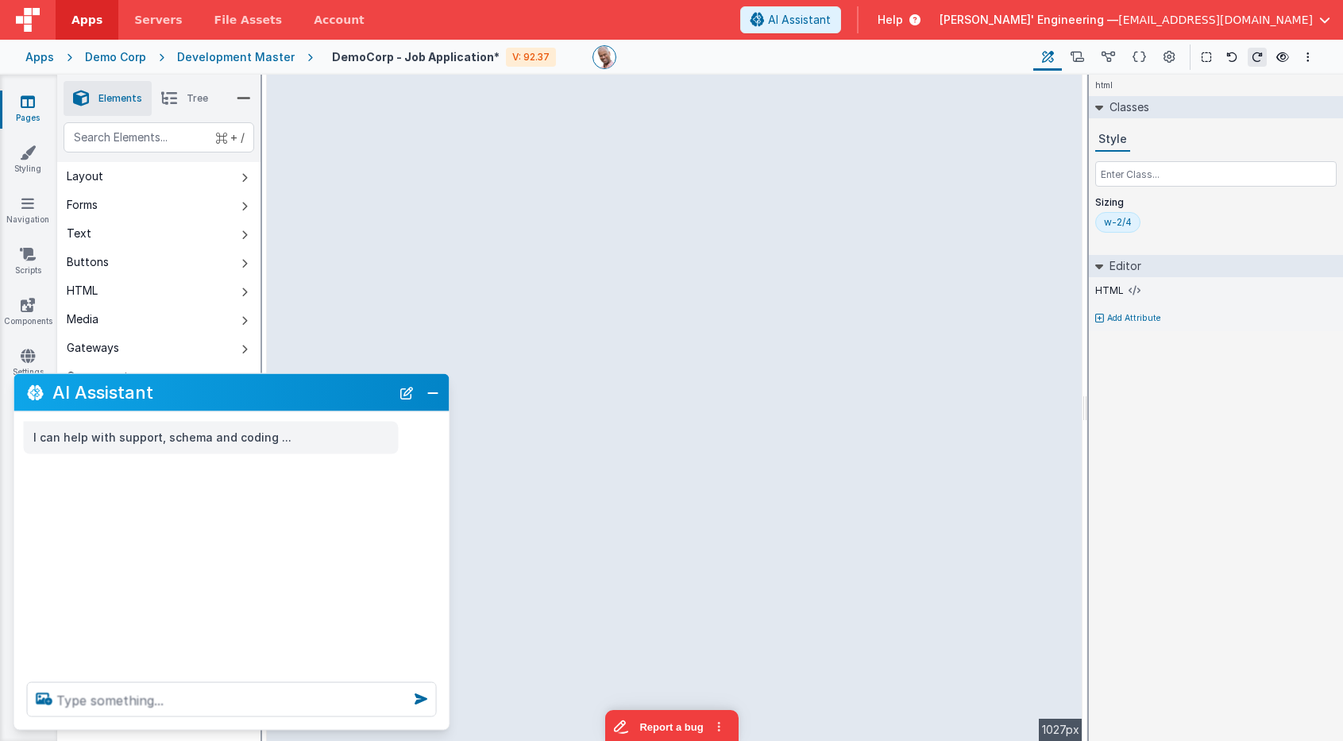
drag, startPoint x: 1078, startPoint y: 224, endPoint x: 1118, endPoint y: 226, distance: 39.8
click at [1118, 226] on html "Apps Servers File Assets Account Some FUTURE Slot AI Assistant Help Delfs' Engi…" at bounding box center [671, 370] width 1343 height 741
click at [432, 393] on button "Close" at bounding box center [433, 392] width 21 height 22
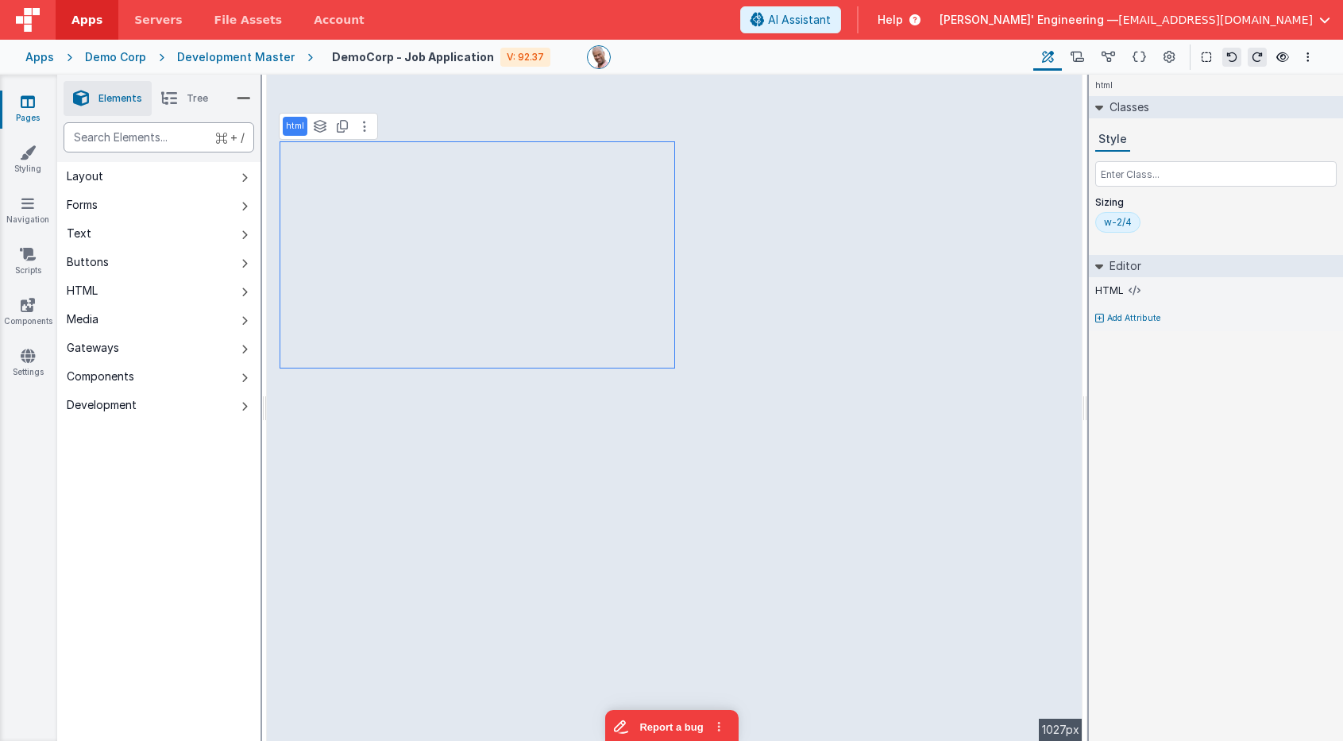
click at [153, 137] on div "text" at bounding box center [159, 137] width 191 height 30
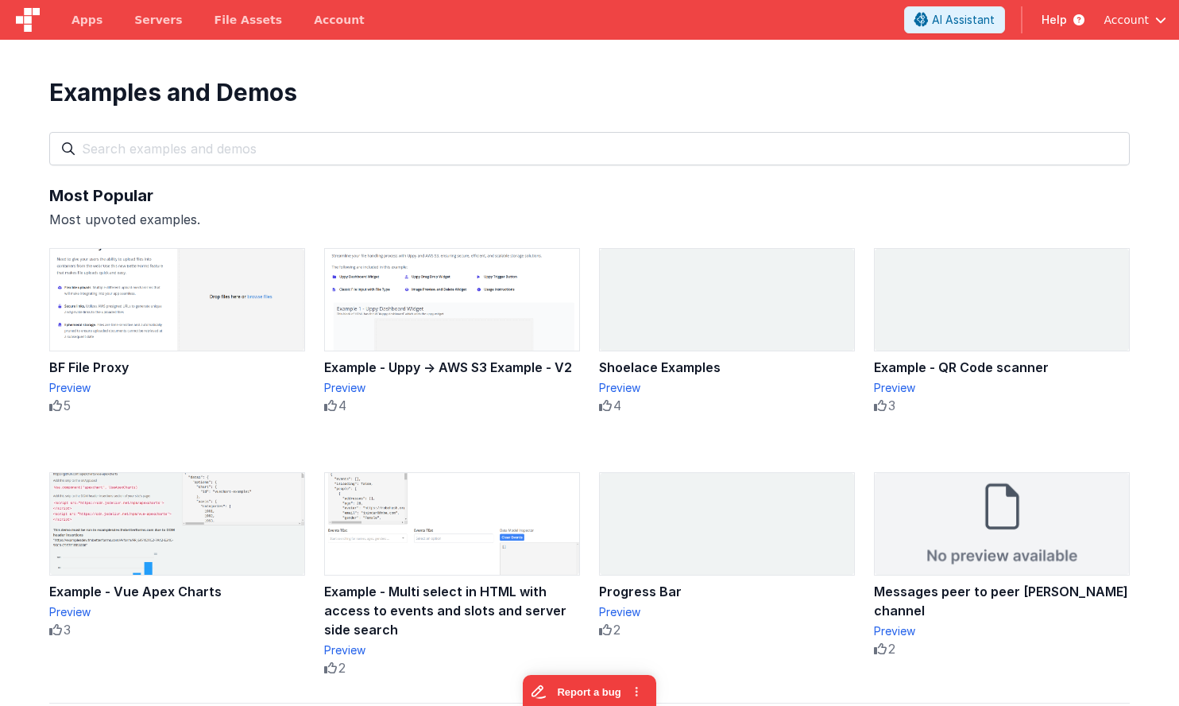
scroll to position [130, 0]
